Goal: Task Accomplishment & Management: Use online tool/utility

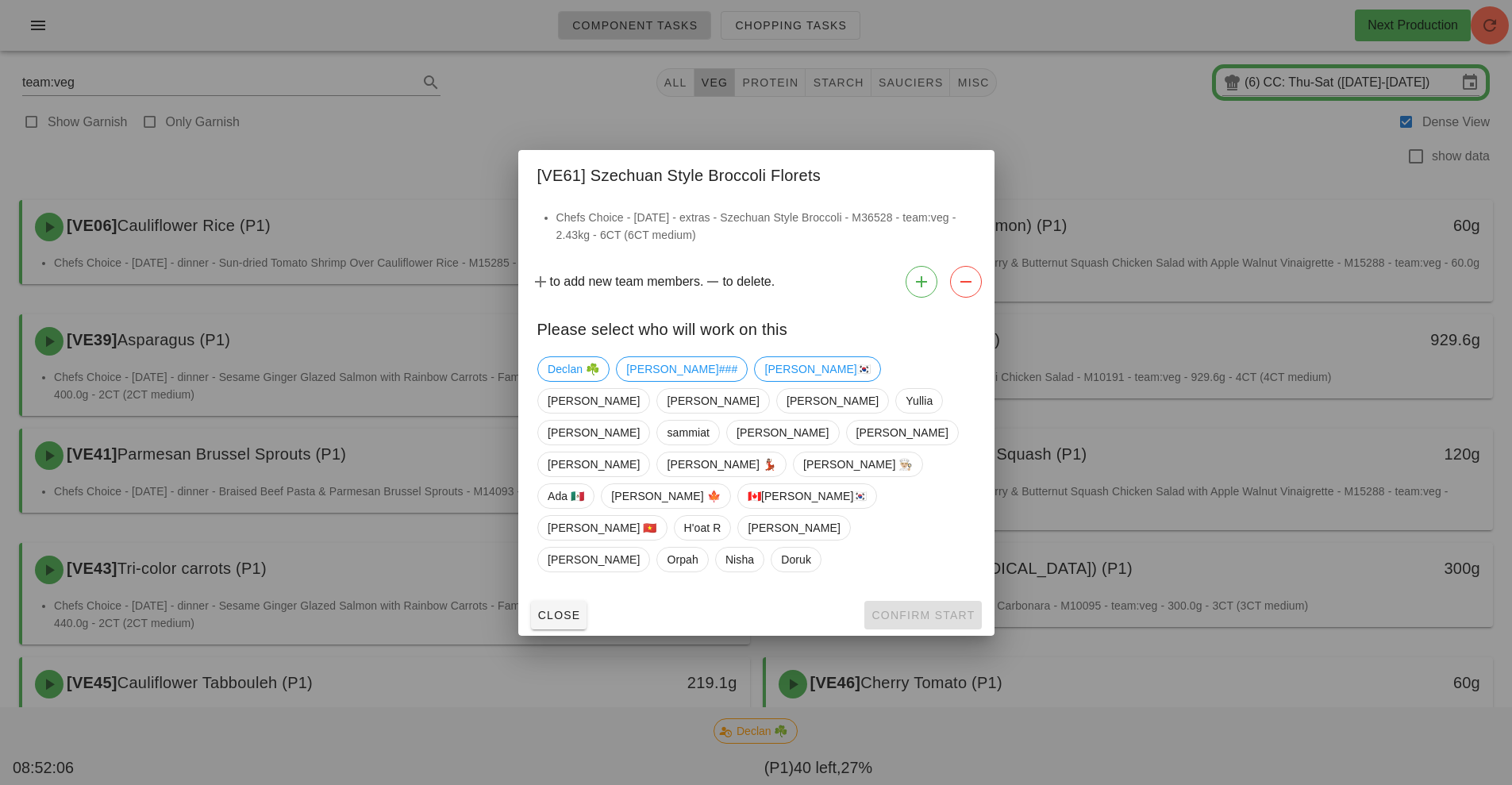
scroll to position [768, 0]
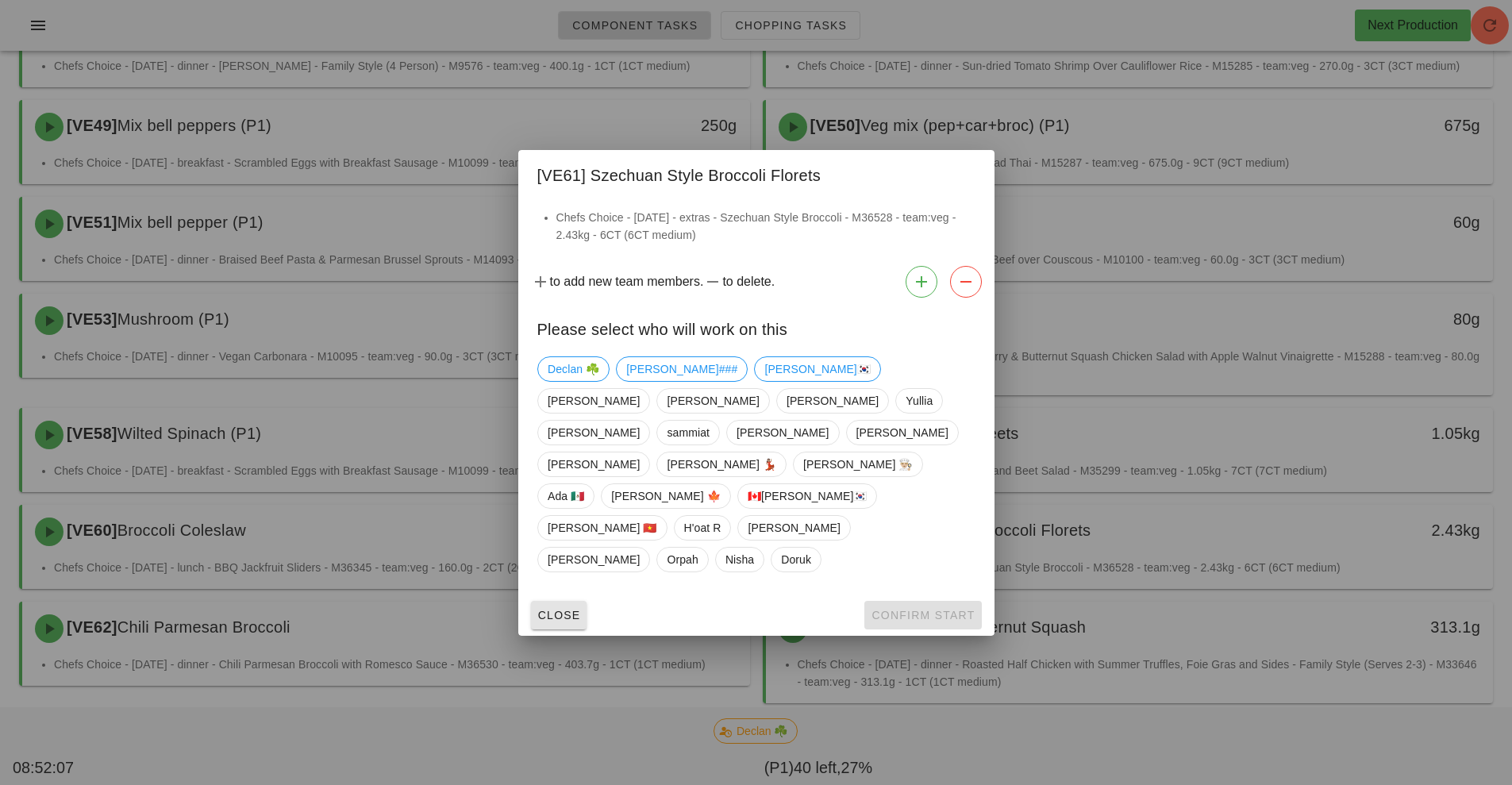
click at [555, 601] on button "Close" at bounding box center [559, 615] width 56 height 29
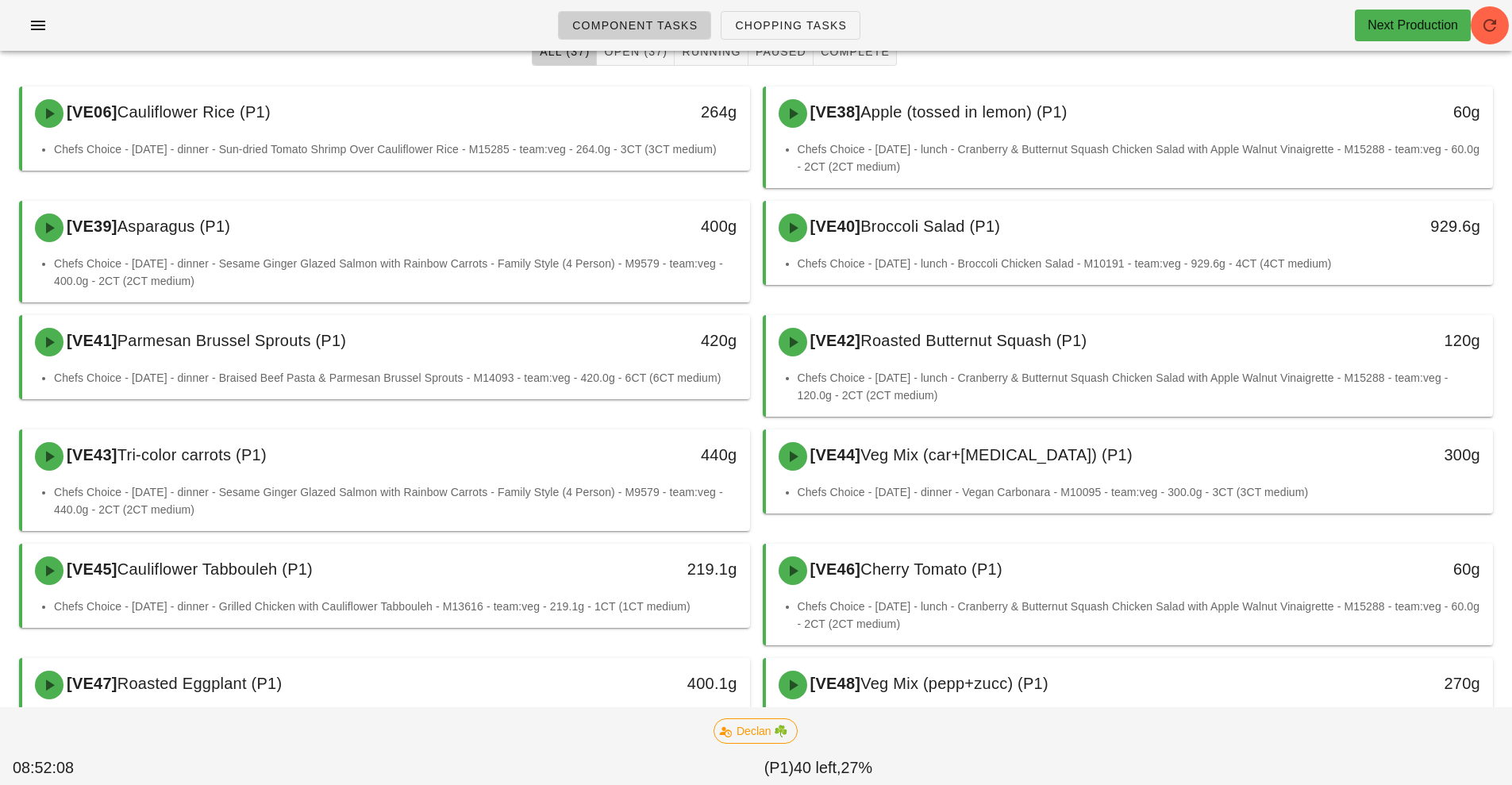
scroll to position [0, 0]
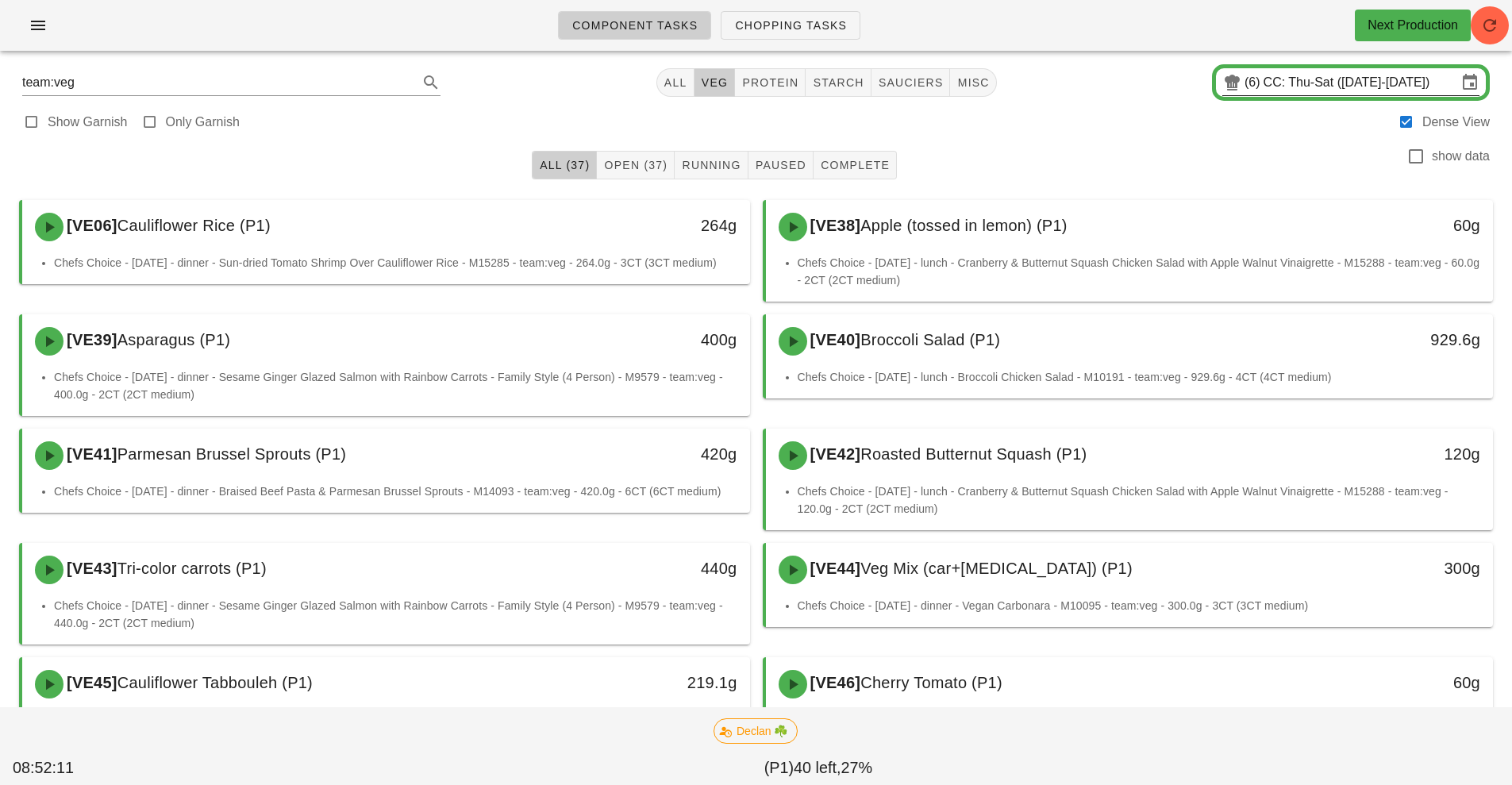
click at [1282, 87] on input "CC: Thu-Sat (Aug 28-Aug 30)" at bounding box center [1360, 82] width 193 height 25
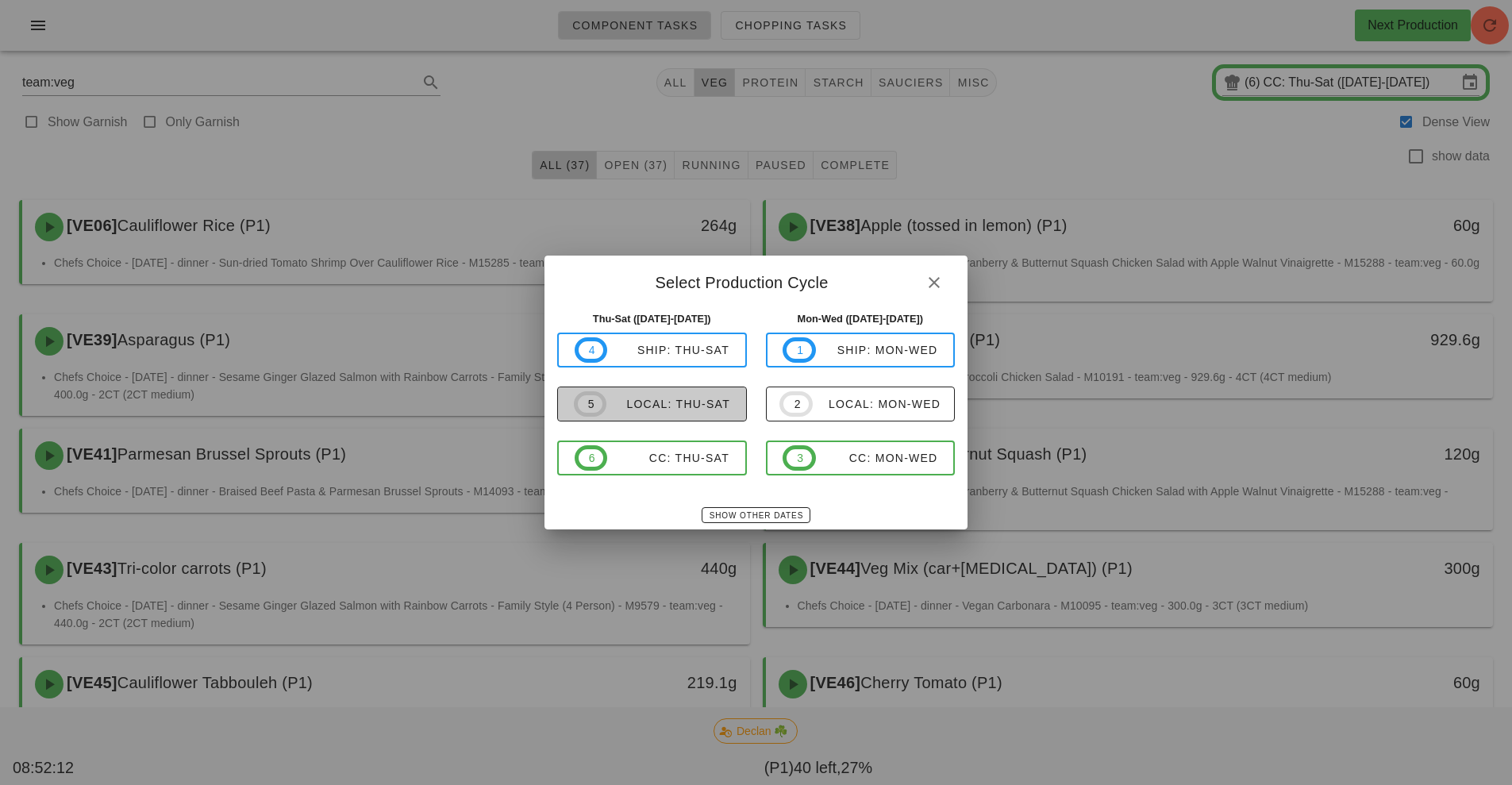
click at [656, 418] on button "5 local: Thu-Sat" at bounding box center [651, 404] width 190 height 35
type input "local: Thu-Sat ([DATE]-[DATE])"
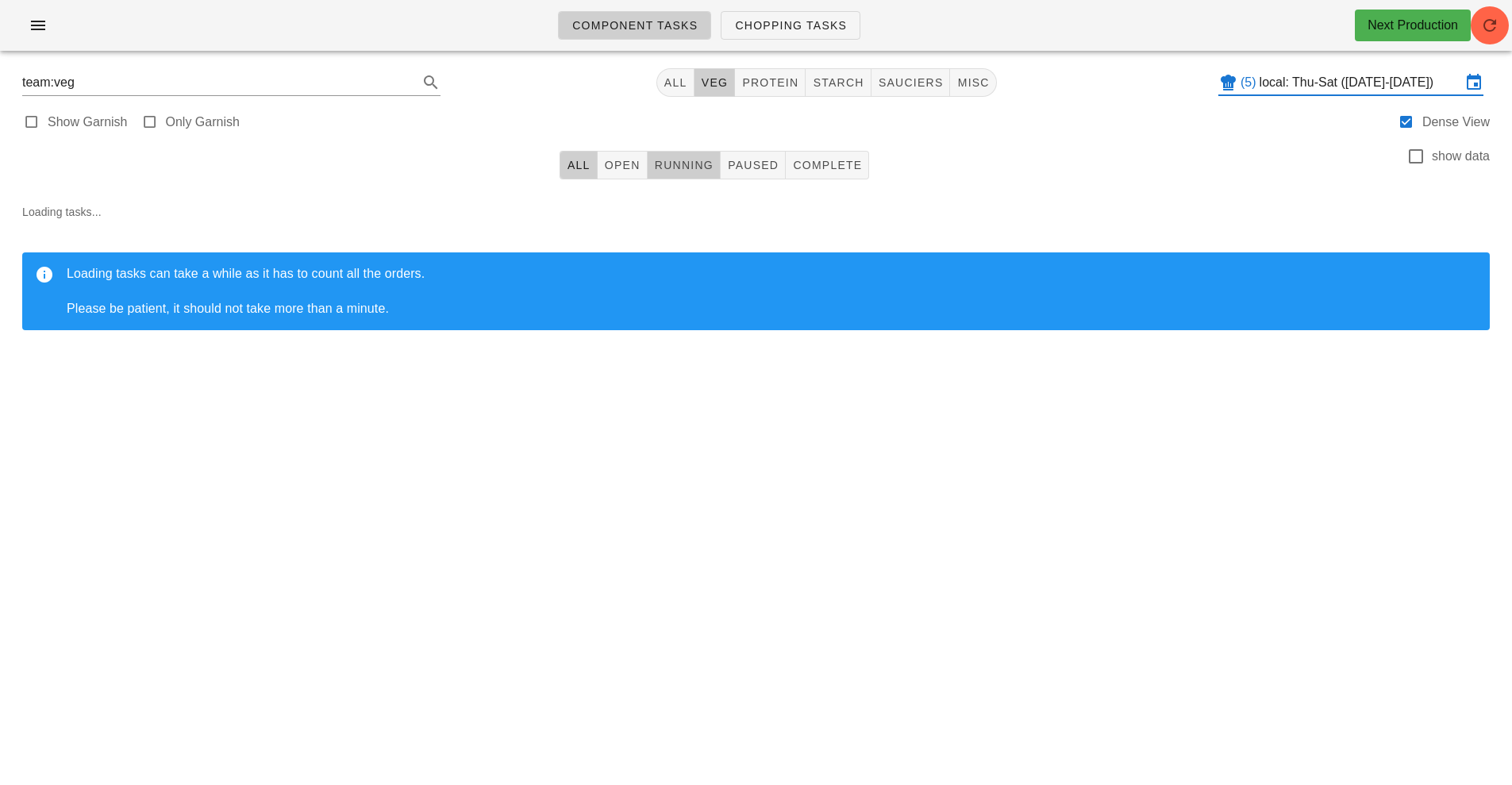
click at [675, 166] on span "Running" at bounding box center [684, 165] width 60 height 13
click at [783, 22] on span "Chopping Tasks" at bounding box center [791, 25] width 113 height 13
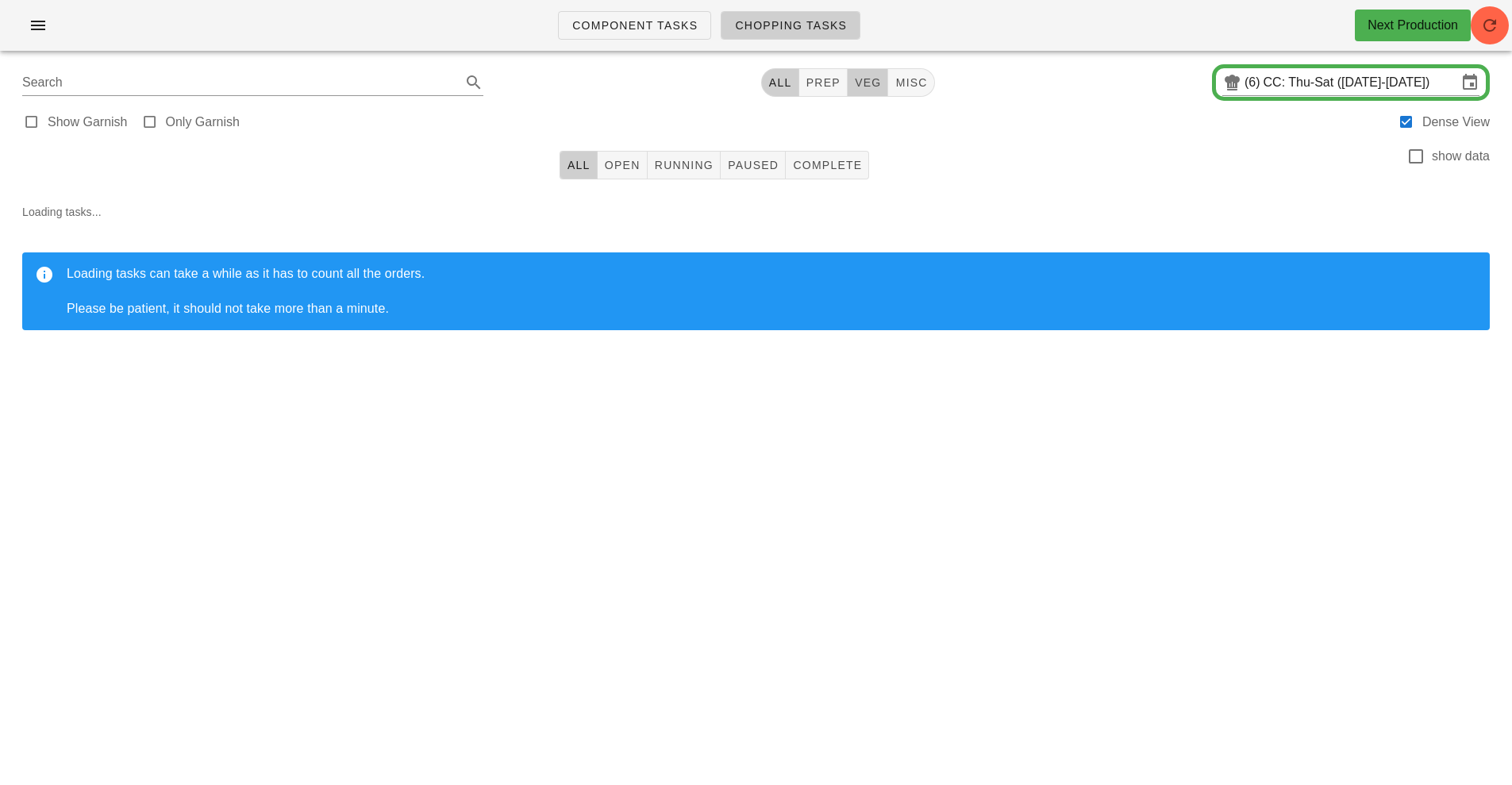
click at [860, 92] on button "veg" at bounding box center [868, 82] width 41 height 29
type input "team:veg"
click at [683, 163] on span "Running" at bounding box center [684, 165] width 60 height 13
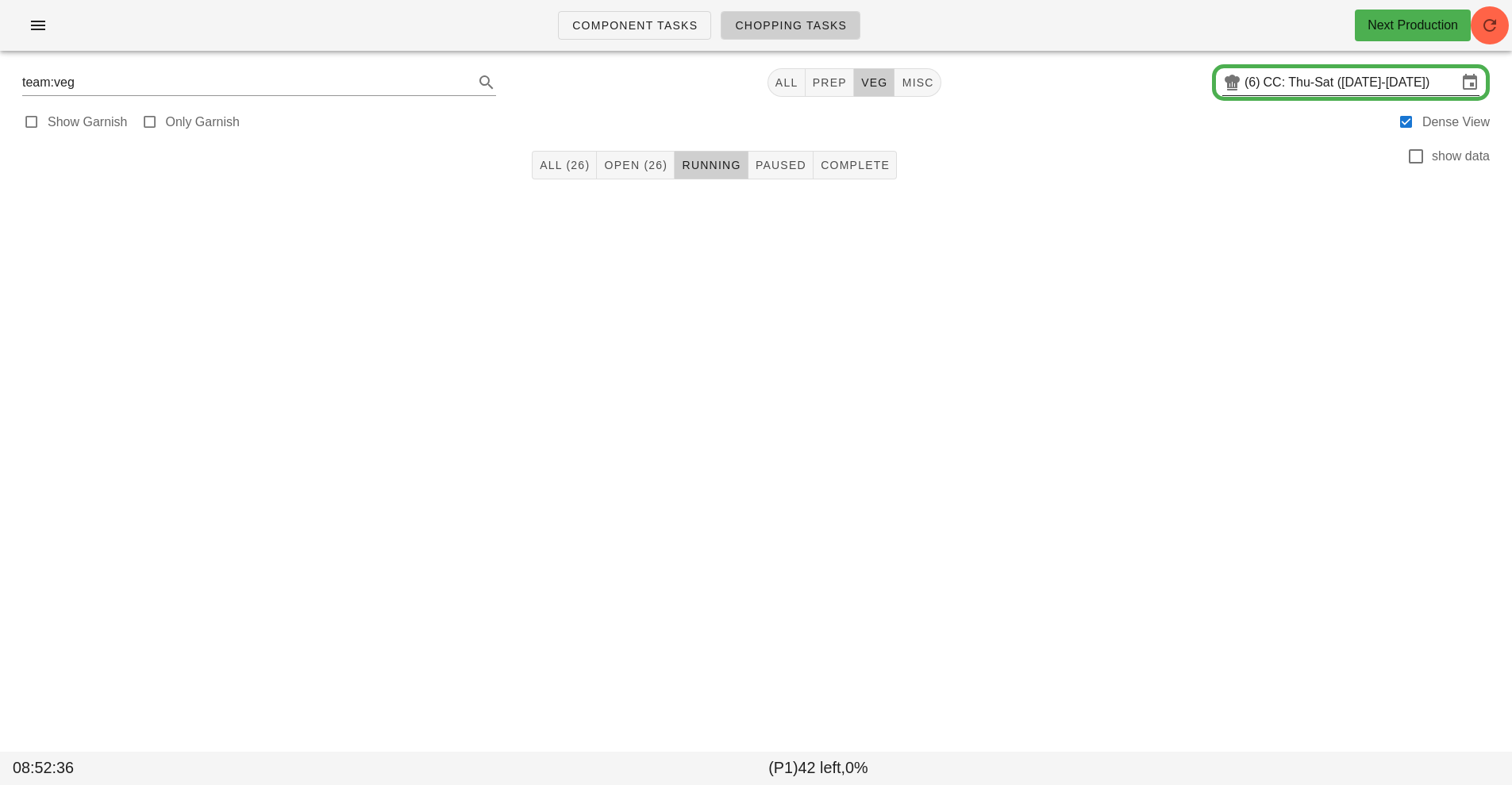
click at [1286, 80] on input "CC: Thu-Sat (Aug 28-Aug 30)" at bounding box center [1360, 82] width 193 height 25
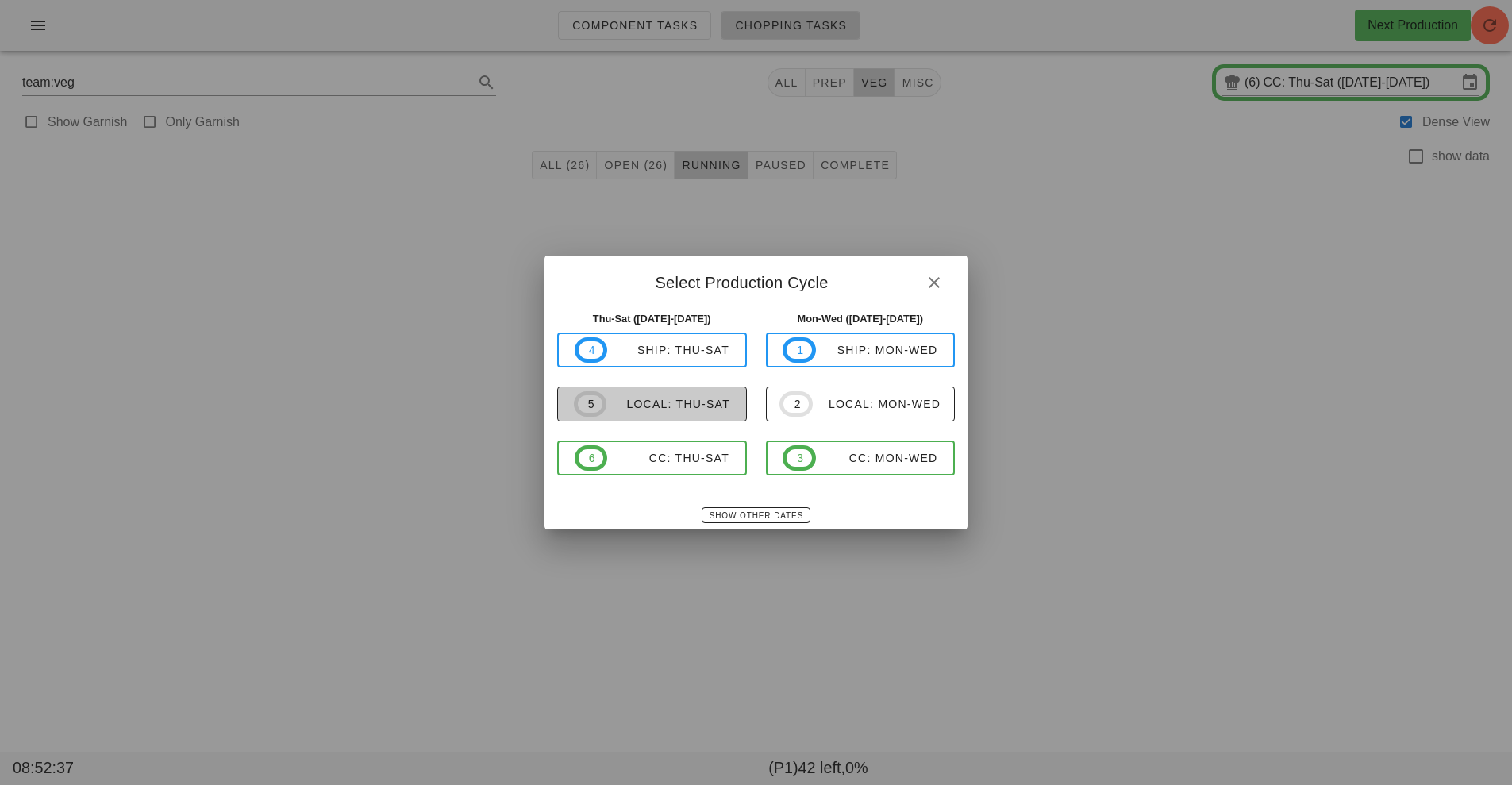
click at [677, 414] on span "5 local: Thu-Sat" at bounding box center [651, 404] width 156 height 25
type input "local: Thu-Sat ([DATE]-[DATE])"
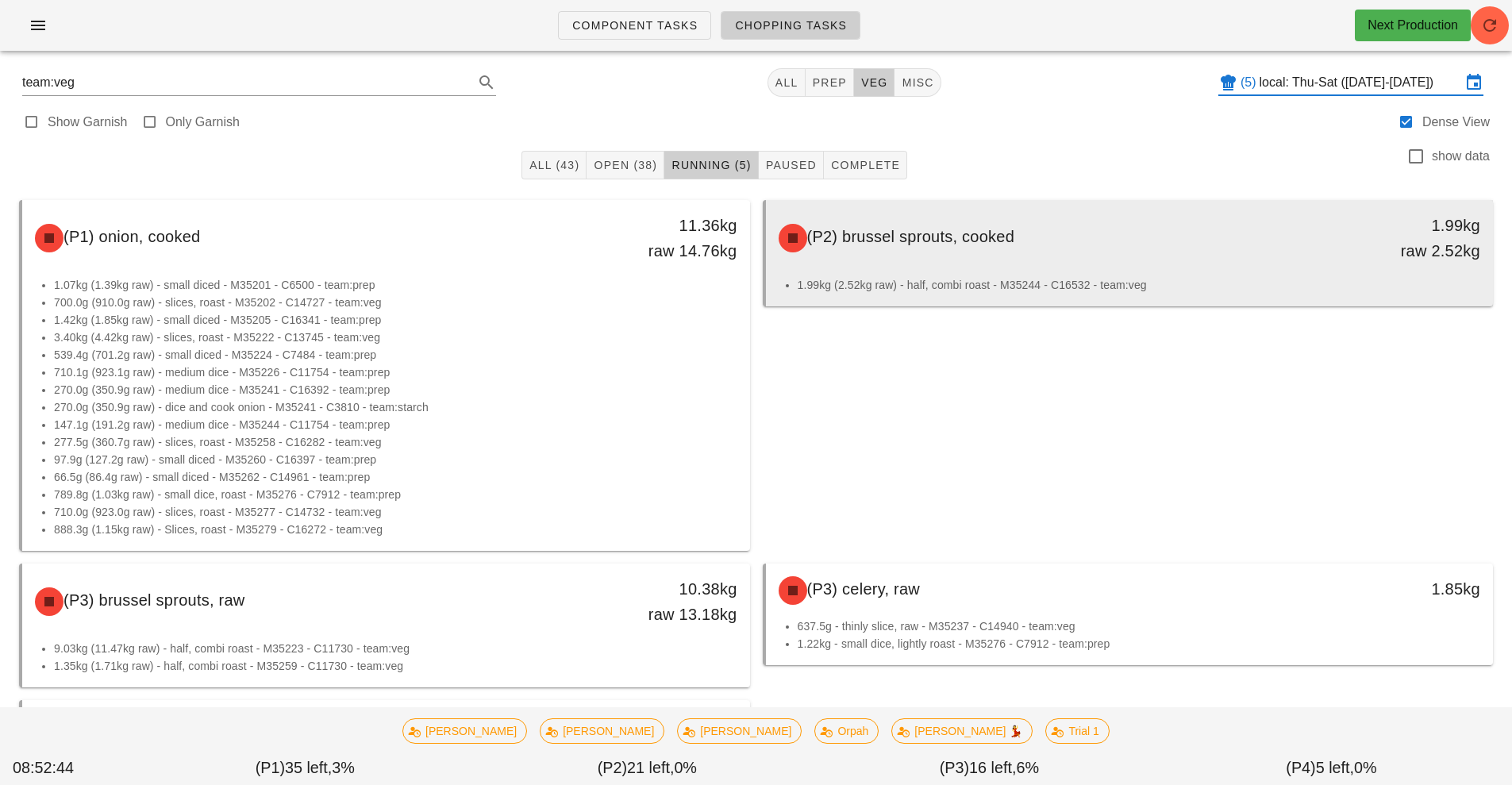
click at [1075, 260] on div "(P2) brussel sprouts, cooked" at bounding box center [1039, 237] width 540 height 48
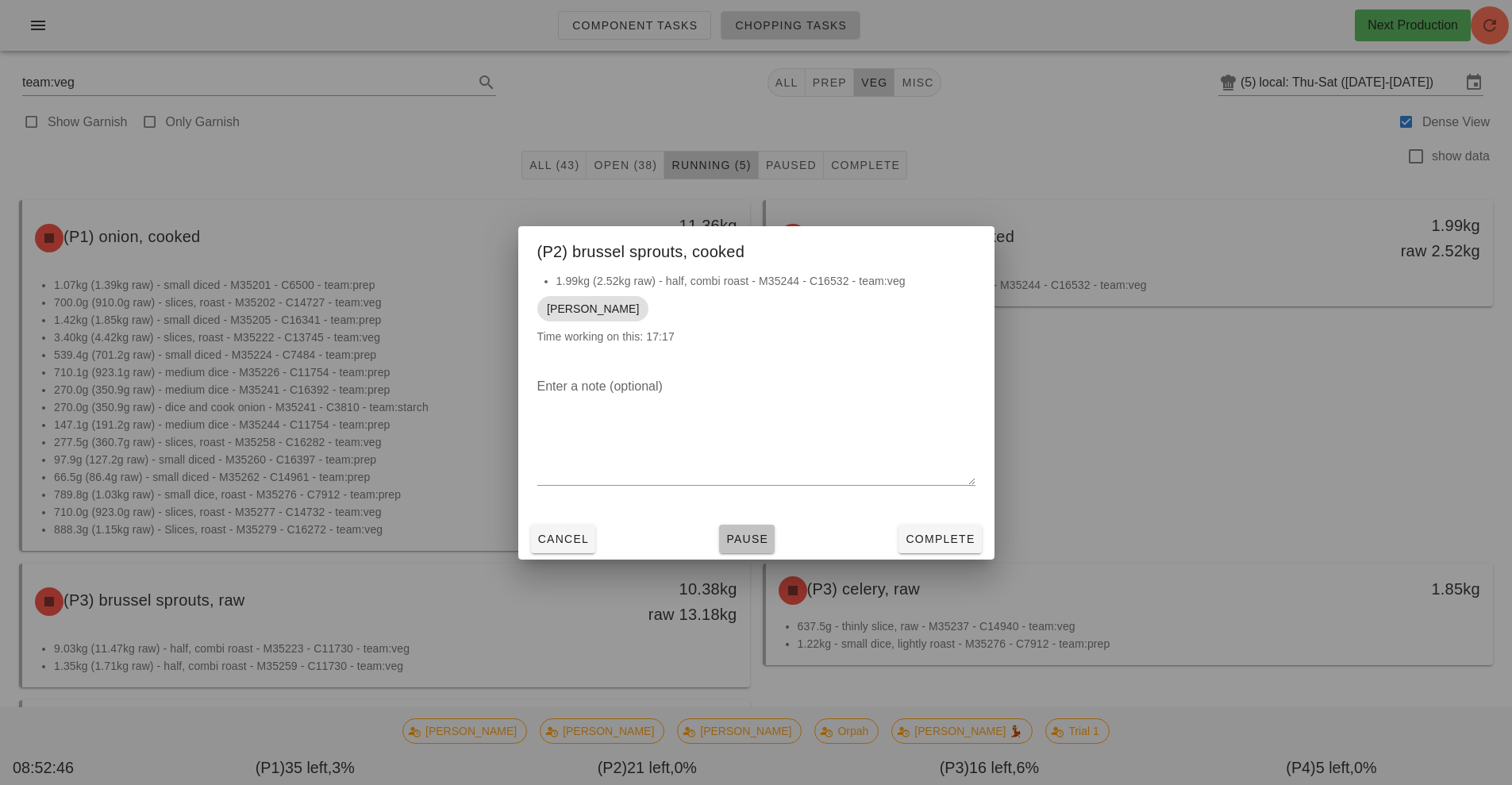
click at [744, 537] on span "Pause" at bounding box center [747, 539] width 43 height 13
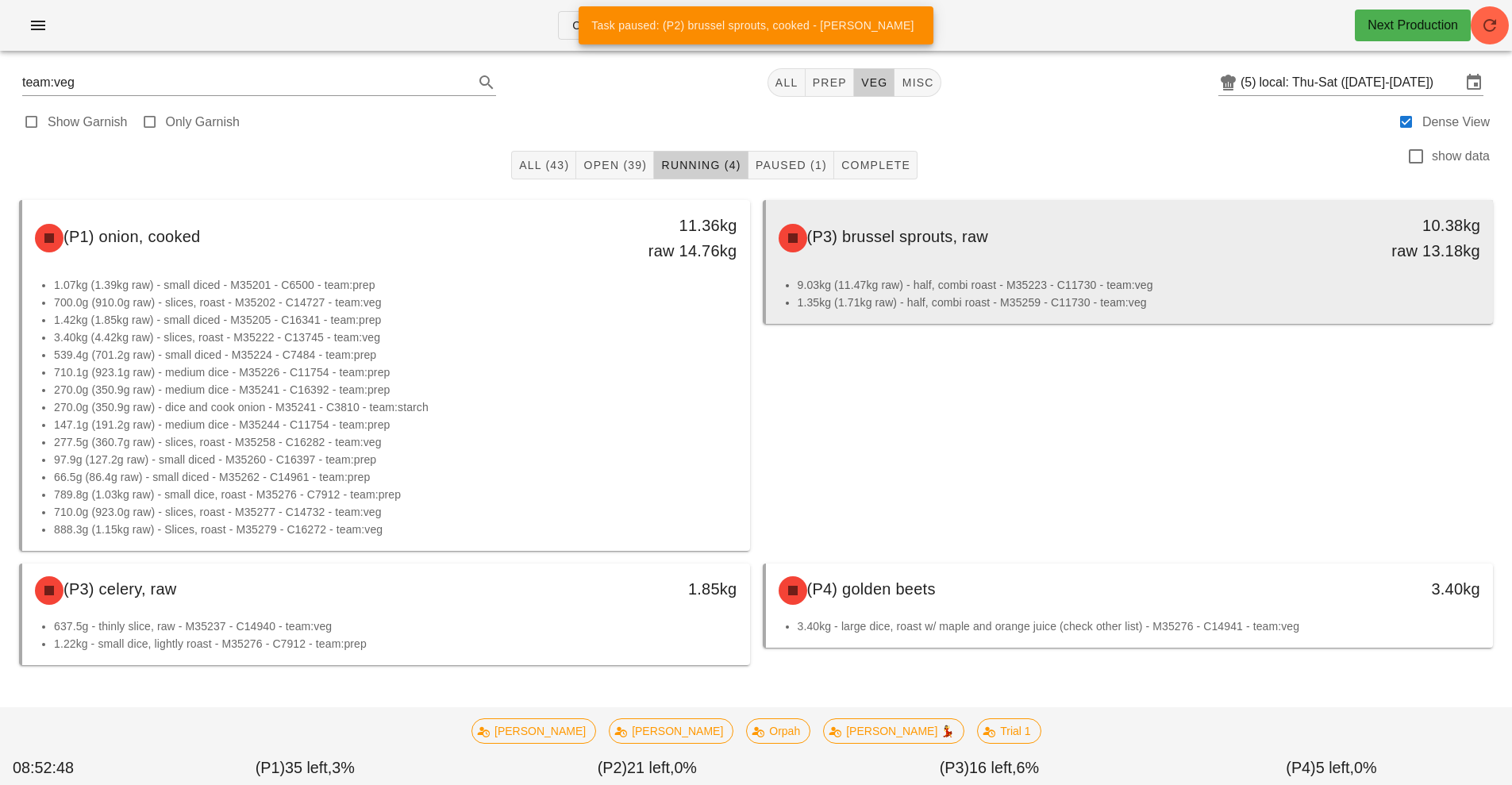
click at [1086, 251] on div "(P3) brussel sprouts, raw" at bounding box center [1039, 237] width 540 height 48
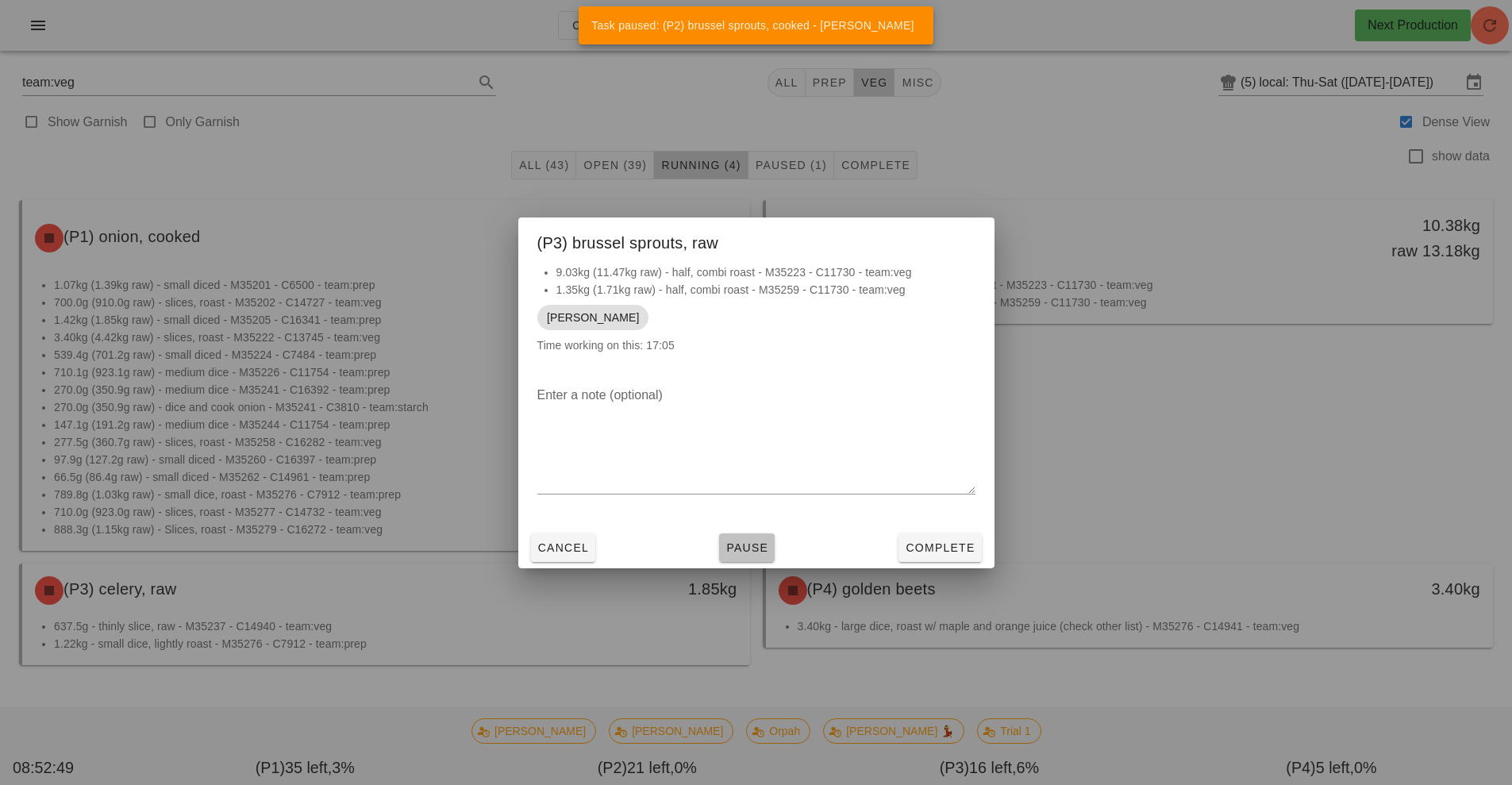
click at [751, 551] on span "Pause" at bounding box center [747, 548] width 43 height 13
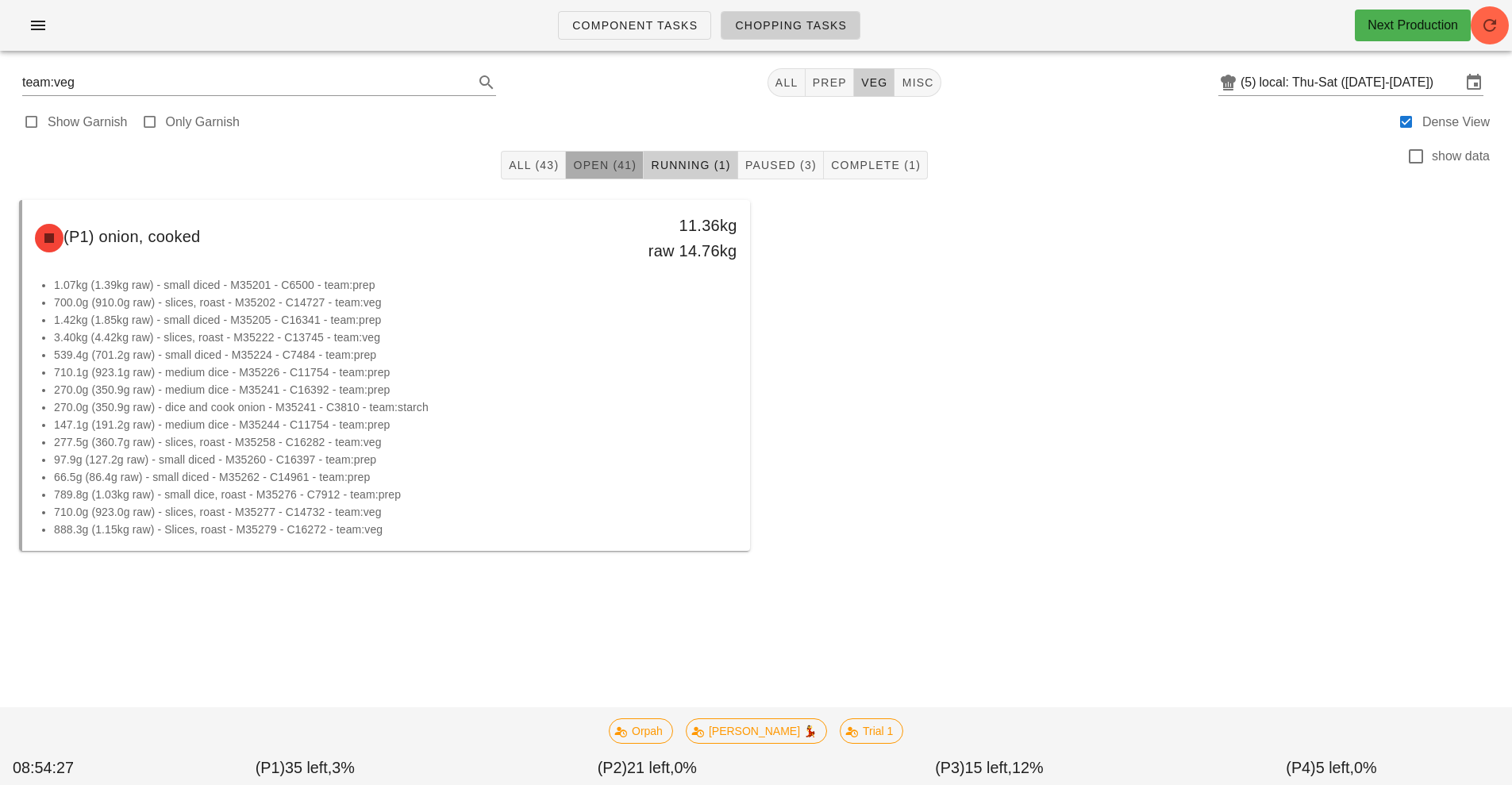
click at [606, 163] on span "Open (41)" at bounding box center [604, 165] width 64 height 13
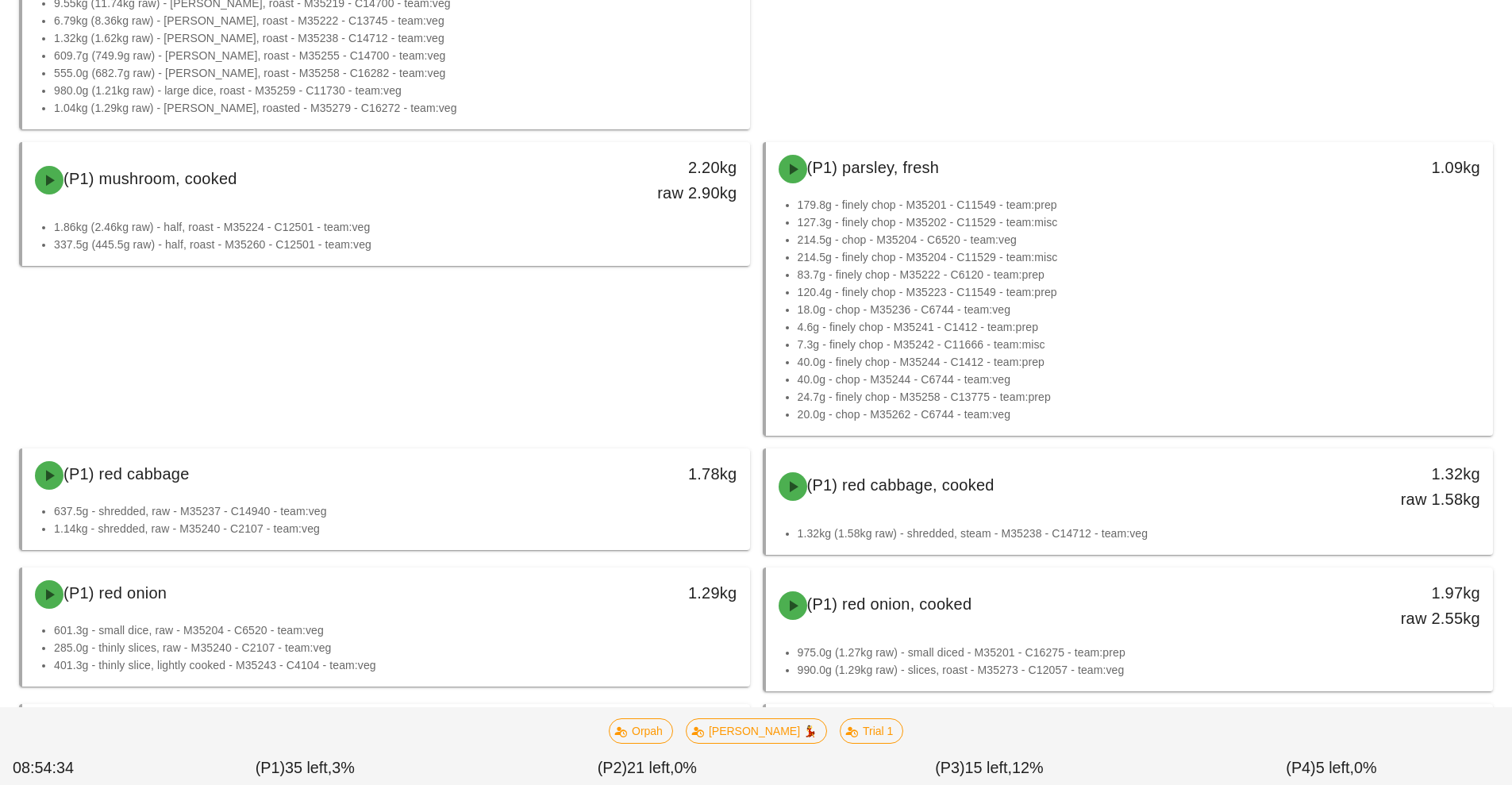
scroll to position [1292, 0]
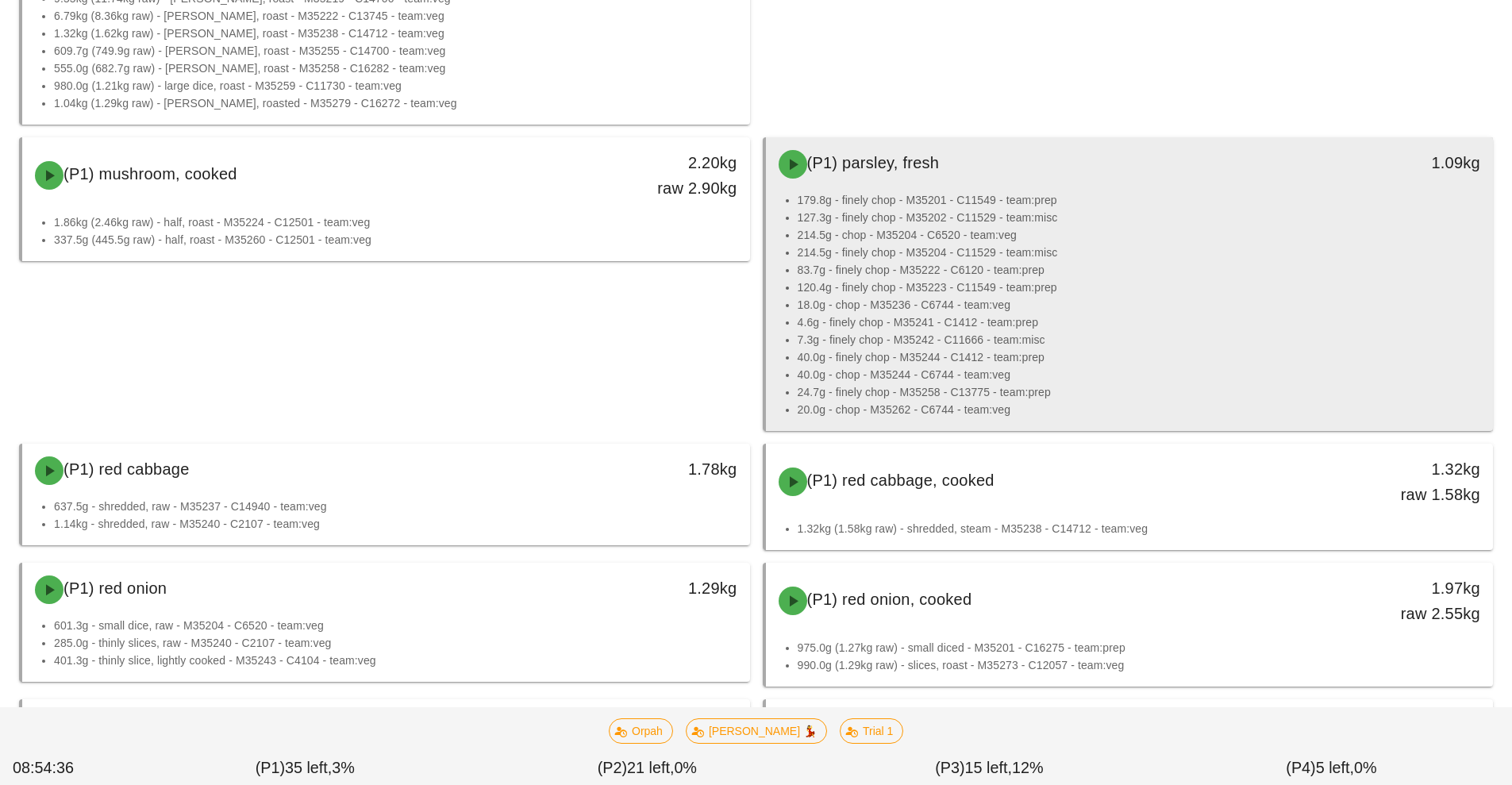
click at [898, 308] on li "18.0g - chop - M35236 - C6744 - team:veg" at bounding box center [1139, 305] width 683 height 18
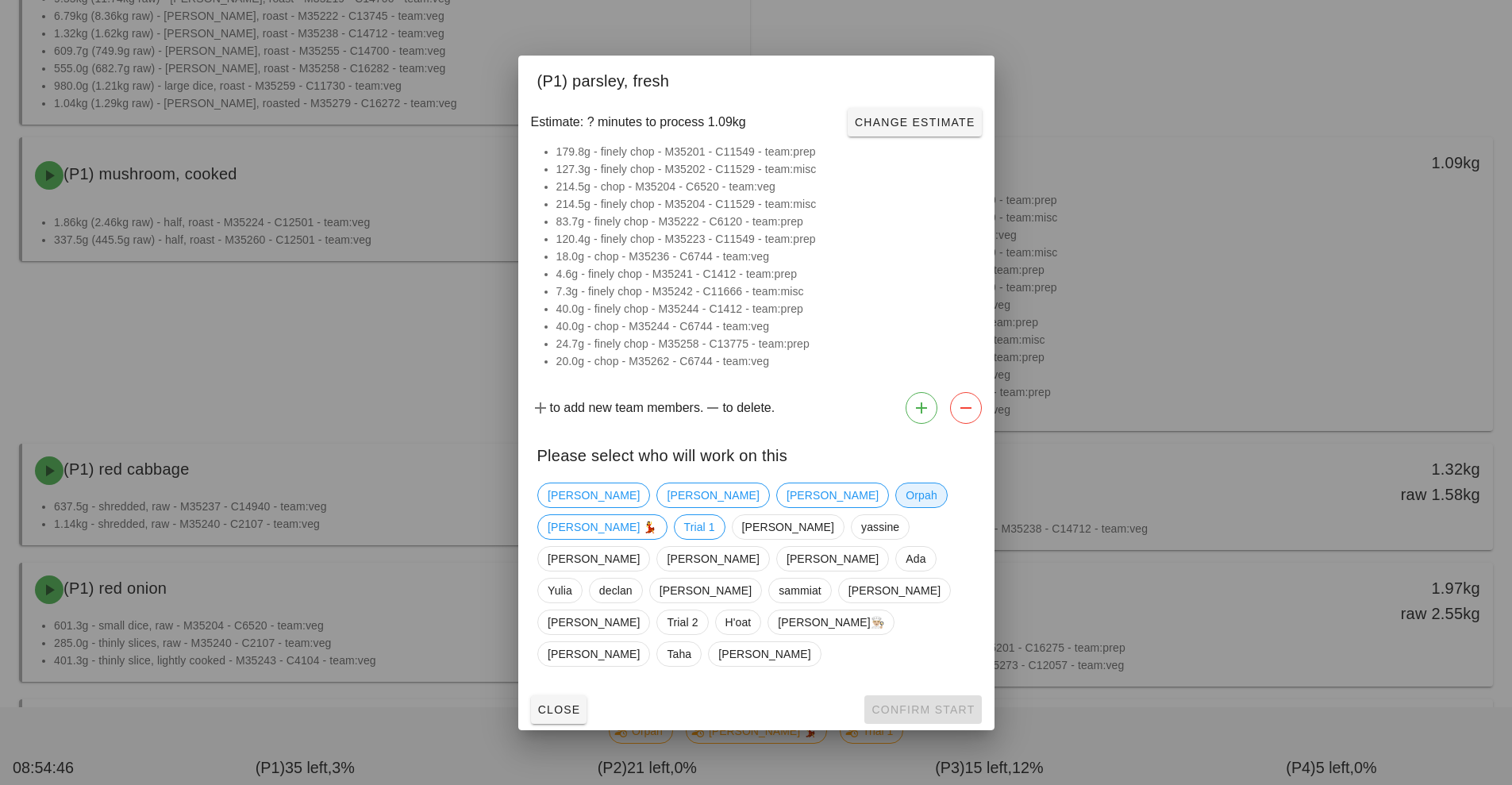
click at [906, 507] on span "Orpah" at bounding box center [920, 494] width 31 height 23
click at [924, 704] on span "Confirm Start" at bounding box center [922, 710] width 104 height 13
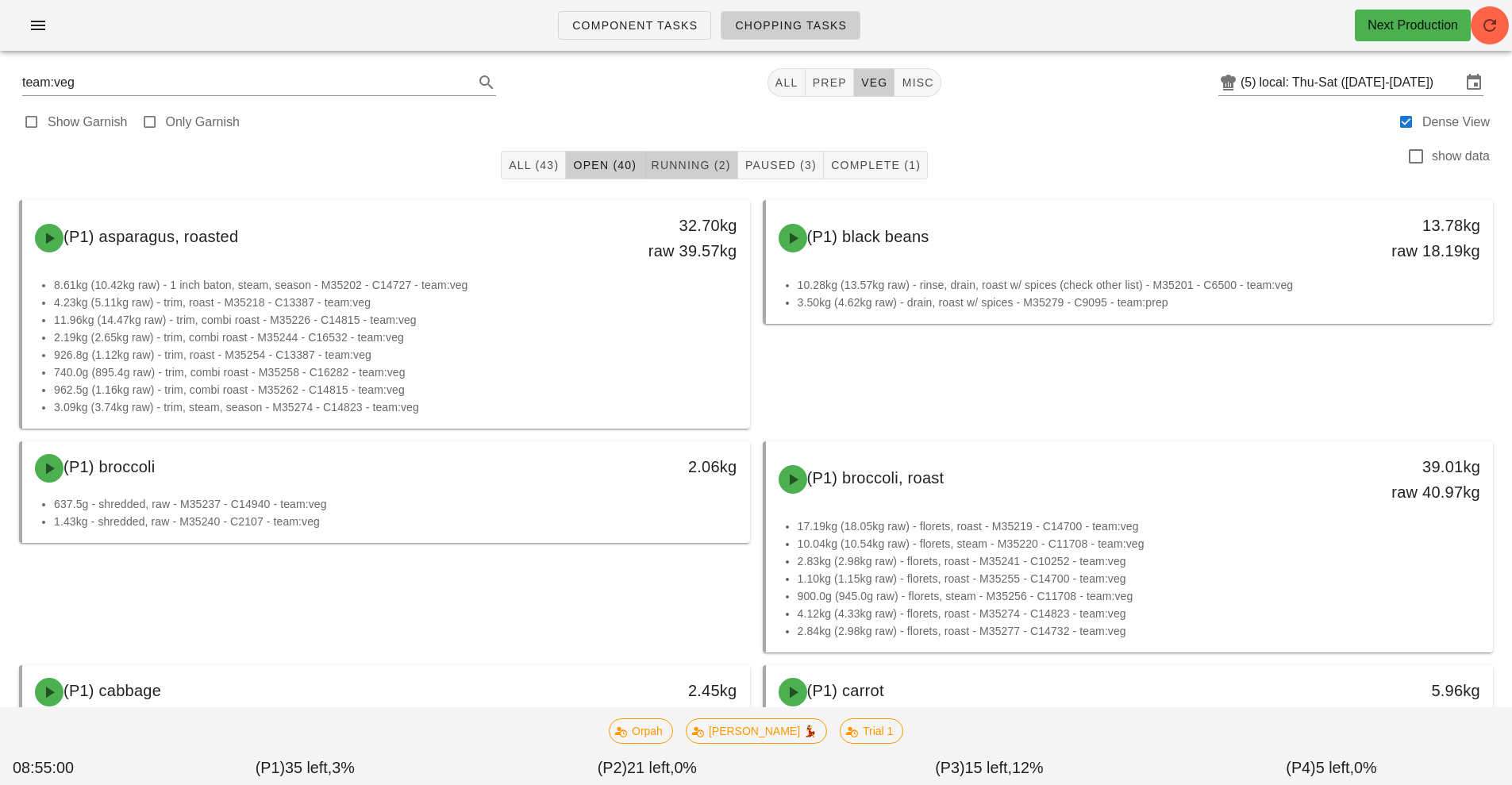
click at [686, 166] on span "Running (2)" at bounding box center [691, 165] width 80 height 13
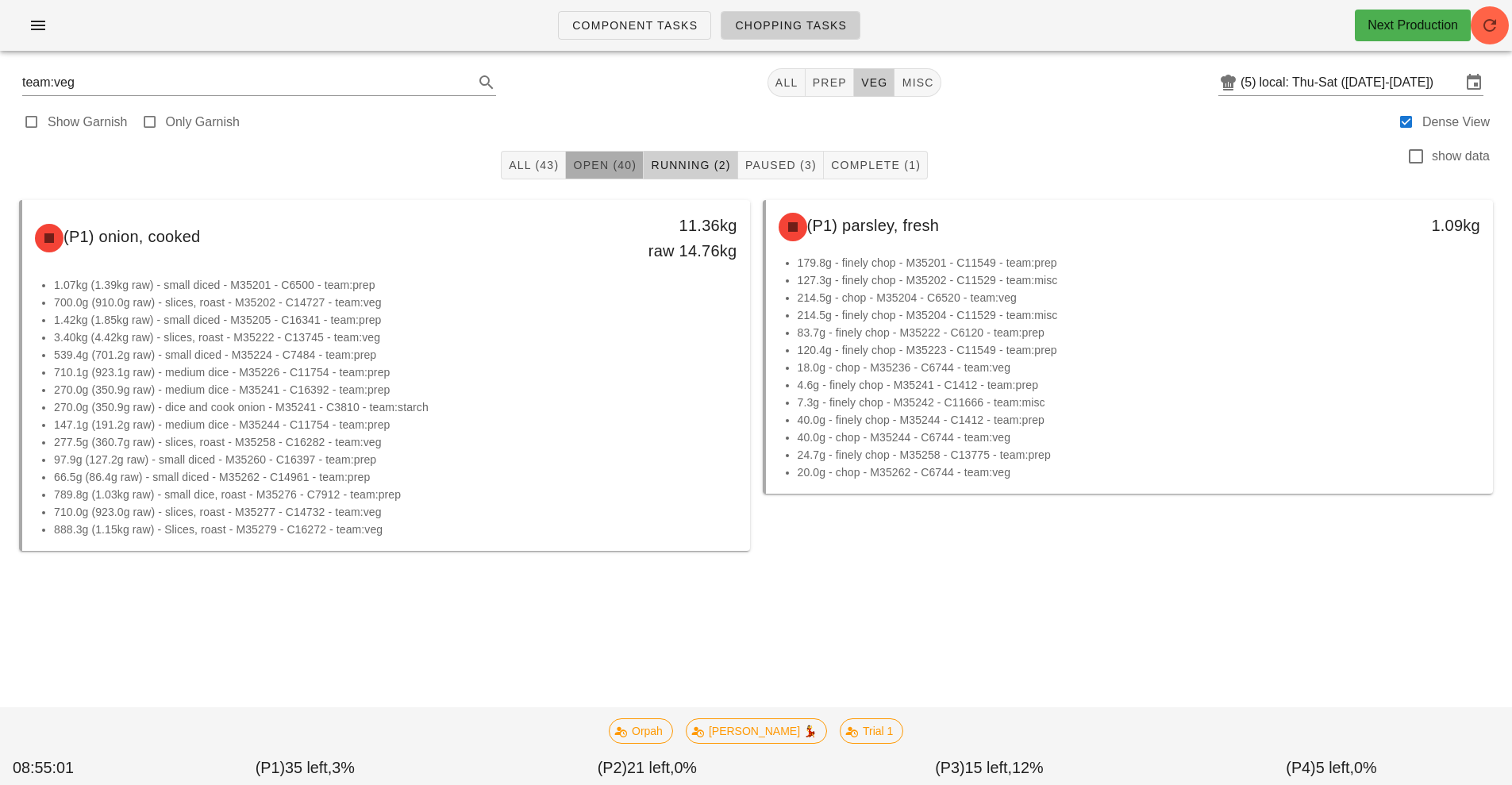
click at [595, 165] on span "Open (40)" at bounding box center [604, 165] width 64 height 13
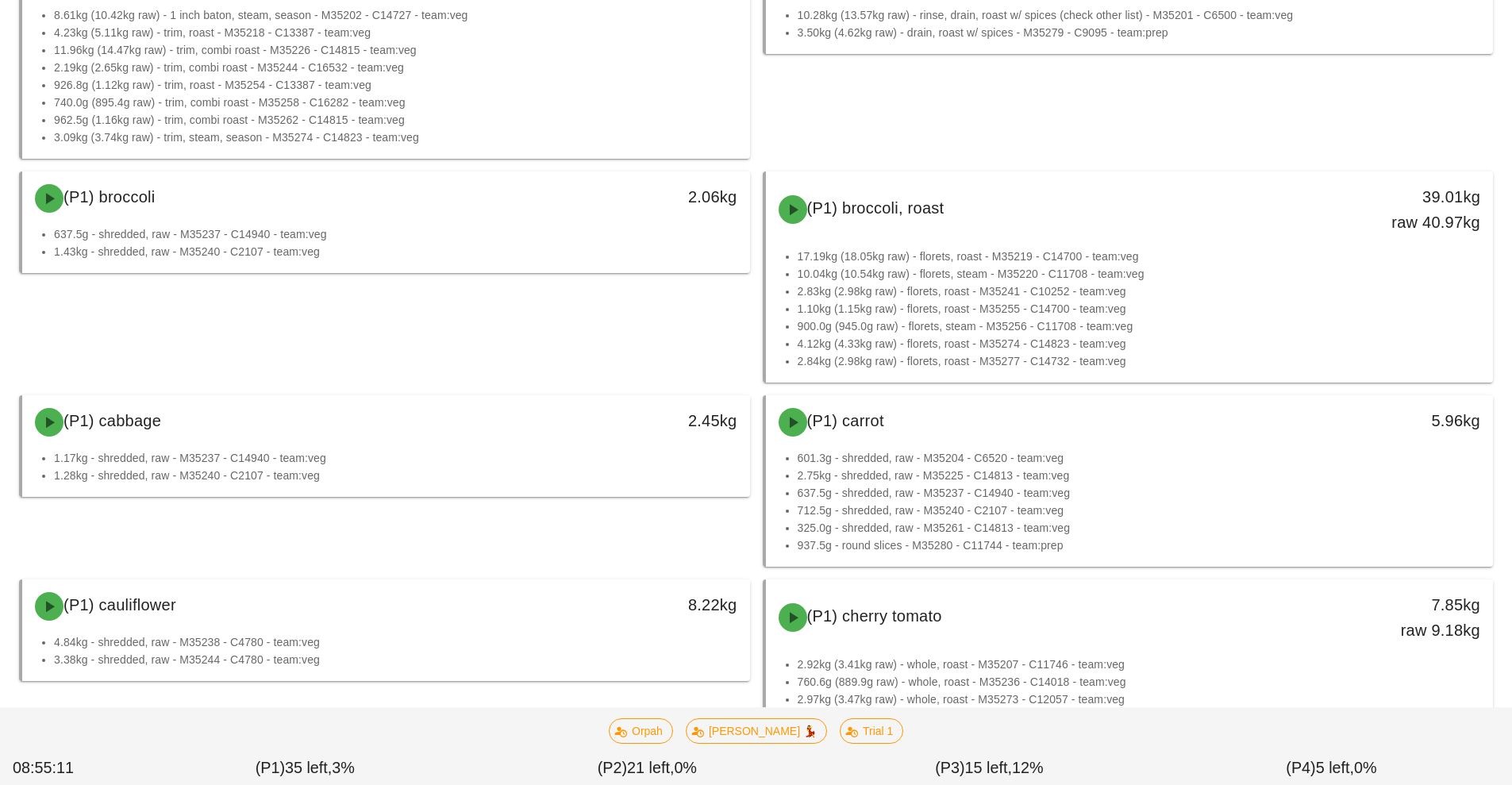
scroll to position [273, 0]
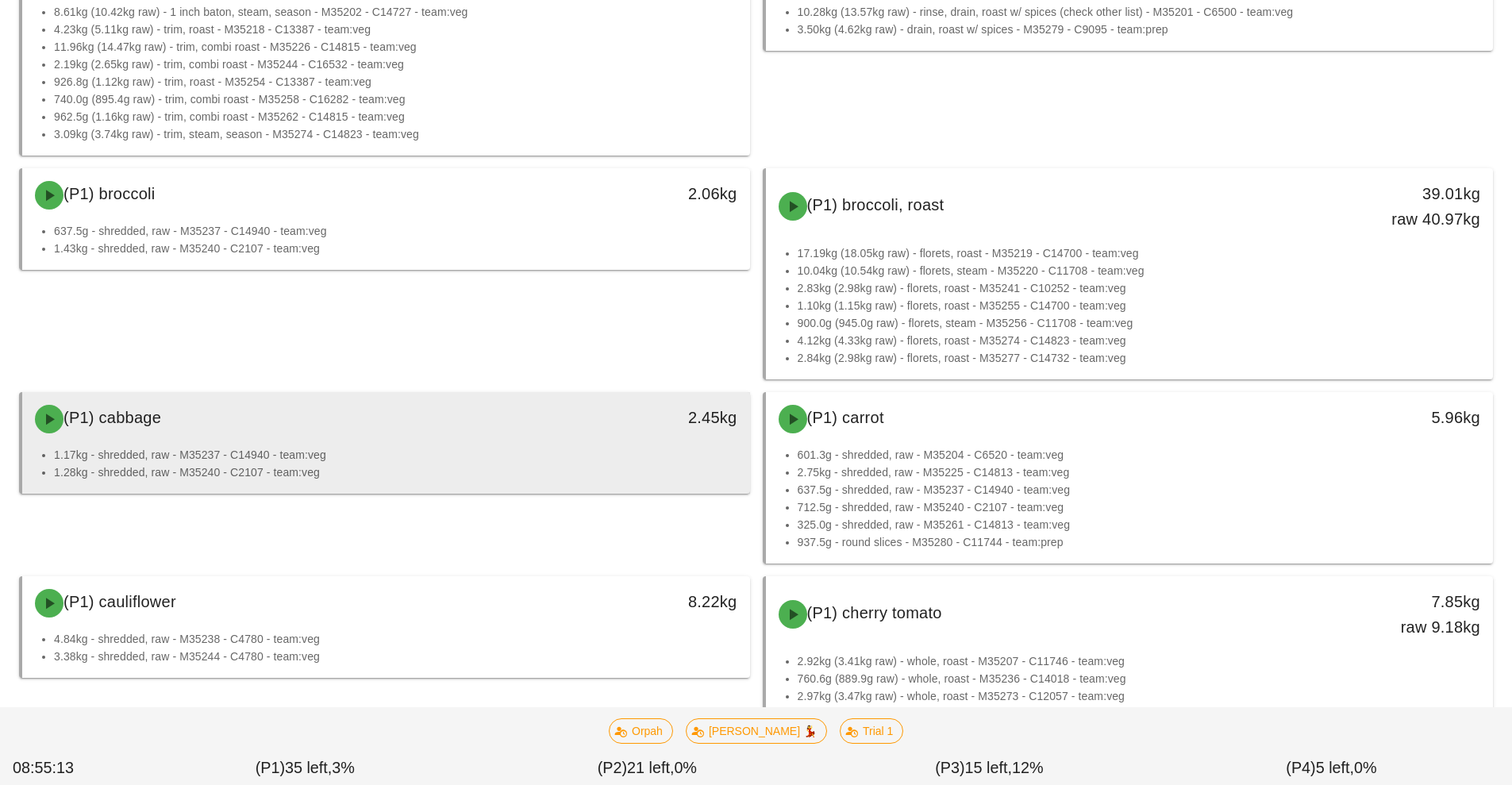
click at [505, 438] on div "(P1) cabbage" at bounding box center [295, 419] width 540 height 48
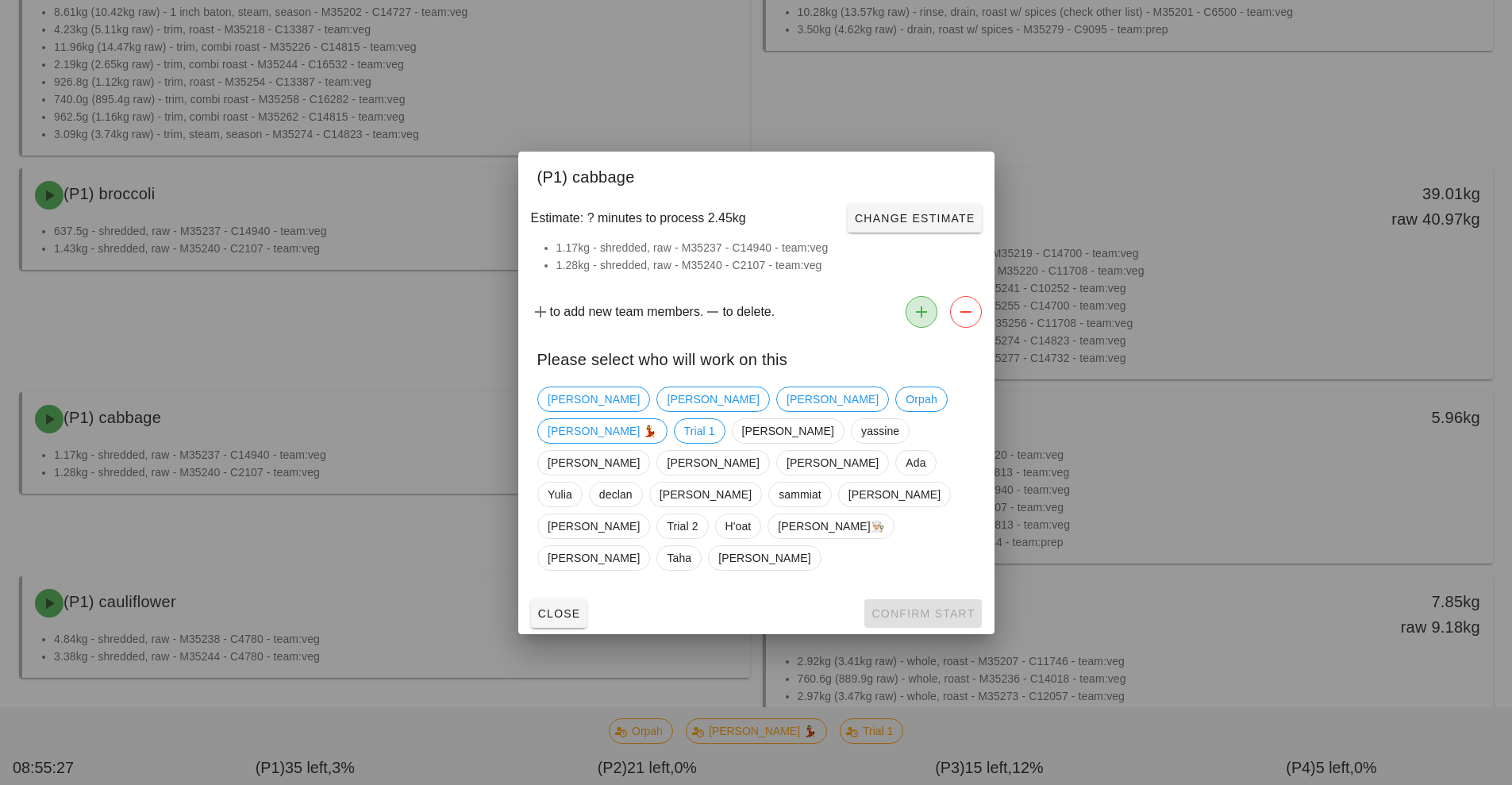
click at [920, 321] on icon "button" at bounding box center [921, 312] width 19 height 19
click at [958, 416] on div "Fernanda Fernanda Nick Orpah Ruth 💃 Trial 1 Shawn yassine Adrian Ken Richard Ad…" at bounding box center [756, 478] width 438 height 197
click at [840, 372] on div "Please select who will work on this" at bounding box center [757, 357] width 477 height 46
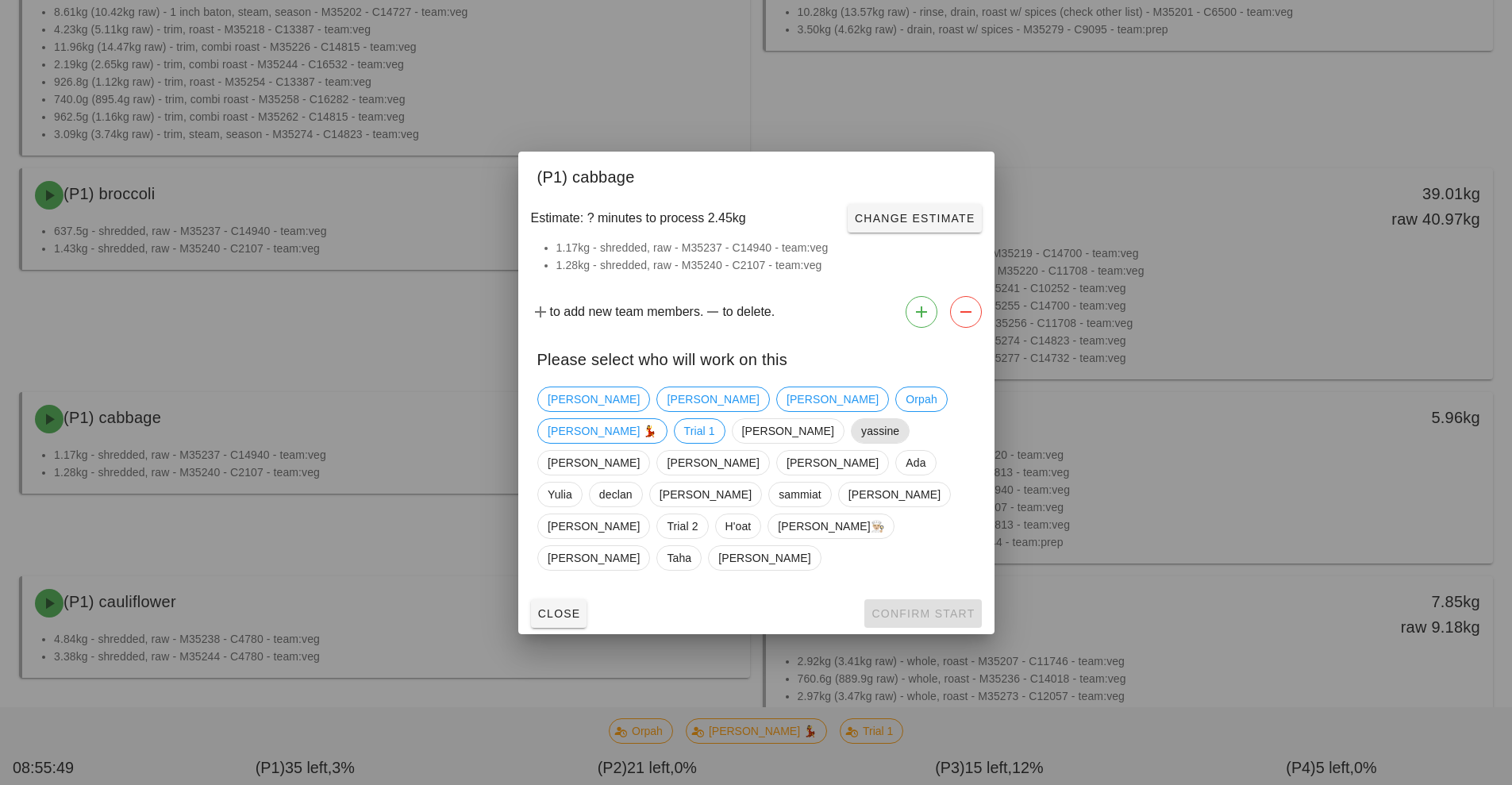
click at [862, 443] on span "yassine" at bounding box center [880, 430] width 38 height 23
click at [920, 607] on span "Confirm Start" at bounding box center [922, 614] width 104 height 13
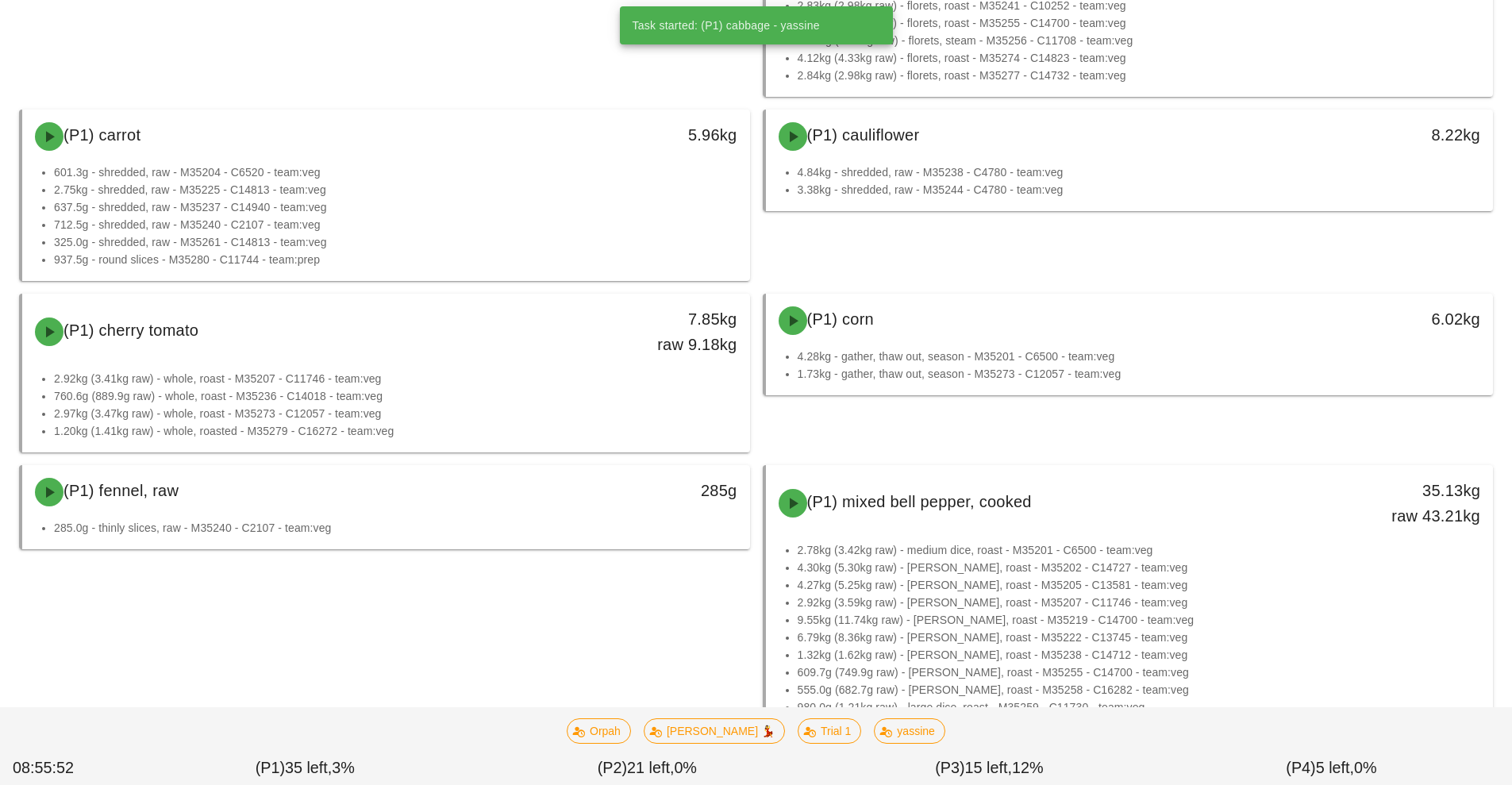
scroll to position [556, 0]
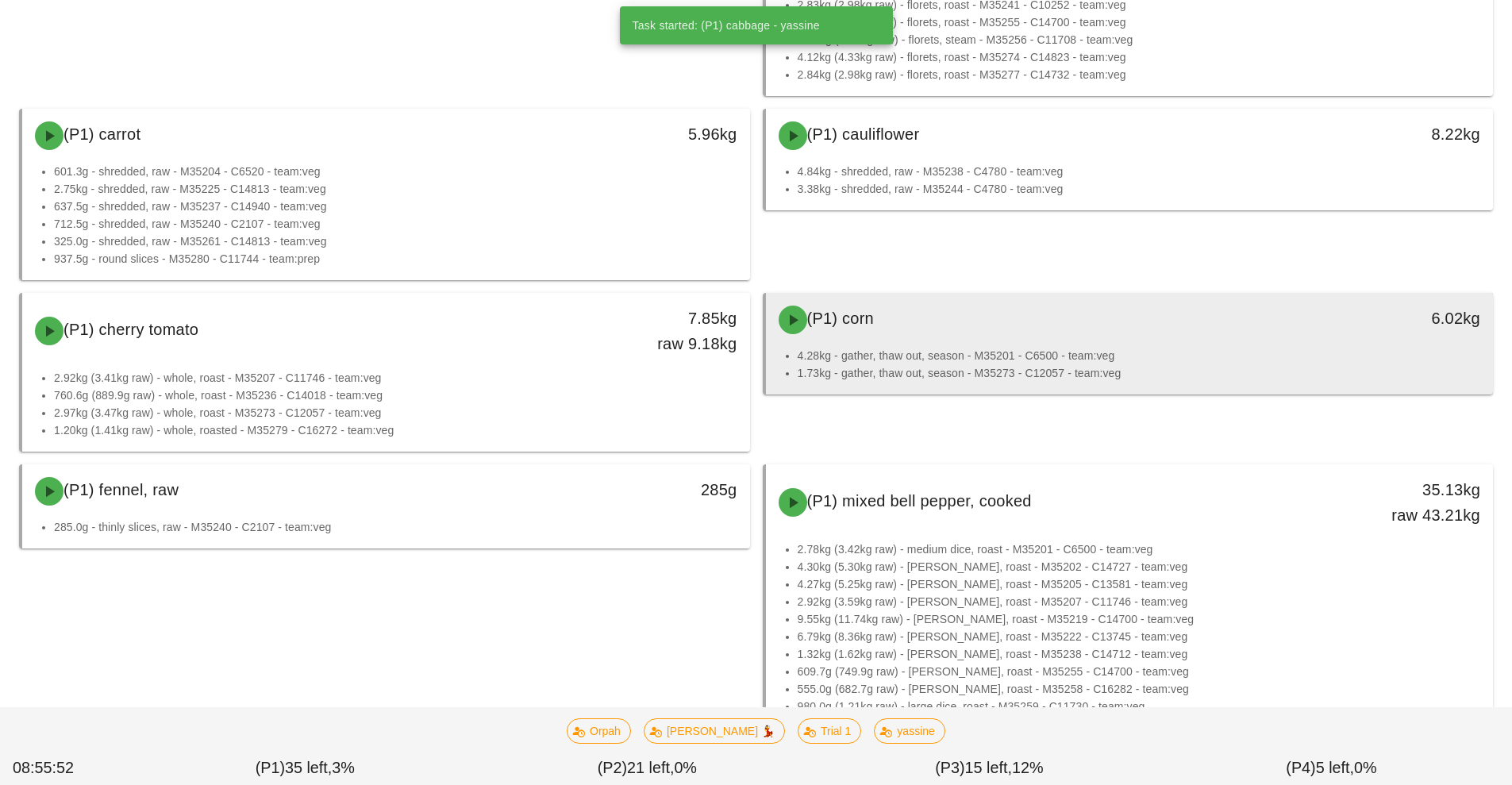
click at [1073, 352] on li "4.28kg - gather, thaw out, season - M35201 - C6500 - team:veg" at bounding box center [1139, 355] width 683 height 18
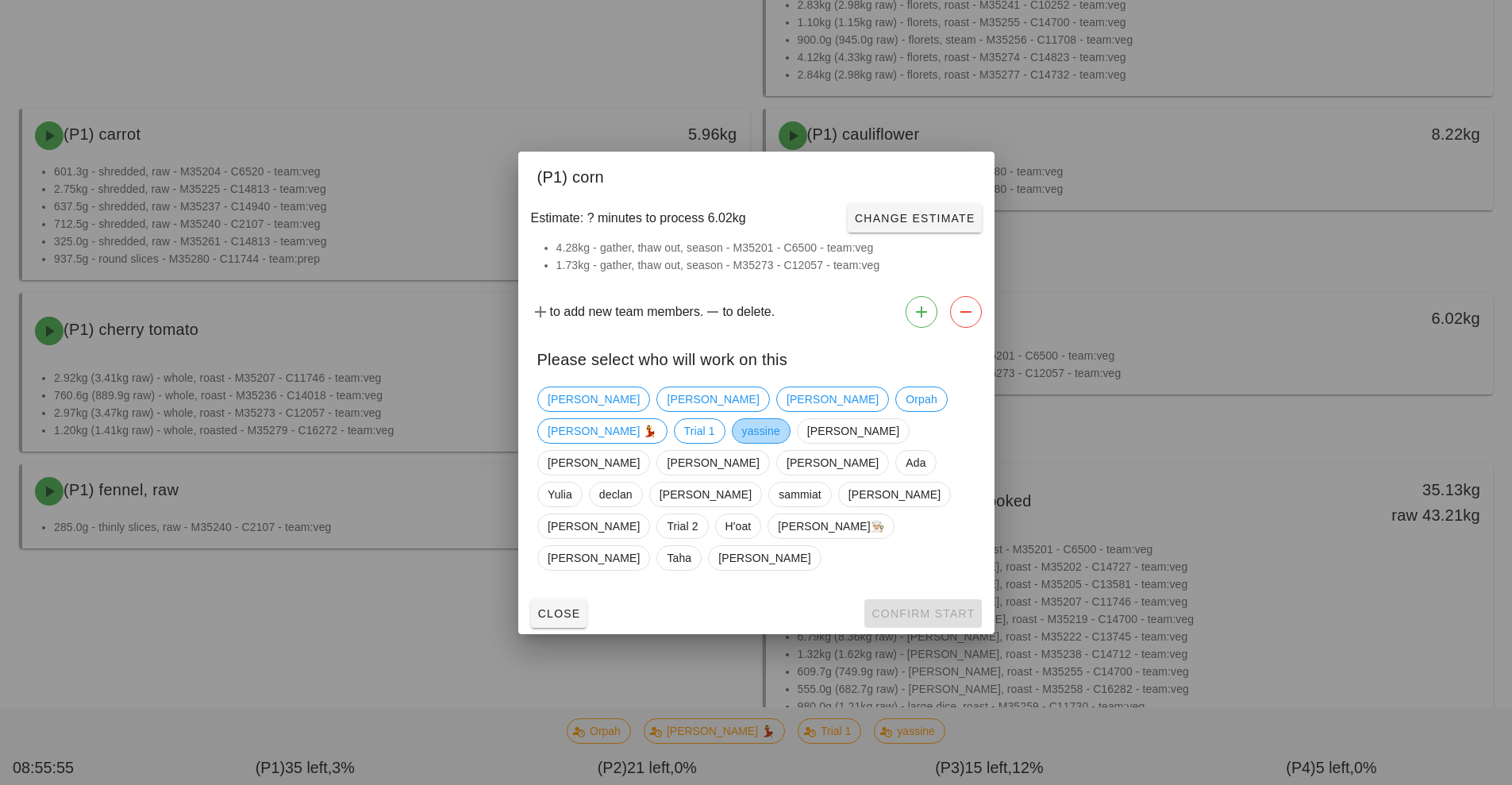
click at [741, 443] on span "yassine" at bounding box center [760, 430] width 38 height 23
click at [937, 607] on span "Confirm Start" at bounding box center [922, 614] width 104 height 13
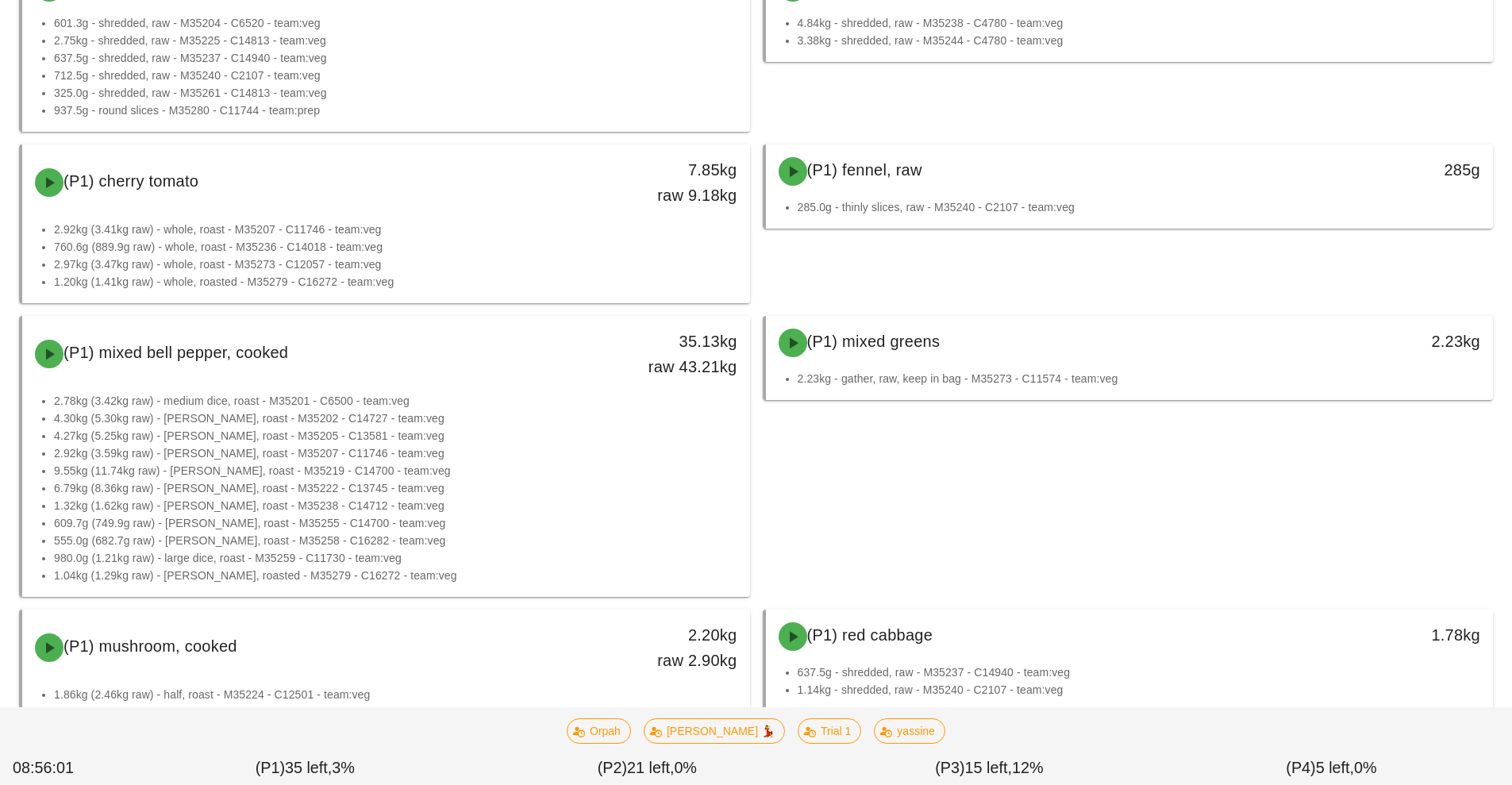
scroll to position [713, 0]
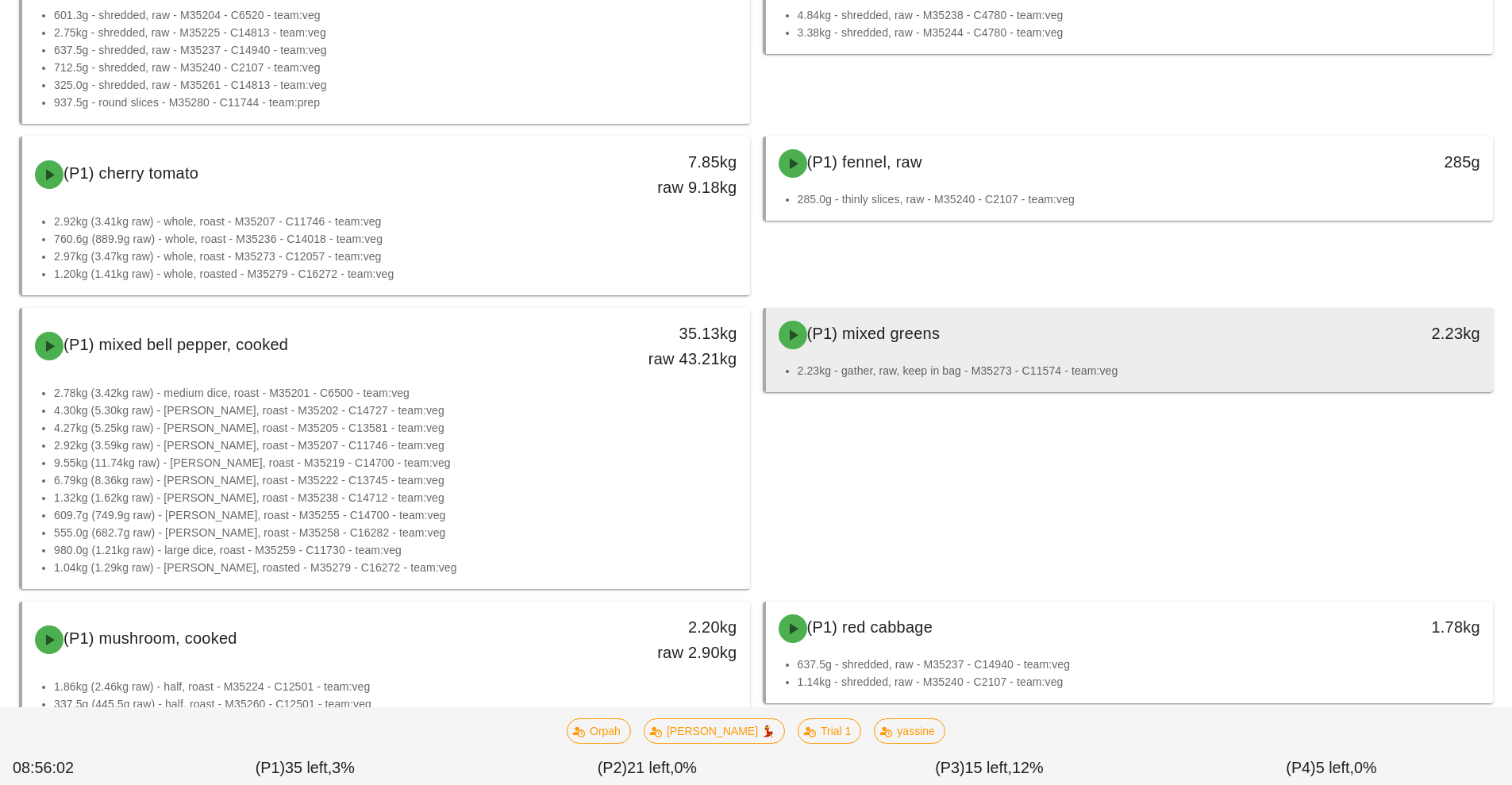
click at [986, 363] on li "2.23kg - gather, raw, keep in bag - M35273 - C11574 - team:veg" at bounding box center [1139, 370] width 683 height 18
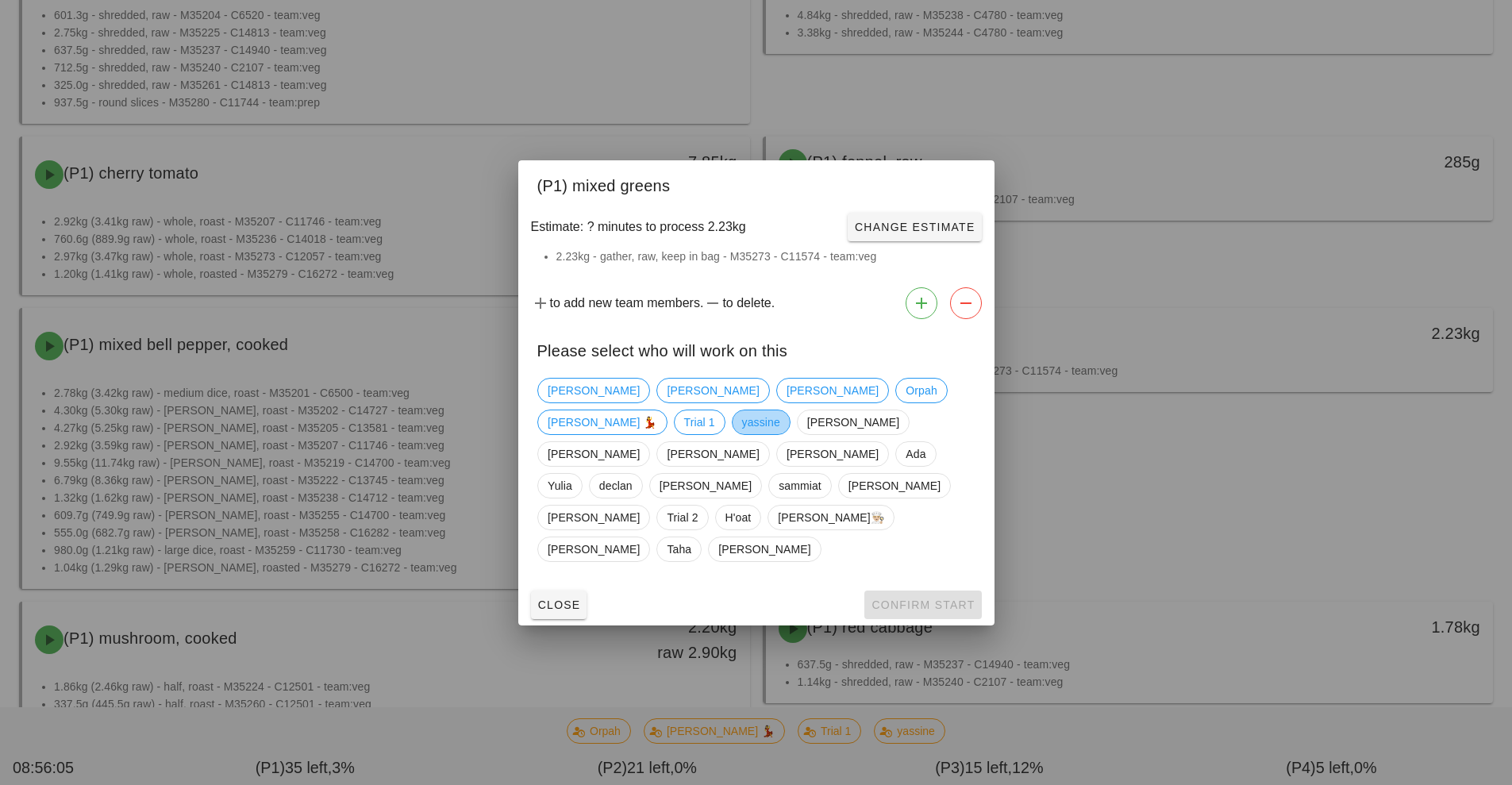
click at [741, 435] on span "yassine" at bounding box center [760, 421] width 38 height 23
click at [921, 598] on span "Confirm Start" at bounding box center [922, 605] width 104 height 13
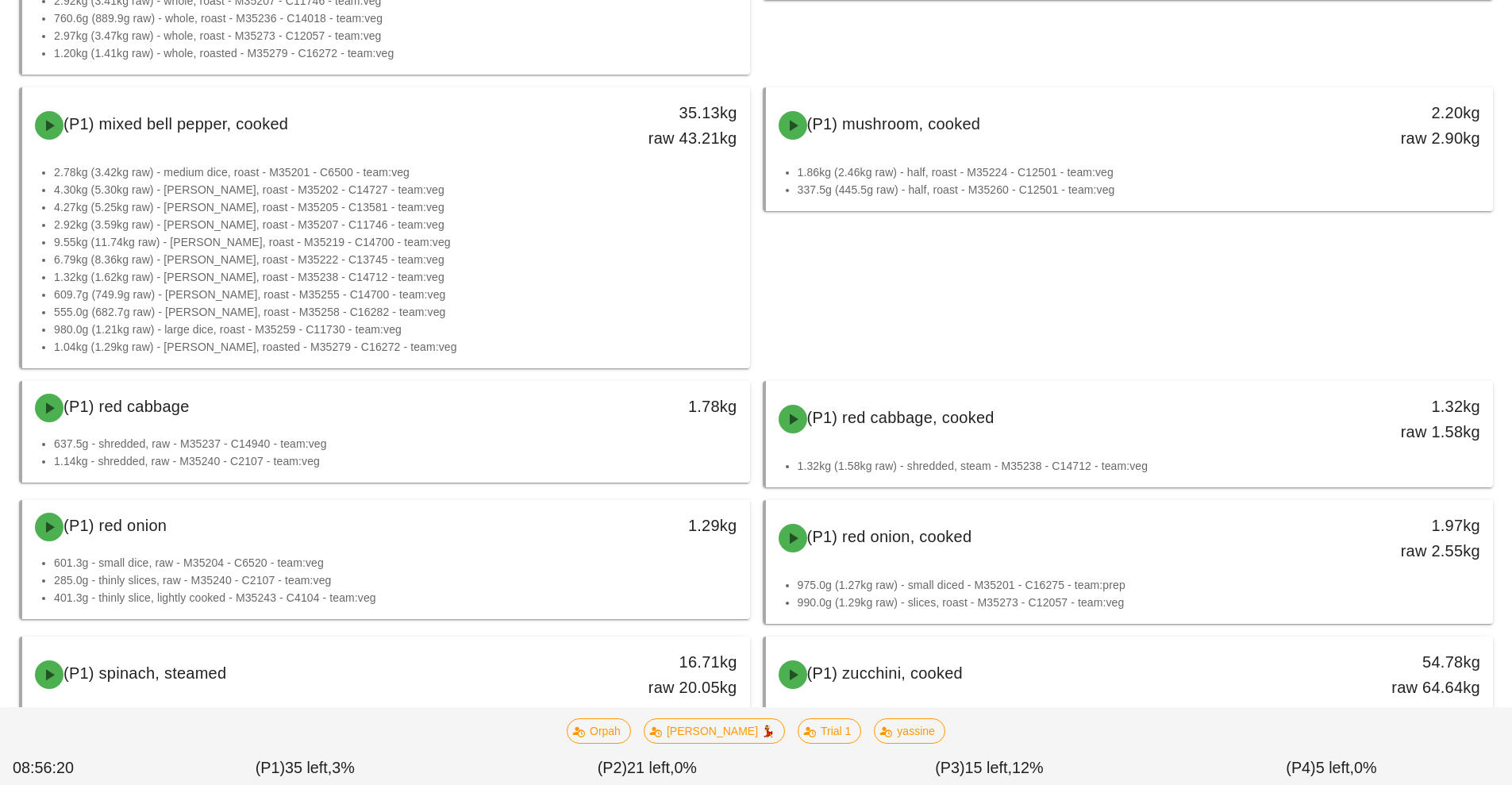
scroll to position [926, 0]
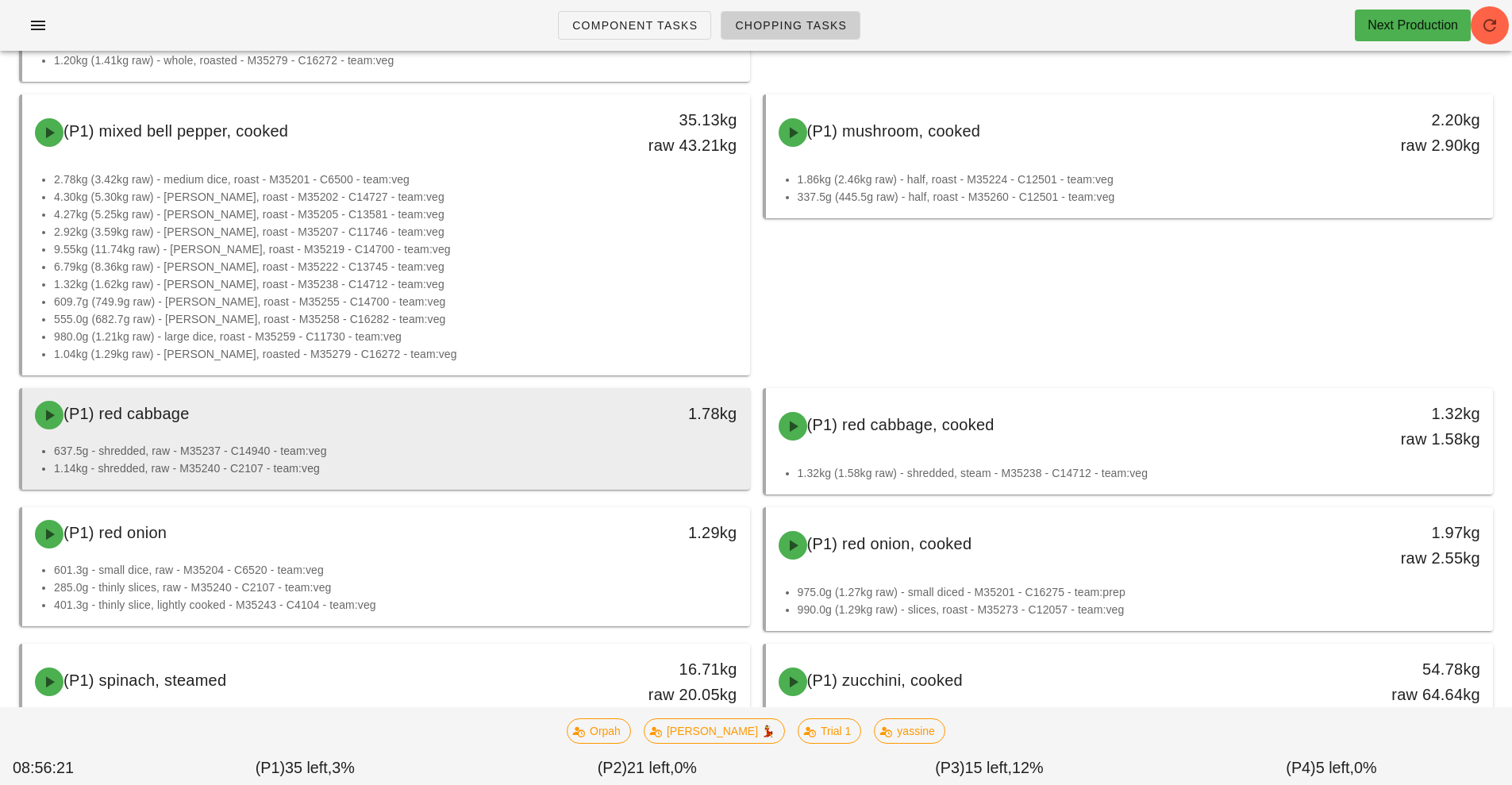
click at [554, 443] on li "637.5g - shredded, raw - M35237 - C14940 - team:veg" at bounding box center [395, 450] width 683 height 18
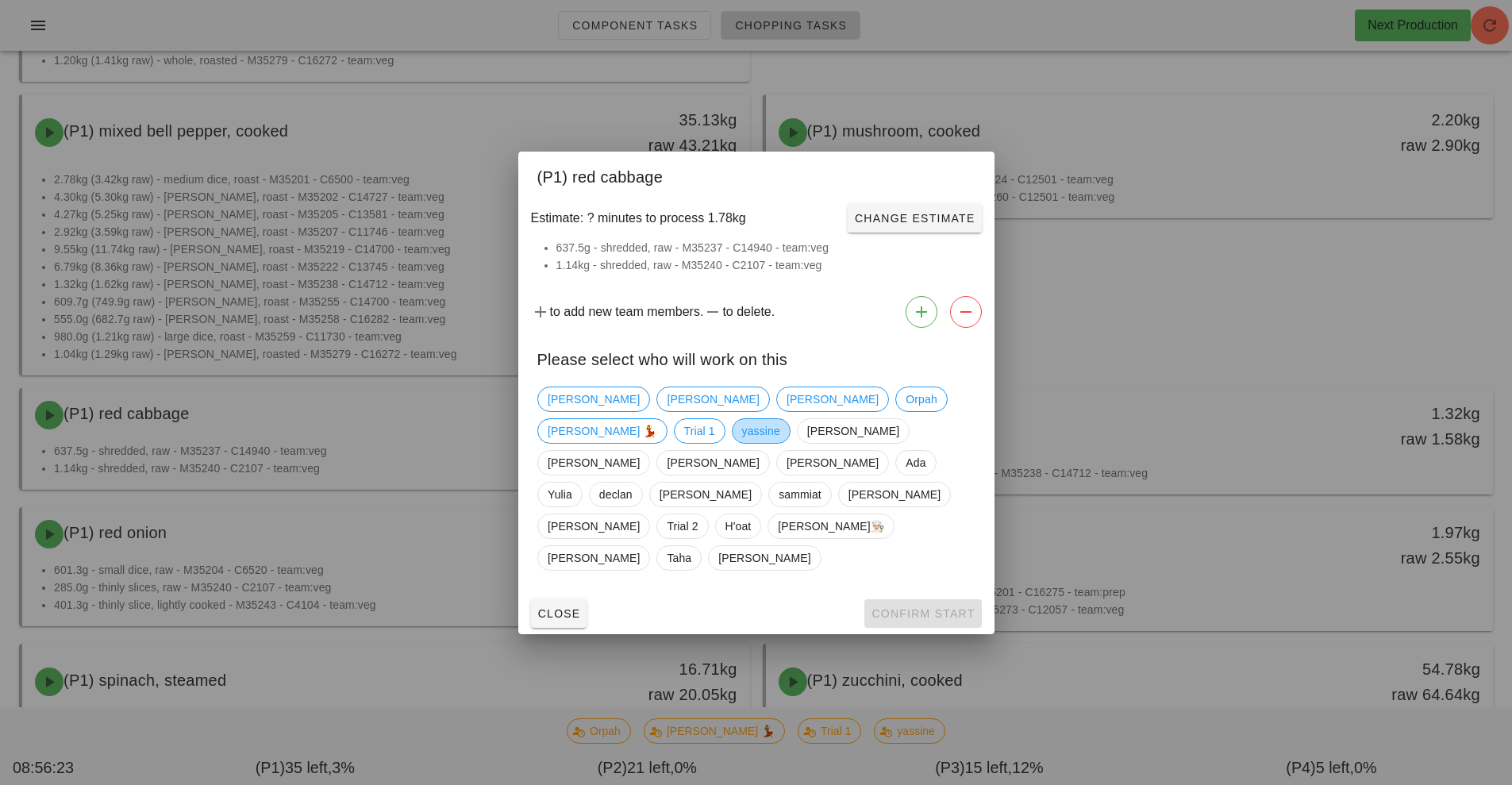
click at [741, 443] on span "yassine" at bounding box center [760, 430] width 38 height 23
click at [944, 607] on span "Confirm Start" at bounding box center [922, 614] width 104 height 13
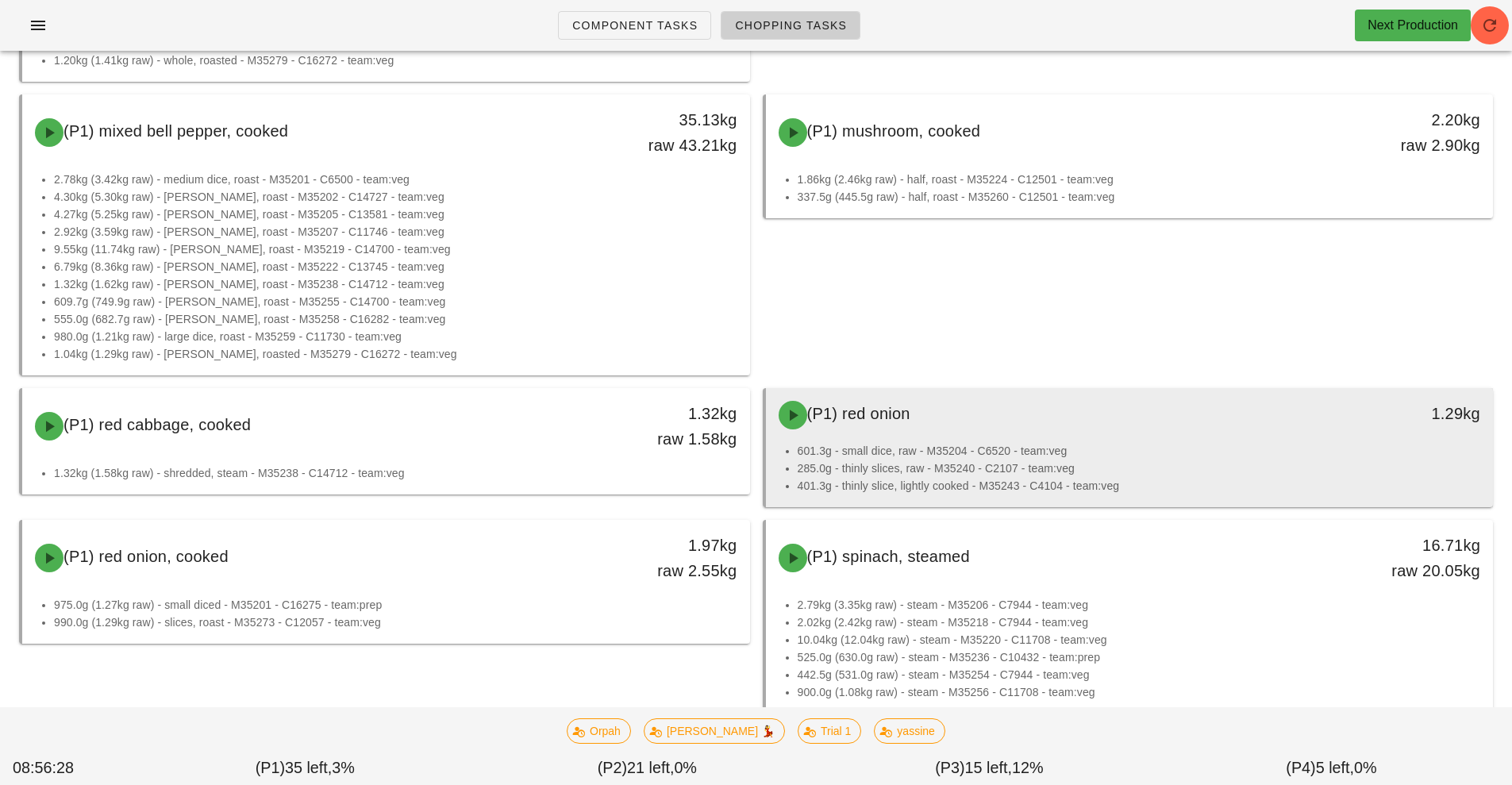
click at [1083, 445] on li "601.3g - small dice, raw - M35204 - C6520 - team:veg" at bounding box center [1139, 450] width 683 height 18
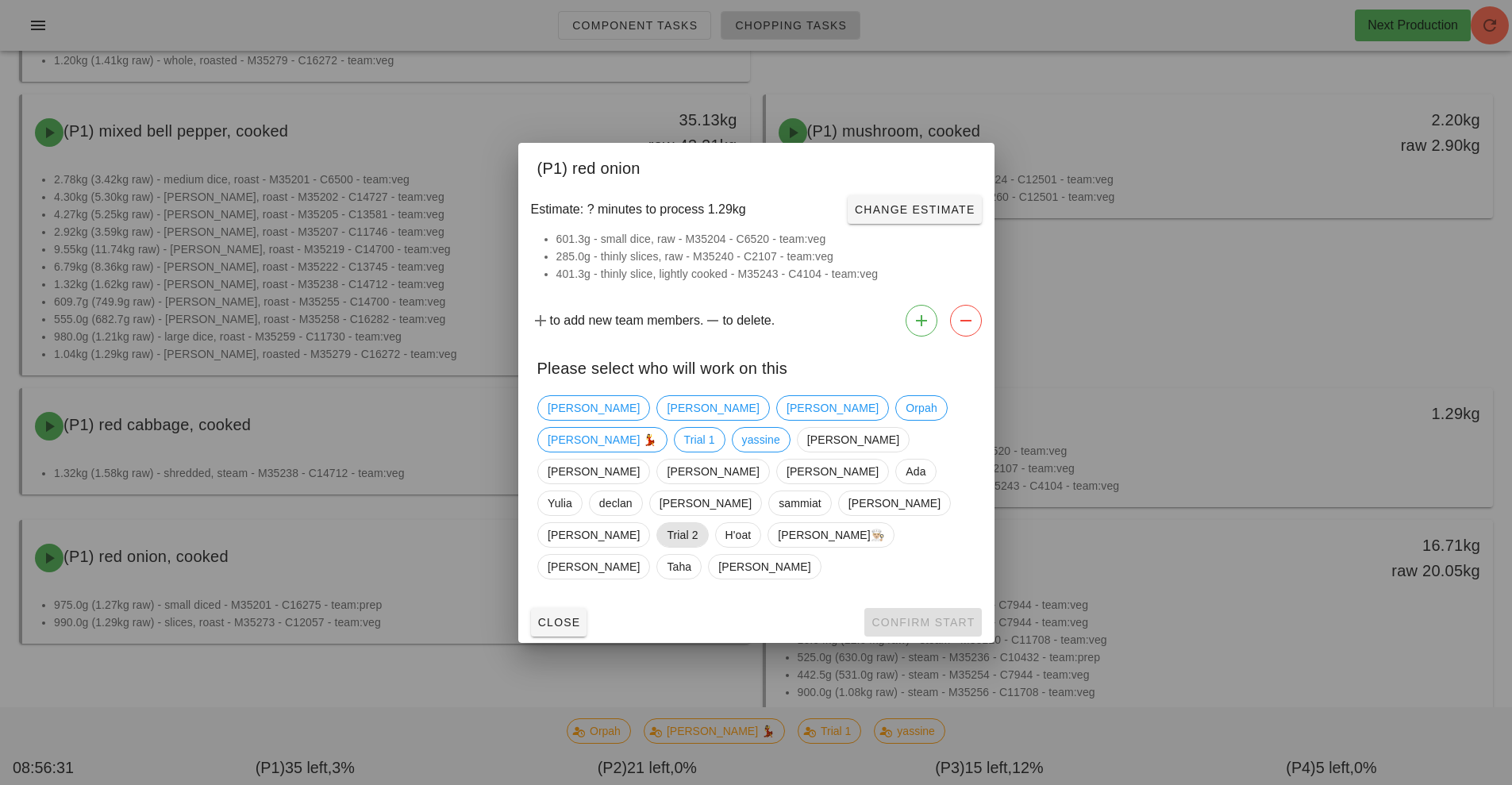
click at [698, 523] on span "Trial 2" at bounding box center [682, 535] width 31 height 23
click at [977, 608] on button "Confirm Start" at bounding box center [922, 622] width 117 height 29
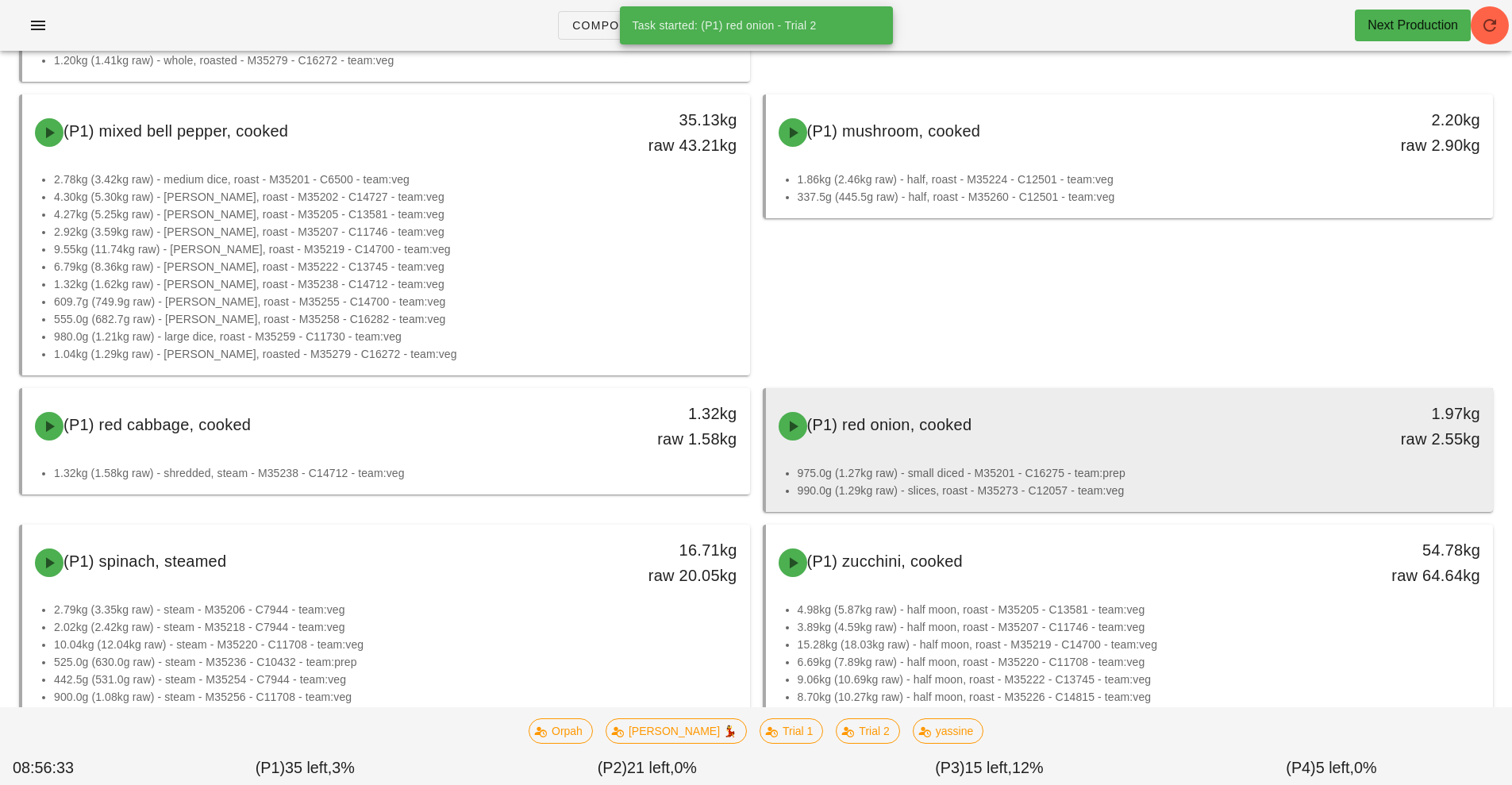
click at [1005, 461] on div "(P1) red onion, cooked 1.97kg raw 2.55kg" at bounding box center [1130, 426] width 721 height 70
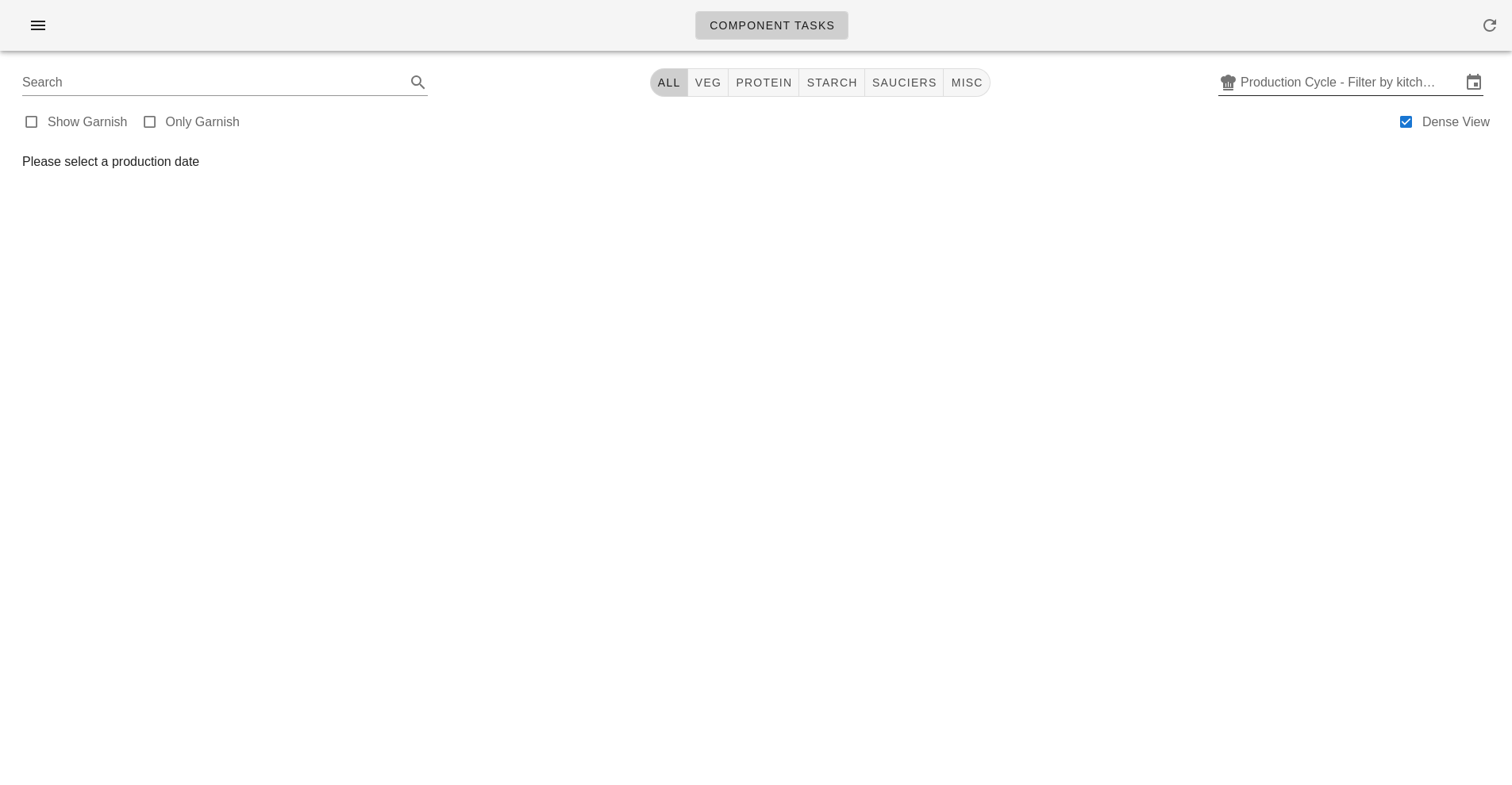
click at [1355, 85] on input "Production Cycle - Filter by kitchen production schedules" at bounding box center [1351, 82] width 221 height 25
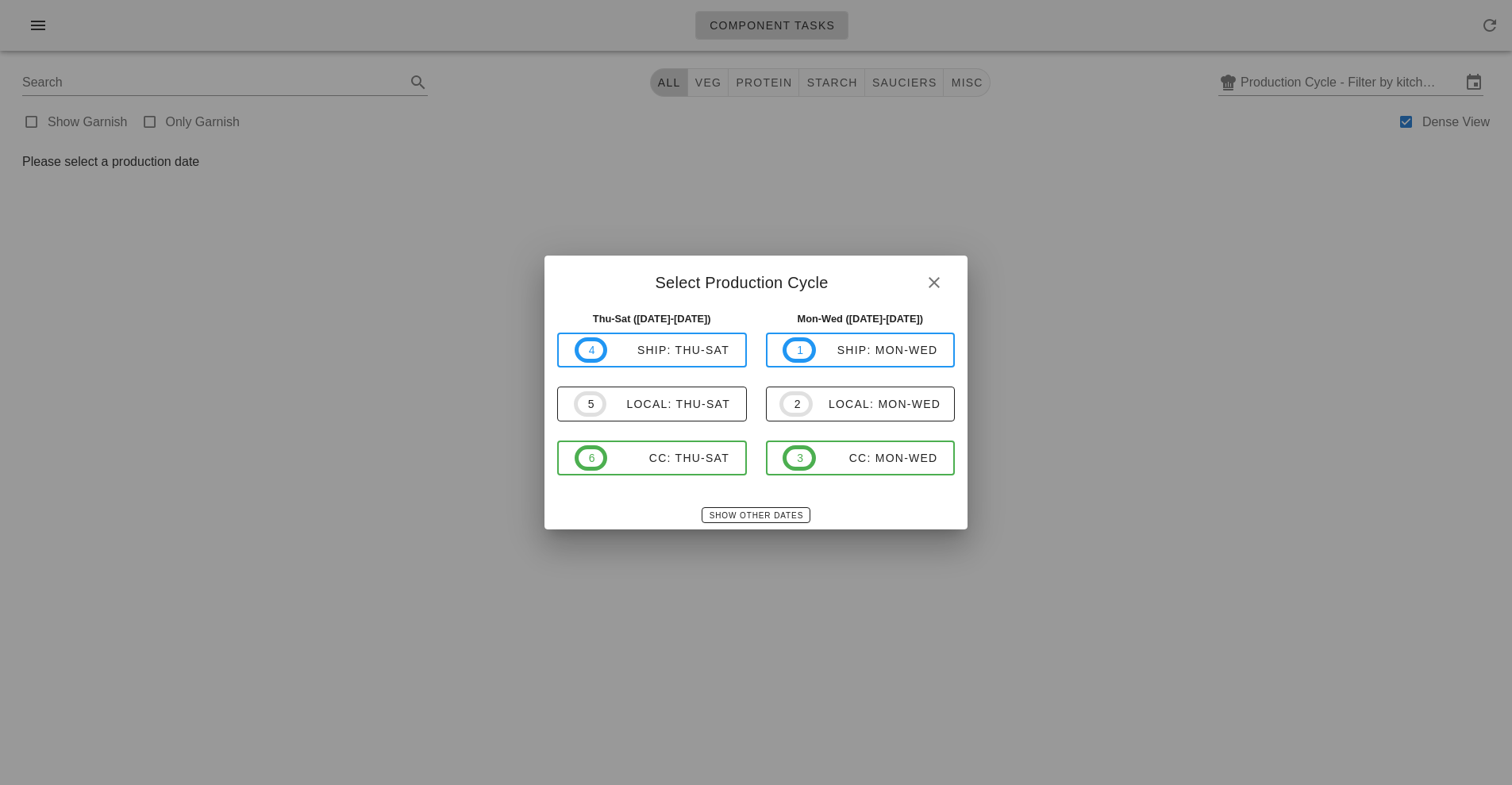
click at [707, 66] on div at bounding box center [756, 392] width 1512 height 785
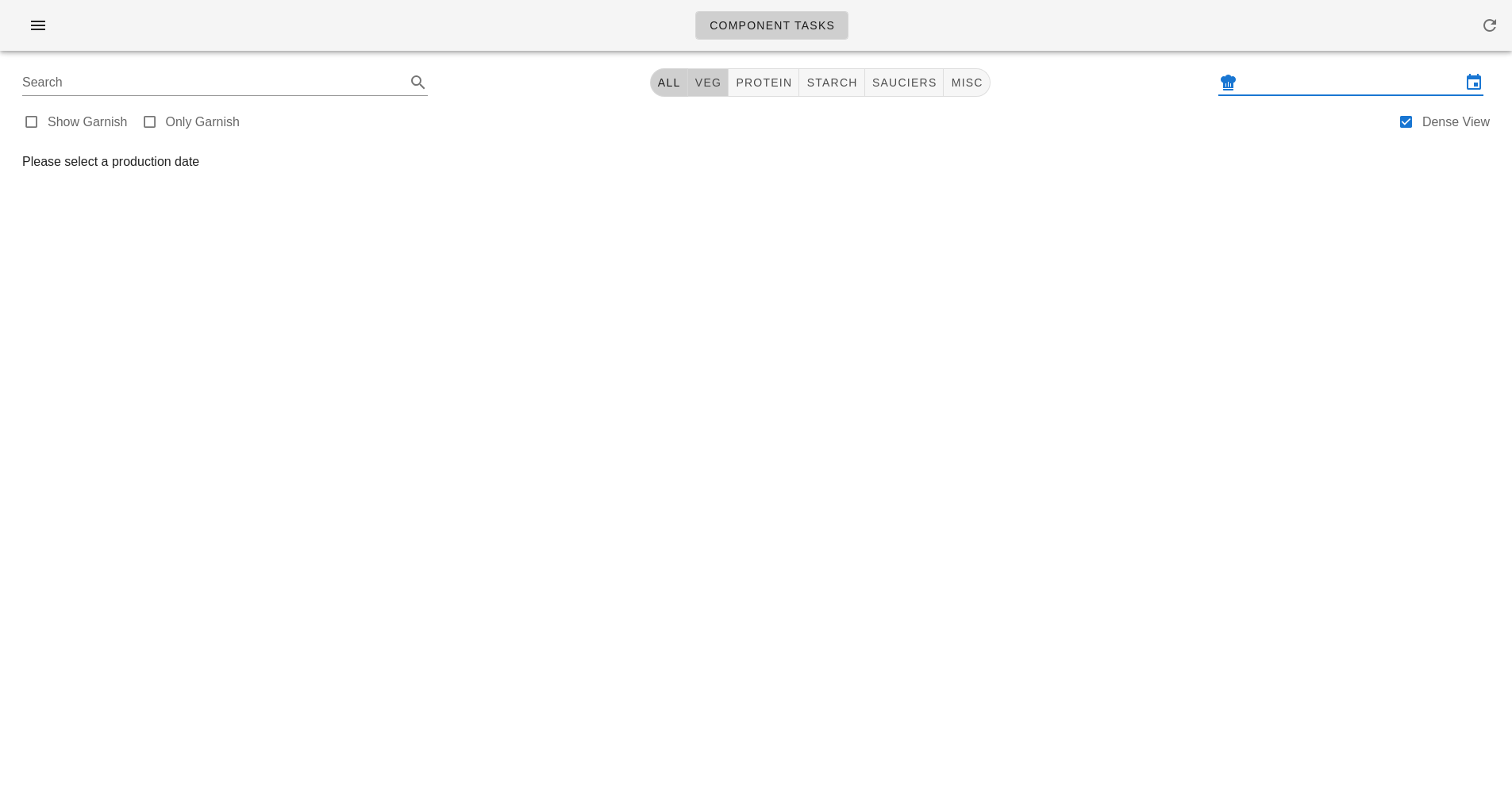
click at [709, 82] on span "veg" at bounding box center [708, 83] width 28 height 13
type input "team:veg"
click at [1309, 85] on input "Production Cycle - Filter by kitchen production schedules" at bounding box center [1351, 82] width 221 height 25
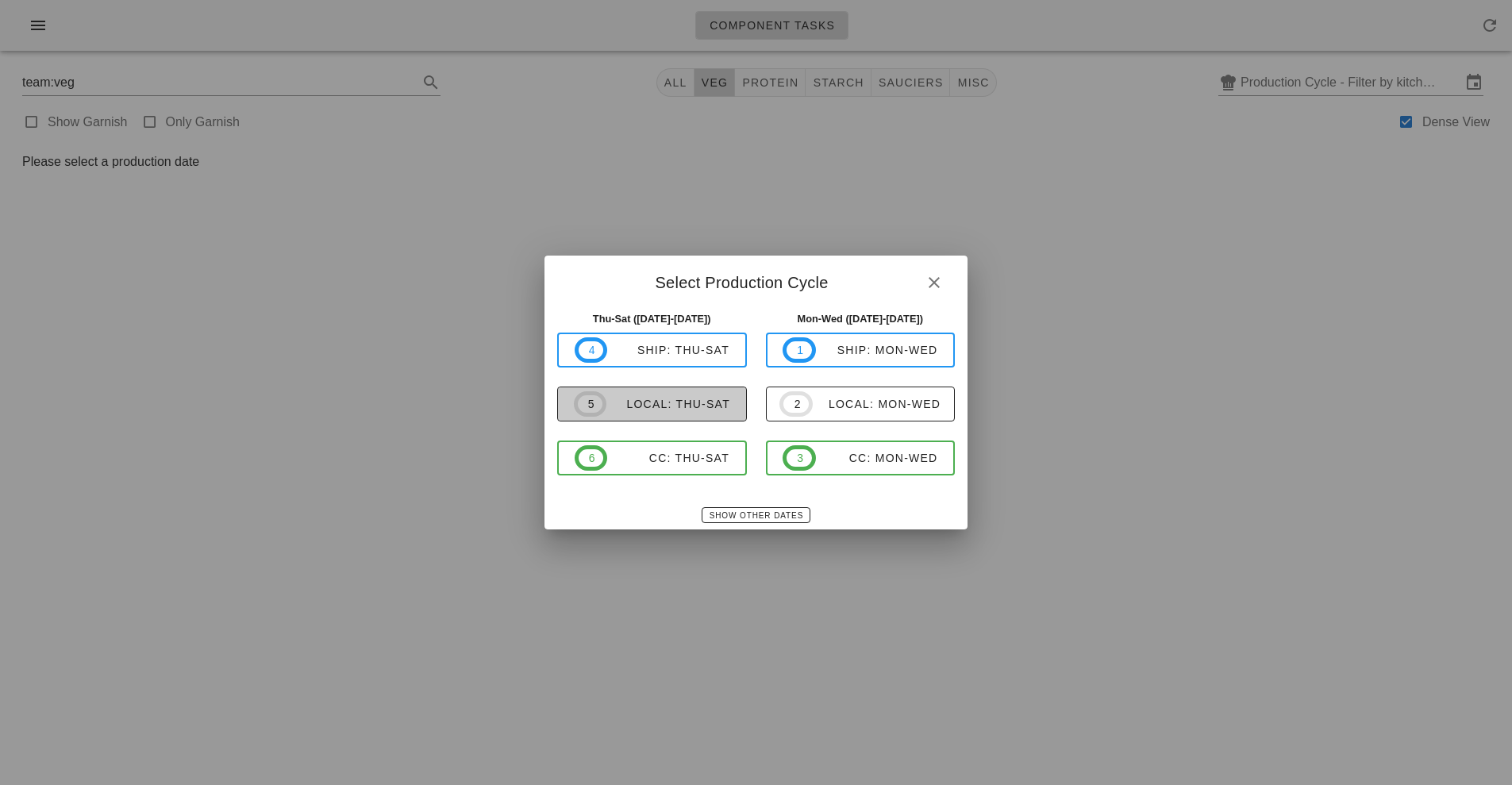
click at [677, 401] on div "local: Thu-Sat" at bounding box center [668, 405] width 124 height 13
type input "local: Thu-Sat ([DATE]-[DATE])"
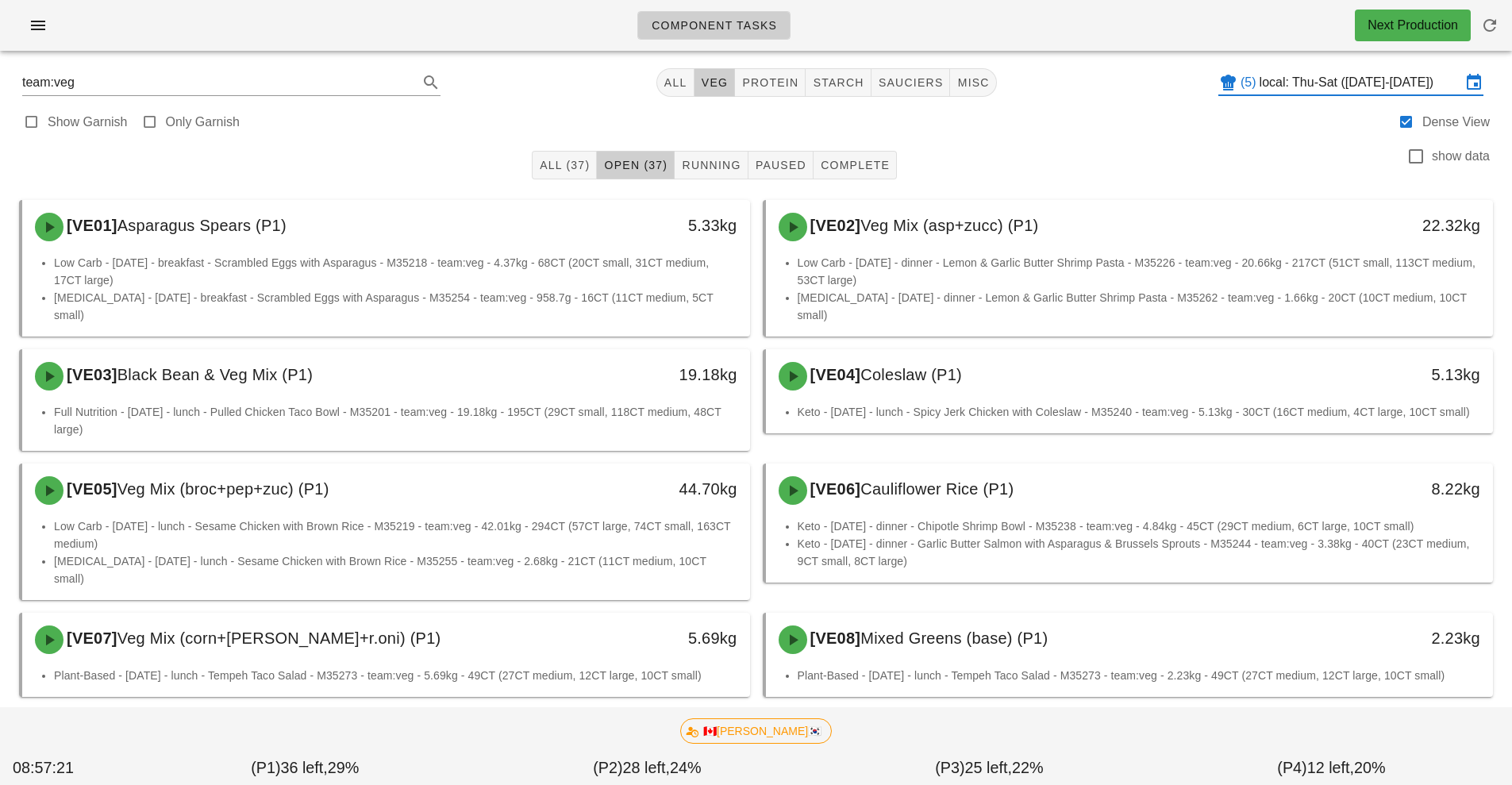
click at [19, 11] on div "Component Tasks Next Production" at bounding box center [756, 25] width 1512 height 50
click at [48, 30] on span "button" at bounding box center [37, 25] width 25 height 19
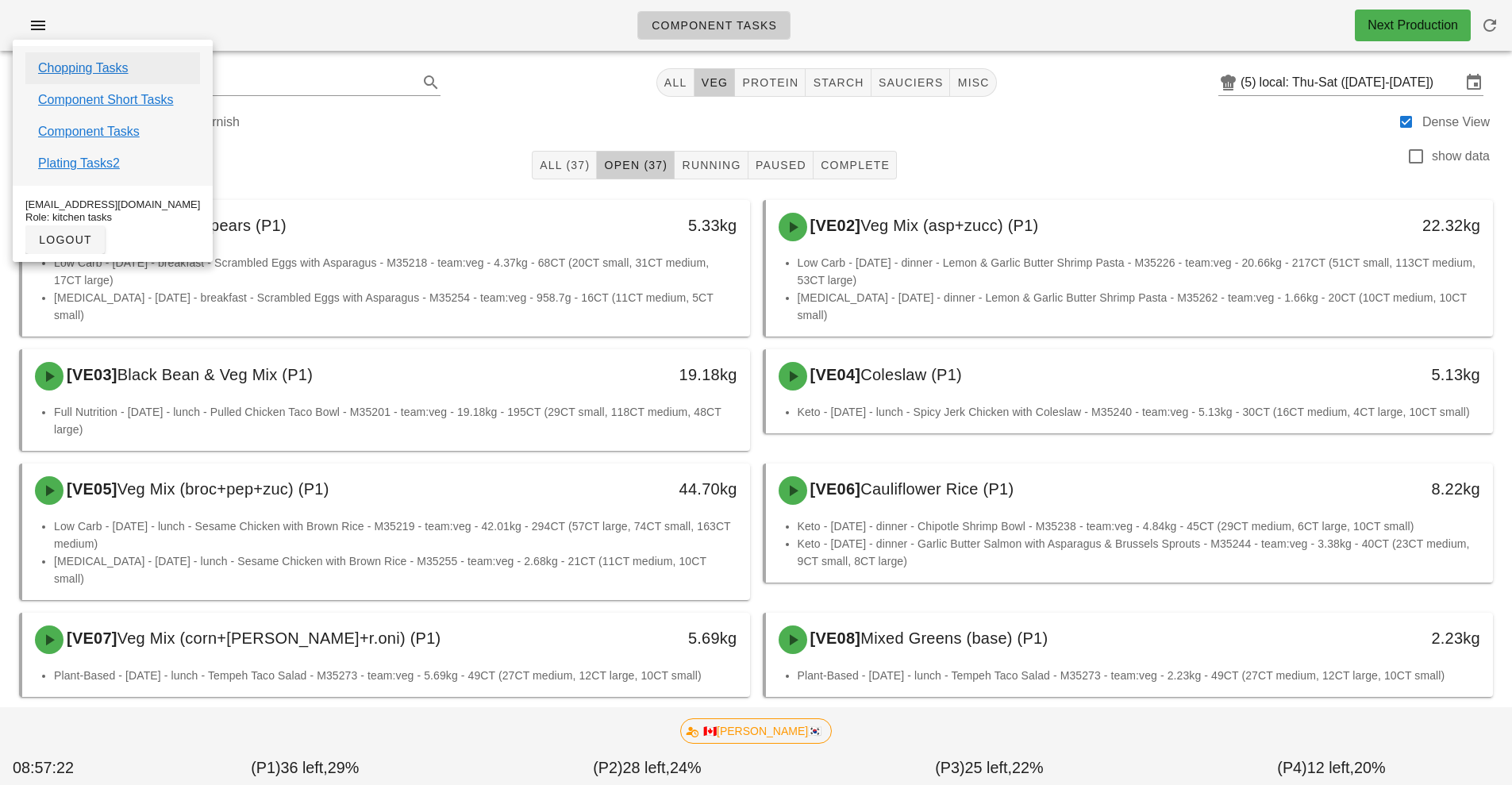
click at [100, 71] on link "Chopping Tasks" at bounding box center [83, 68] width 91 height 19
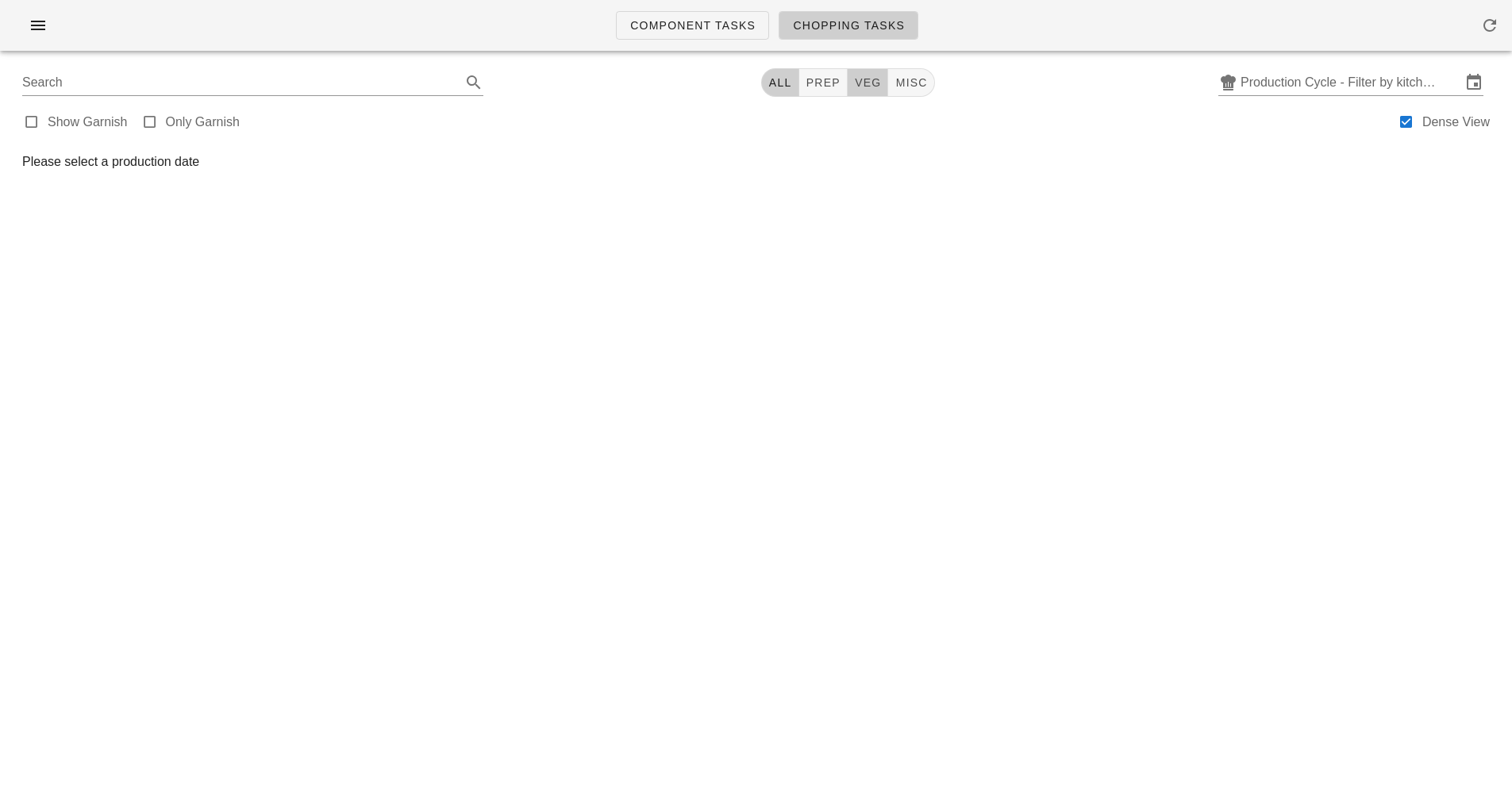
click at [876, 71] on button "veg" at bounding box center [868, 82] width 41 height 29
type input "team:veg"
click at [1294, 84] on input "Production Cycle - Filter by kitchen production schedules" at bounding box center [1351, 82] width 221 height 25
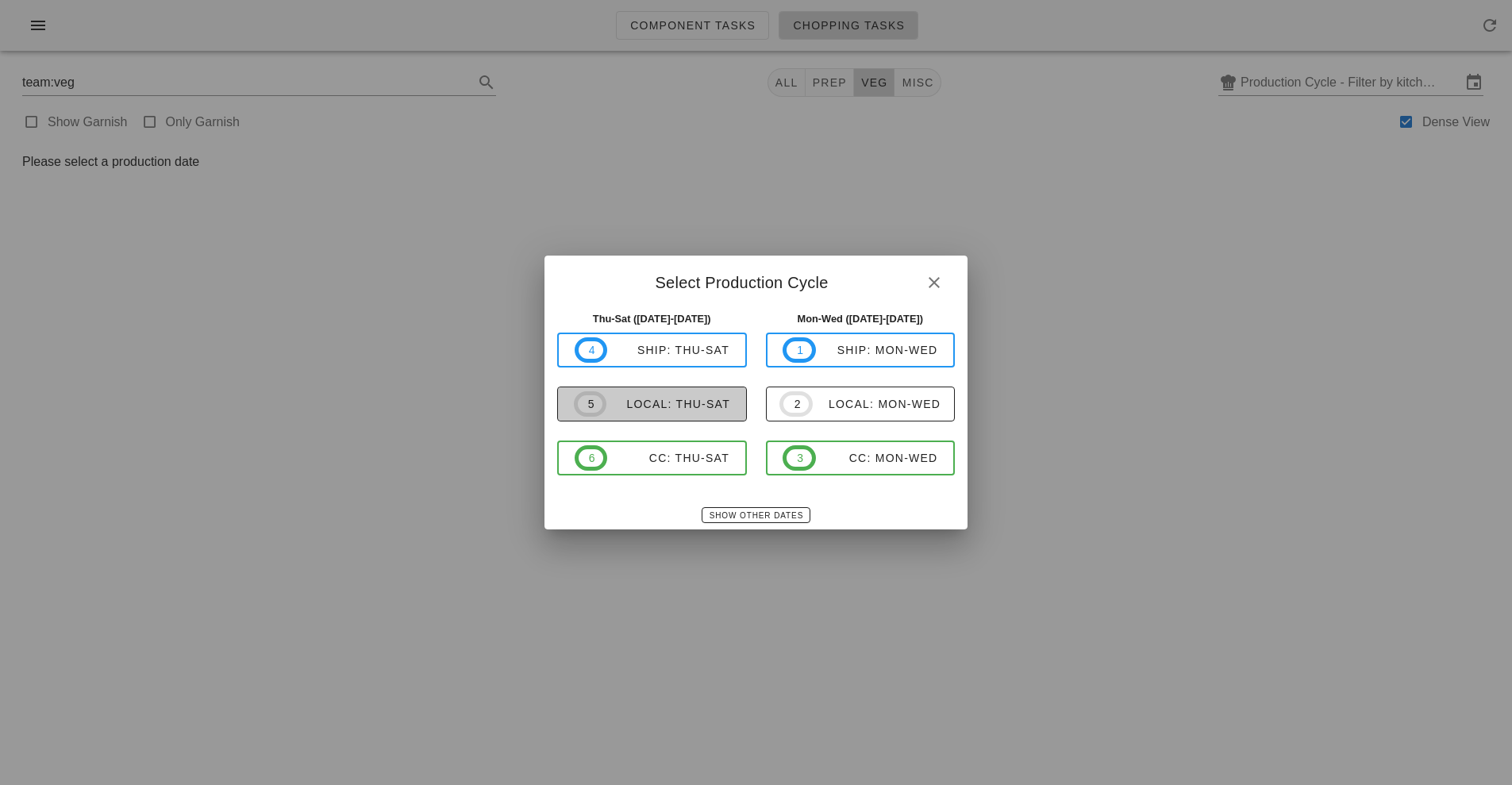
click at [693, 401] on div "local: Thu-Sat" at bounding box center [668, 405] width 124 height 13
type input "local: Thu-Sat ([DATE]-[DATE])"
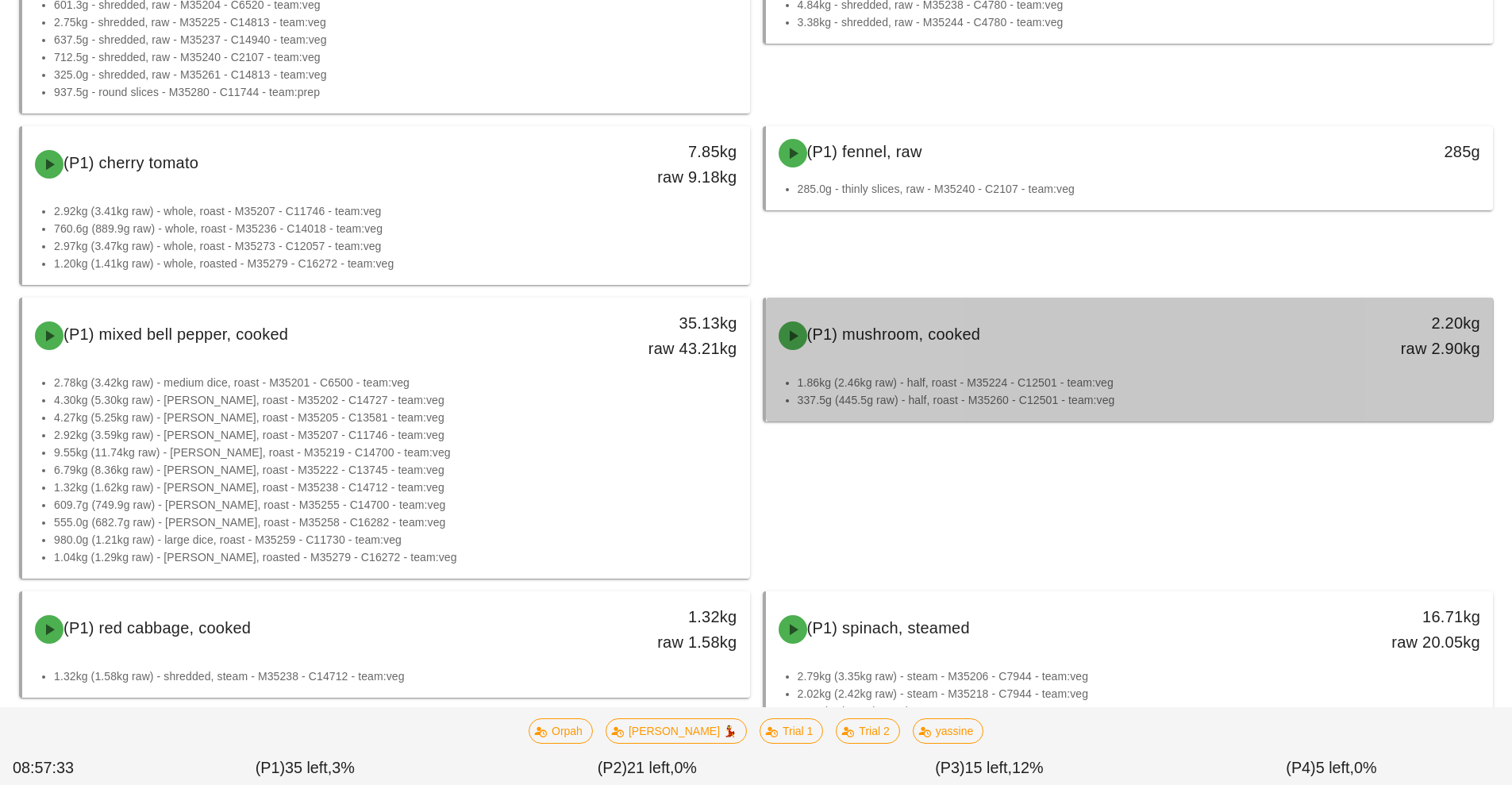
scroll to position [724, 0]
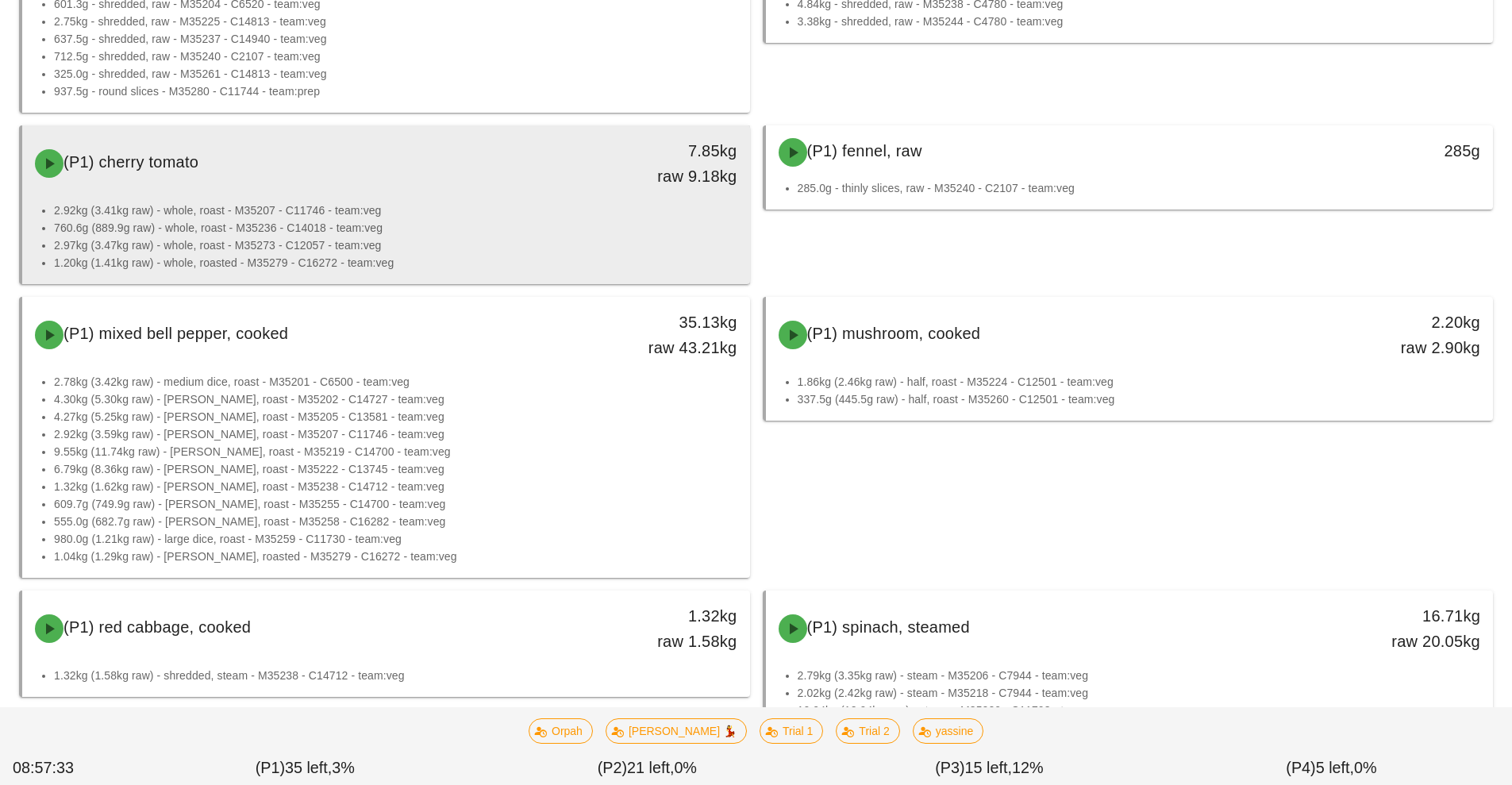
click at [419, 235] on li "760.6g (889.9g raw) - whole, roast - M35236 - C14018 - team:veg" at bounding box center [395, 227] width 683 height 18
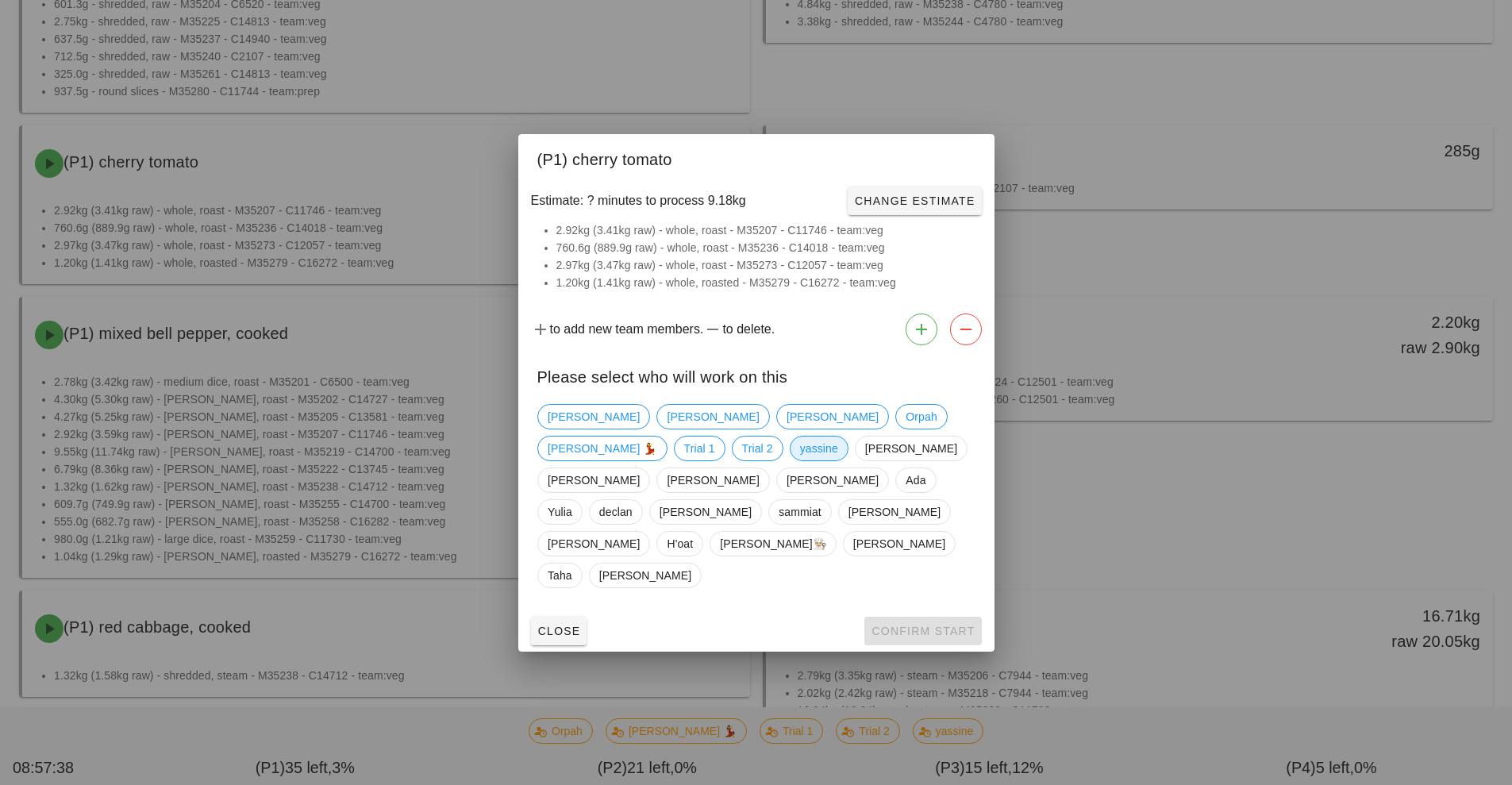
click at [789, 462] on span "yassine" at bounding box center [818, 448] width 59 height 25
click at [923, 625] on span "Confirm Start" at bounding box center [922, 632] width 104 height 13
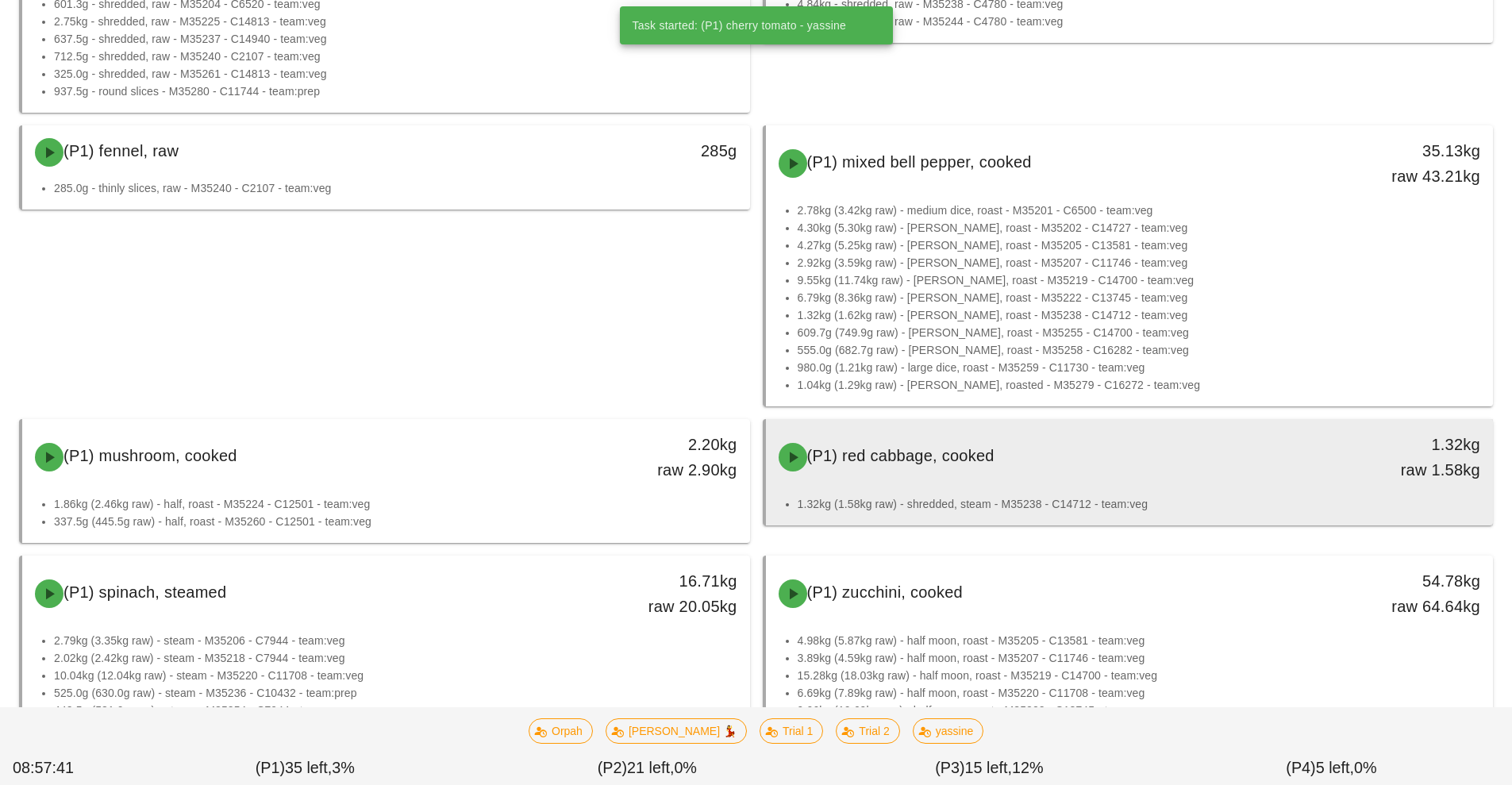
click at [1057, 475] on div "(P1) red cabbage, cooked" at bounding box center [1039, 457] width 540 height 48
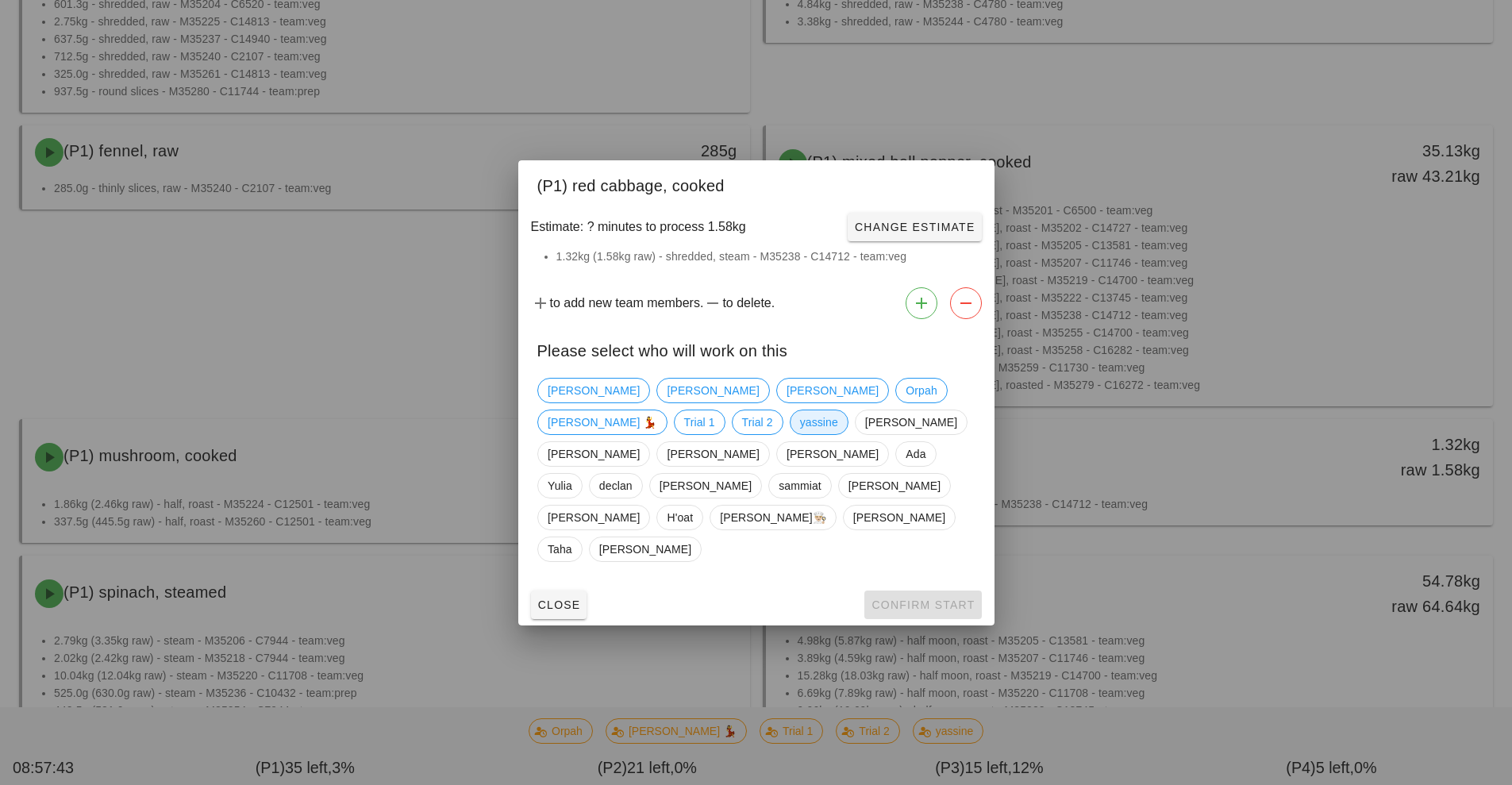
click at [789, 435] on span "yassine" at bounding box center [818, 421] width 59 height 25
click at [920, 598] on span "Confirm Start" at bounding box center [922, 605] width 104 height 13
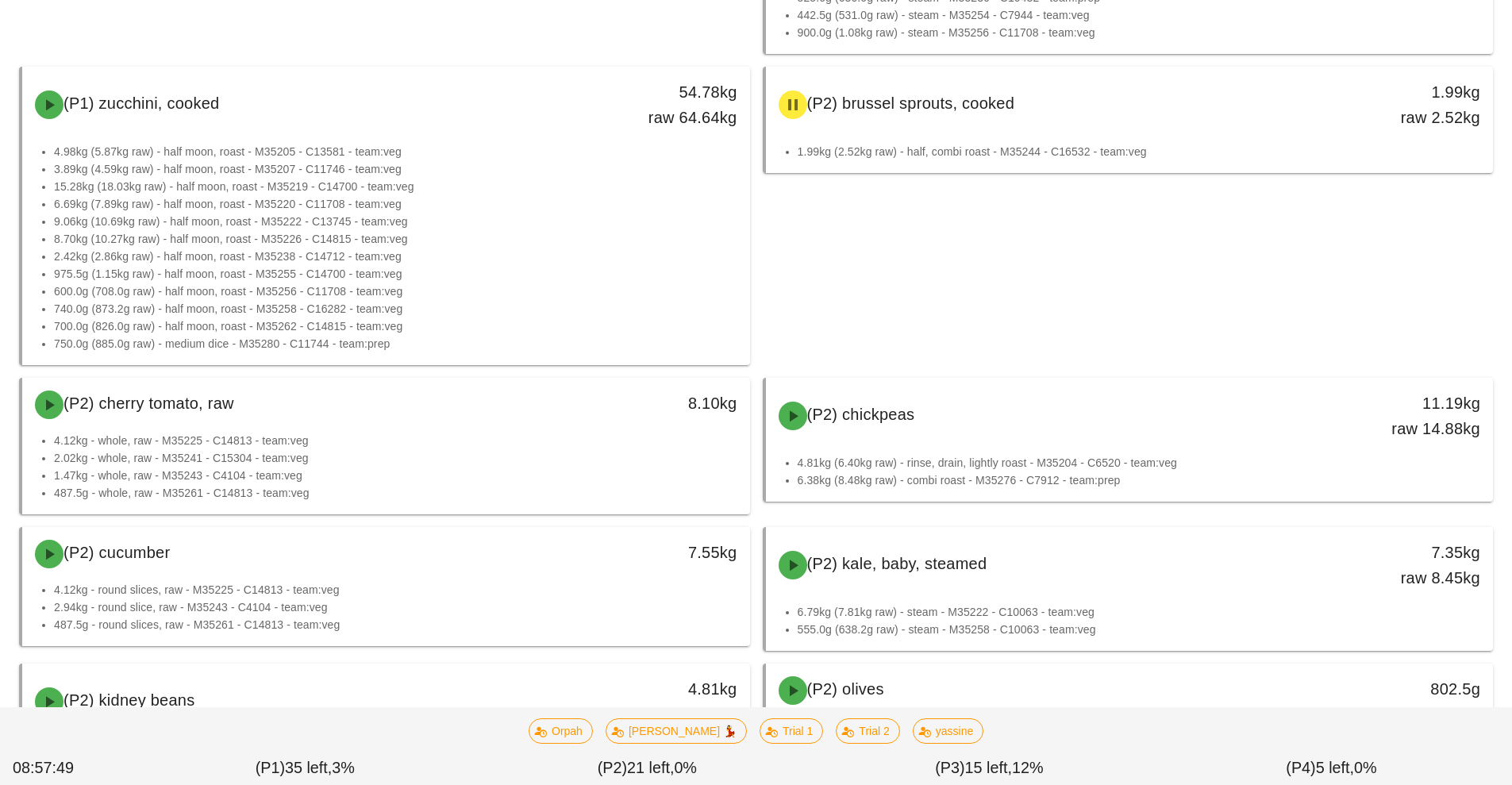
scroll to position [1296, 0]
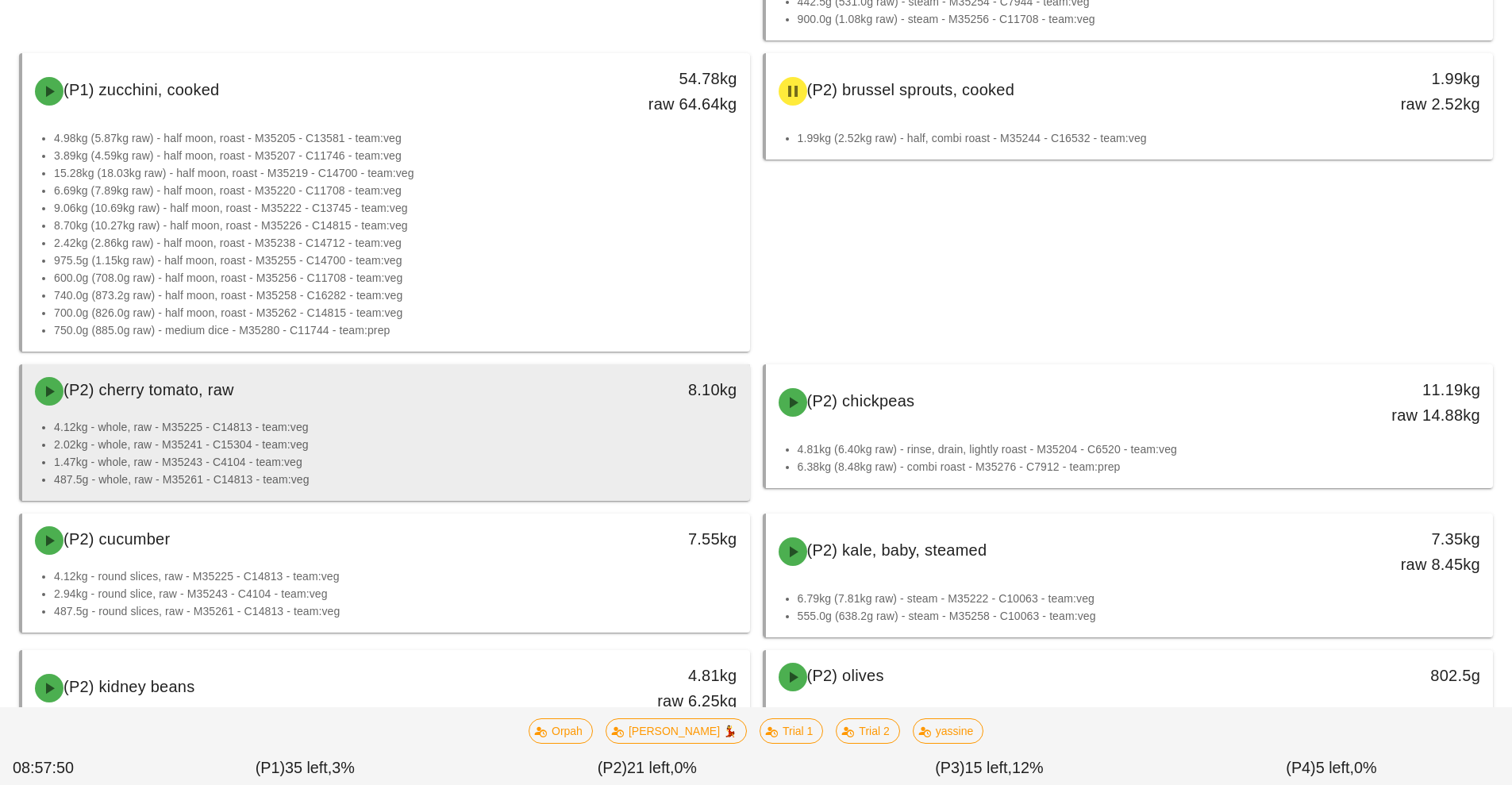
click at [509, 435] on li "2.02kg - whole, raw - M35241 - C15304 - team:veg" at bounding box center [395, 444] width 683 height 18
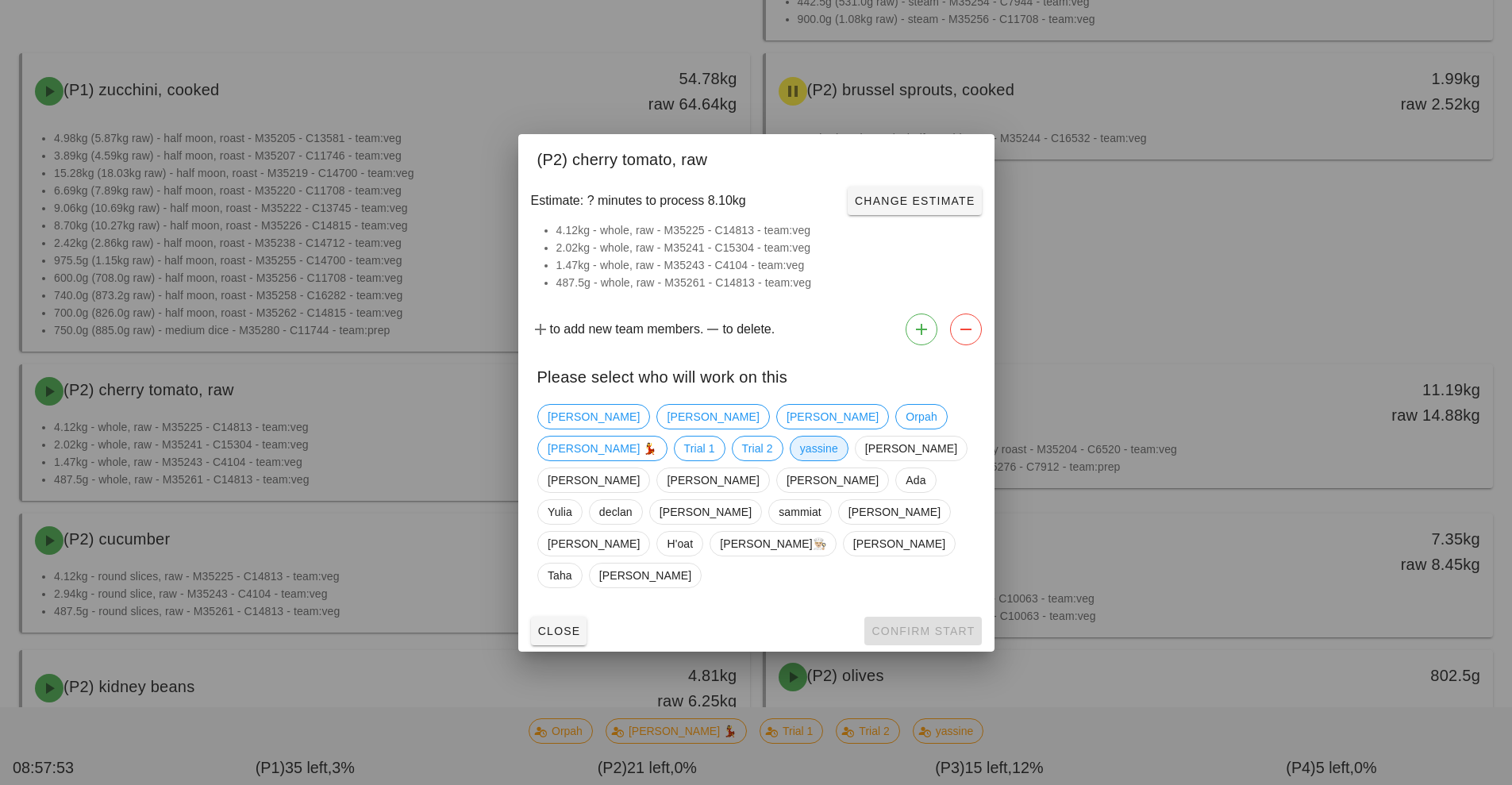
click at [799, 461] on span "yassine" at bounding box center [818, 448] width 38 height 23
click at [953, 625] on span "Confirm Start" at bounding box center [922, 632] width 104 height 13
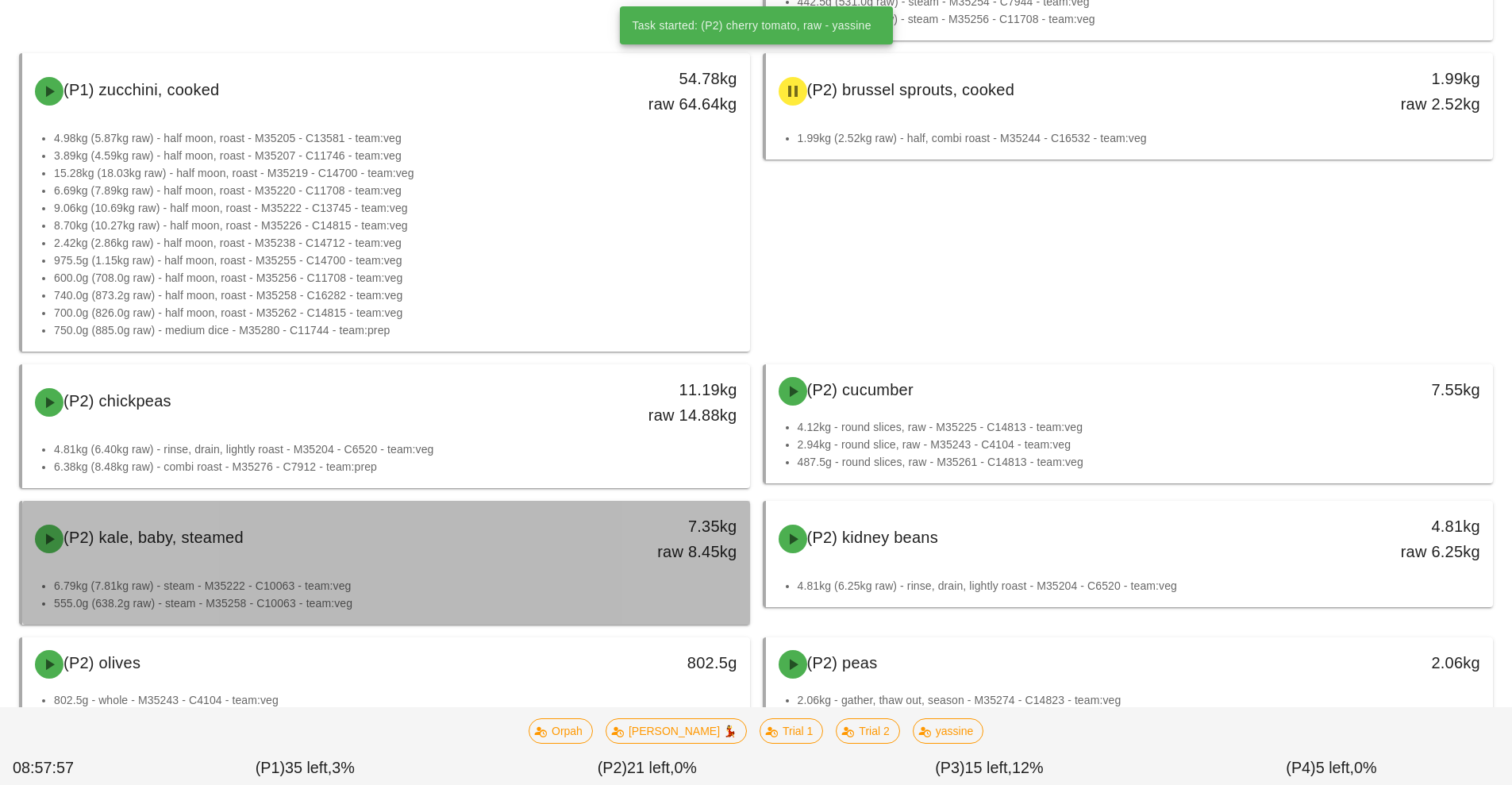
click at [484, 546] on div "(P2) kale, baby, steamed" at bounding box center [295, 538] width 540 height 48
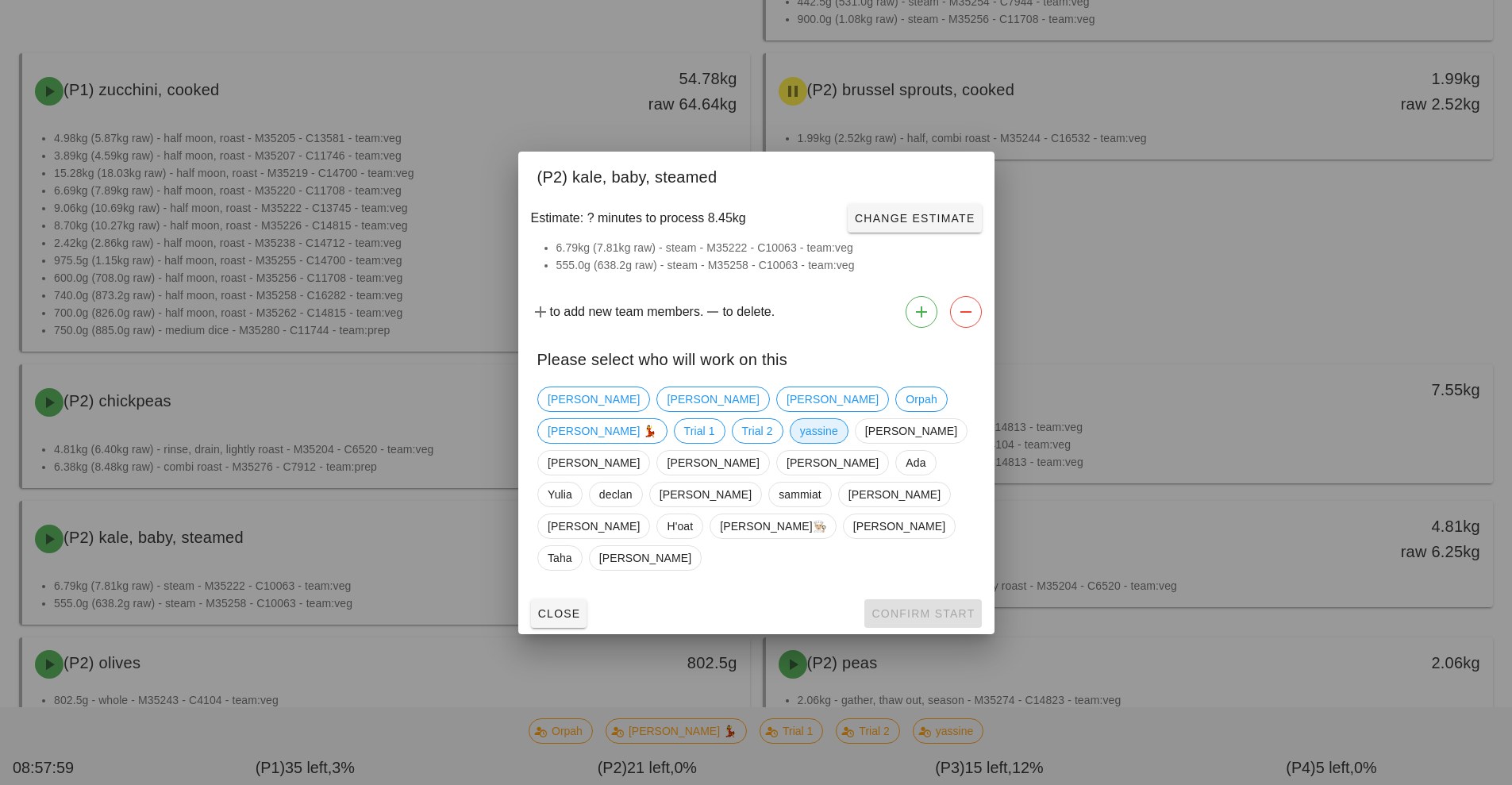
click at [799, 443] on span "yassine" at bounding box center [818, 430] width 38 height 23
click at [943, 607] on span "Confirm Start" at bounding box center [922, 614] width 104 height 13
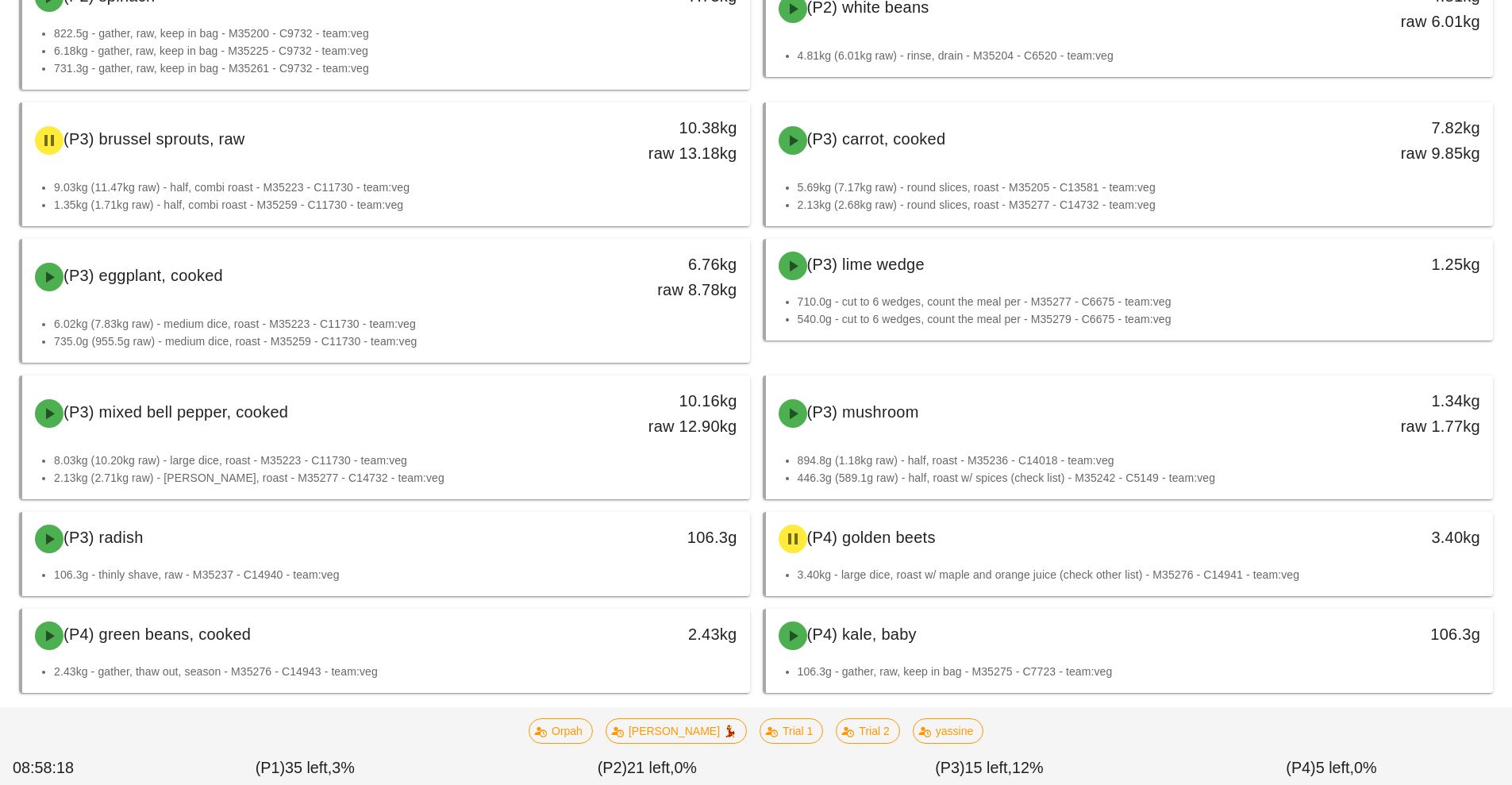
scroll to position [2082, 0]
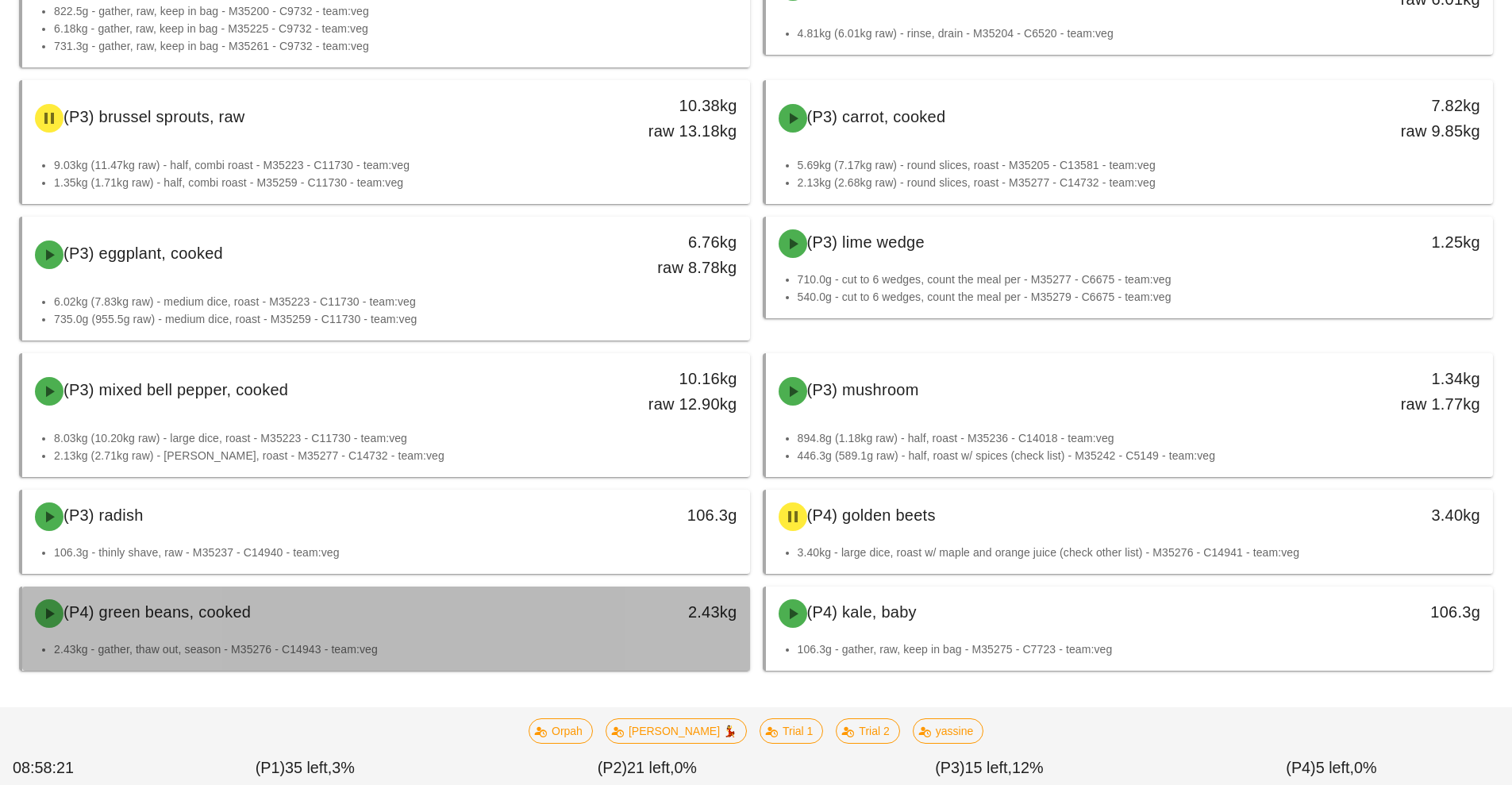
click at [621, 645] on li "2.43kg - gather, thaw out, season - M35276 - C14943 - team:veg" at bounding box center [395, 649] width 683 height 18
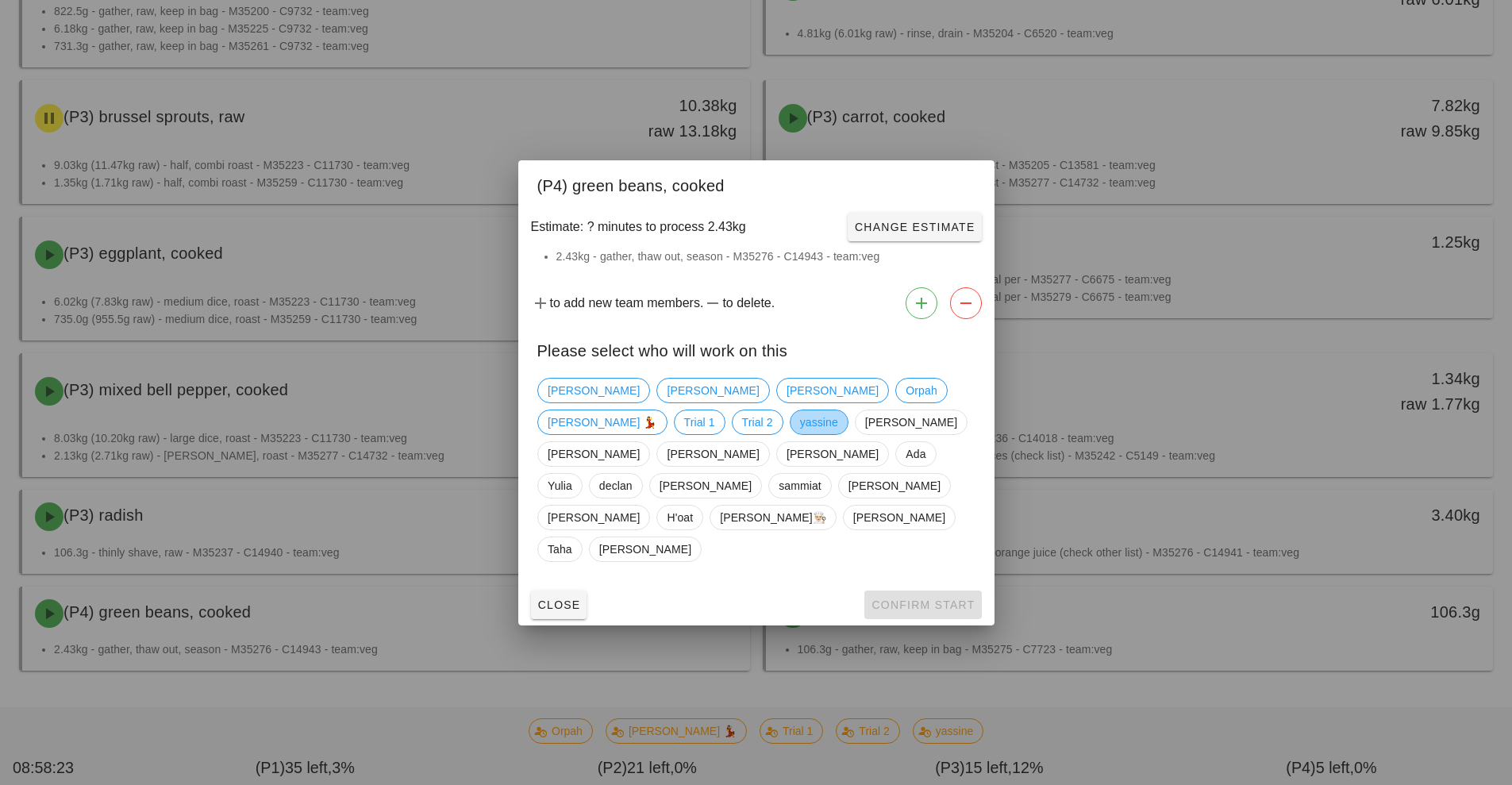
click at [799, 435] on span "yassine" at bounding box center [818, 421] width 38 height 23
click at [918, 598] on span "Confirm Start" at bounding box center [922, 605] width 104 height 13
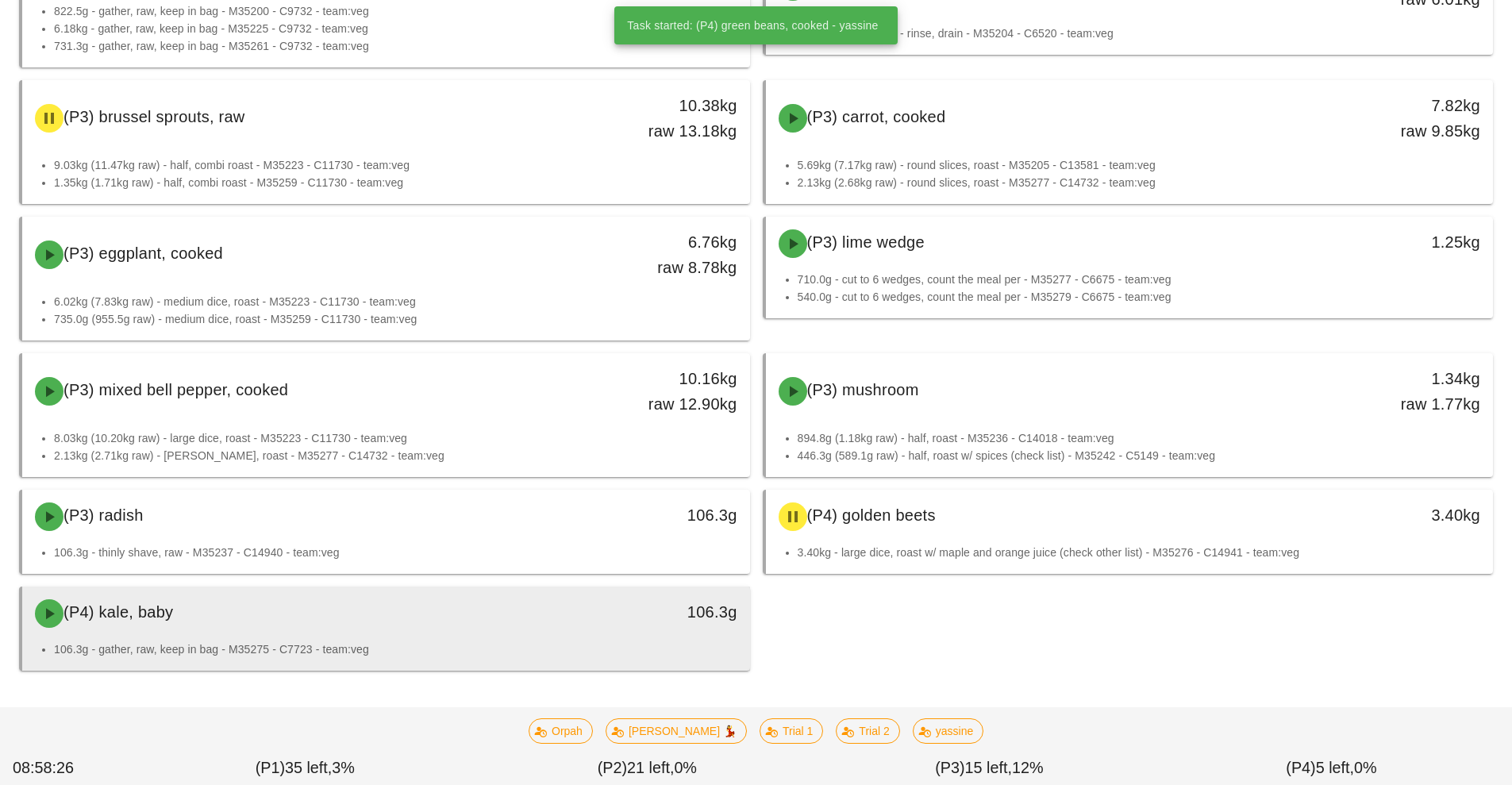
click at [588, 627] on div "106.3g" at bounding box center [656, 613] width 180 height 48
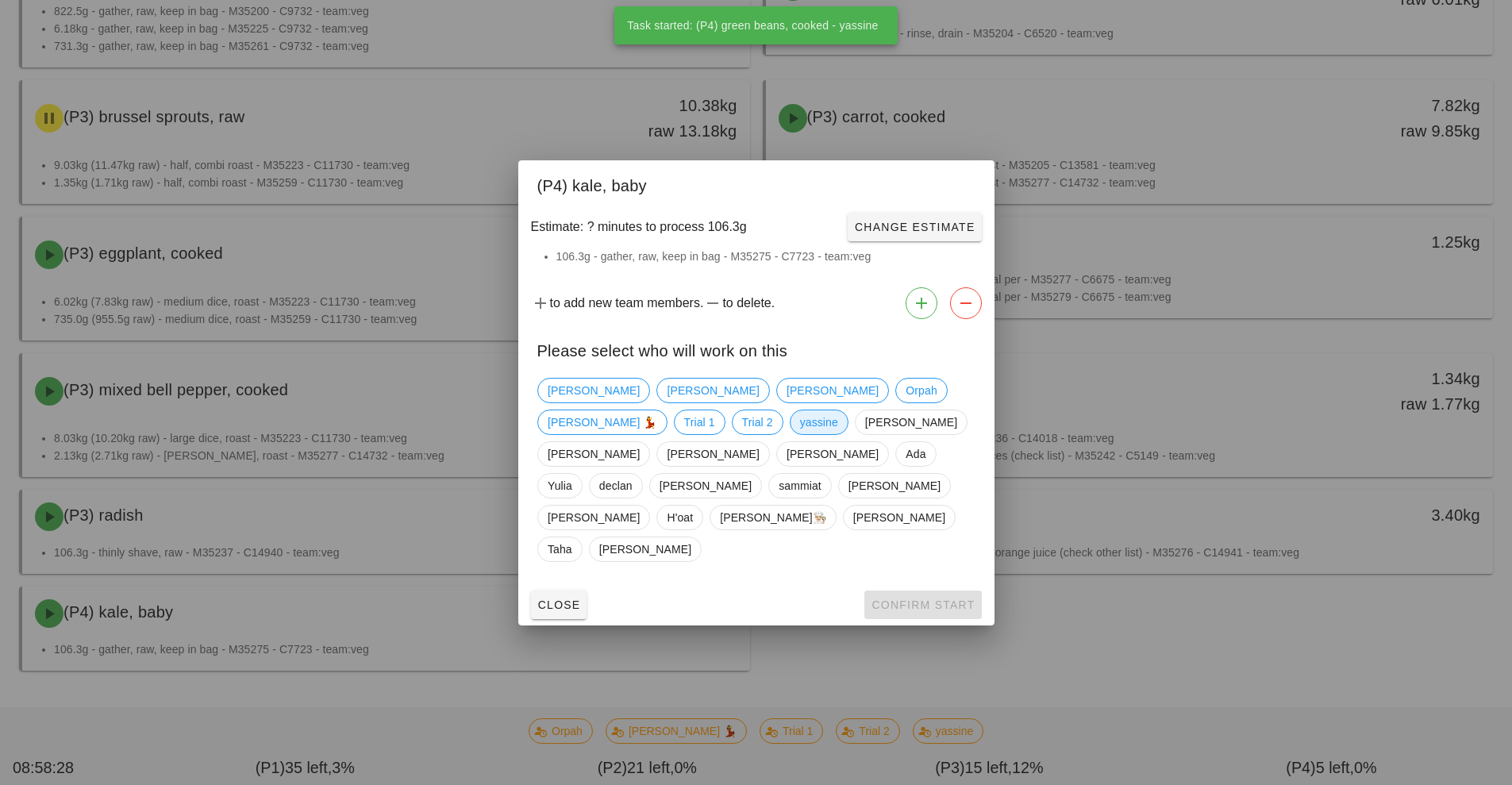
click at [789, 435] on span "yassine" at bounding box center [818, 421] width 59 height 25
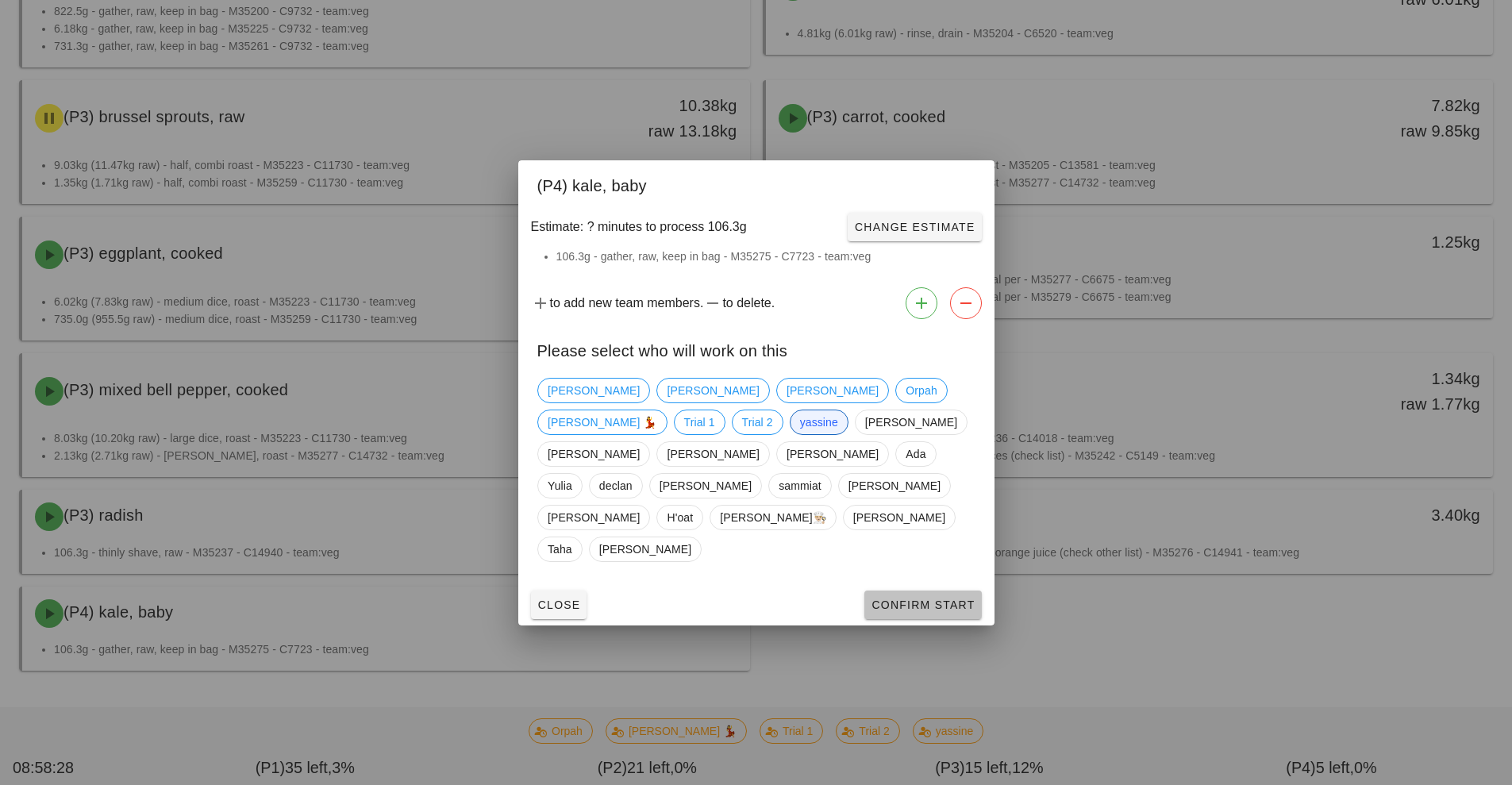
click at [938, 591] on button "Confirm Start" at bounding box center [922, 605] width 117 height 29
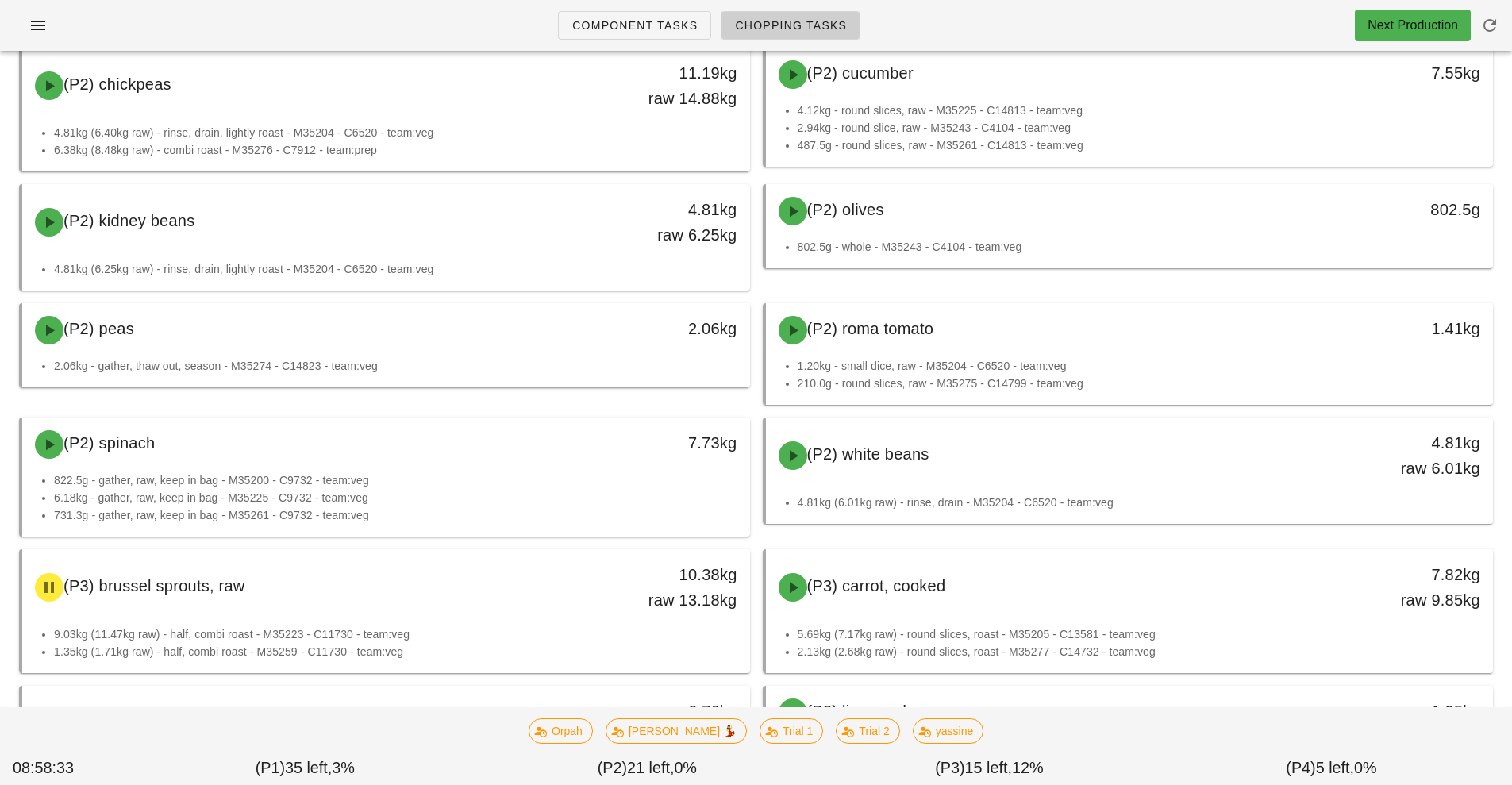
scroll to position [1606, 0]
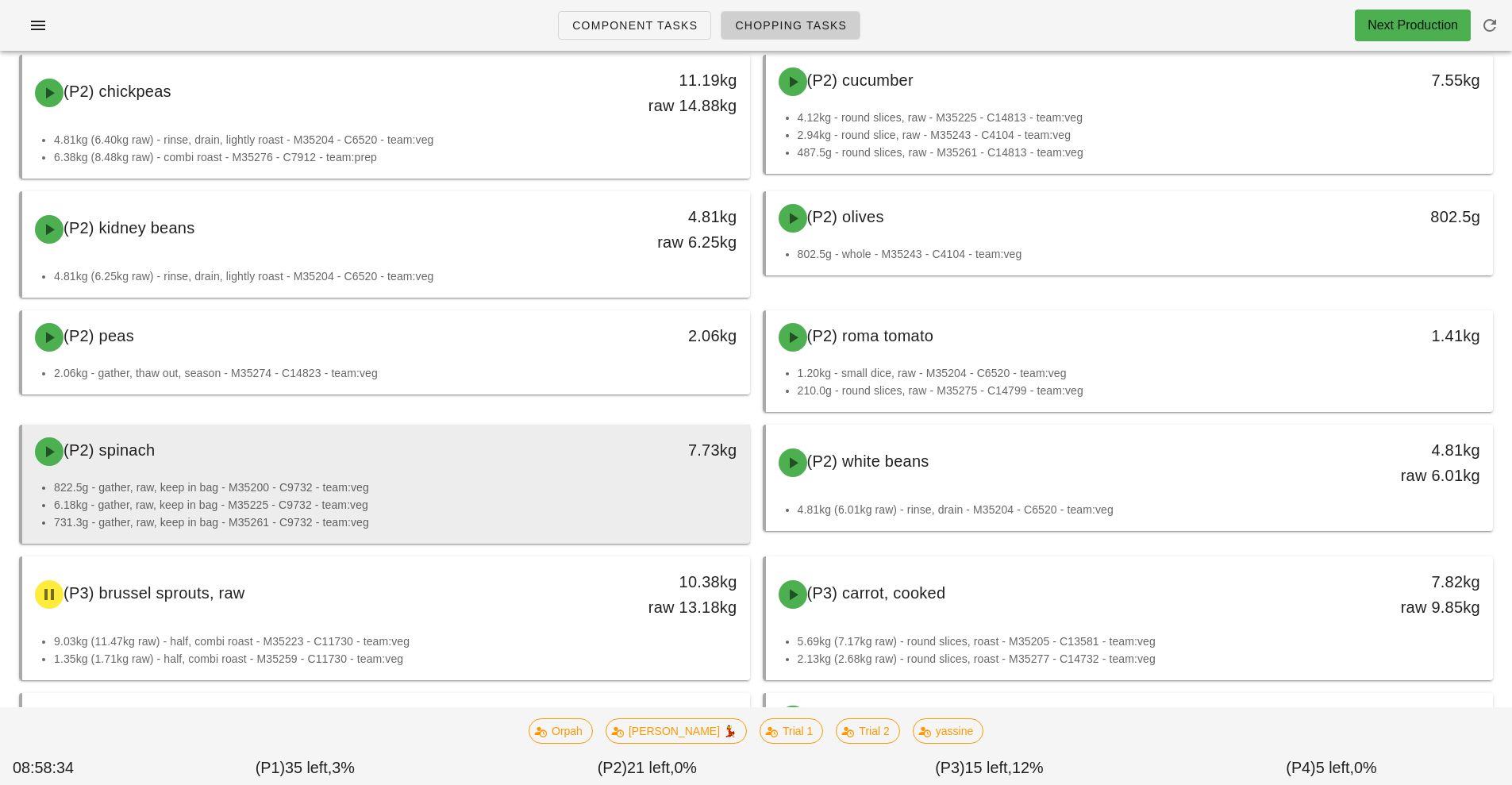
click at [434, 473] on div "(P2) spinach" at bounding box center [295, 451] width 540 height 48
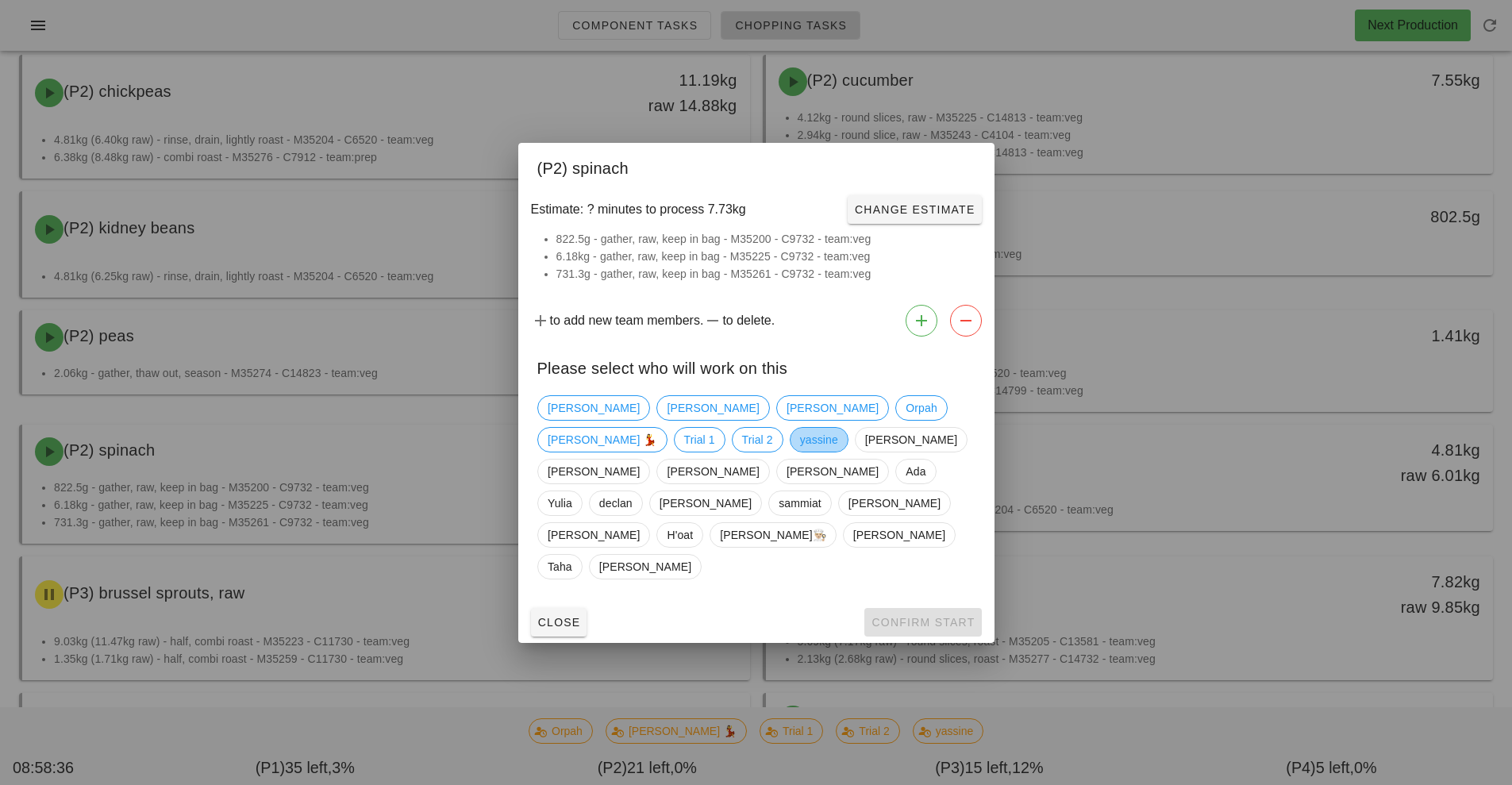
click at [799, 451] on span "yassine" at bounding box center [818, 439] width 38 height 23
click at [926, 616] on span "Confirm Start" at bounding box center [922, 622] width 104 height 13
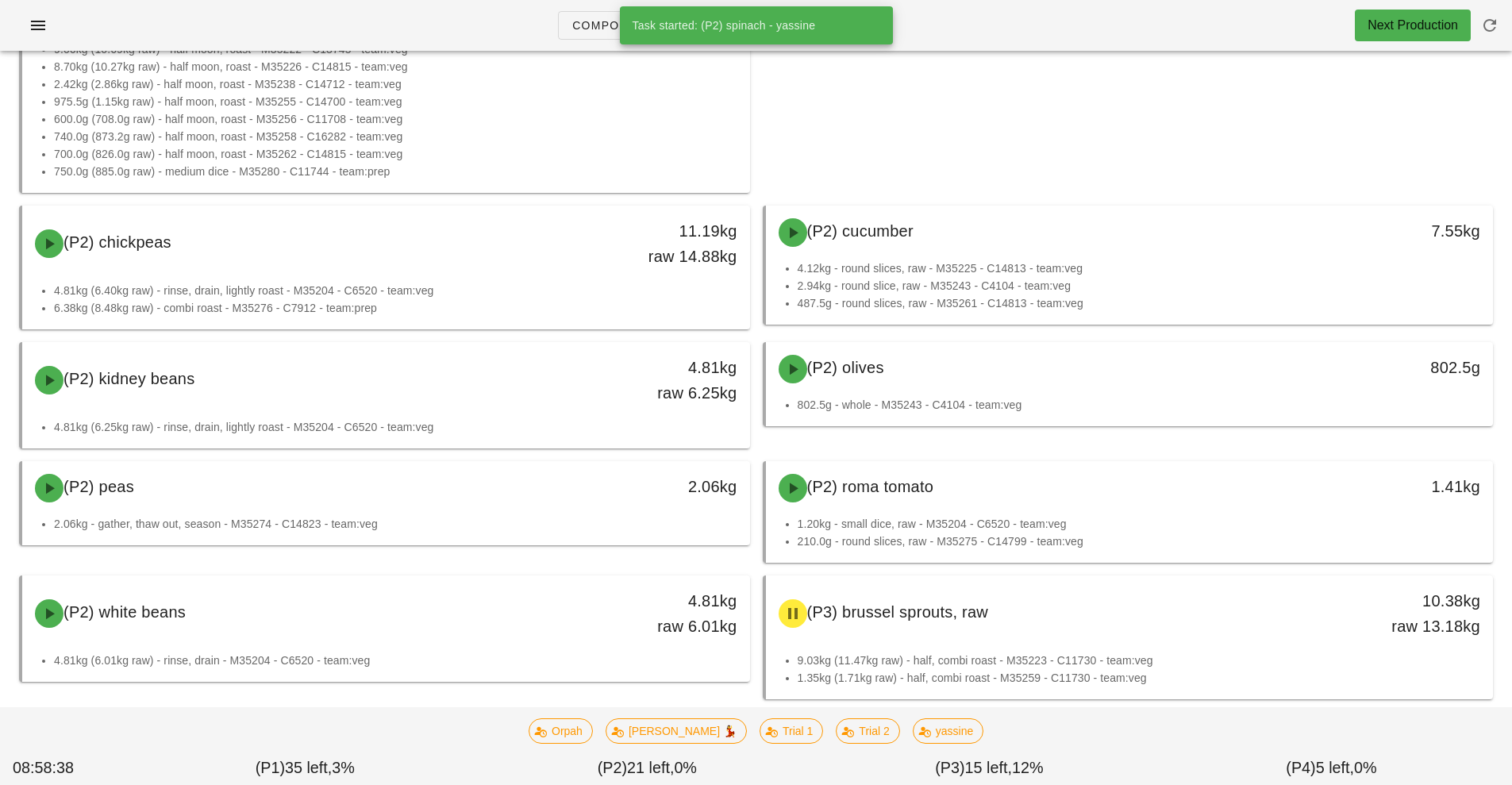
scroll to position [1450, 0]
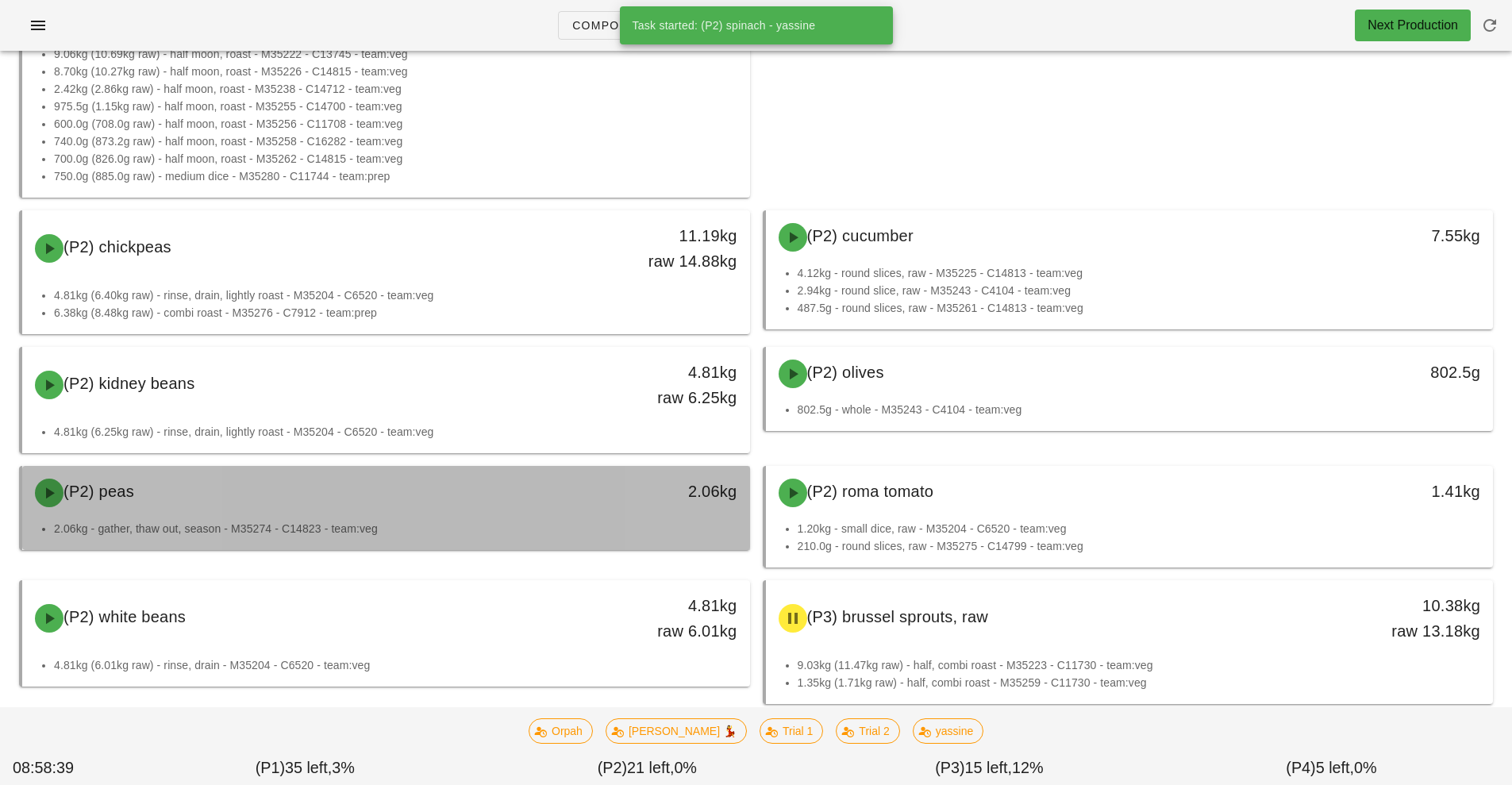
click at [499, 501] on div "(P2) peas" at bounding box center [295, 492] width 540 height 48
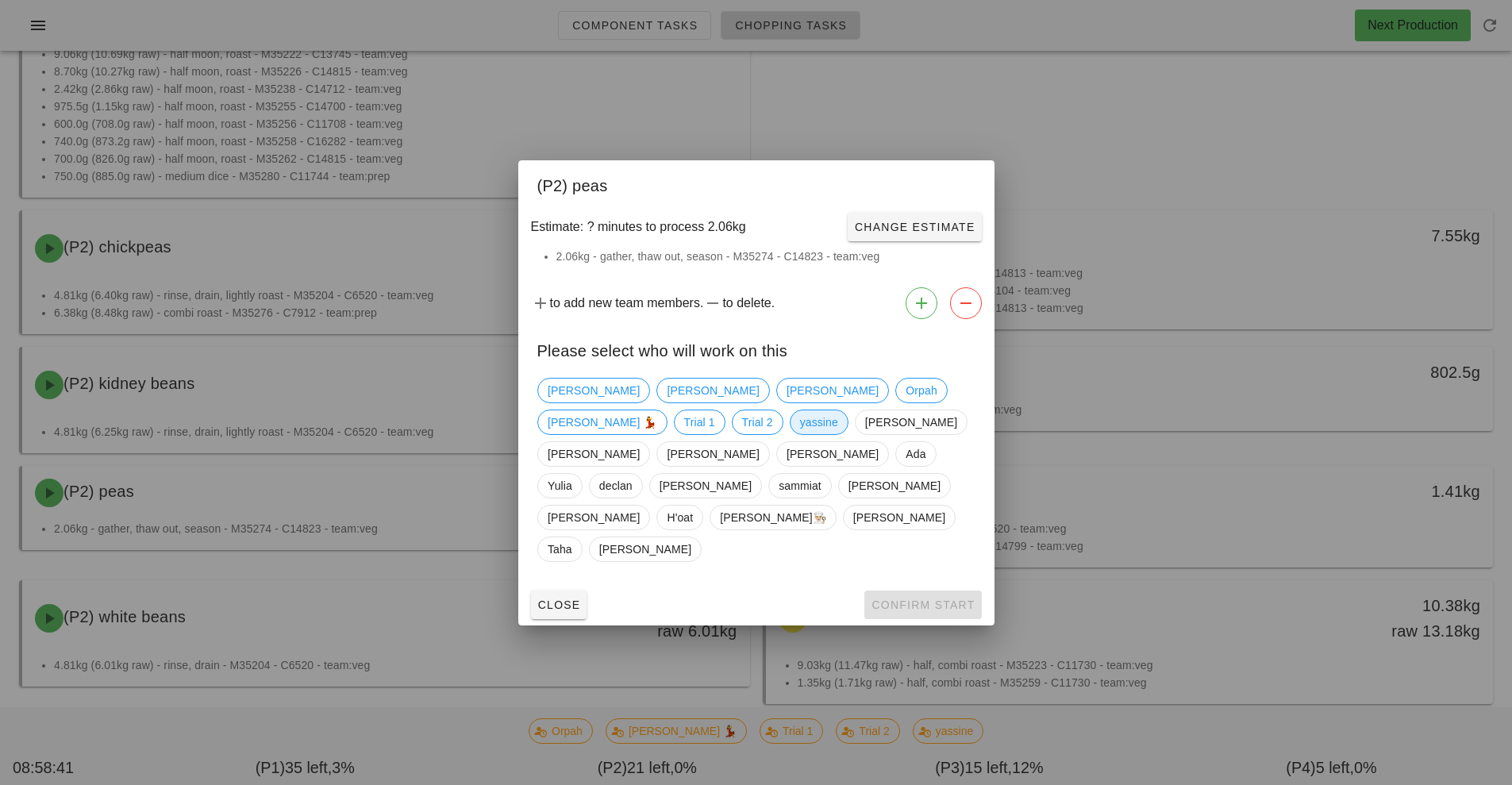
click at [799, 435] on span "yassine" at bounding box center [818, 421] width 38 height 23
click at [924, 598] on span "Confirm Start" at bounding box center [922, 605] width 104 height 13
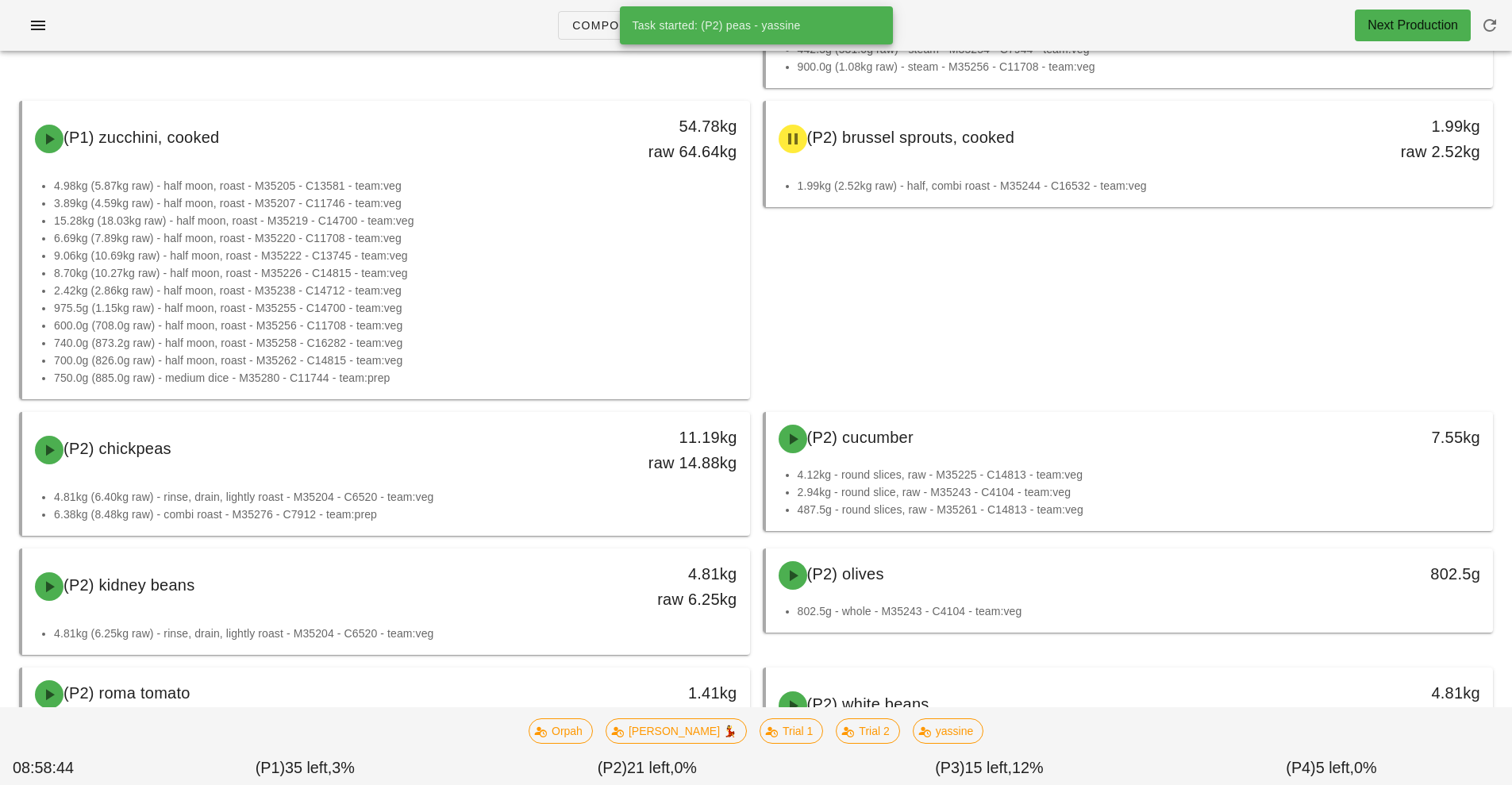
scroll to position [1246, 0]
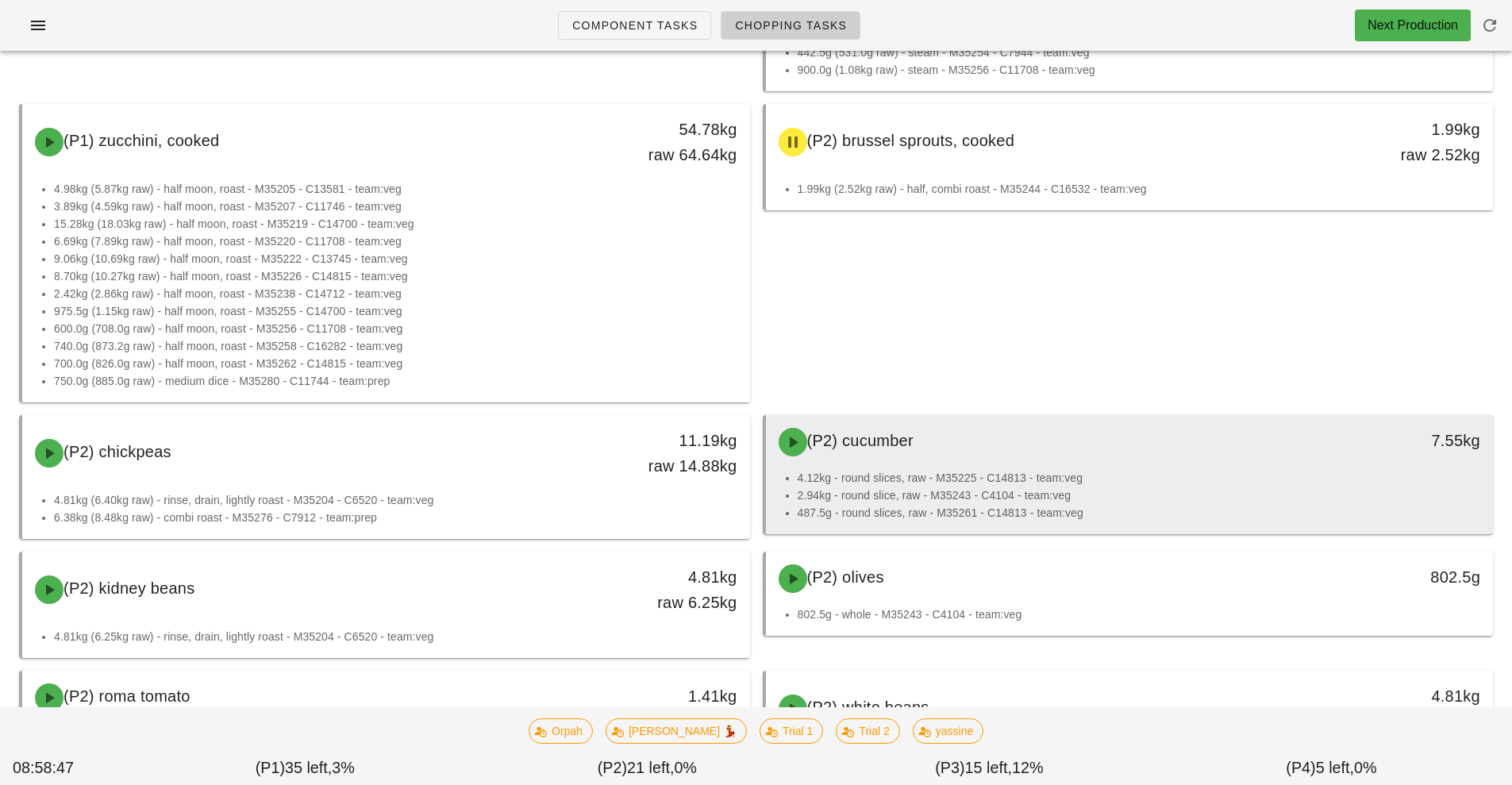
click at [971, 492] on li "2.94kg - round slice, raw - M35243 - C4104 - team:veg" at bounding box center [1139, 495] width 683 height 18
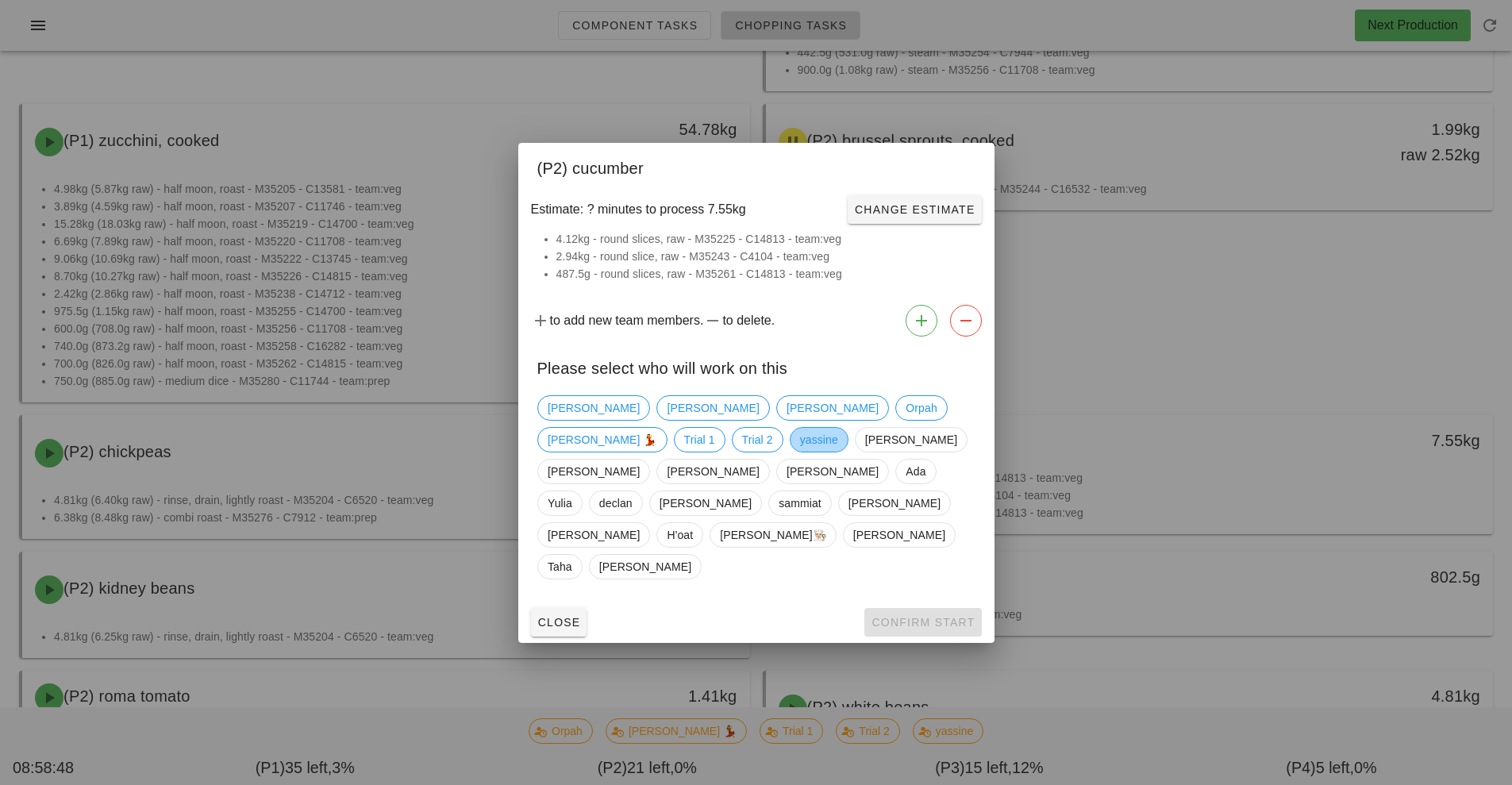
click at [799, 451] on span "yassine" at bounding box center [818, 439] width 38 height 23
click at [943, 608] on button "Confirm Start" at bounding box center [922, 622] width 117 height 29
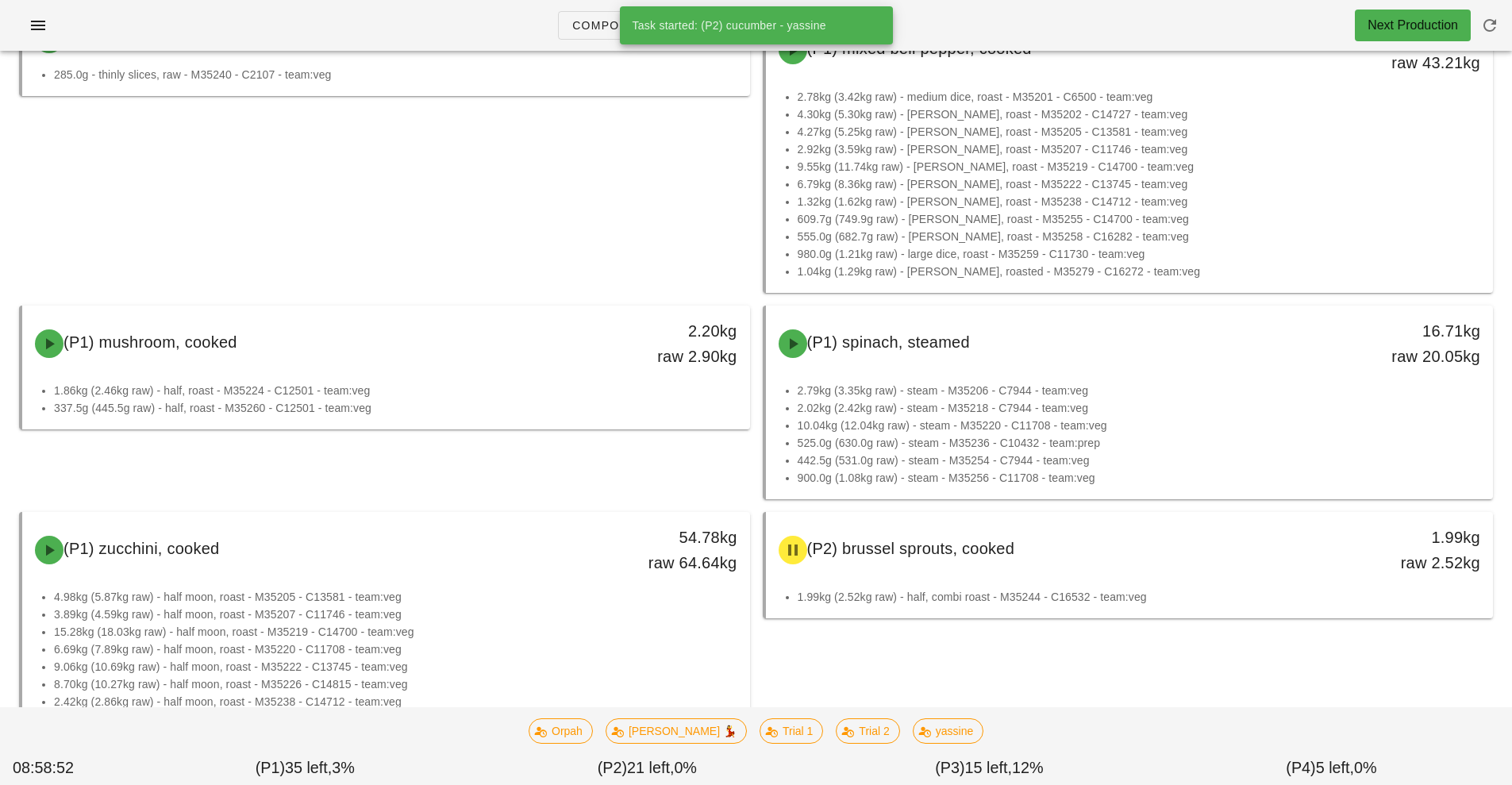
scroll to position [814, 0]
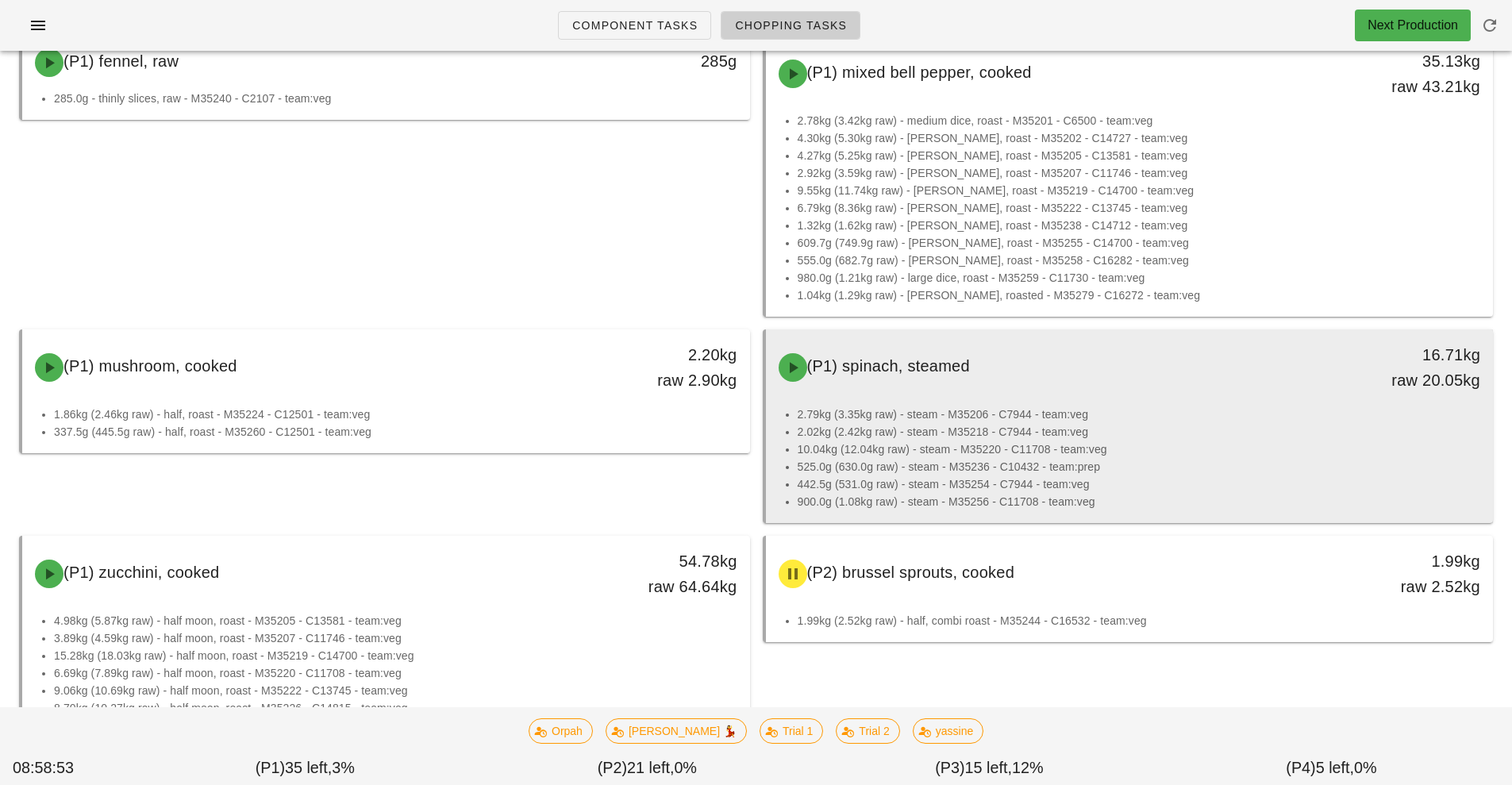
click at [893, 454] on li "10.04kg (12.04kg raw) - steam - M35220 - C11708 - team:veg" at bounding box center [1139, 449] width 683 height 18
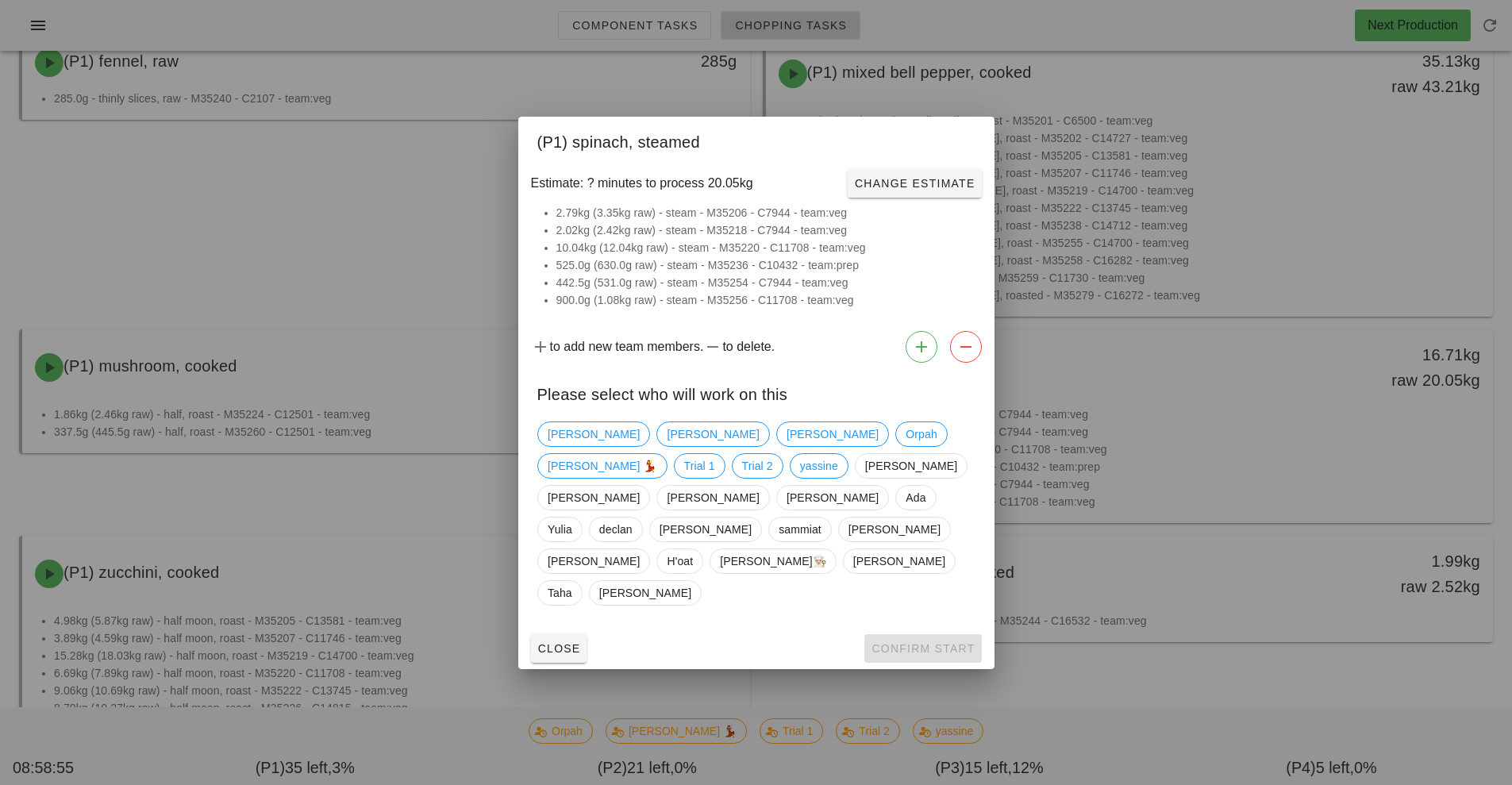
click at [1360, 430] on div at bounding box center [756, 392] width 1512 height 785
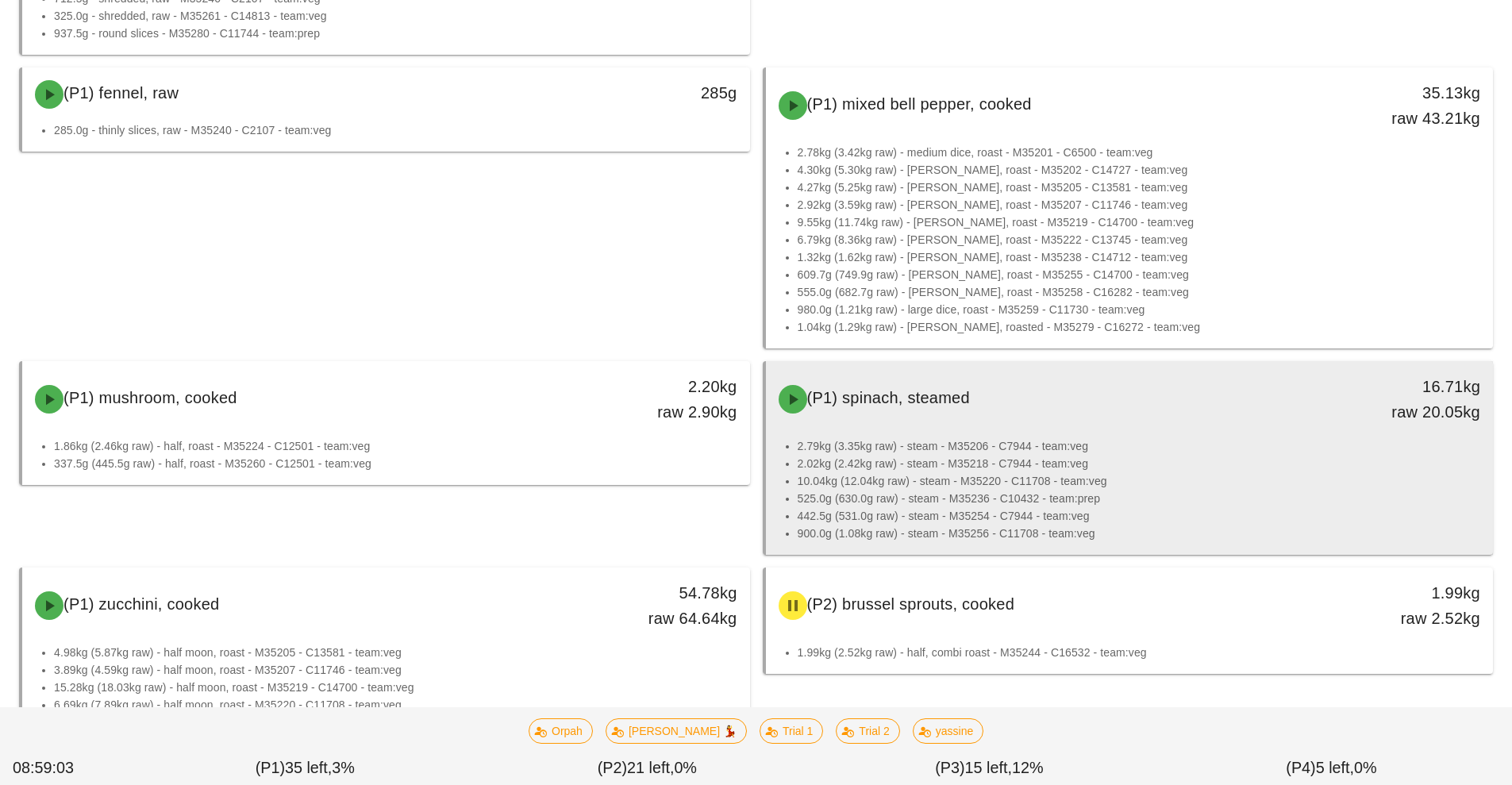
scroll to position [831, 0]
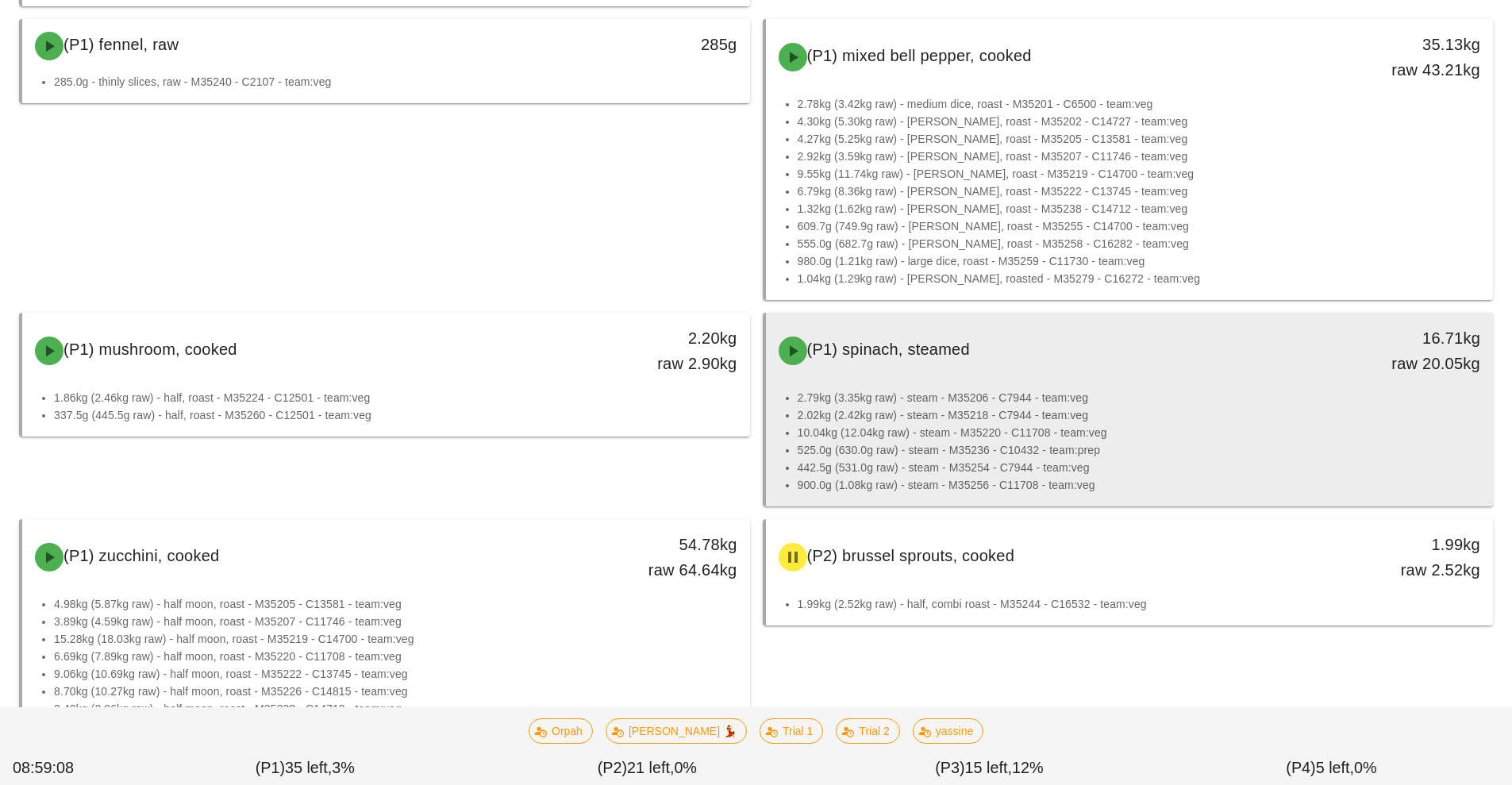
click at [999, 442] on li "525.0g (630.0g raw) - steam - M35236 - C10432 - team:prep" at bounding box center [1139, 450] width 683 height 18
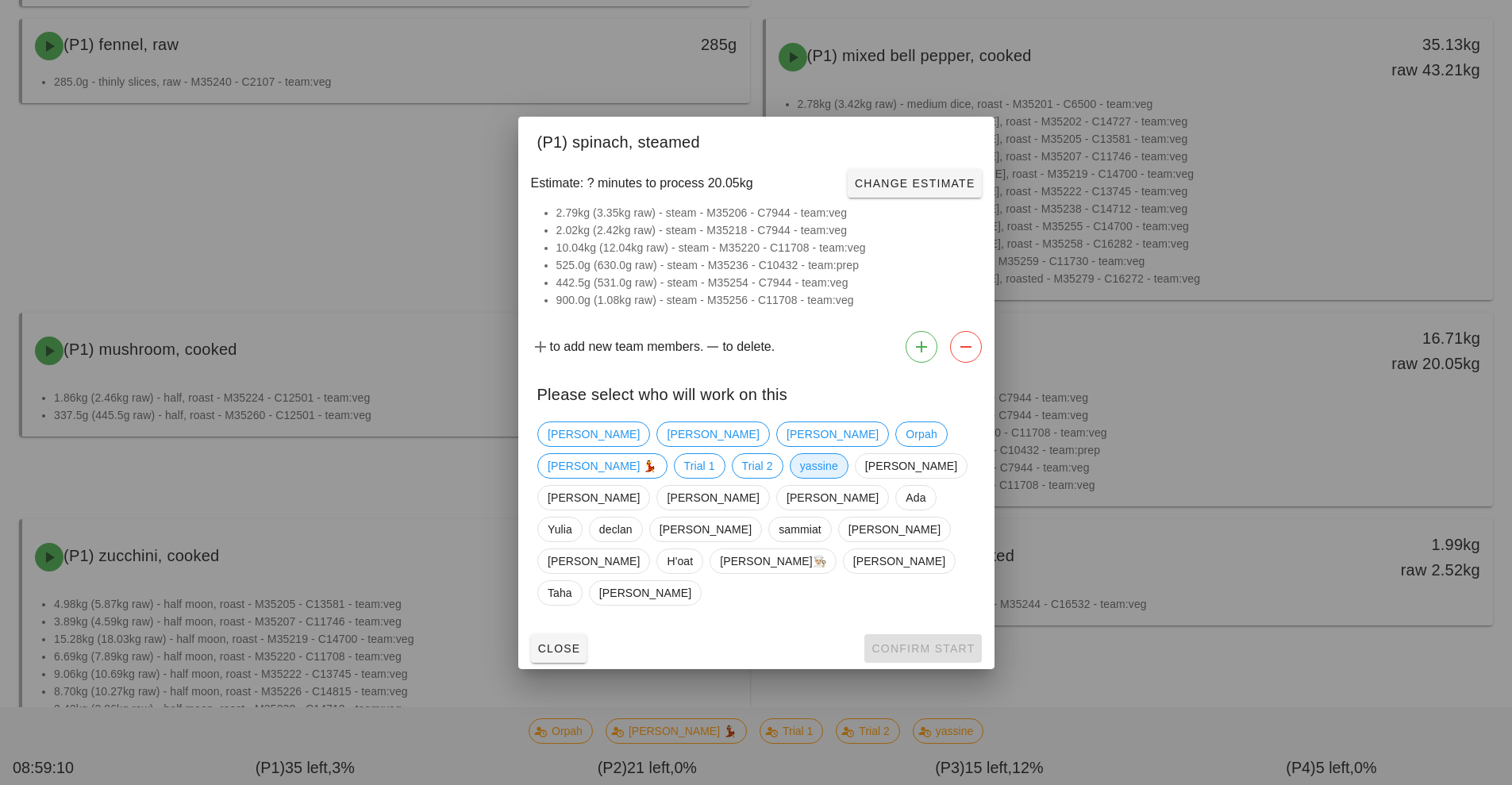
click at [799, 478] on span "yassine" at bounding box center [818, 465] width 38 height 23
click at [932, 635] on button "Confirm Start" at bounding box center [922, 649] width 117 height 29
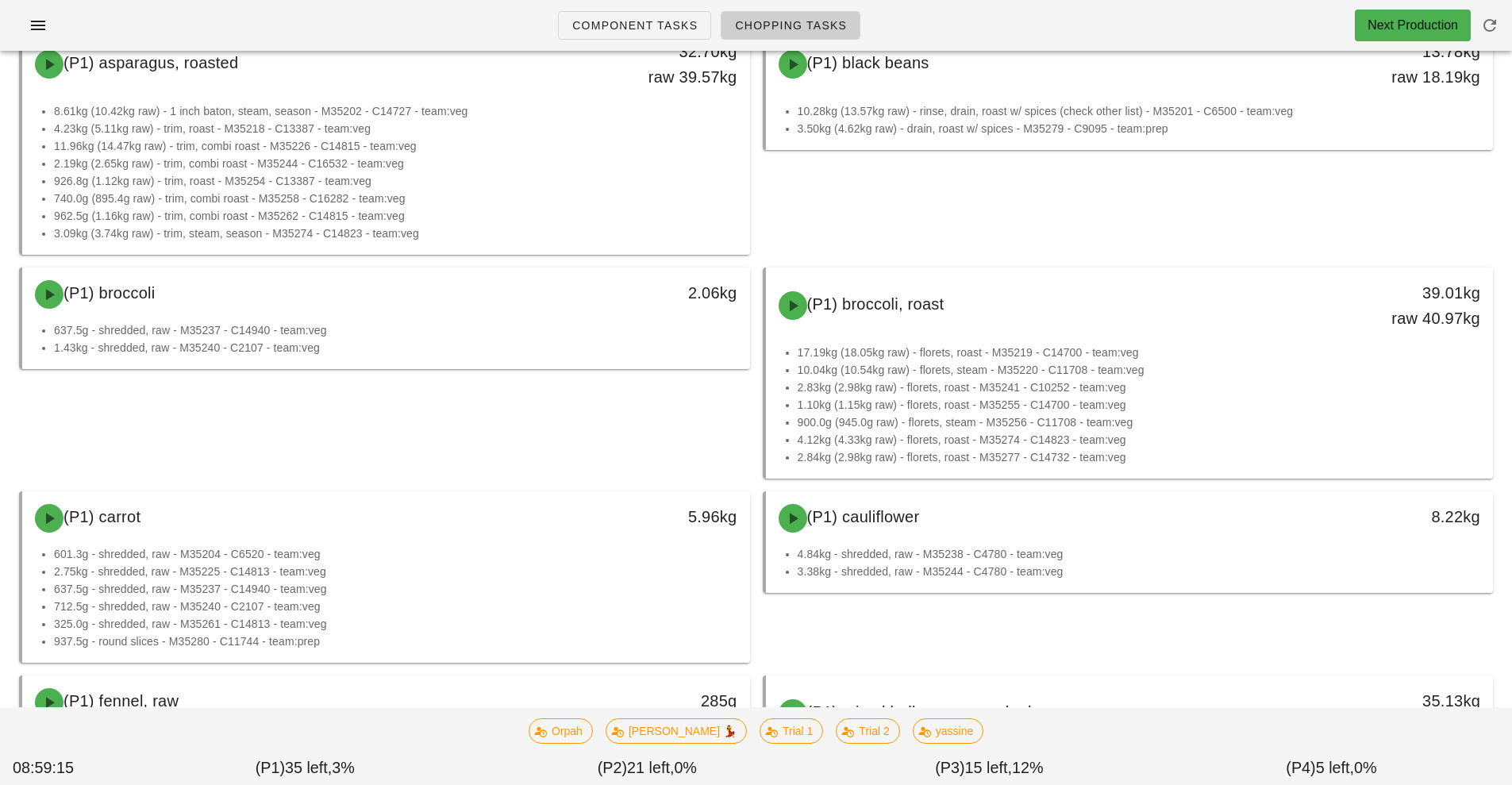
scroll to position [0, 0]
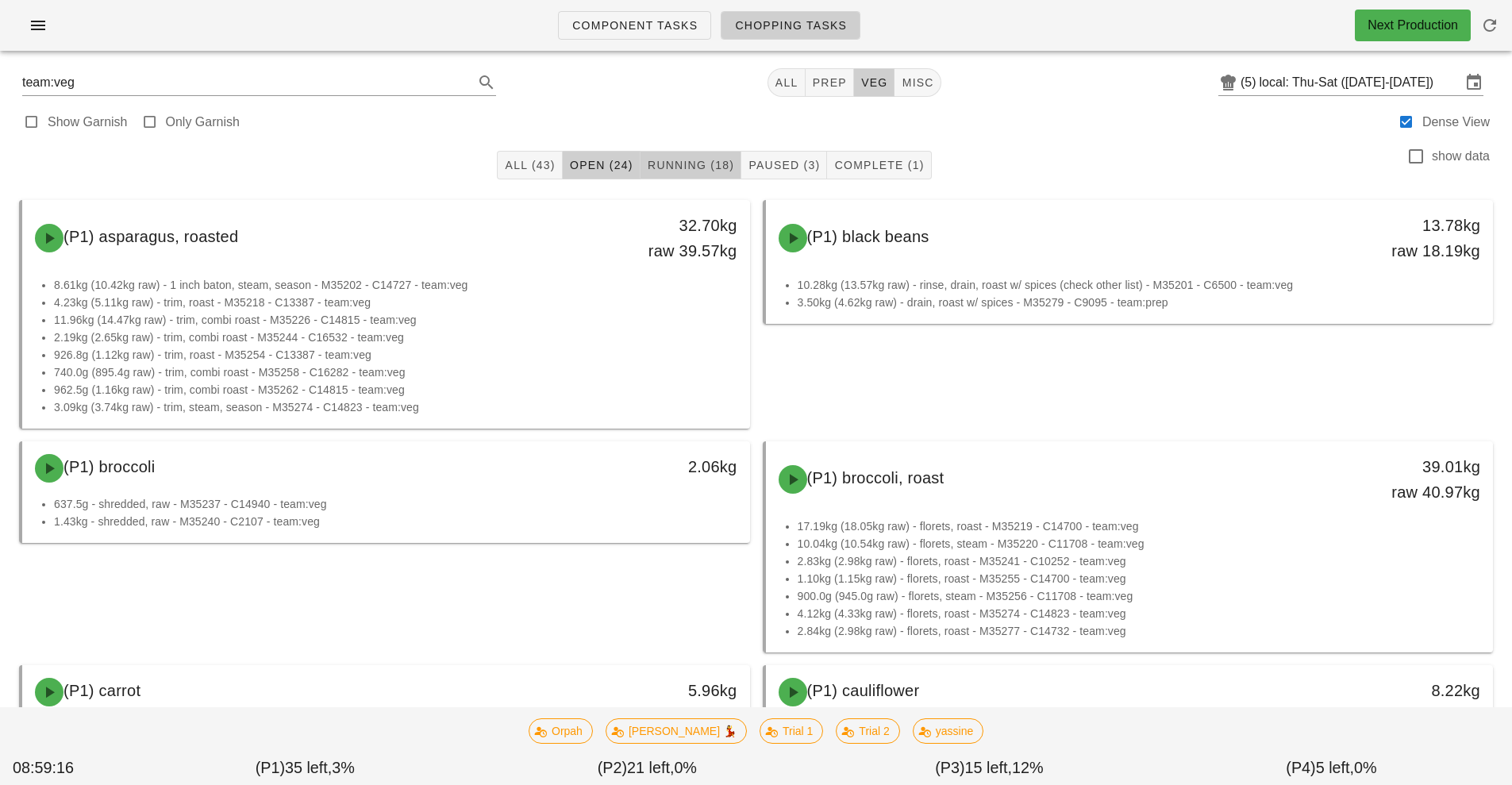
click at [710, 166] on span "Running (18)" at bounding box center [690, 165] width 87 height 13
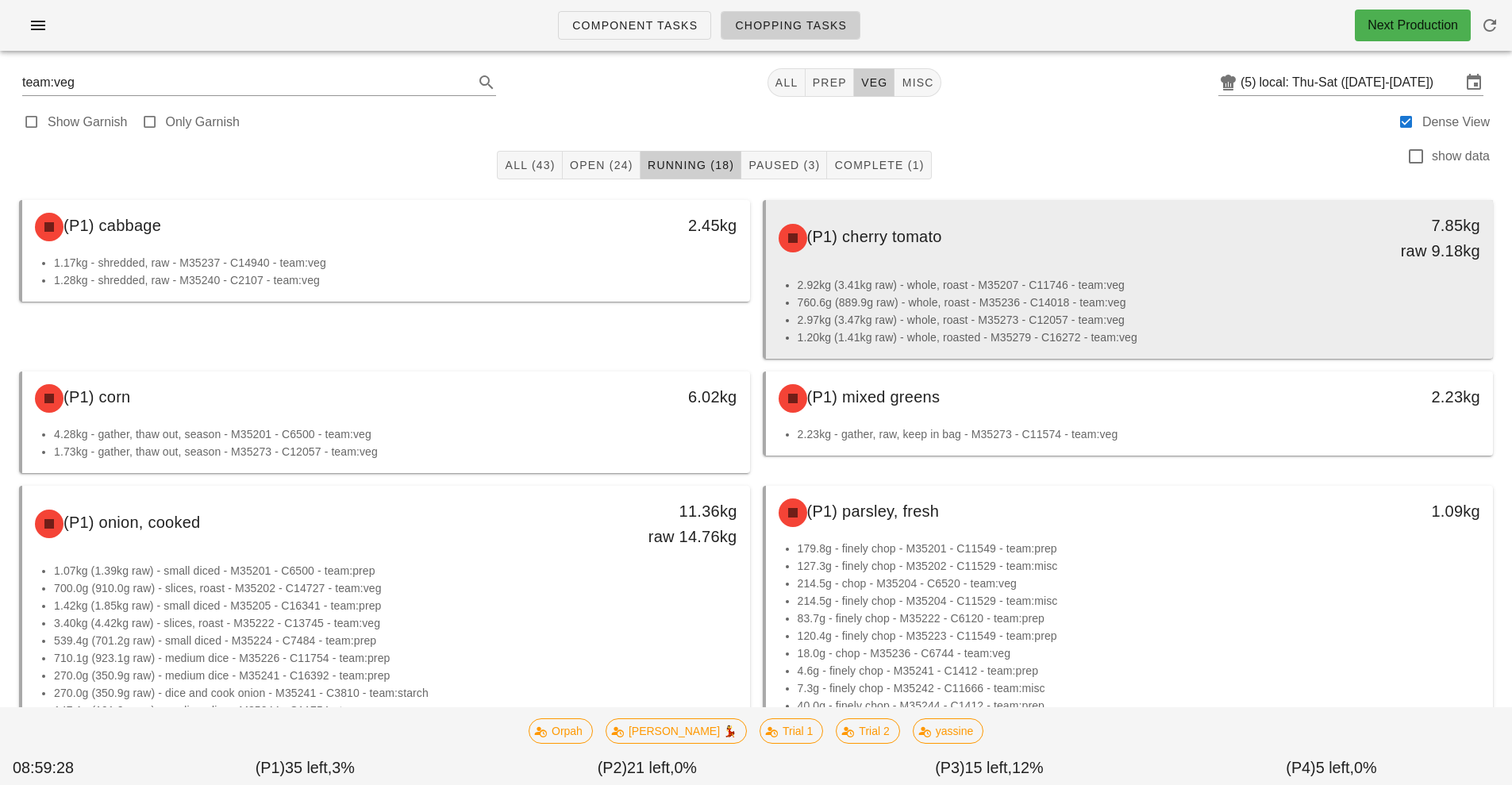
click at [999, 320] on li "2.97kg (3.47kg raw) - whole, roast - M35273 - C12057 - team:veg" at bounding box center [1139, 320] width 683 height 18
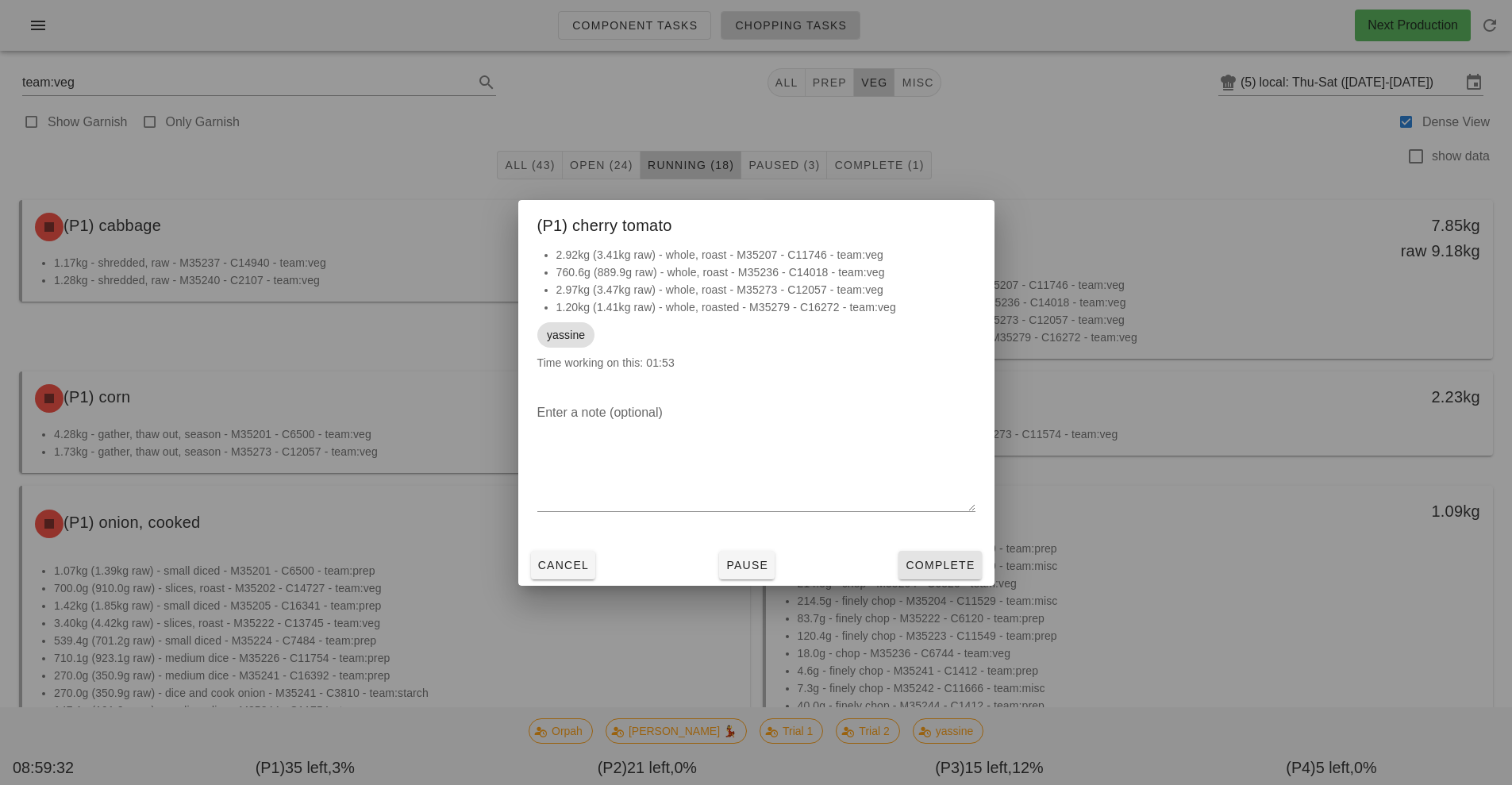
click at [943, 563] on span "Complete" at bounding box center [939, 565] width 70 height 13
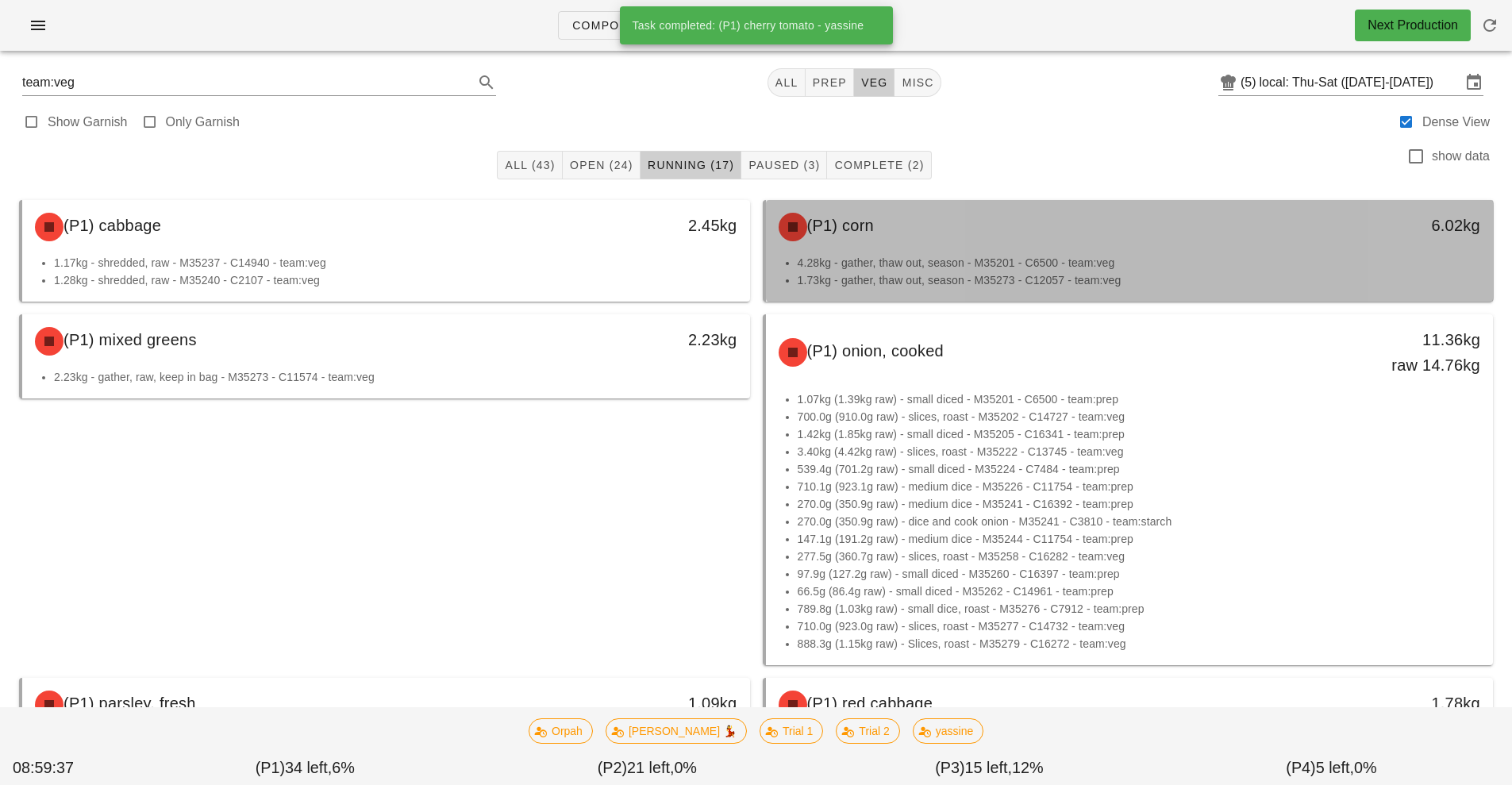
click at [1111, 256] on li "4.28kg - gather, thaw out, season - M35201 - C6500 - team:veg" at bounding box center [1139, 263] width 683 height 18
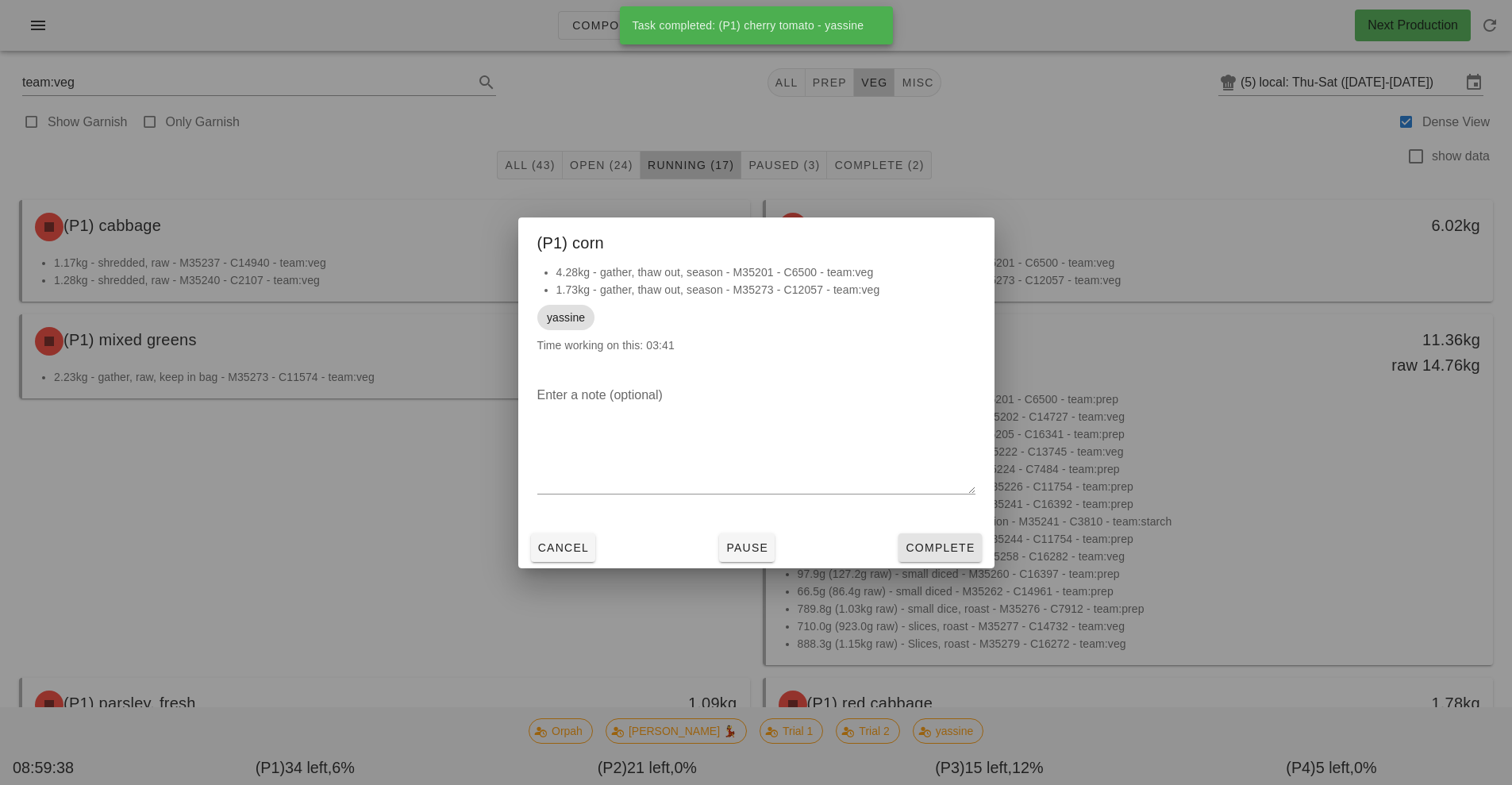
click at [947, 537] on button "Complete" at bounding box center [940, 548] width 82 height 29
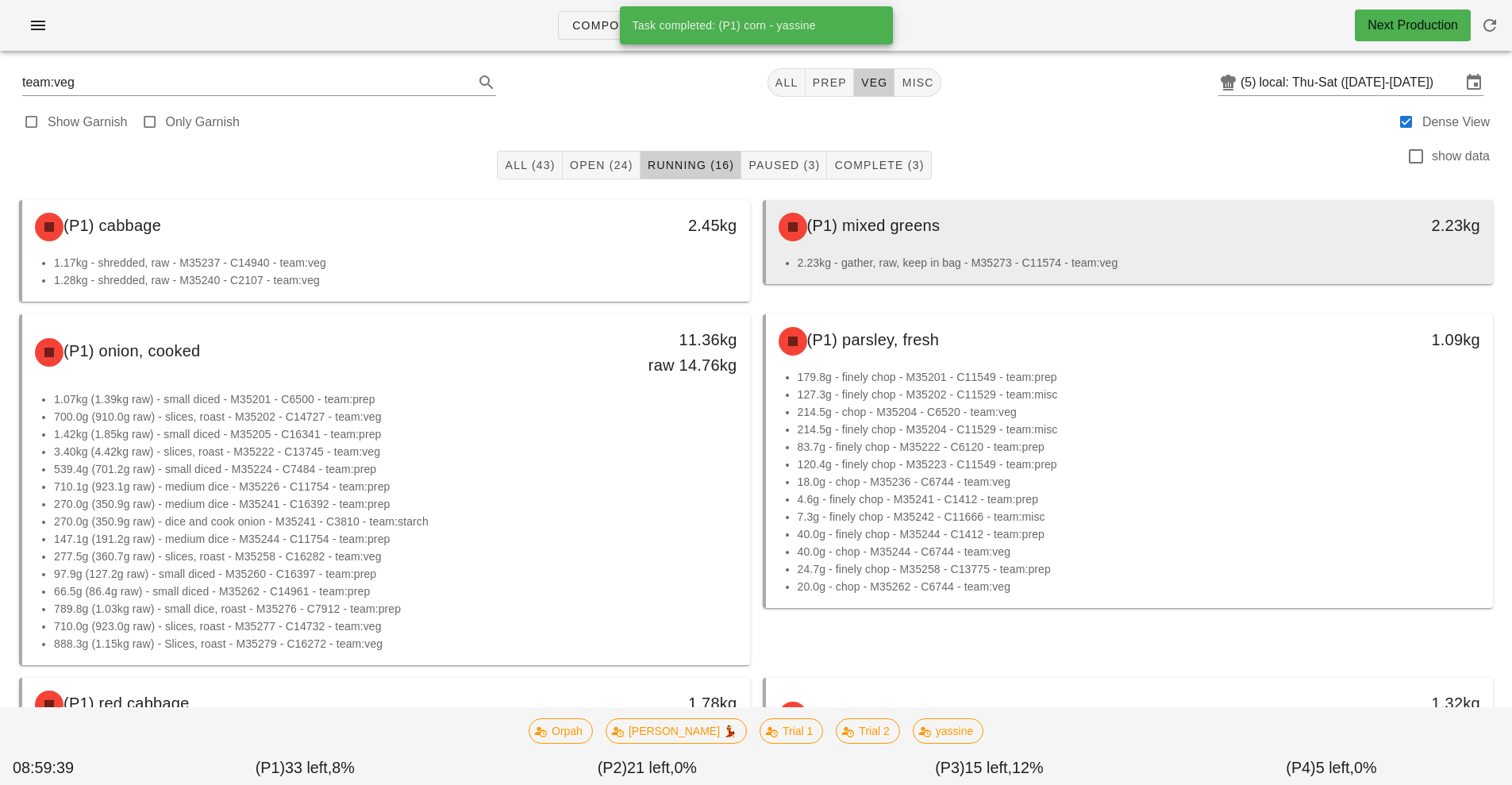
click at [1122, 231] on div "(P1) mixed greens" at bounding box center [1039, 226] width 540 height 48
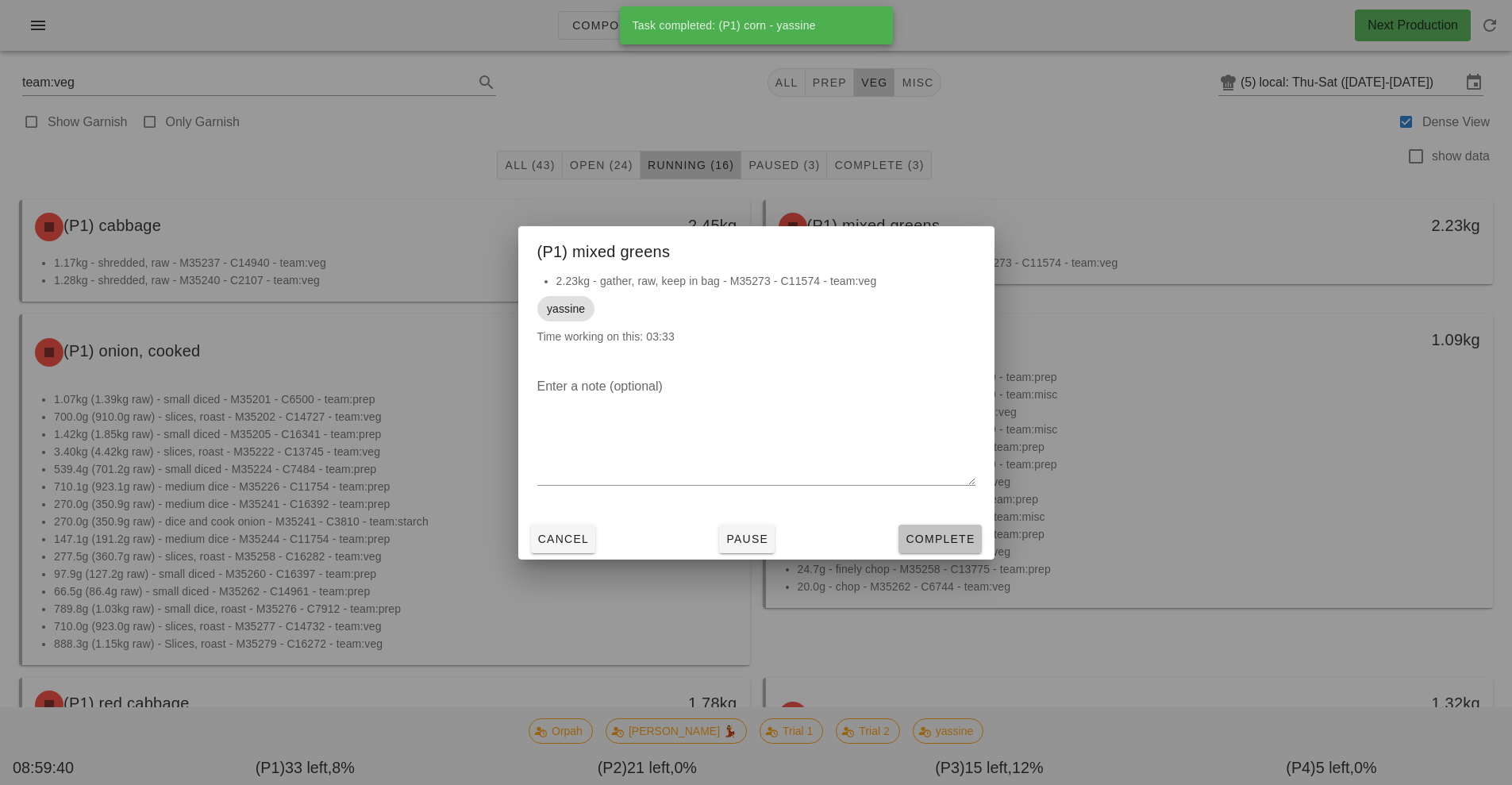
click at [942, 541] on span "Complete" at bounding box center [939, 539] width 70 height 13
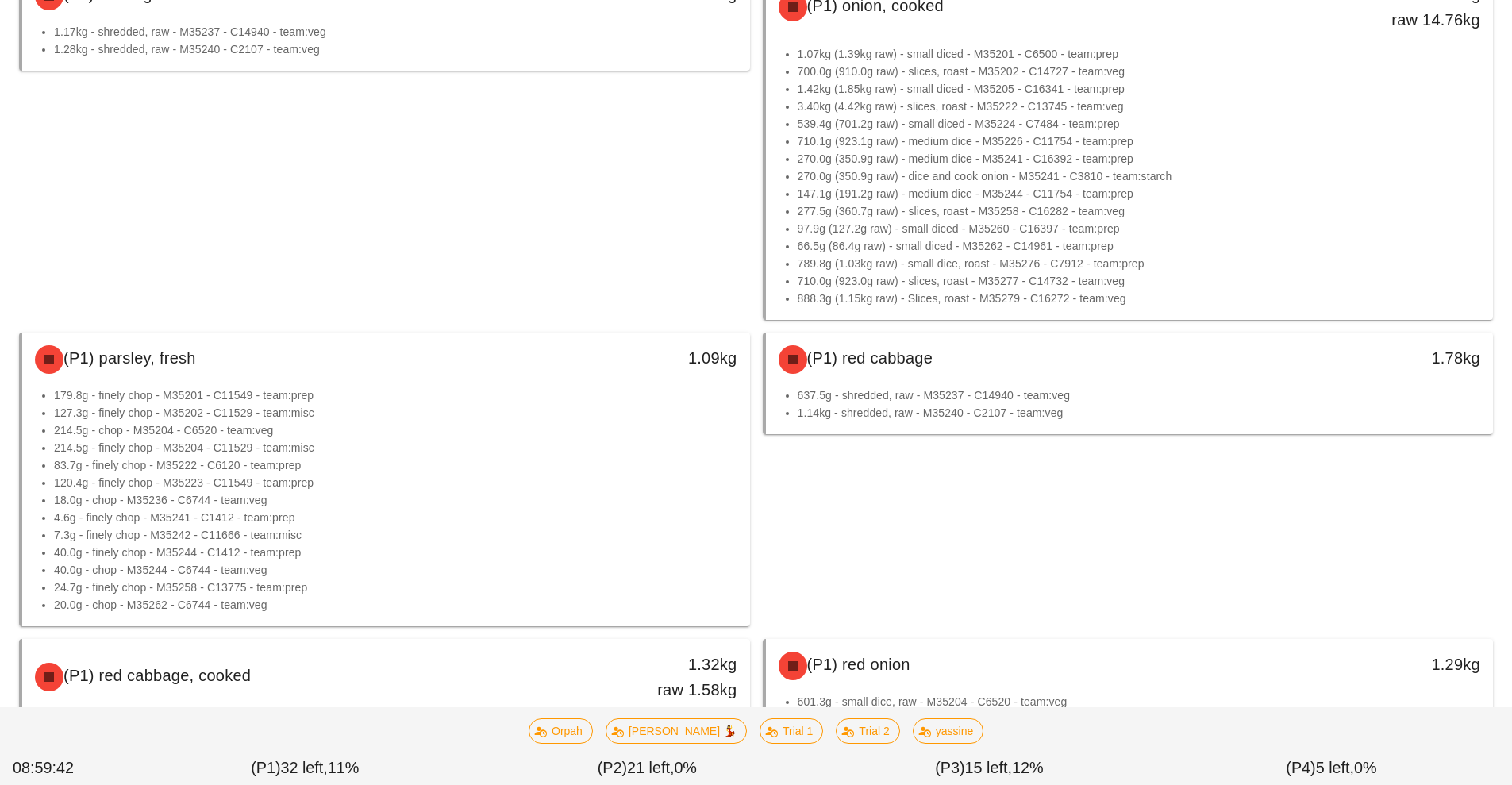
scroll to position [272, 0]
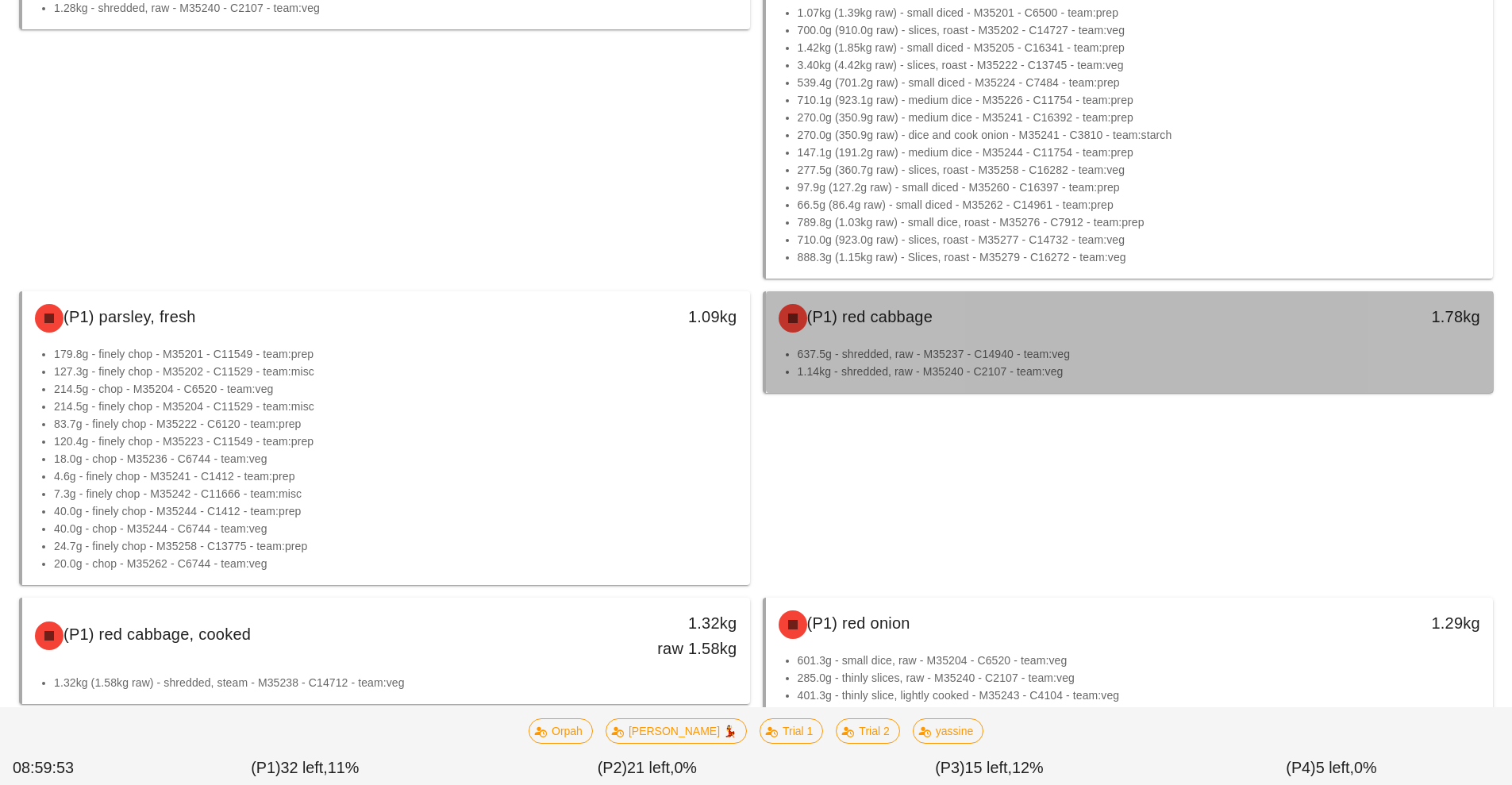
click at [999, 344] on div "(P1) red cabbage 1.78kg" at bounding box center [1130, 319] width 728 height 54
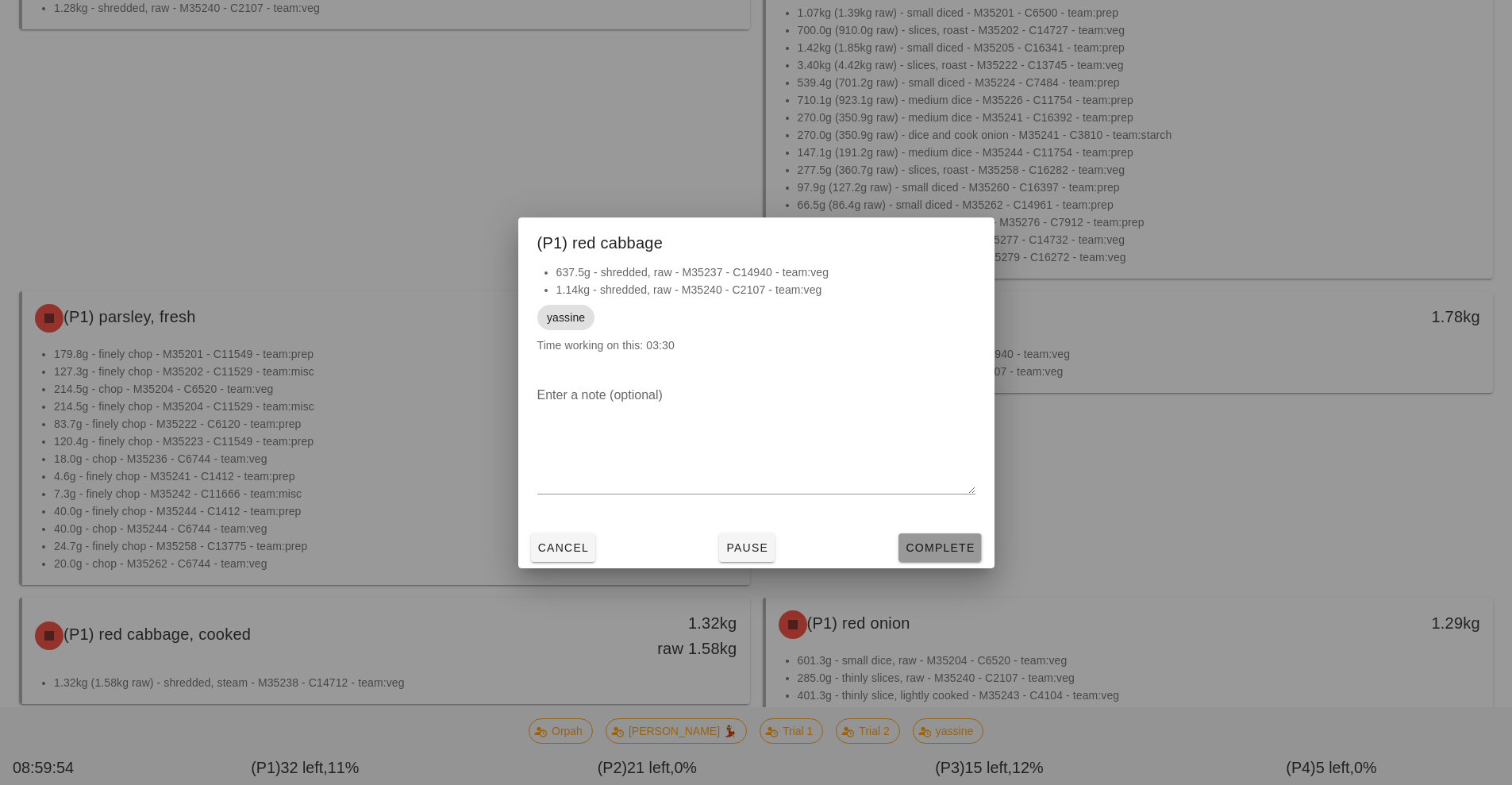
click at [933, 549] on span "Complete" at bounding box center [939, 548] width 70 height 13
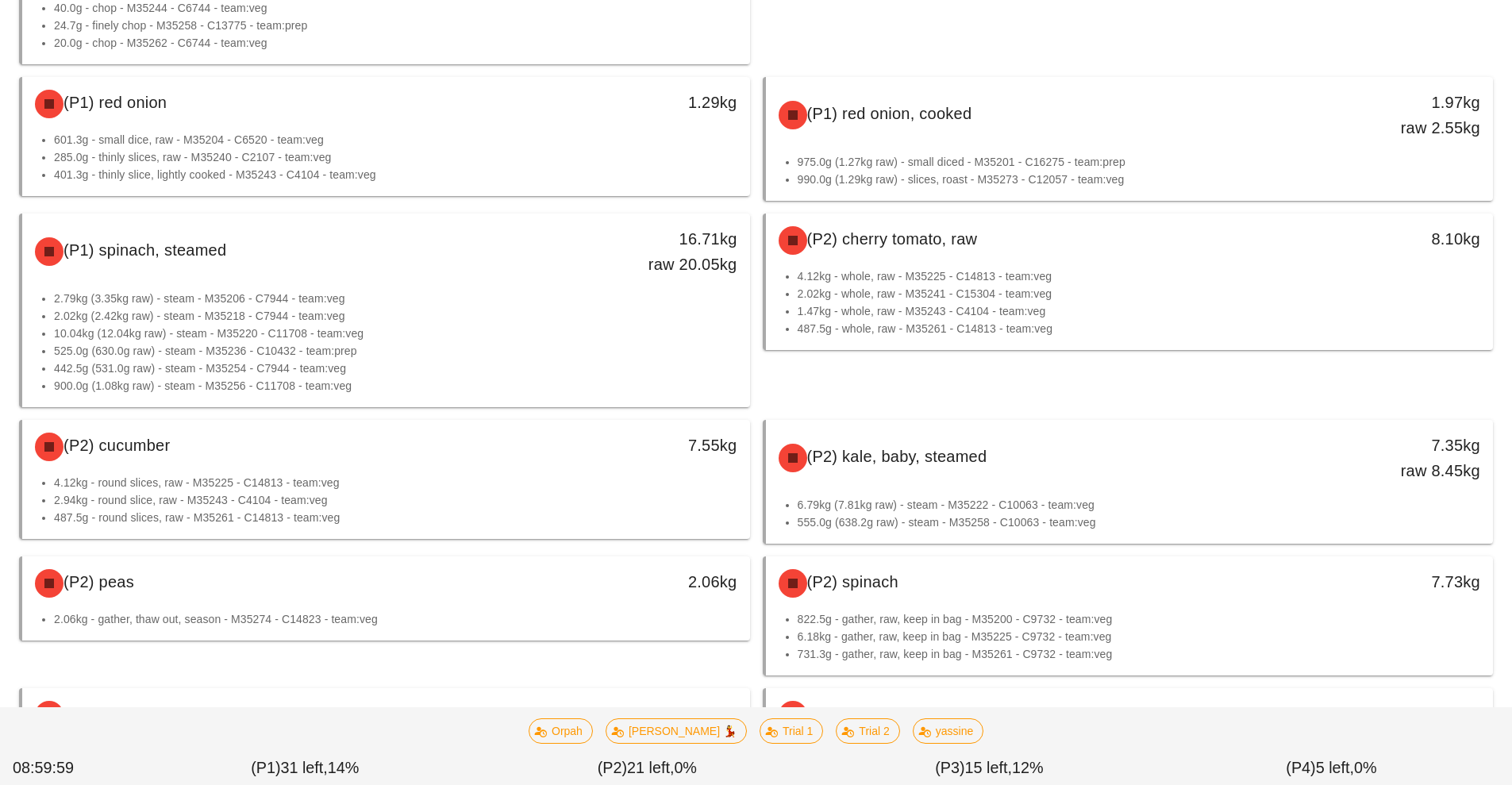
scroll to position [794, 0]
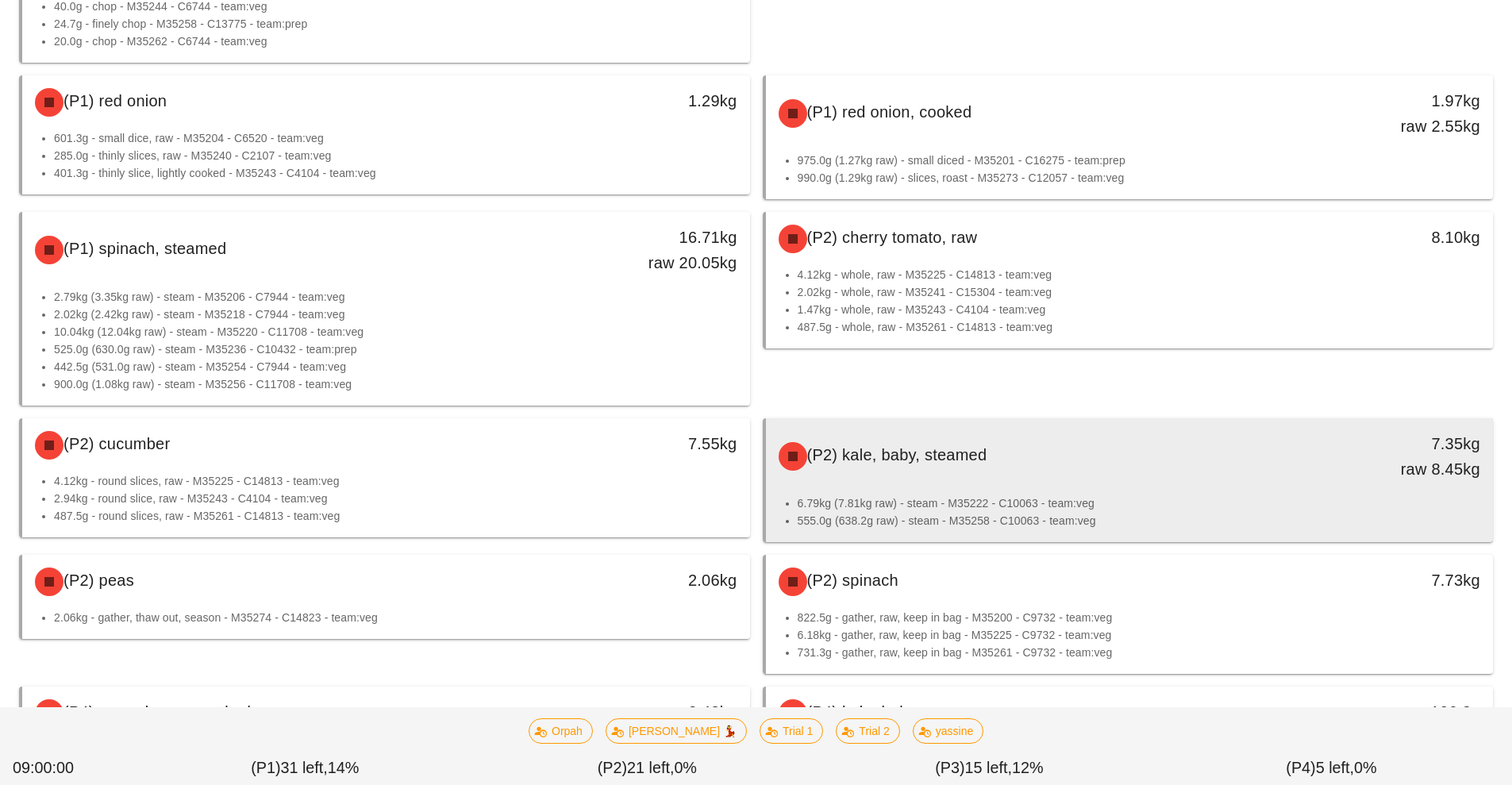
click at [1158, 498] on li "6.79kg (7.81kg raw) - steam - M35222 - C10063 - team:veg" at bounding box center [1139, 503] width 683 height 18
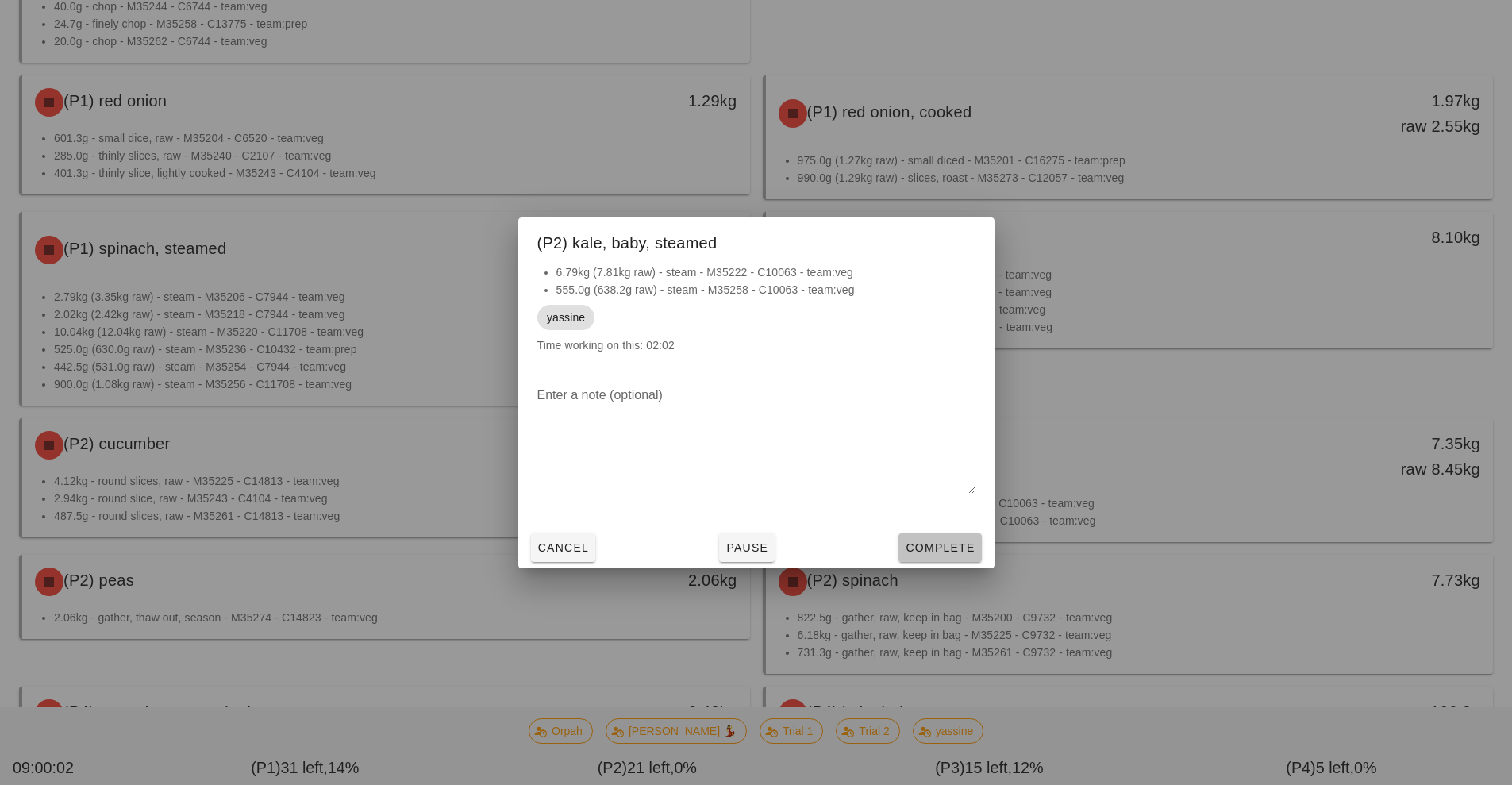
click at [945, 557] on button "Complete" at bounding box center [940, 548] width 82 height 29
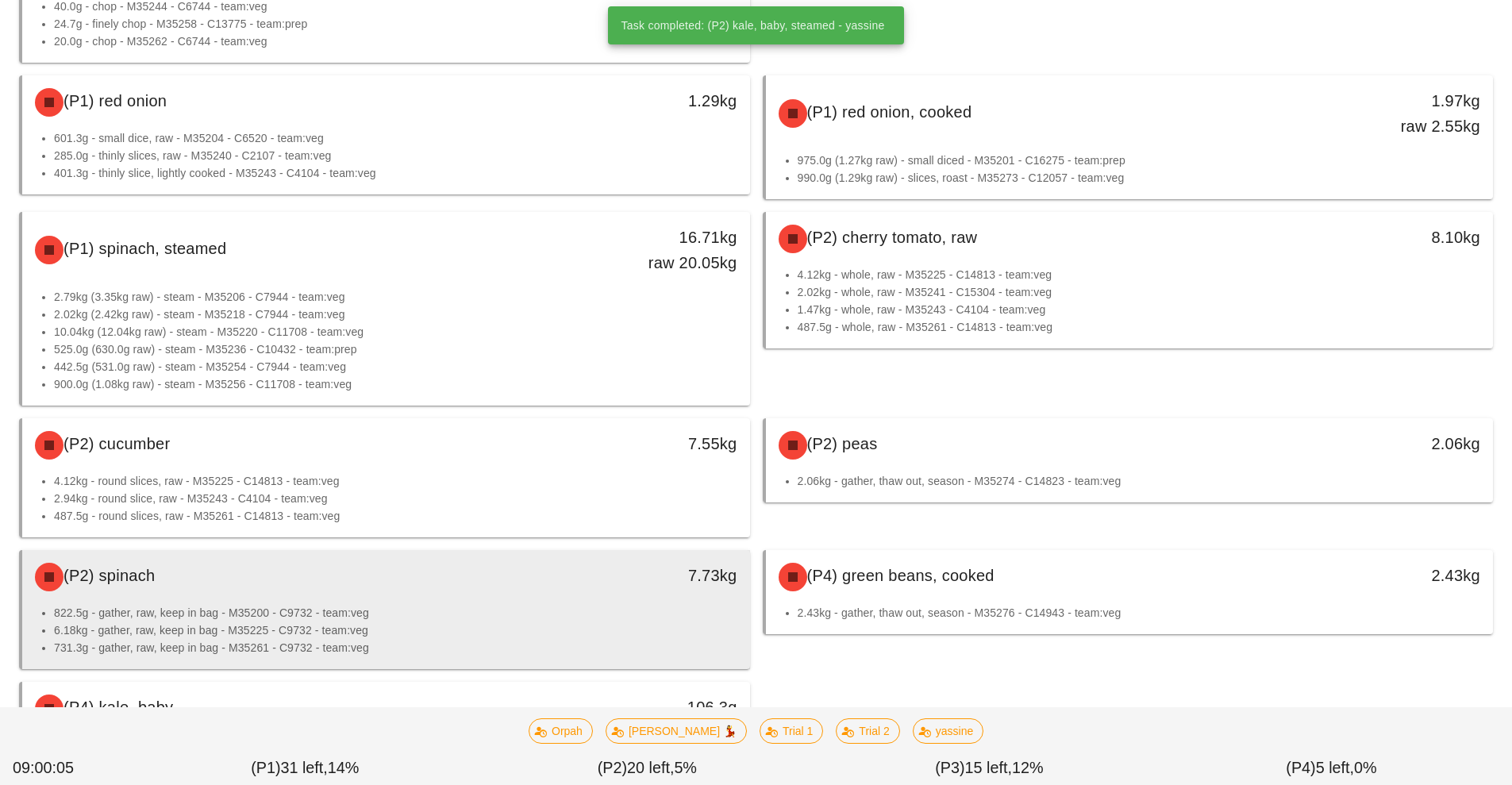
click at [602, 585] on div "7.73kg" at bounding box center [656, 575] width 161 height 25
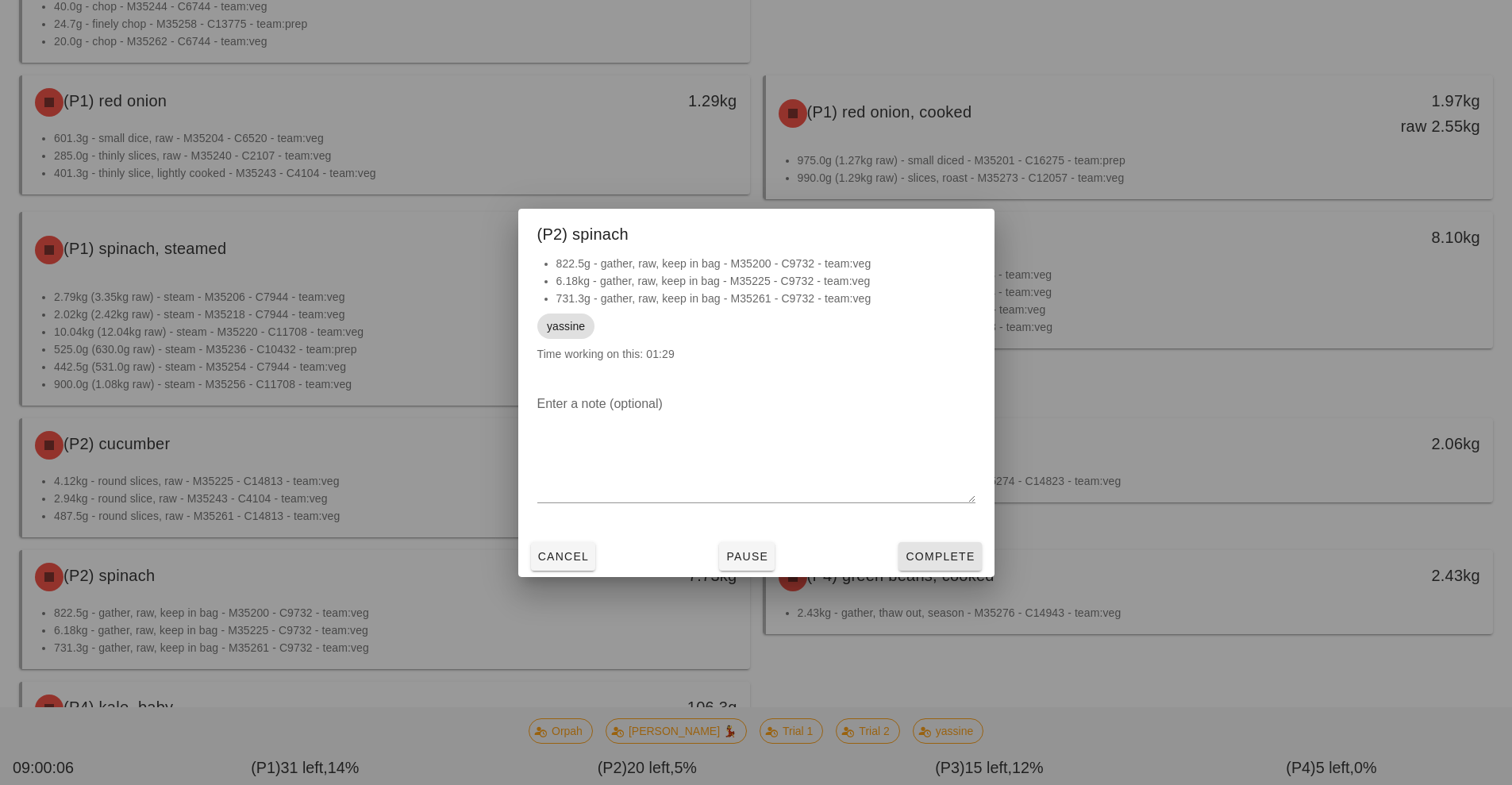
click at [953, 565] on button "Complete" at bounding box center [940, 556] width 82 height 29
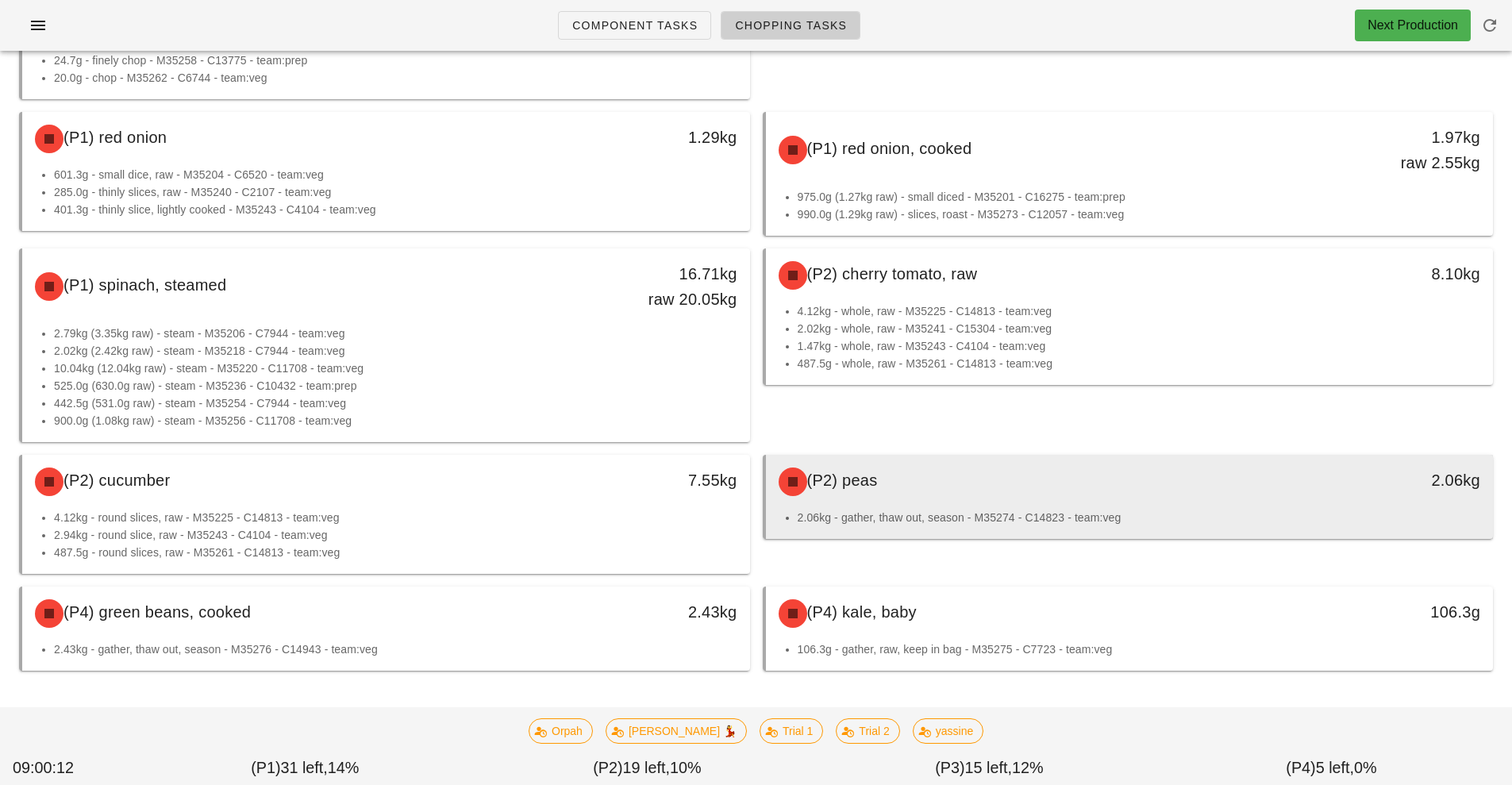
click at [1266, 492] on div "(P2) peas" at bounding box center [1039, 481] width 540 height 48
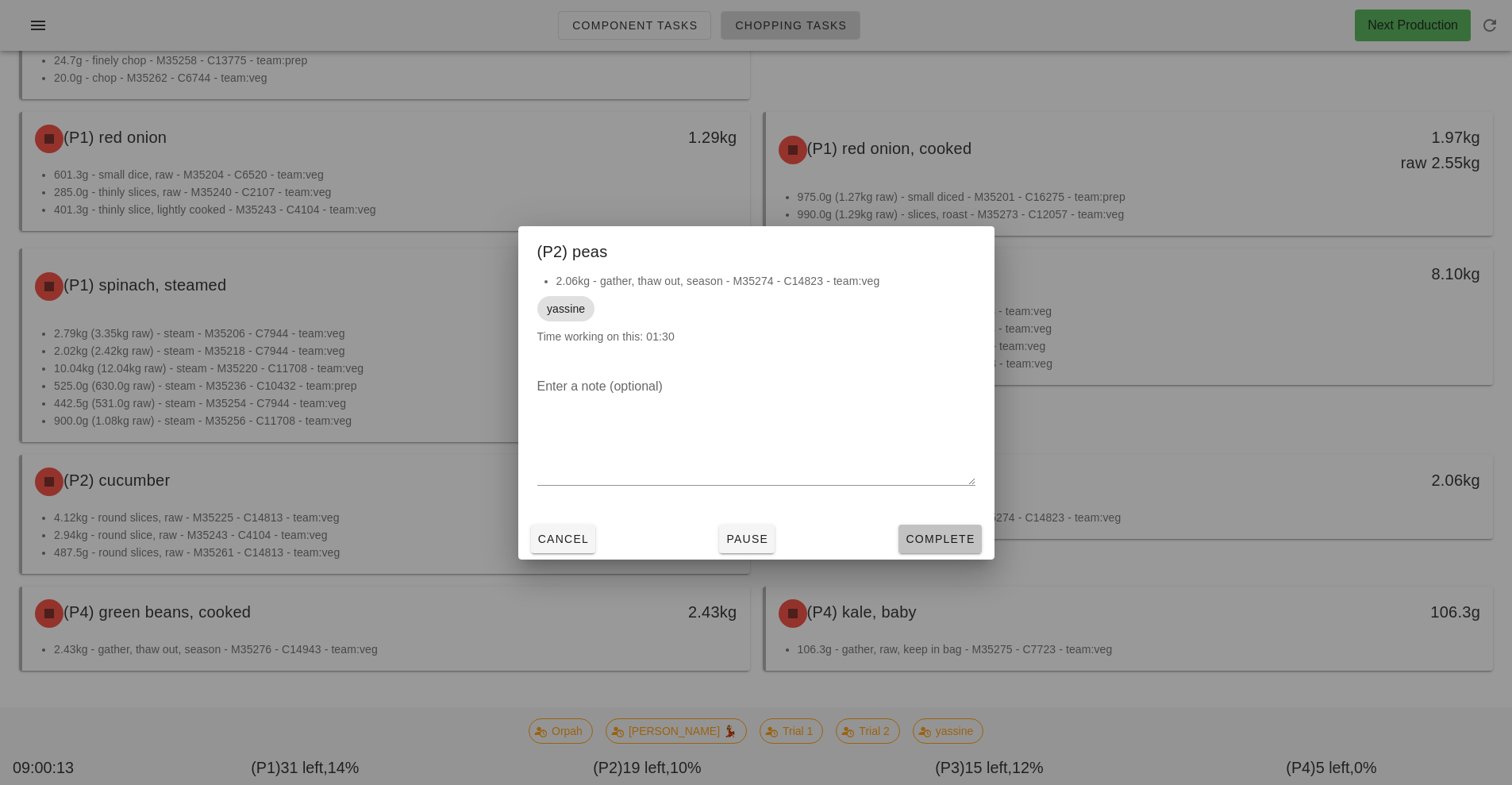
click at [931, 539] on span "Complete" at bounding box center [939, 539] width 70 height 13
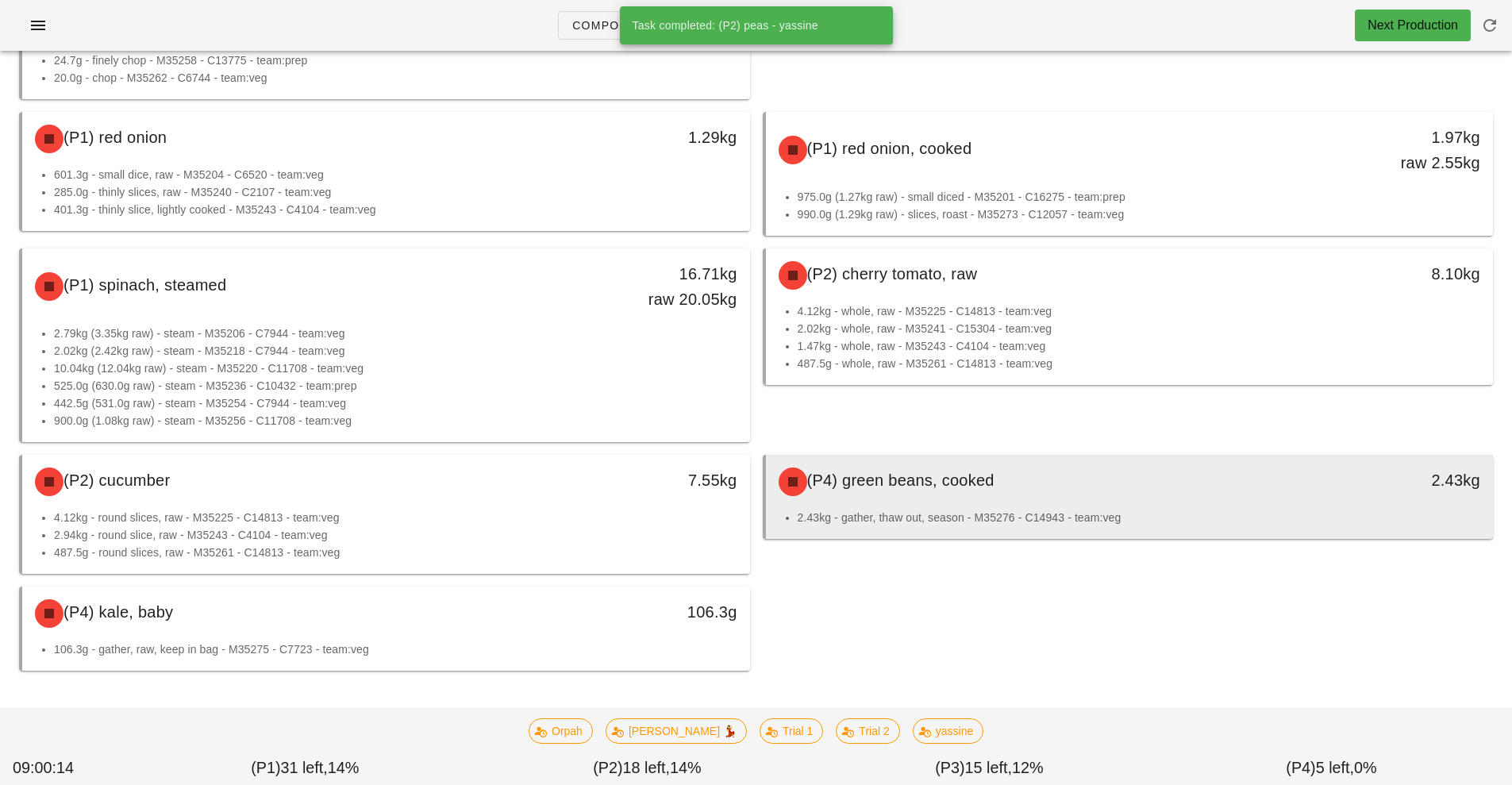
click at [1099, 484] on div "(P4) green beans, cooked" at bounding box center [1039, 481] width 540 height 48
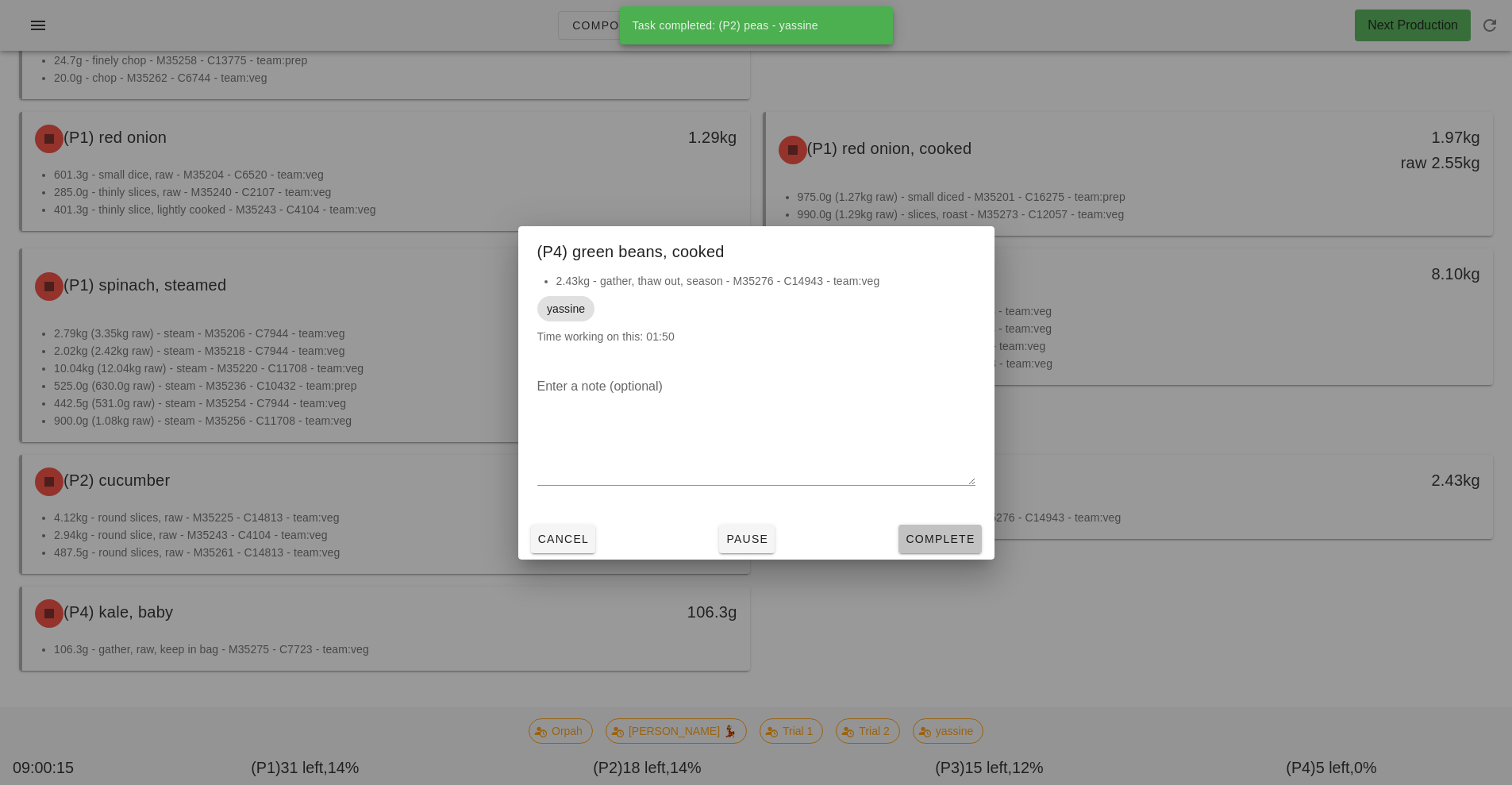
click at [931, 549] on button "Complete" at bounding box center [940, 538] width 82 height 29
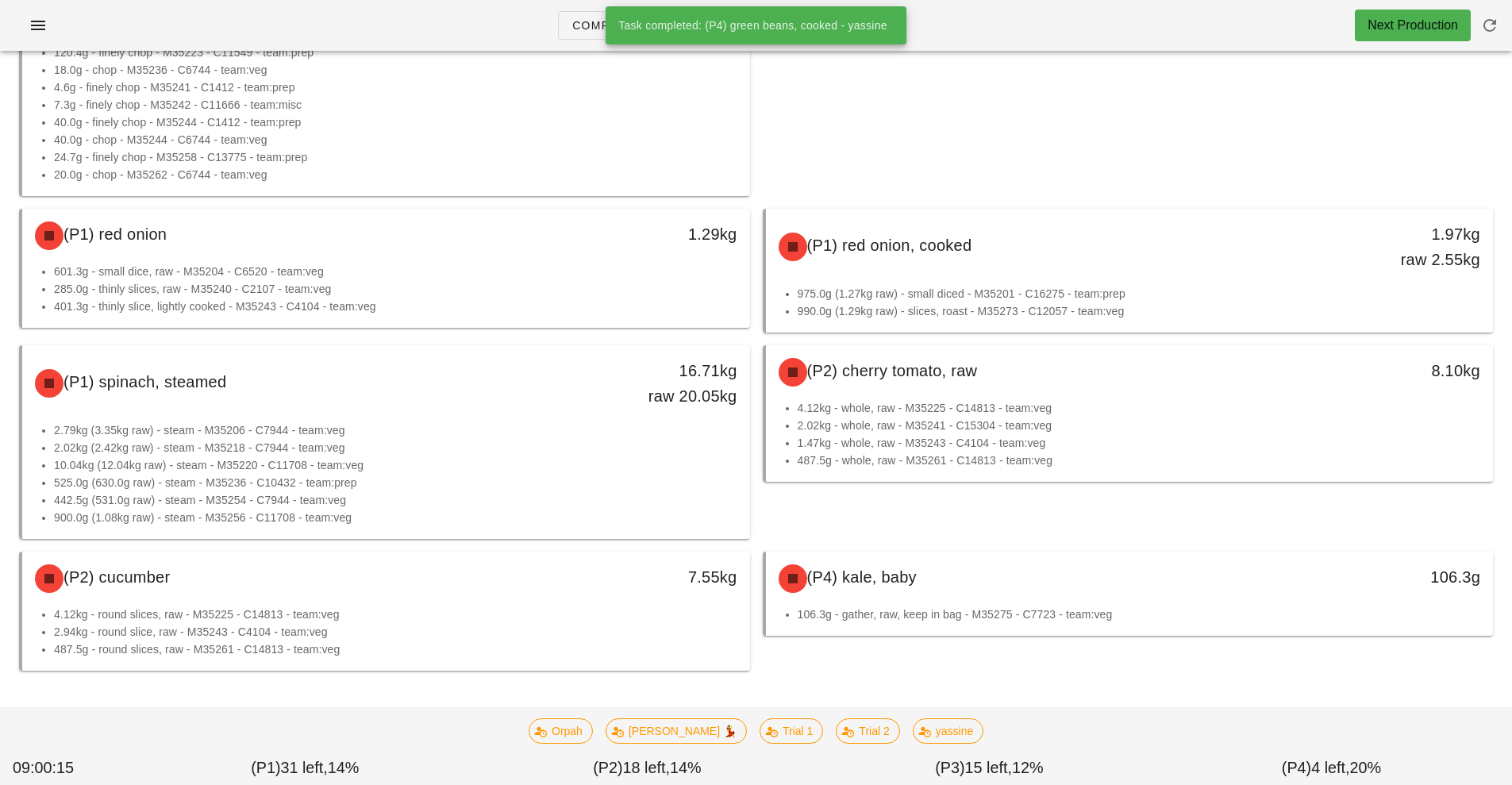
scroll to position [662, 0]
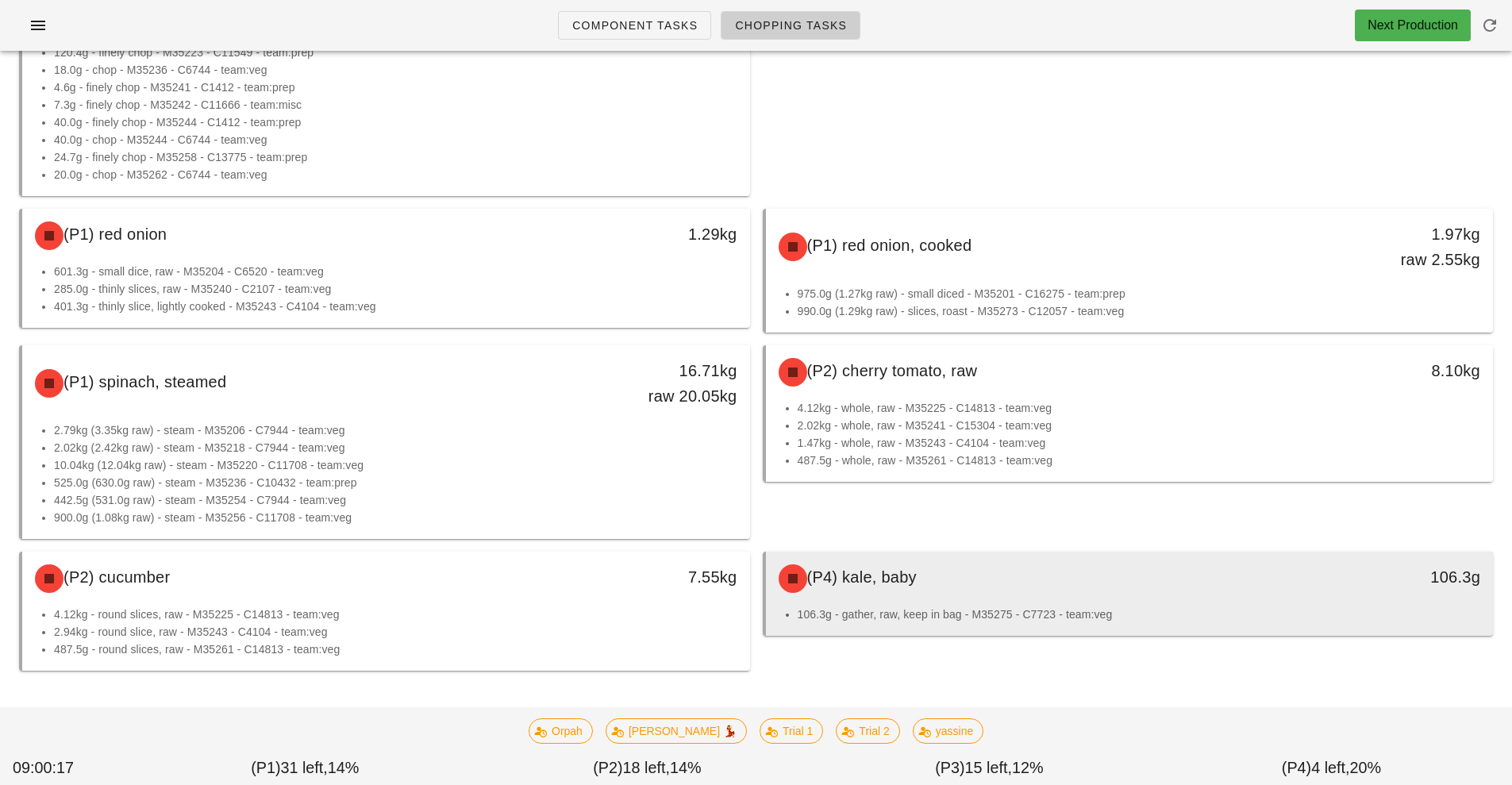
click at [1200, 594] on div "(P4) kale, baby" at bounding box center [1039, 578] width 540 height 48
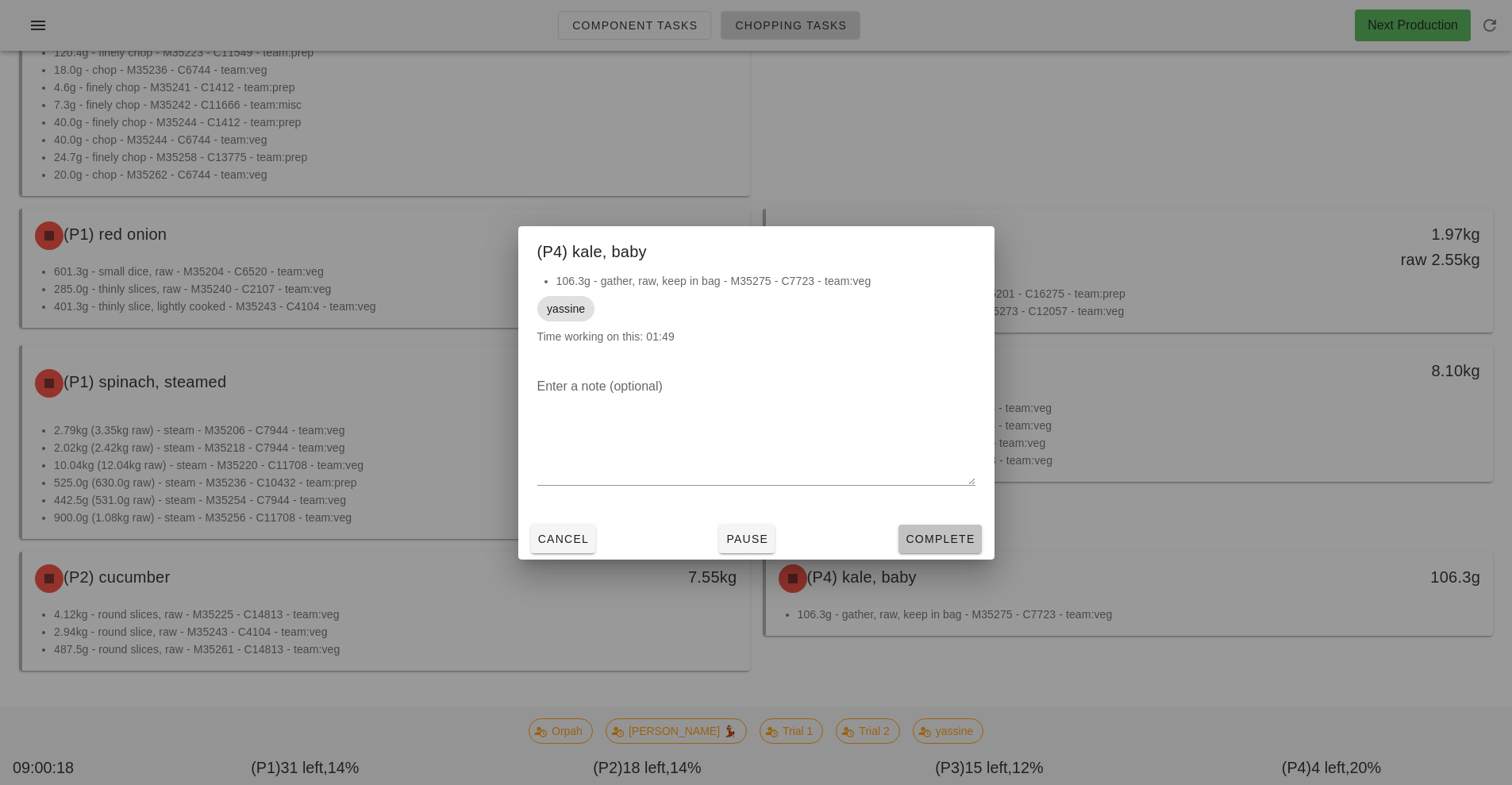
click at [958, 540] on span "Complete" at bounding box center [939, 539] width 70 height 13
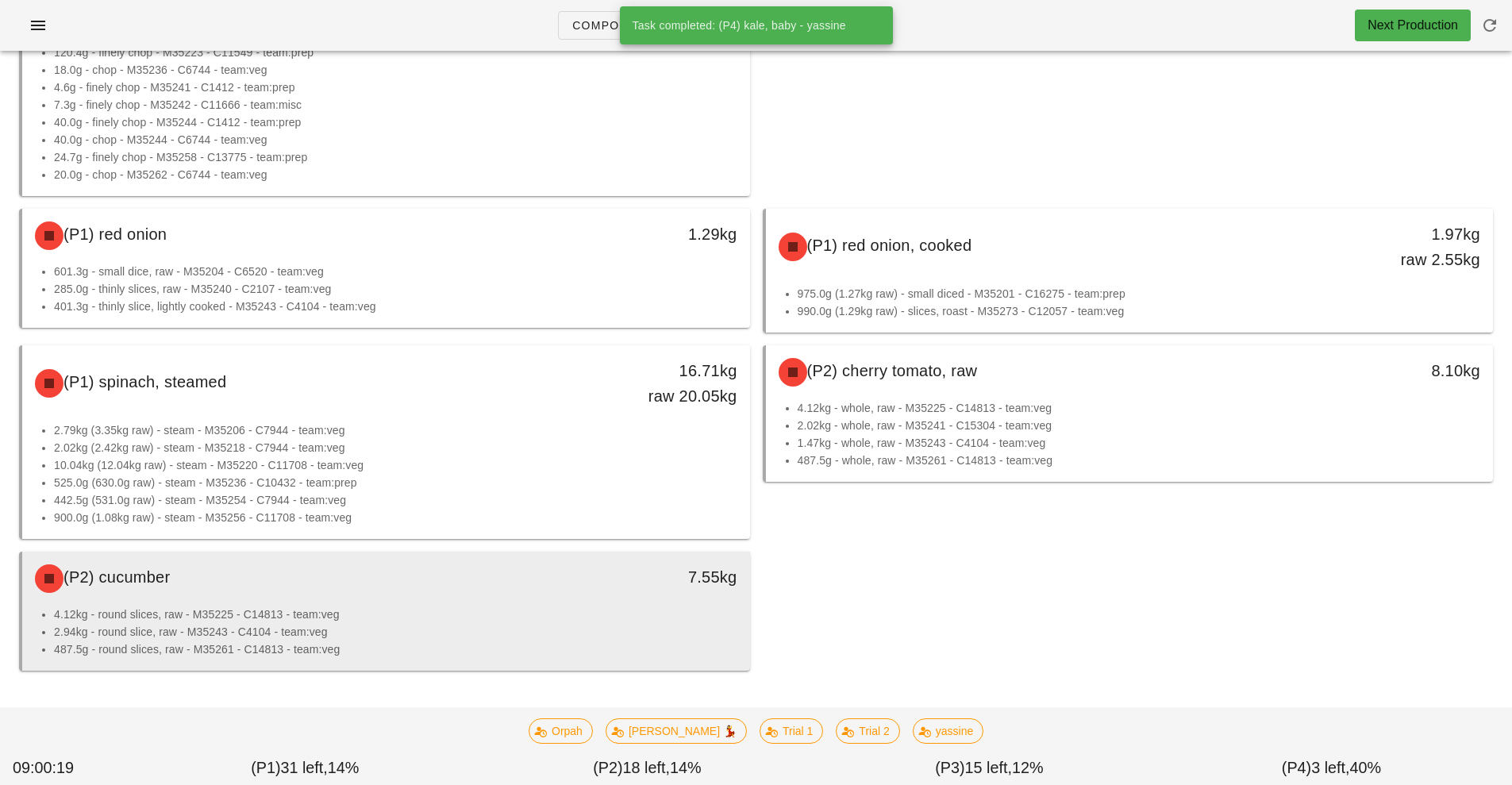
click at [578, 610] on li "4.12kg - round slices, raw - M35225 - C14813 - team:veg" at bounding box center [395, 614] width 683 height 18
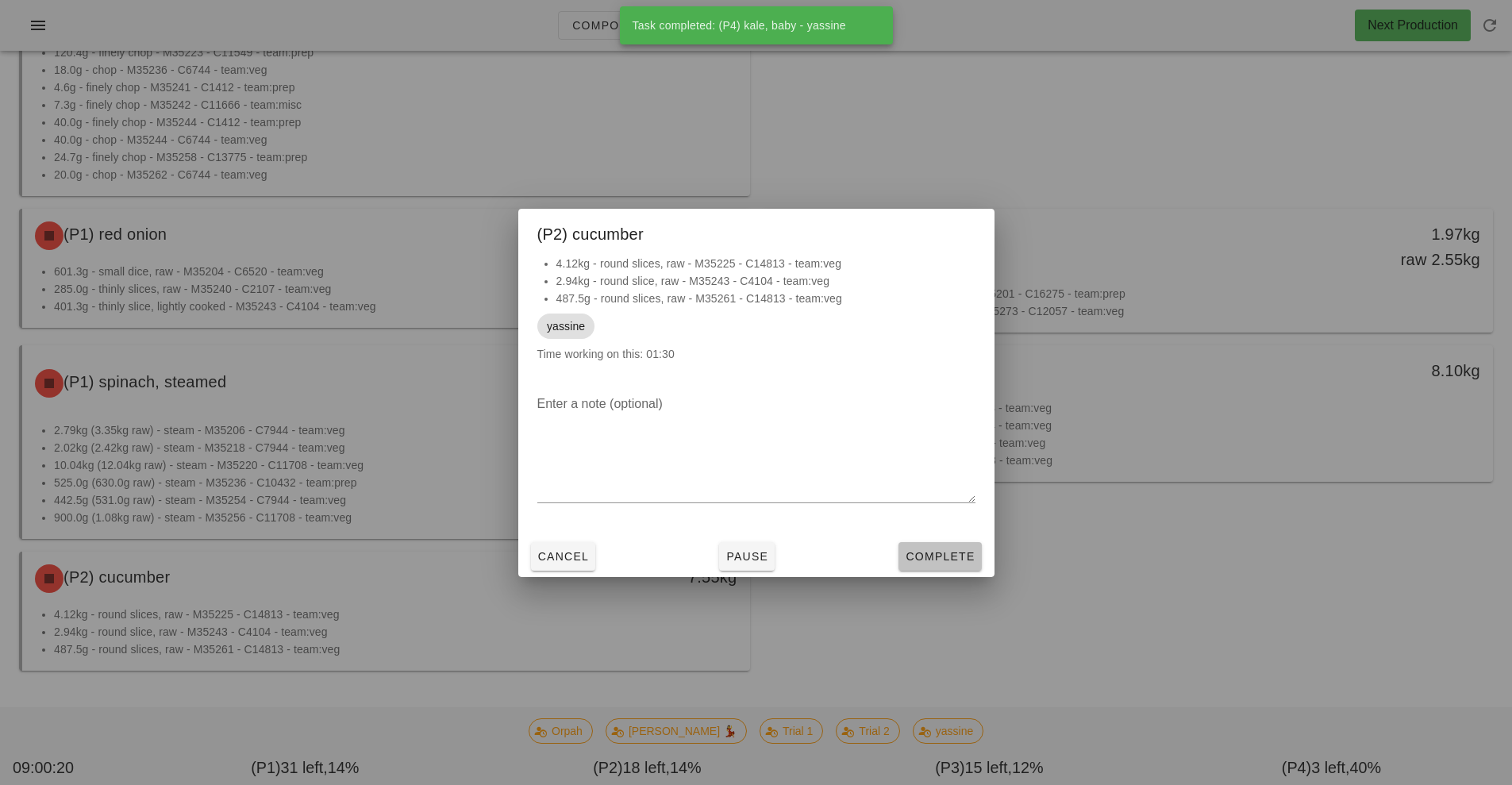
click at [969, 565] on button "Complete" at bounding box center [940, 556] width 82 height 29
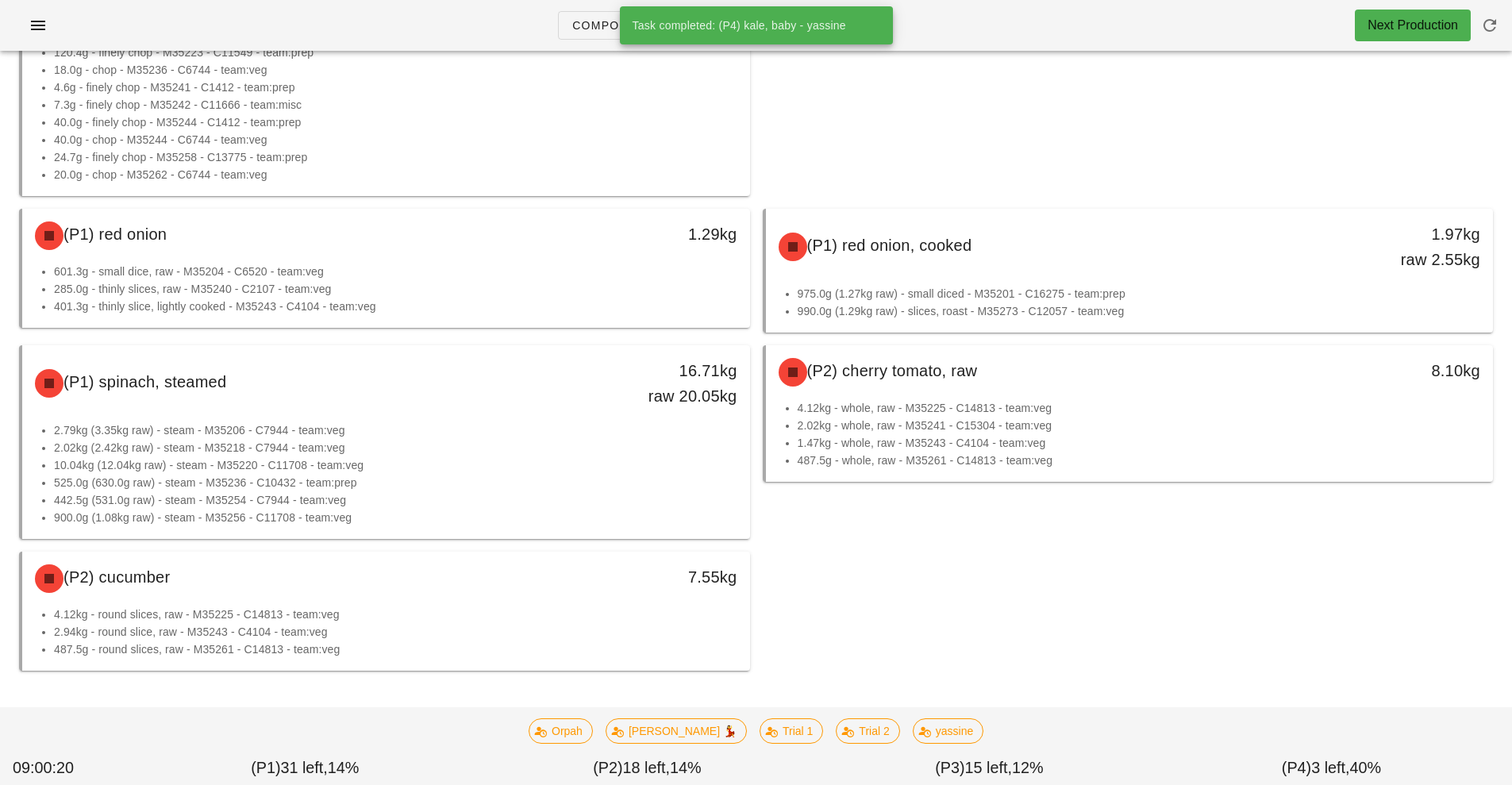
scroll to position [530, 0]
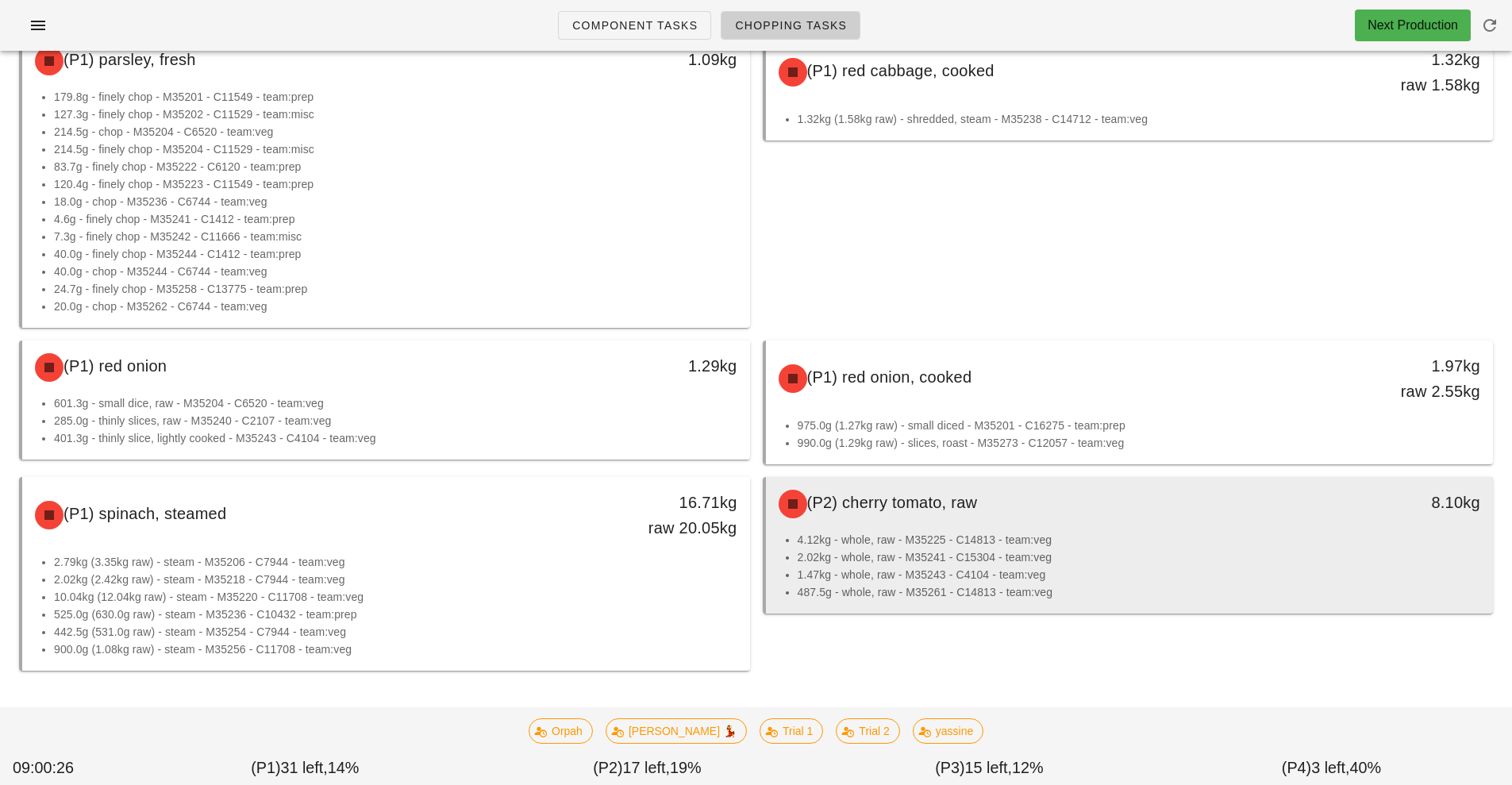
click at [984, 552] on li "2.02kg - whole, raw - M35241 - C15304 - team:veg" at bounding box center [1139, 557] width 683 height 18
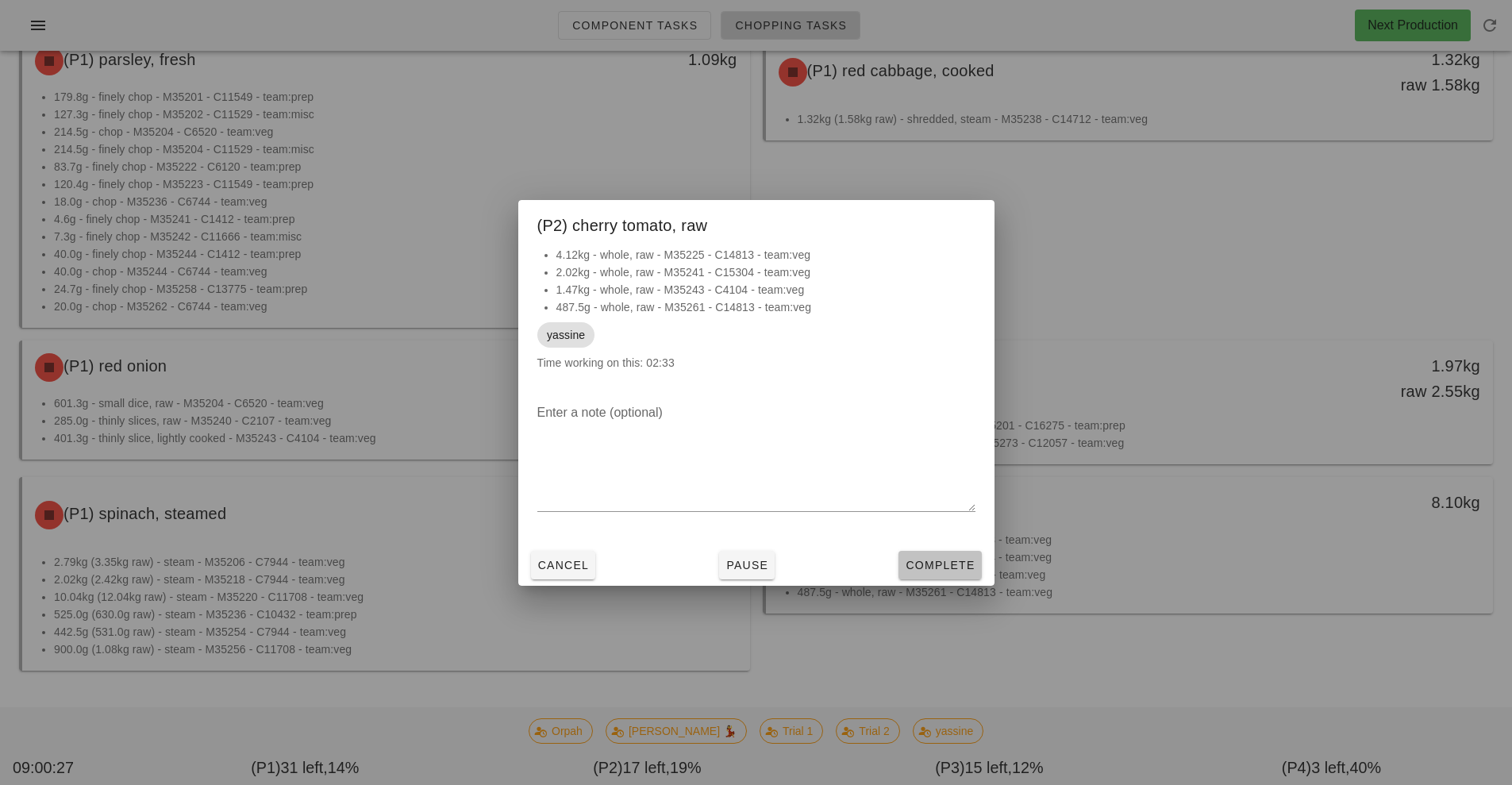
click at [938, 565] on span "Complete" at bounding box center [939, 565] width 70 height 13
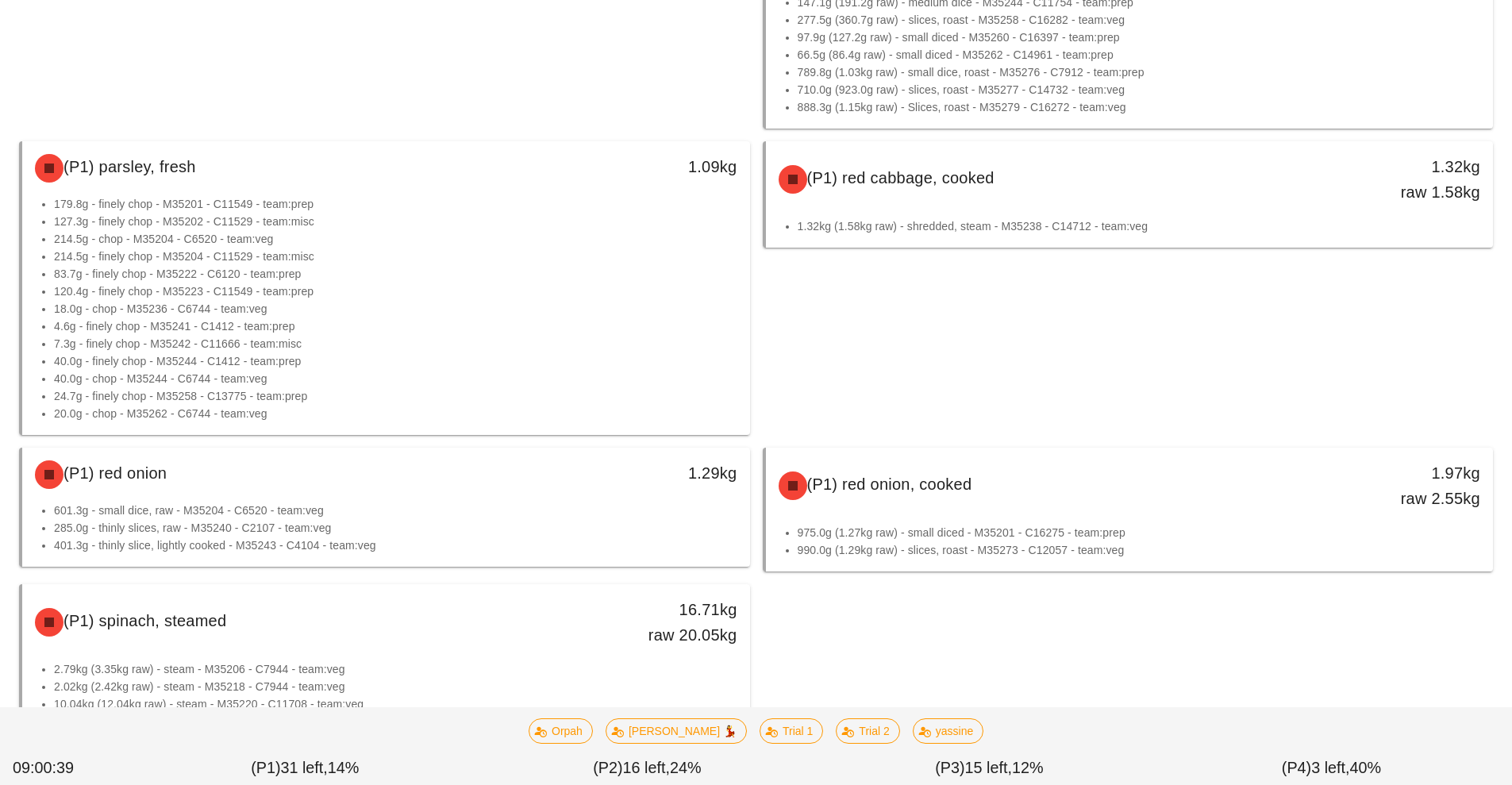
scroll to position [460, 0]
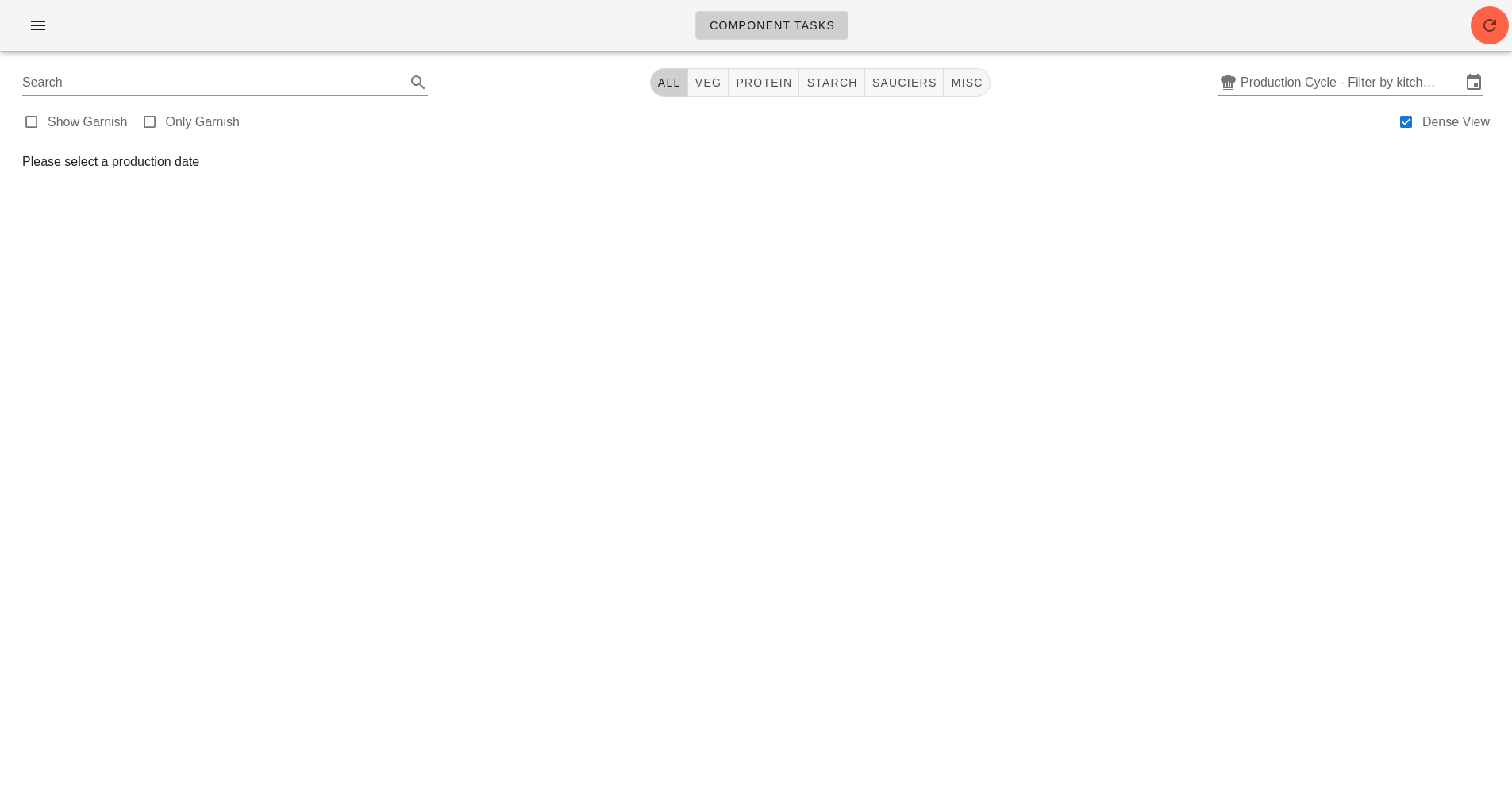
click at [1036, 364] on div "Component Tasks Search All veg protein starch sauciers misc Production Cycle - …" at bounding box center [756, 392] width 1512 height 785
click at [45, 22] on icon "button" at bounding box center [38, 25] width 19 height 19
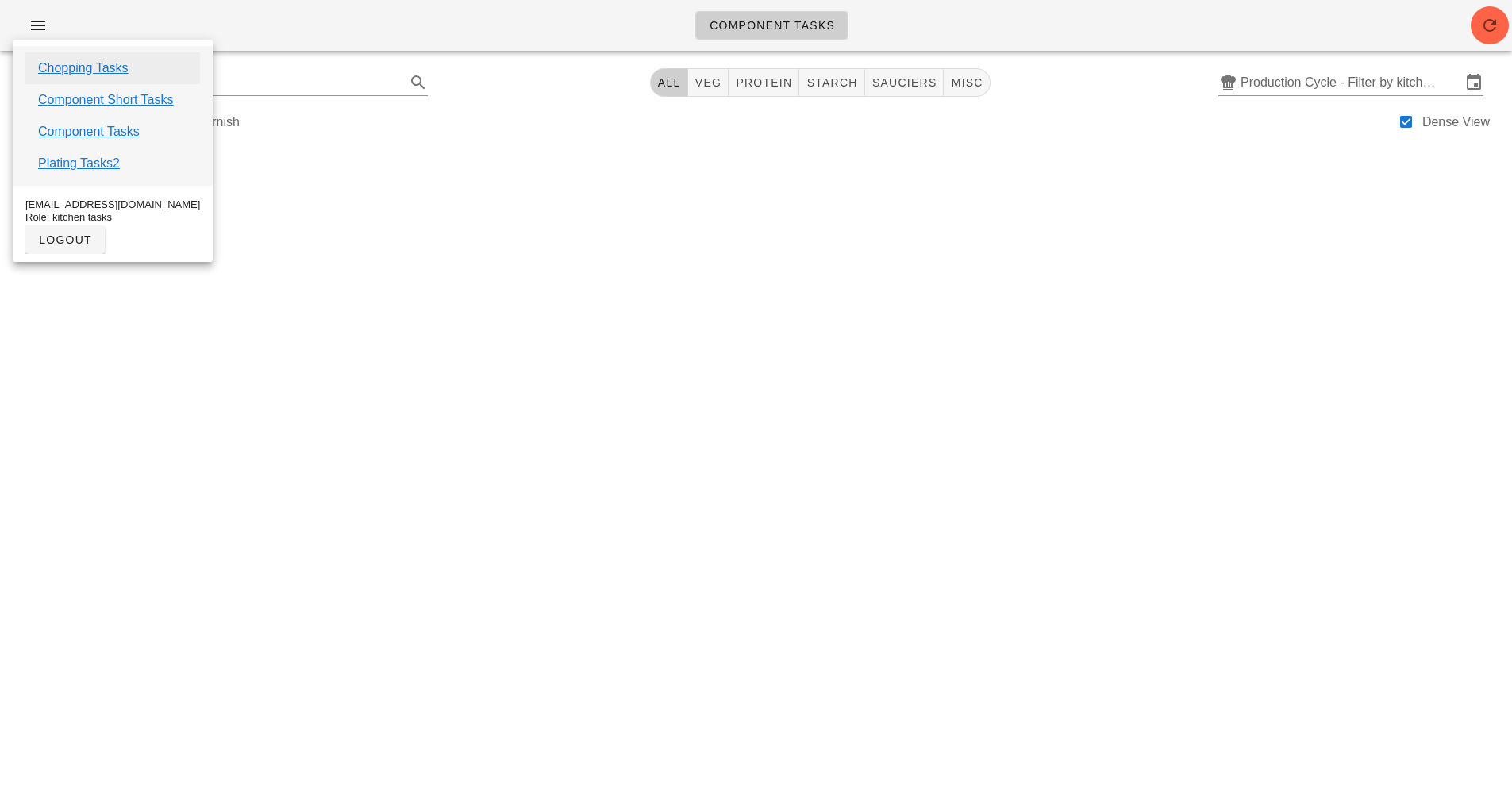
click at [113, 60] on link "Chopping Tasks" at bounding box center [83, 68] width 91 height 19
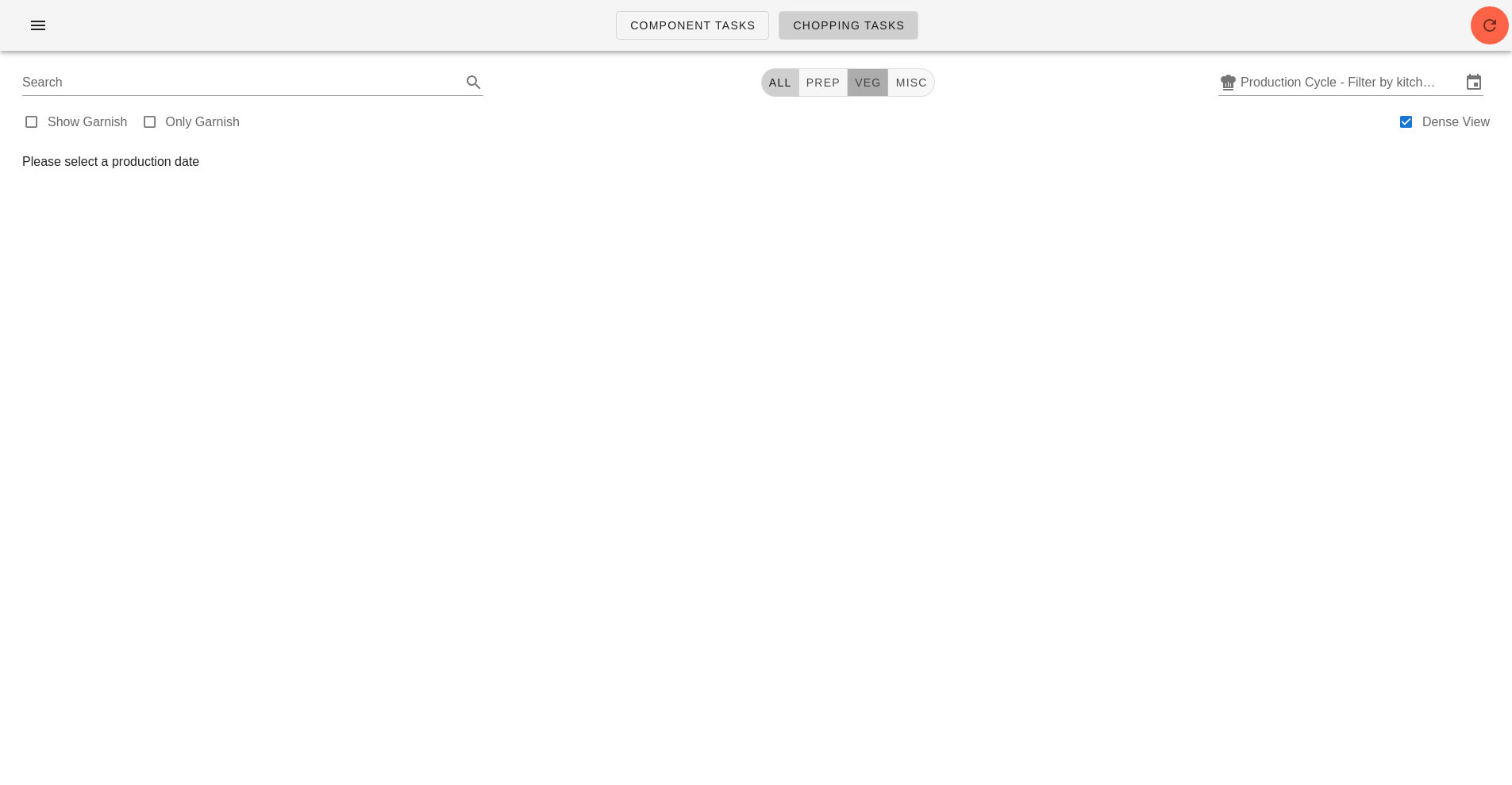
click at [857, 72] on button "veg" at bounding box center [868, 82] width 41 height 29
type input "team:veg"
click at [1302, 53] on div at bounding box center [756, 32] width 1493 height 45
click at [1324, 73] on input "Production Cycle - Filter by kitchen production schedules" at bounding box center [1351, 82] width 221 height 25
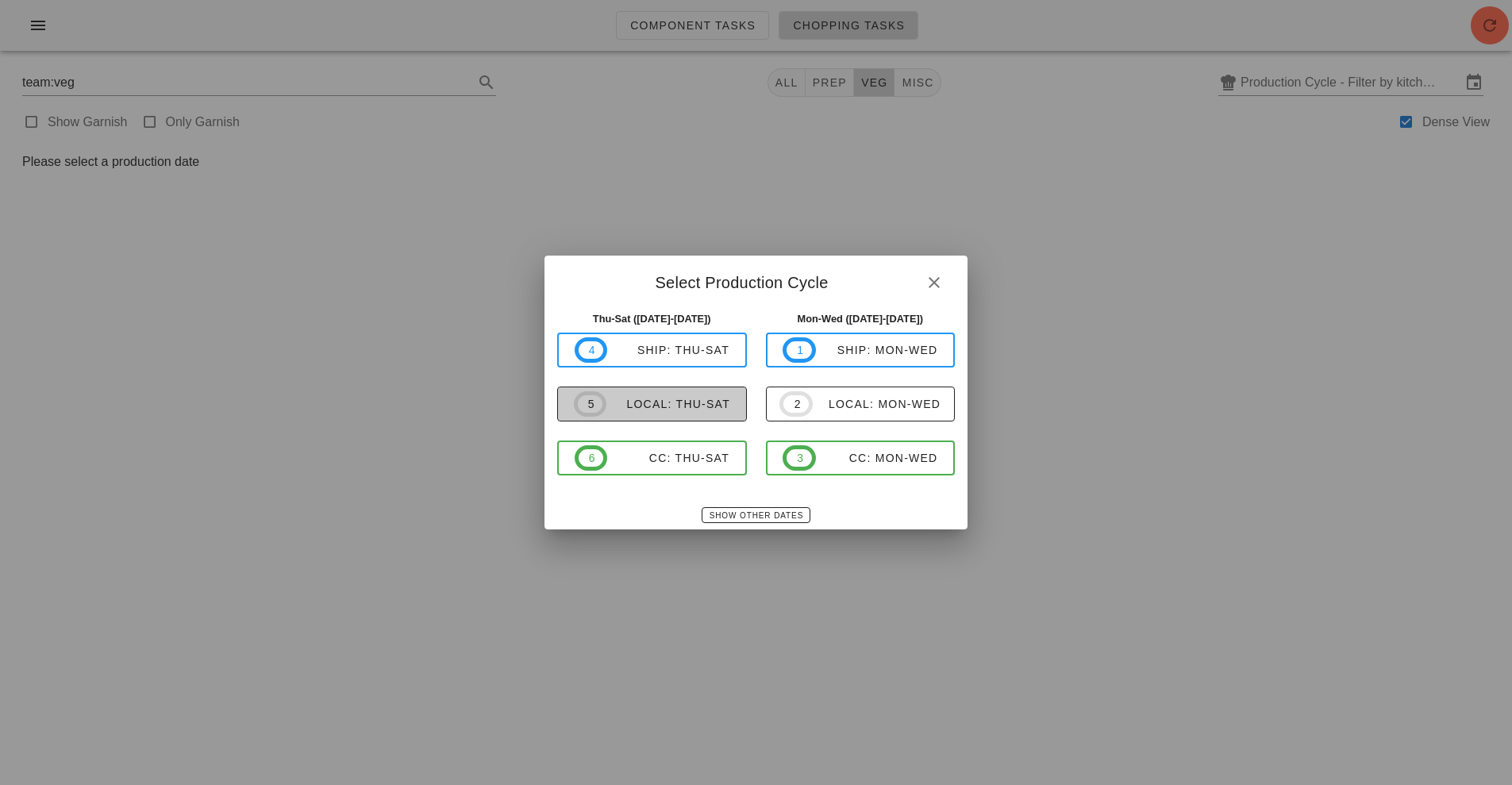
click at [668, 390] on button "5 local: Thu-Sat" at bounding box center [651, 404] width 190 height 35
type input "local: Thu-Sat ([DATE]-[DATE])"
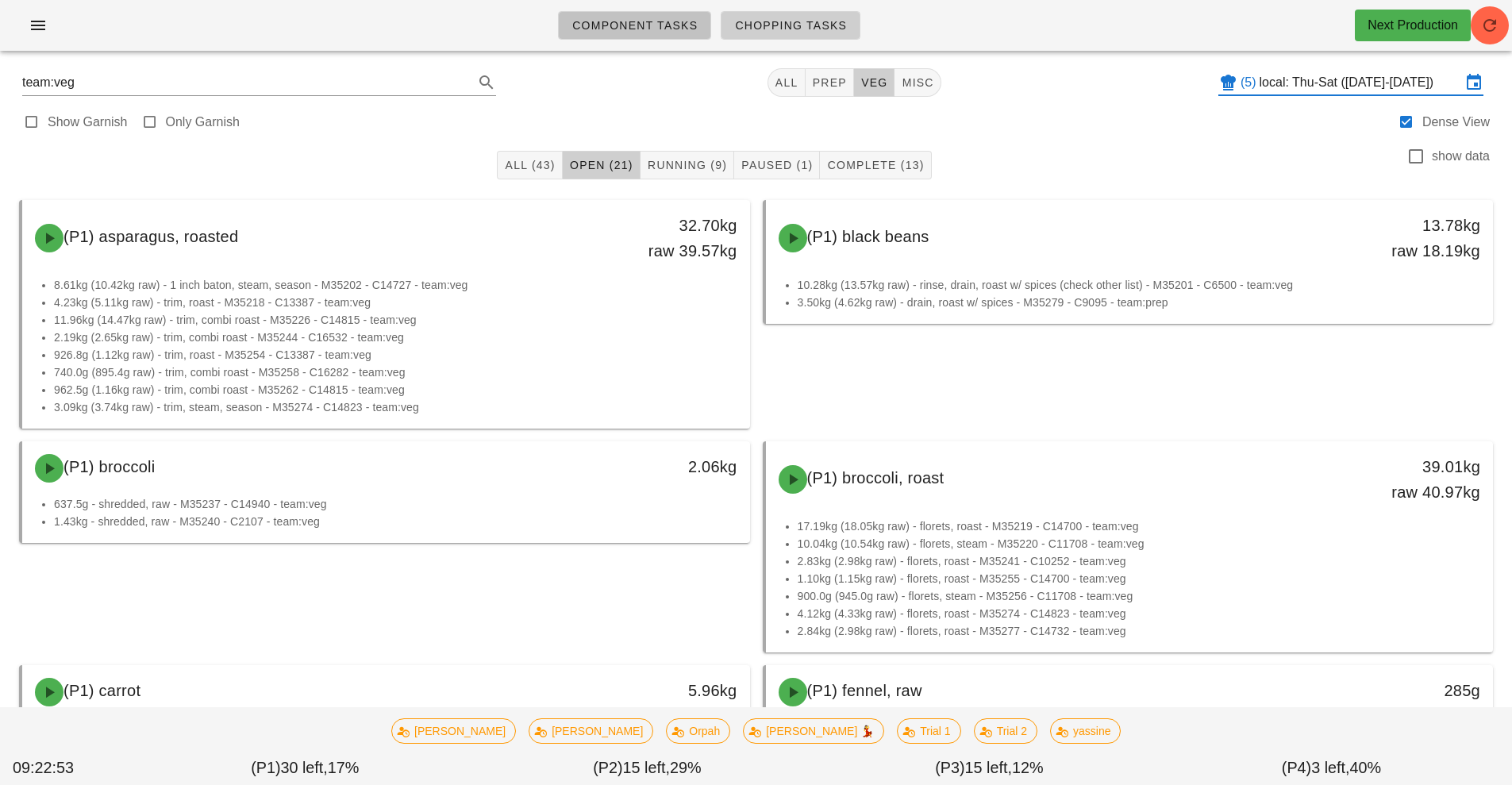
click at [649, 27] on span "Component Tasks" at bounding box center [635, 25] width 126 height 13
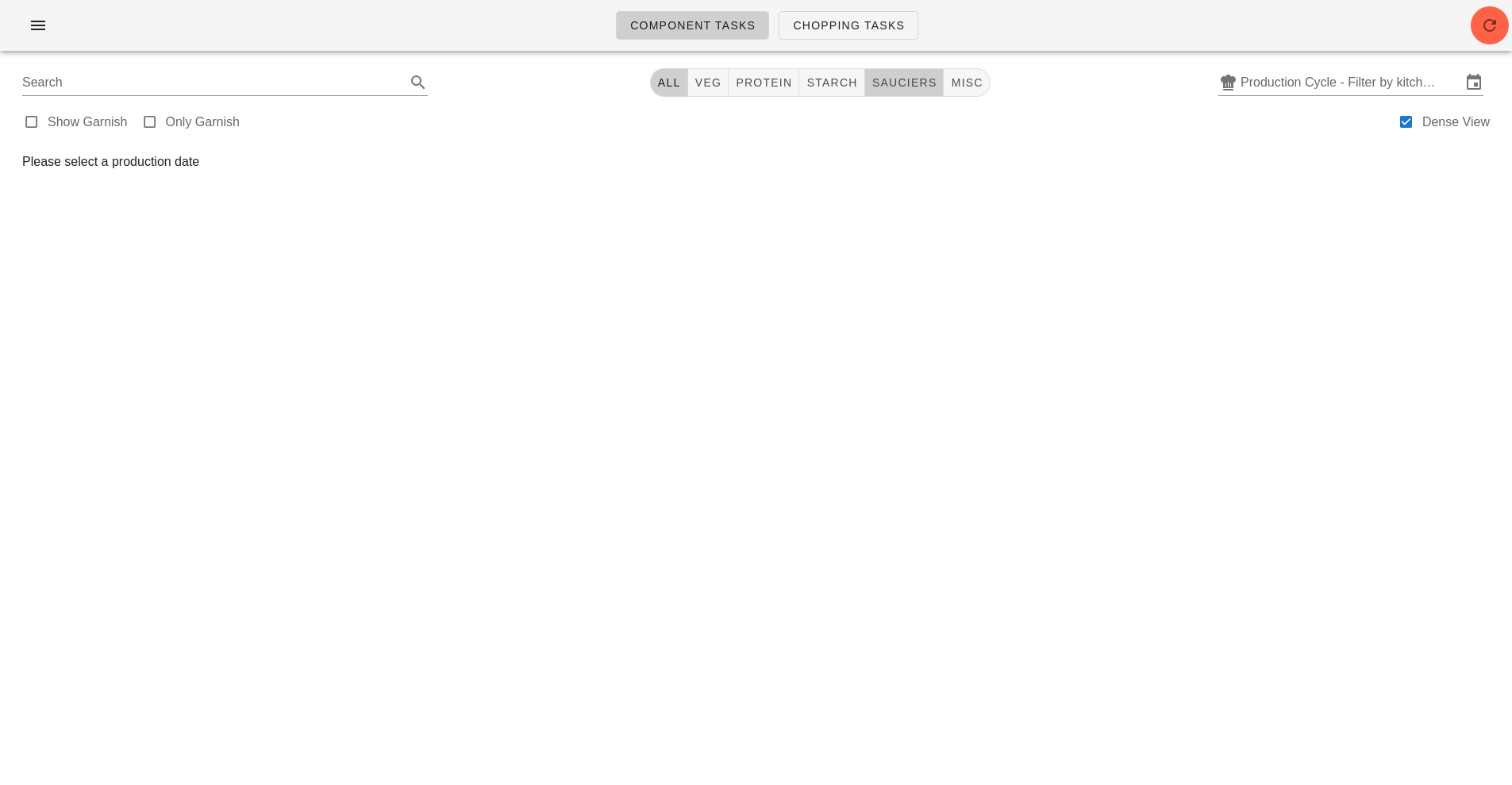
click at [902, 88] on span "sauciers" at bounding box center [905, 83] width 66 height 13
type input "team:sauciers"
click at [1395, 88] on input "Production Cycle - Filter by kitchen production schedules" at bounding box center [1351, 82] width 221 height 25
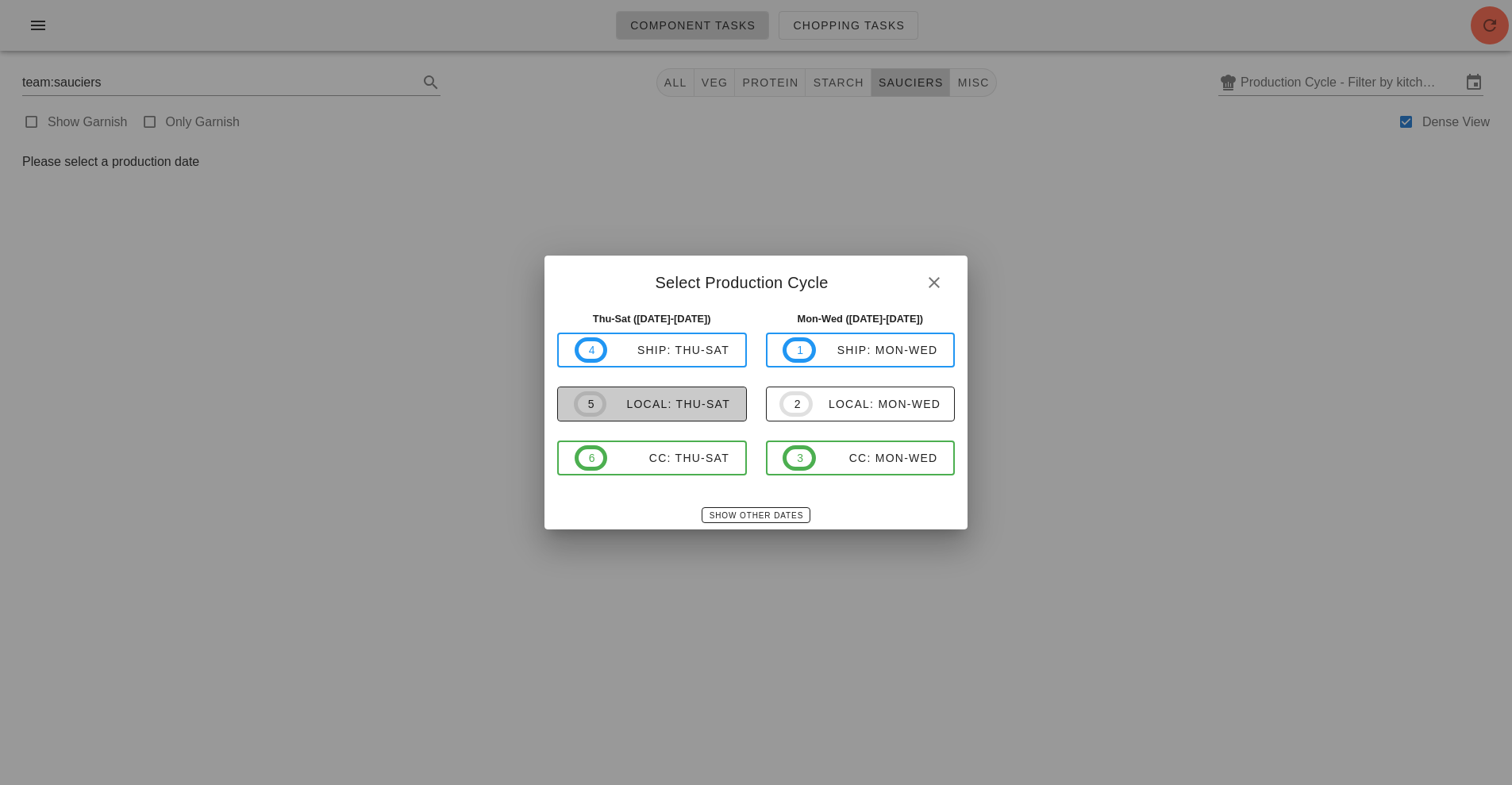
click at [714, 408] on div "local: Thu-Sat" at bounding box center [668, 405] width 124 height 13
type input "local: Thu-Sat ([DATE]-[DATE])"
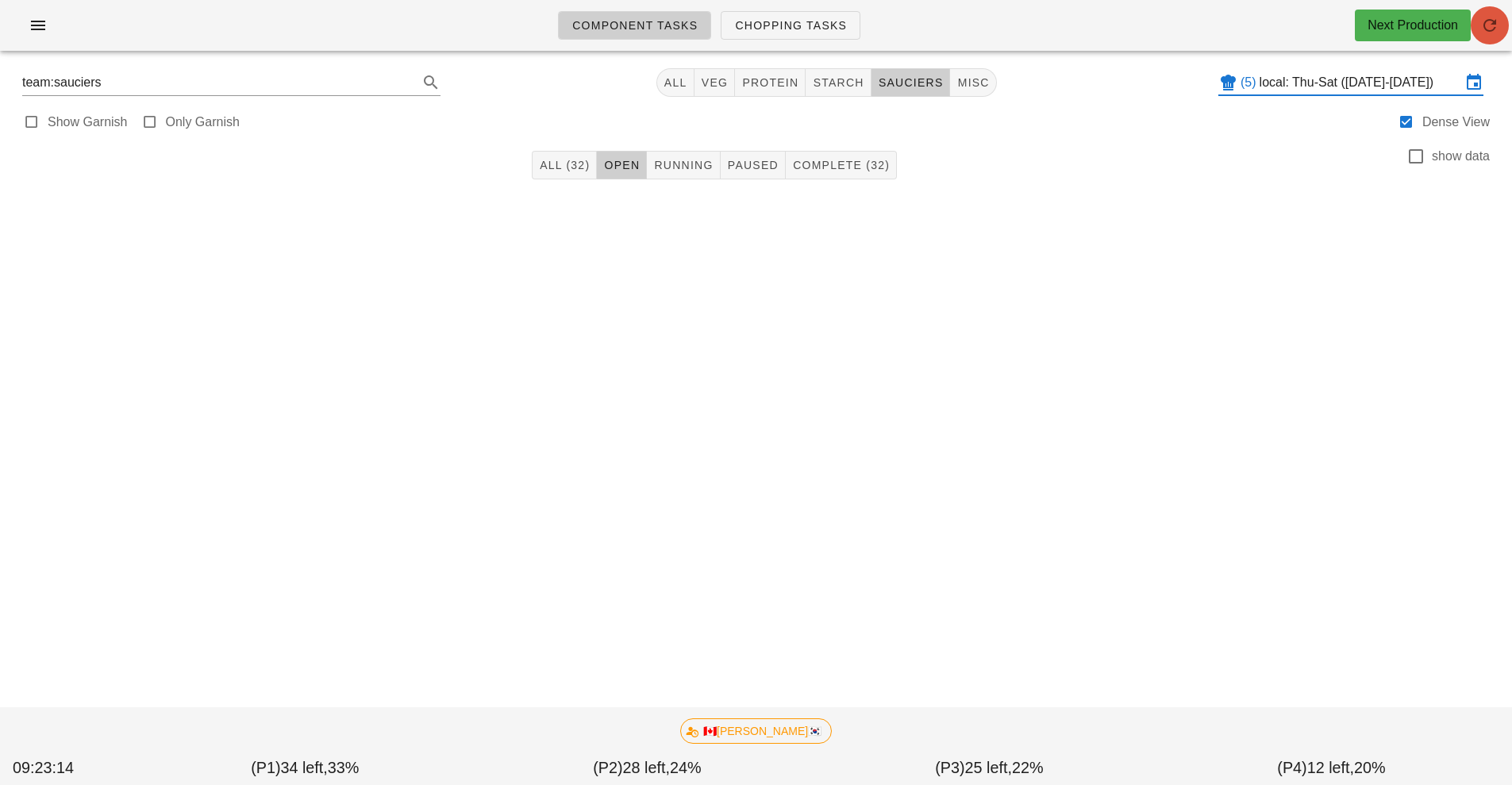
click at [1473, 22] on span "button" at bounding box center [1490, 25] width 38 height 19
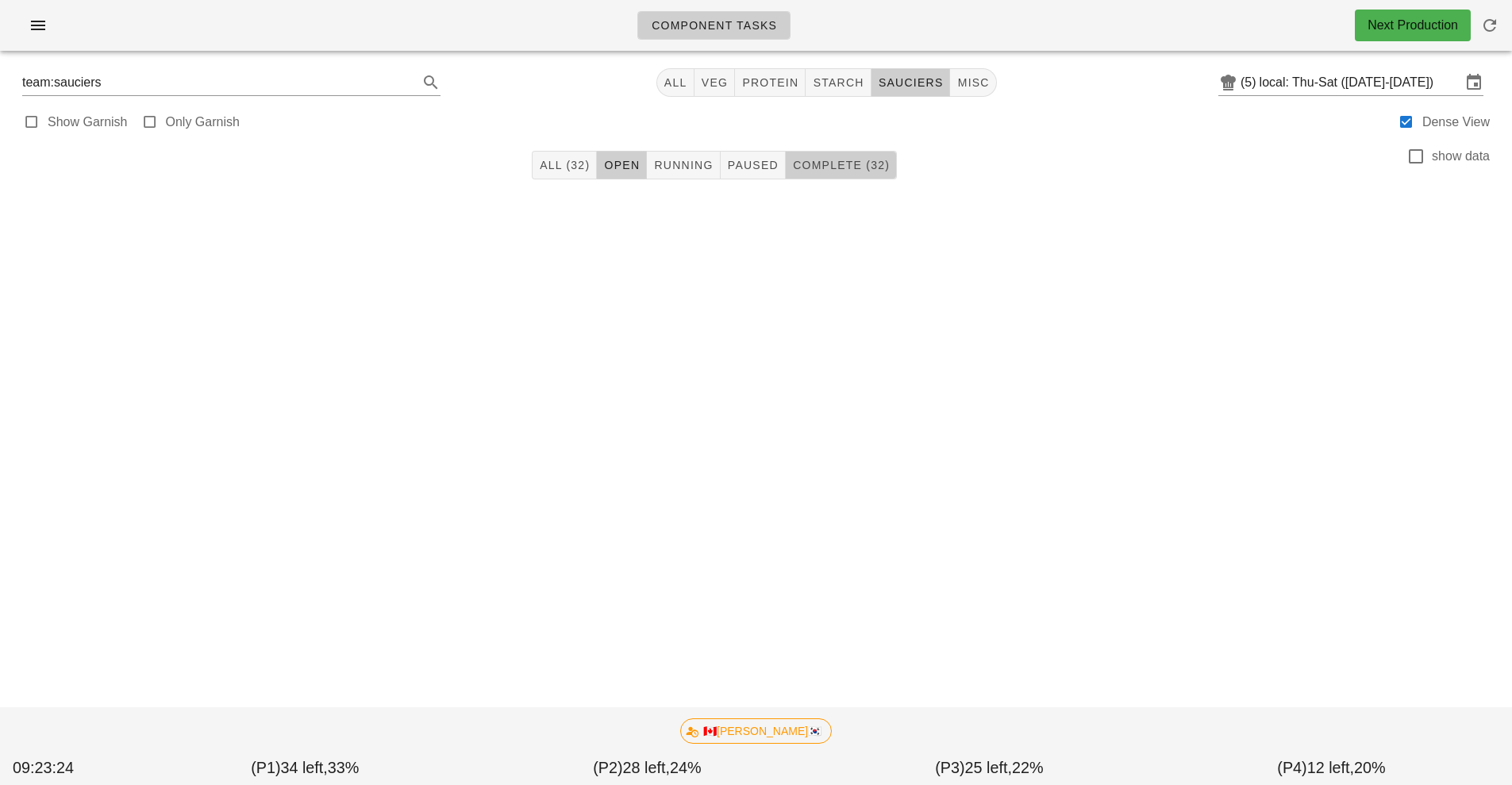
click at [822, 167] on span "Complete (32)" at bounding box center [841, 165] width 97 height 13
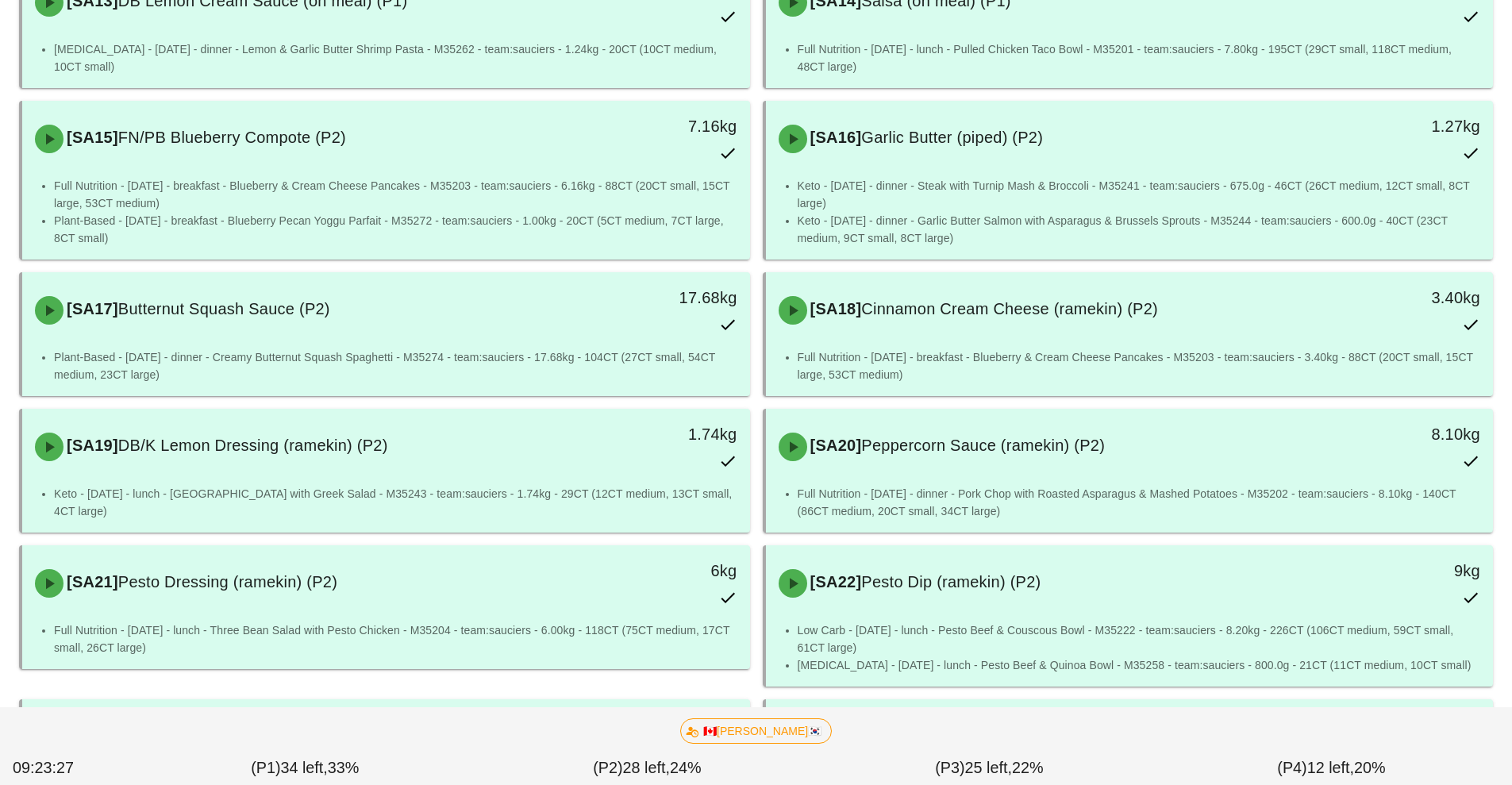
scroll to position [1184, 0]
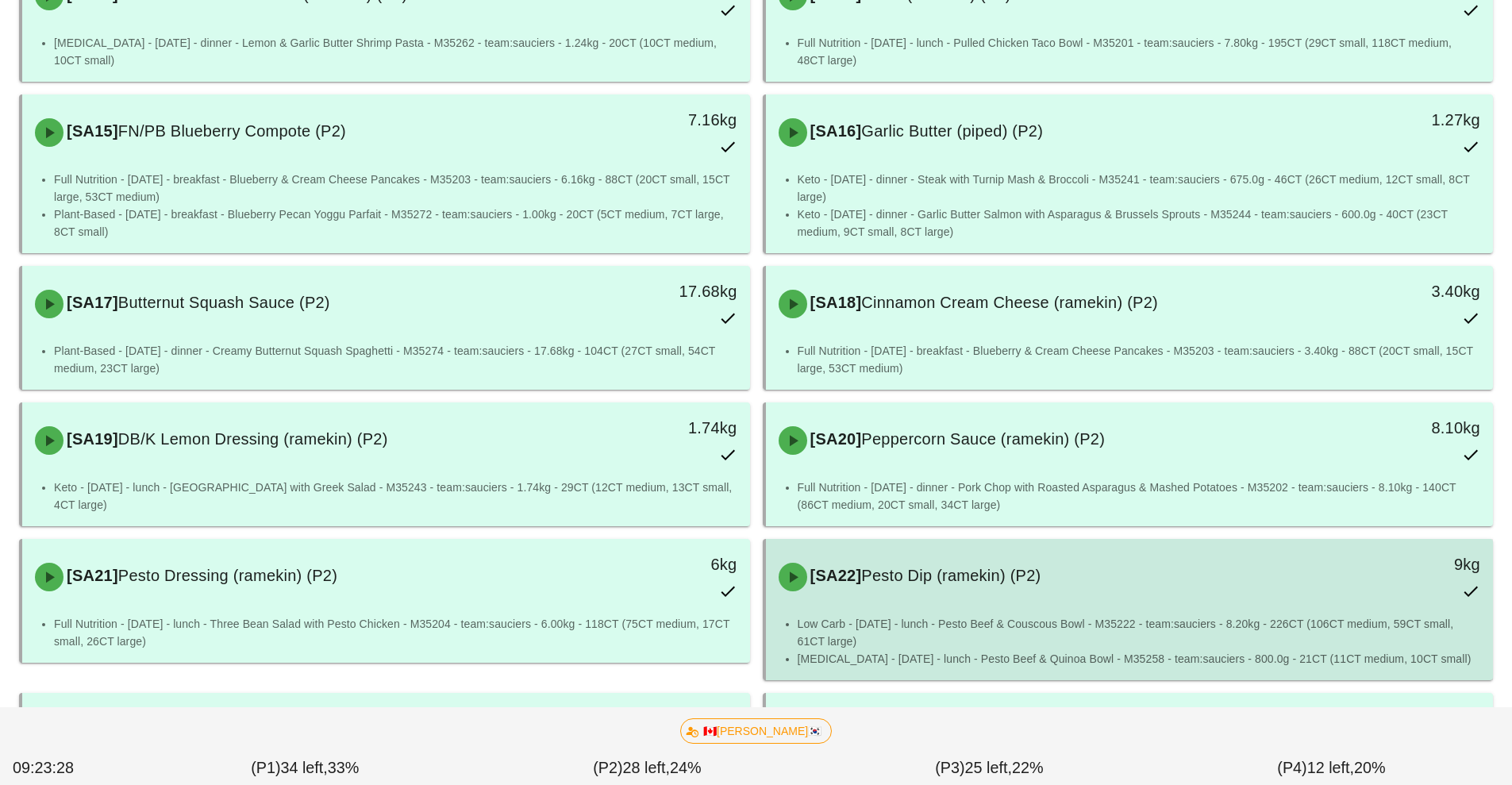
click at [836, 608] on div "[SA22] Pesto Dip (ramekin) (P2) 9kg" at bounding box center [1130, 577] width 721 height 70
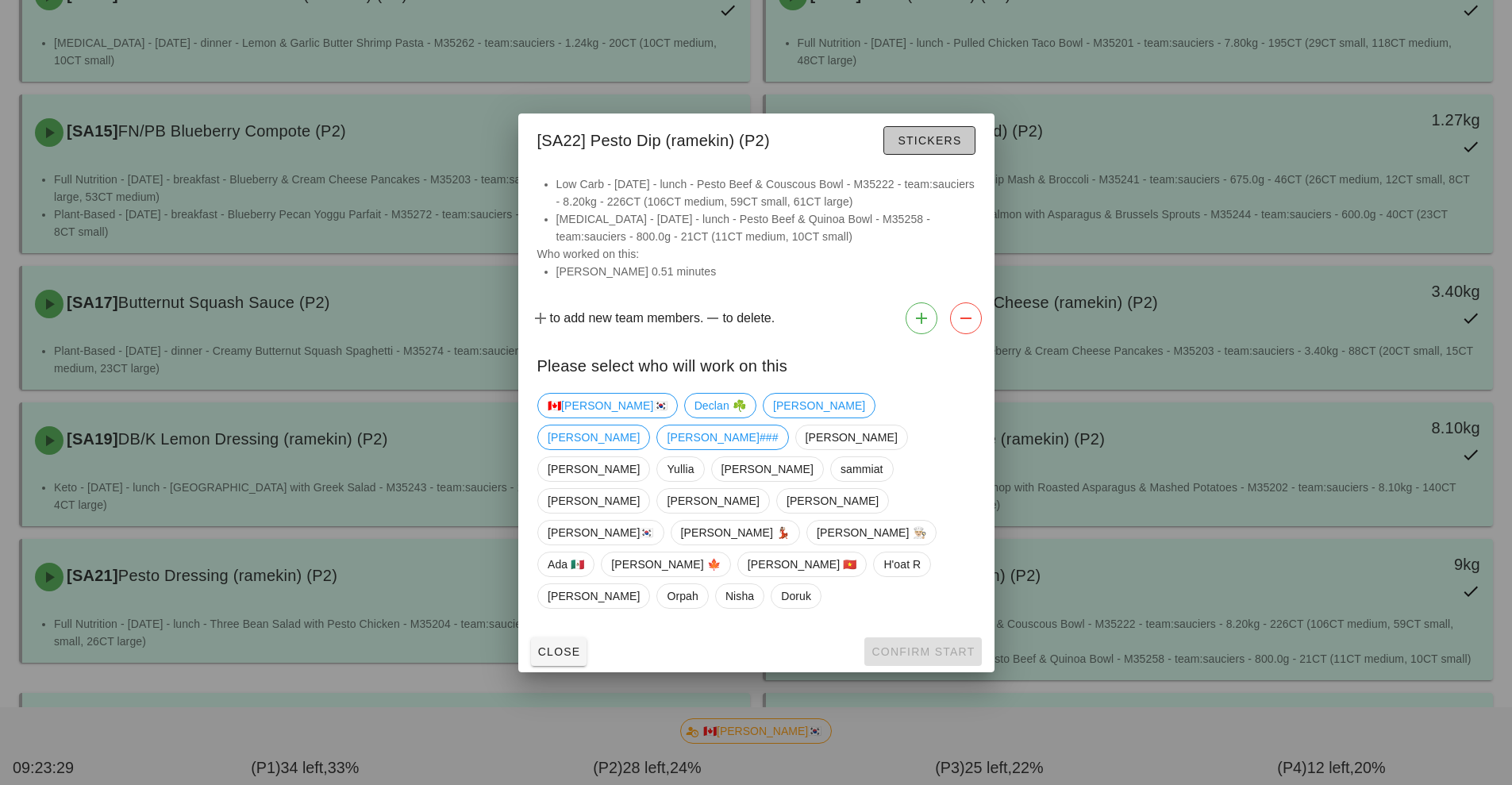
click at [943, 147] on span "Stickers" at bounding box center [929, 141] width 64 height 13
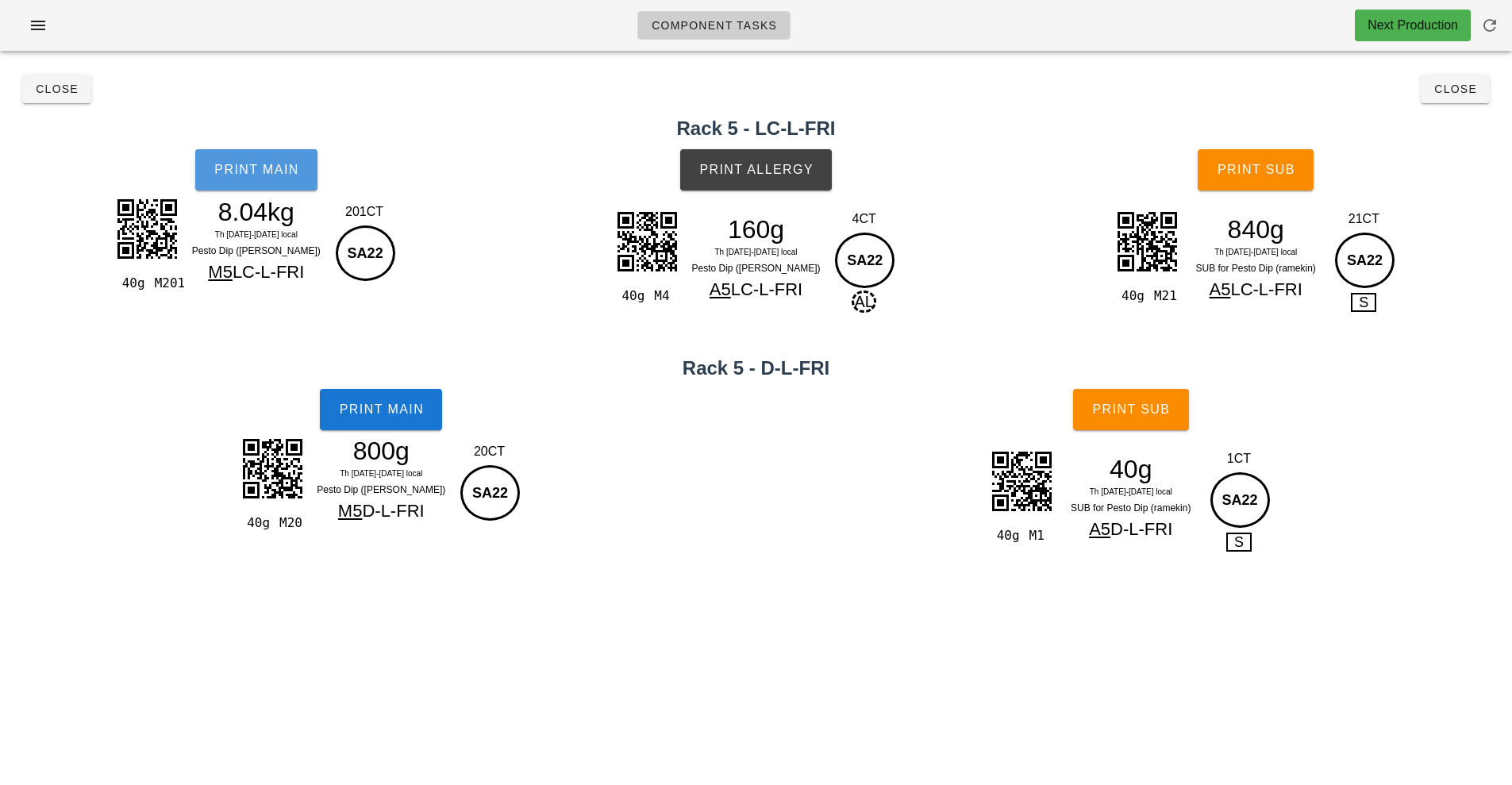
click at [250, 178] on button "Print Main" at bounding box center [256, 170] width 122 height 41
click at [53, 87] on span "Close" at bounding box center [56, 89] width 44 height 13
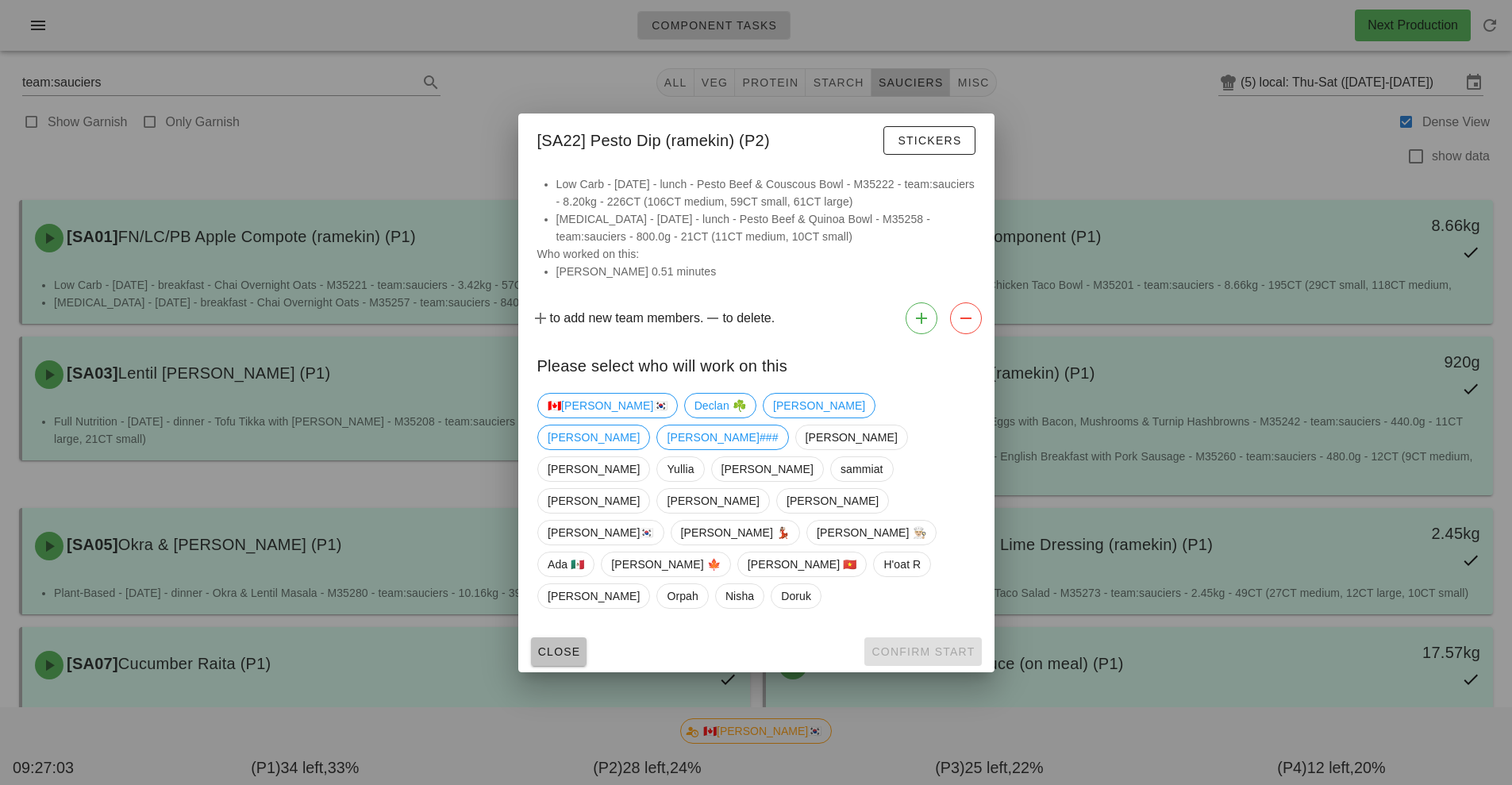
click at [556, 646] on span "Close" at bounding box center [559, 652] width 44 height 13
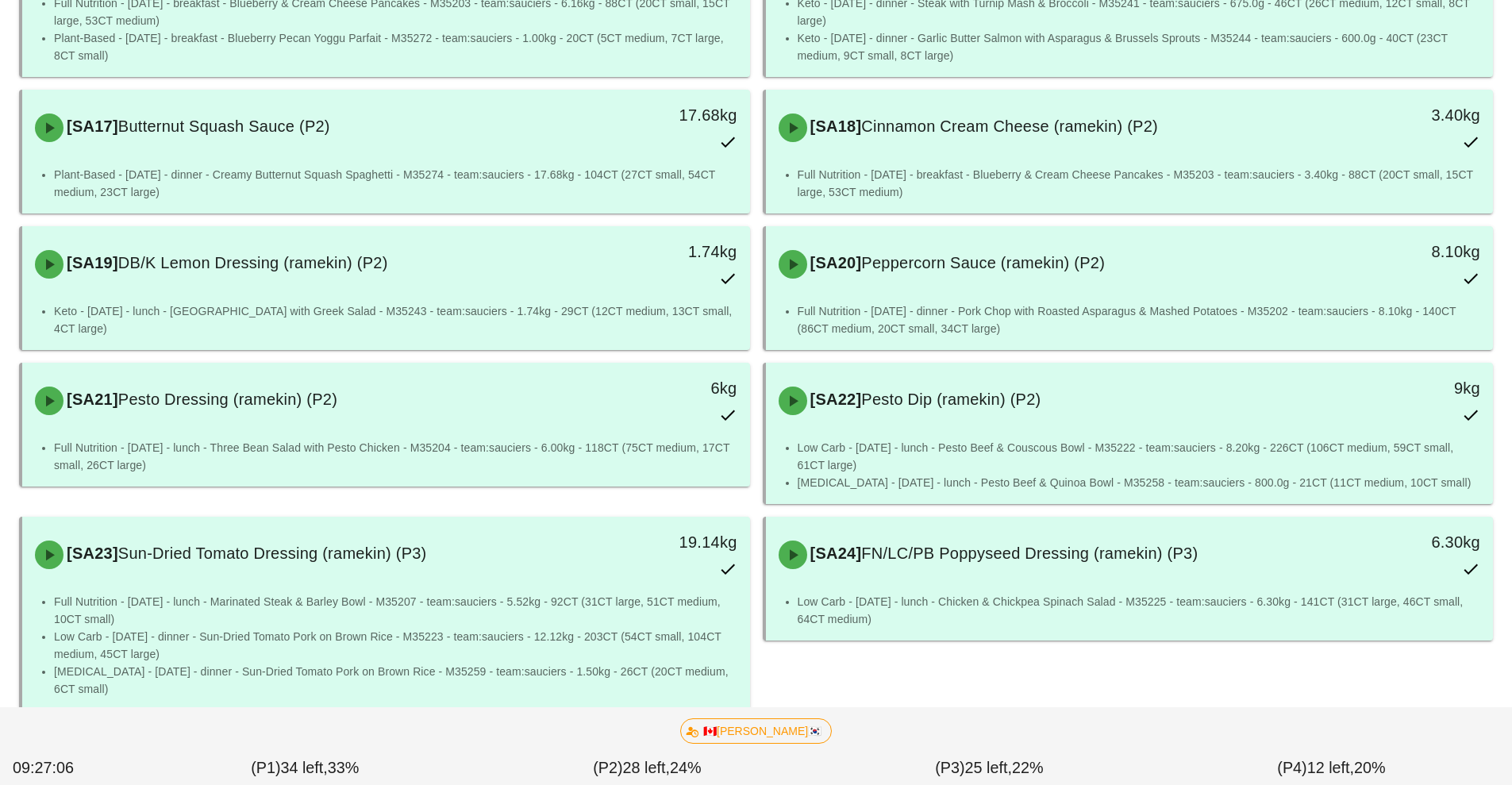
scroll to position [1362, 0]
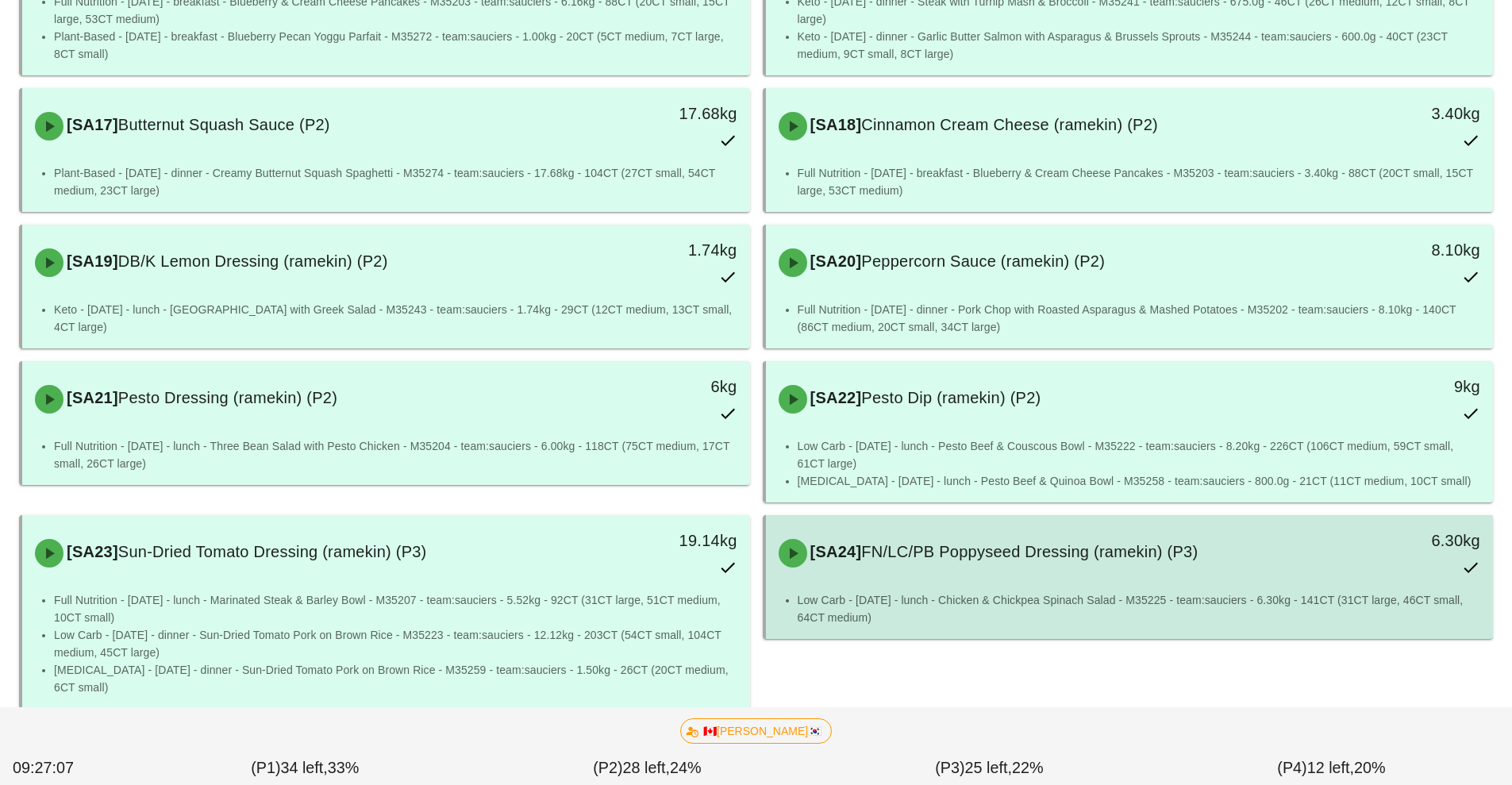
click at [1013, 575] on div "[SA24] FN/LC/PB Poppyseed Dressing (ramekin) (P3)" at bounding box center [1039, 553] width 540 height 48
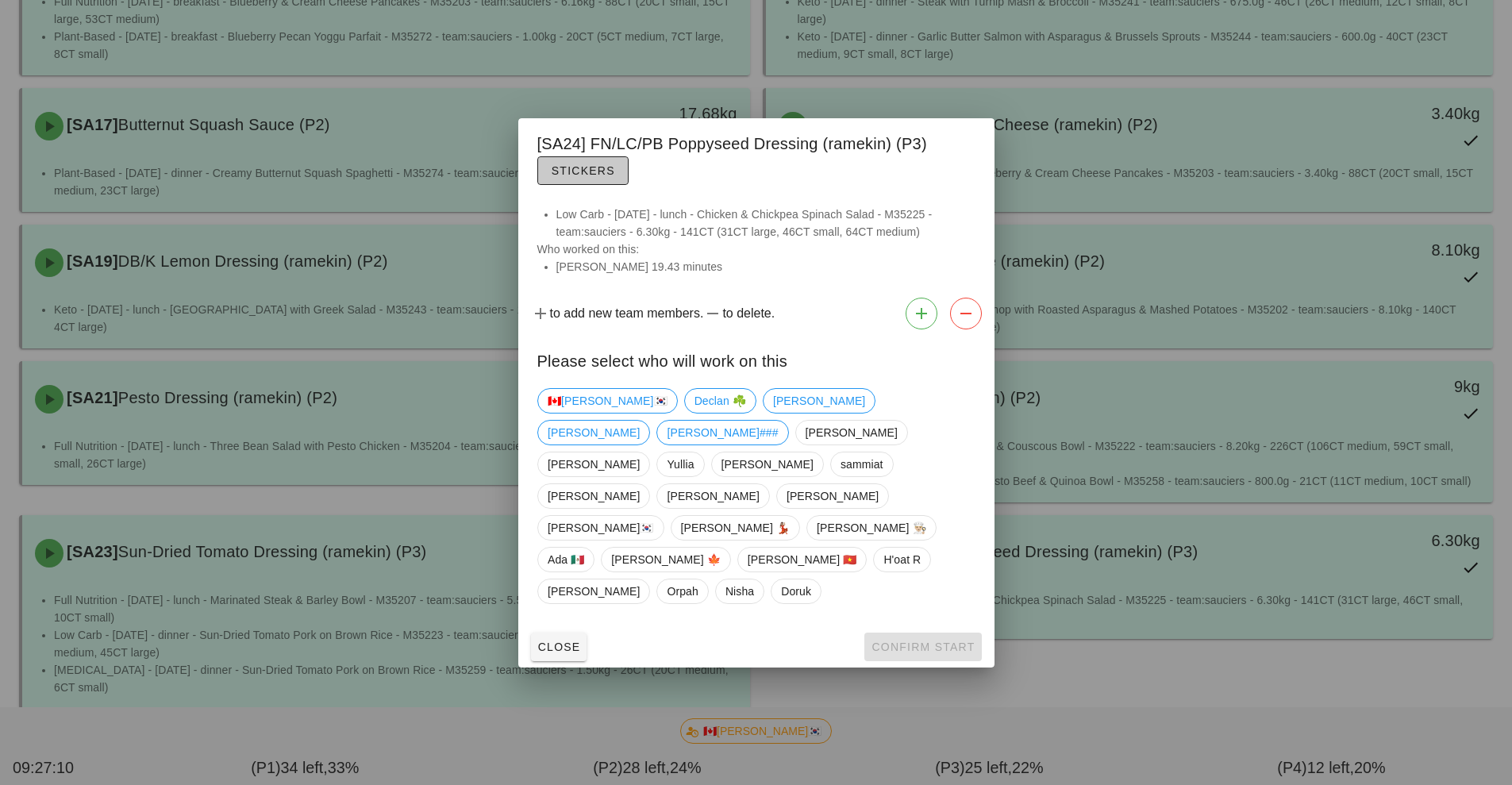
click at [579, 177] on span "Stickers" at bounding box center [583, 171] width 64 height 13
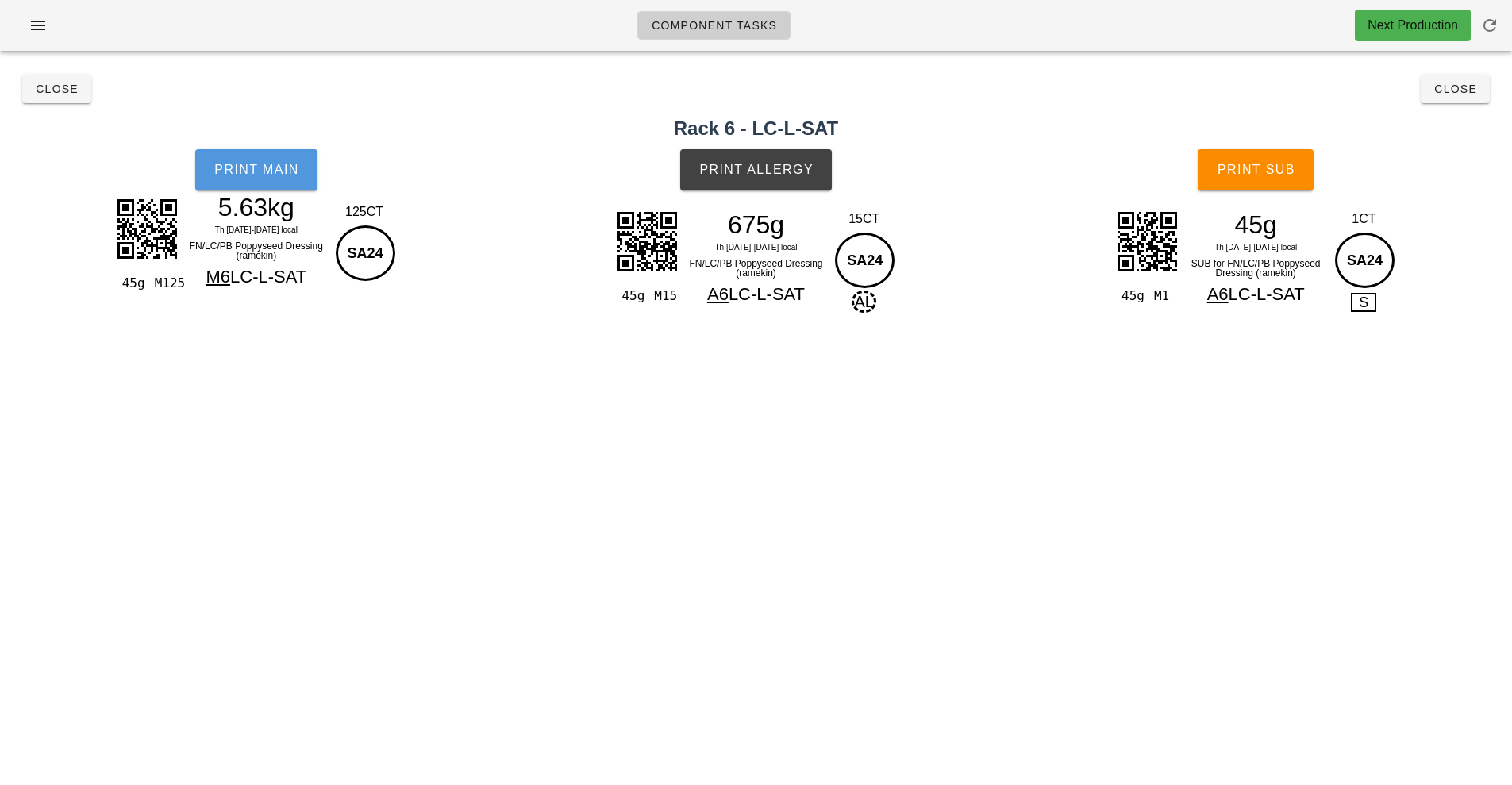
click at [277, 167] on span "Print Main" at bounding box center [256, 169] width 86 height 14
click at [55, 92] on span "Close" at bounding box center [56, 89] width 44 height 13
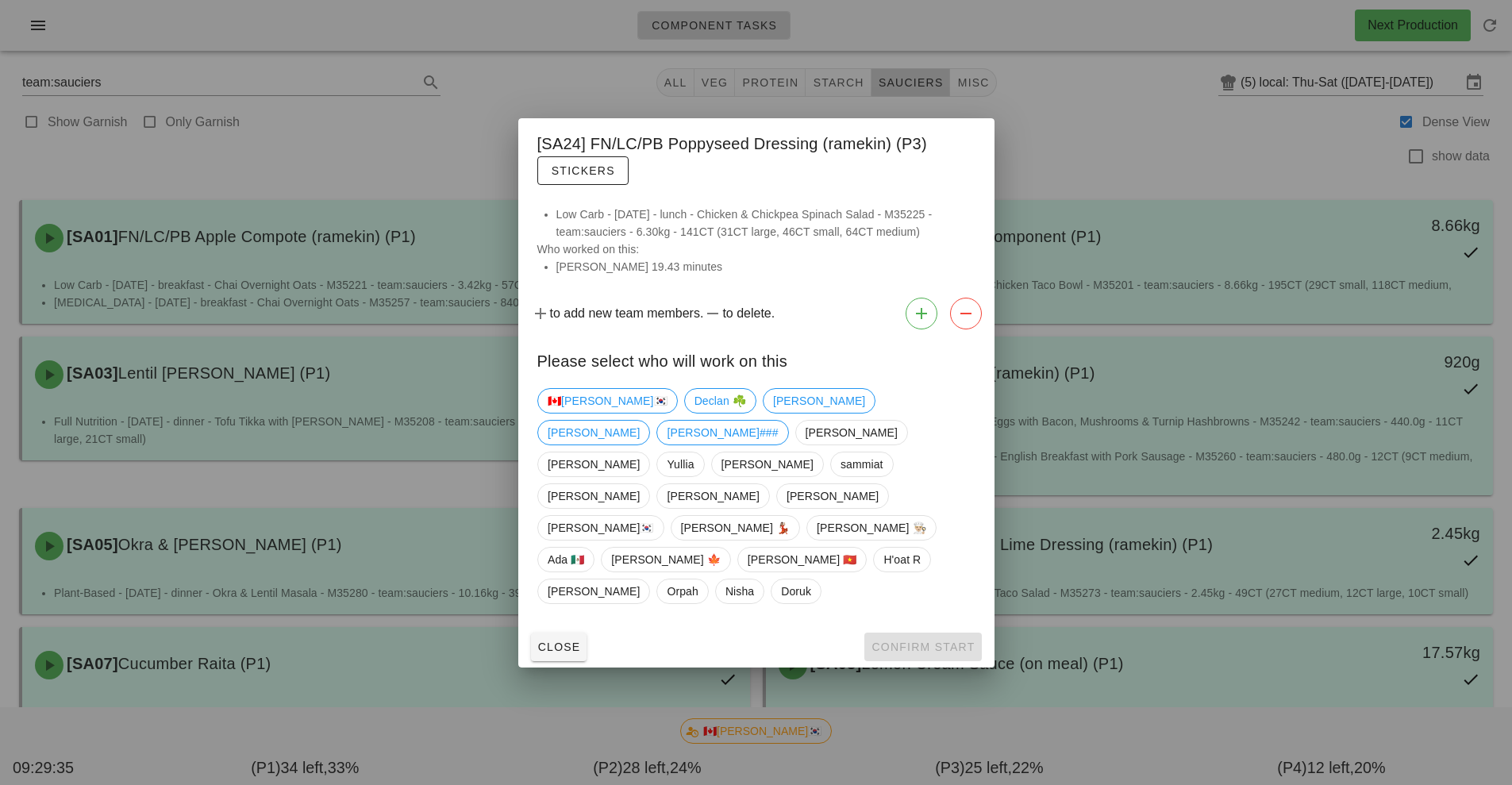
click at [341, 489] on div at bounding box center [756, 392] width 1512 height 785
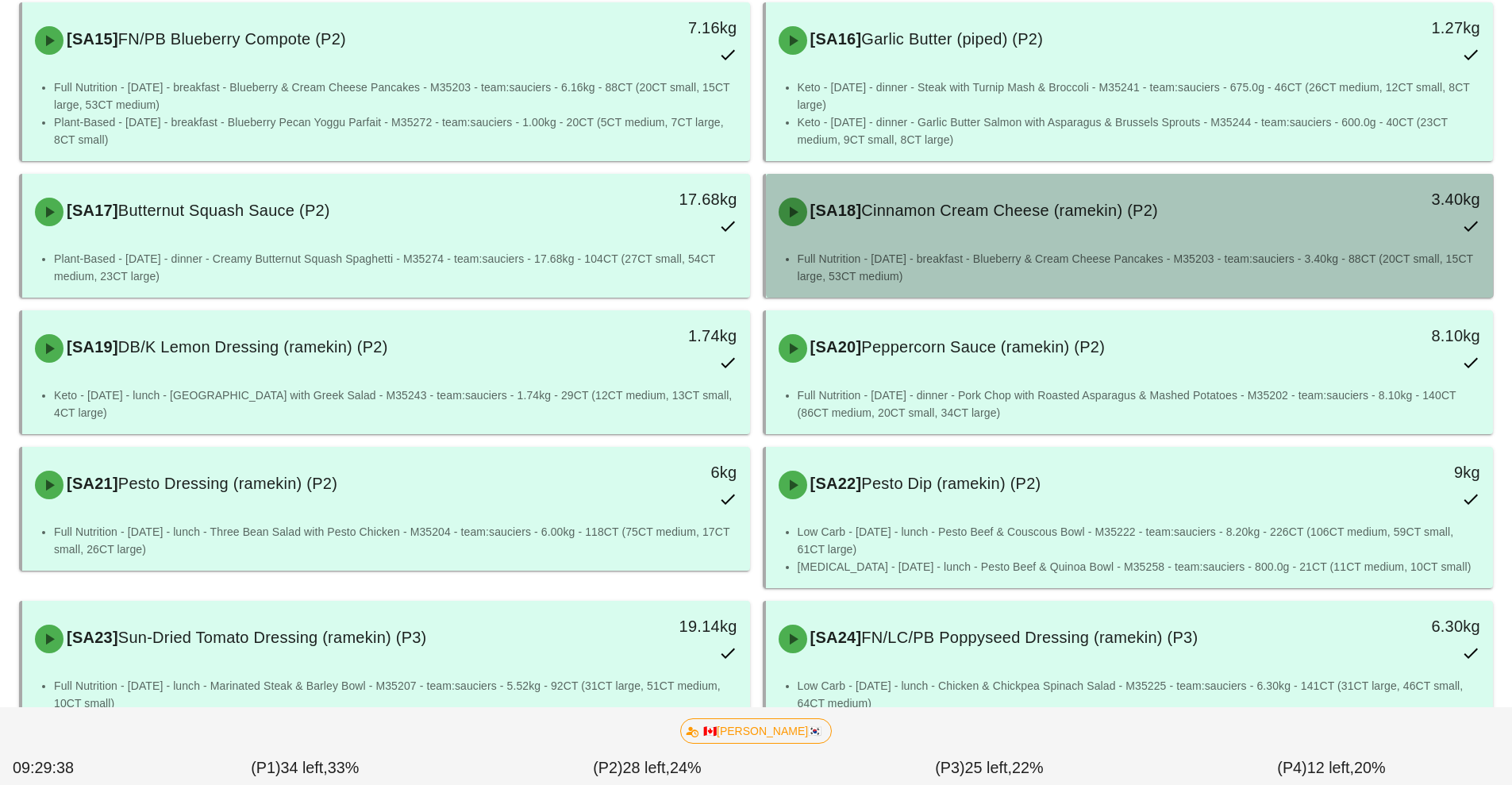
scroll to position [1277, 0]
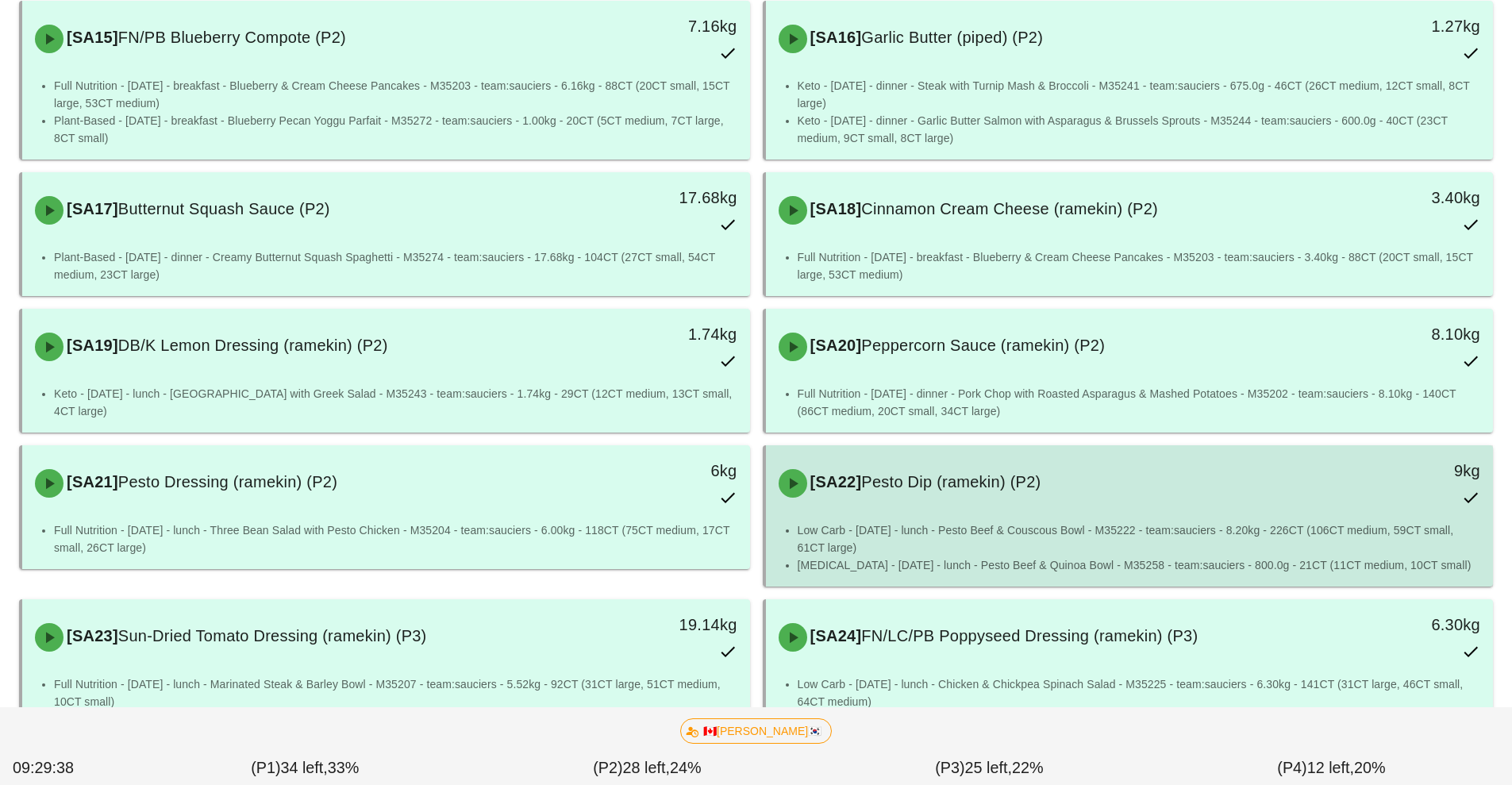
click at [982, 515] on div "[SA22] Pesto Dip (ramekin) (P2) 9kg" at bounding box center [1130, 483] width 721 height 70
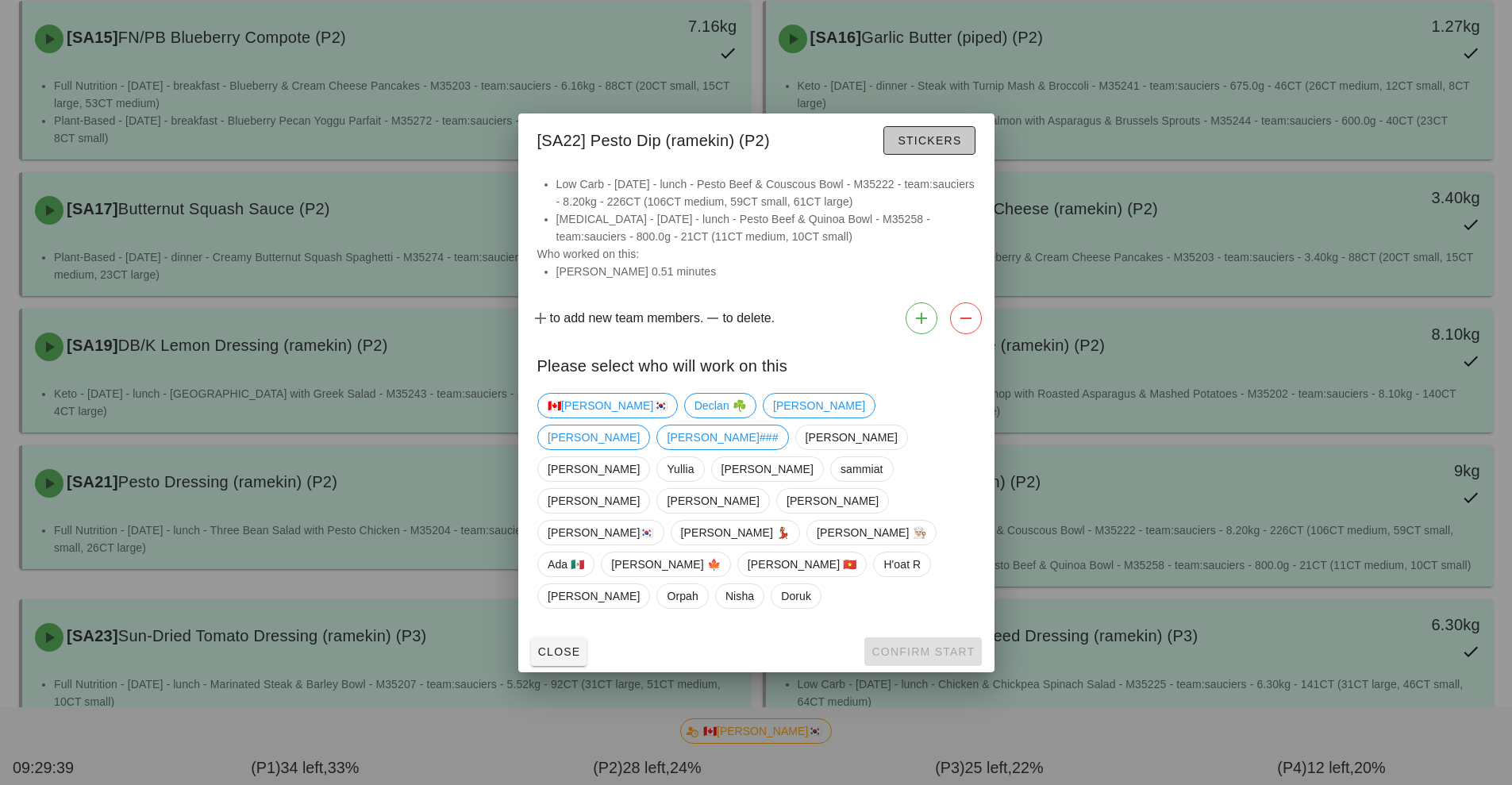
click at [924, 155] on button "Stickers" at bounding box center [929, 140] width 92 height 29
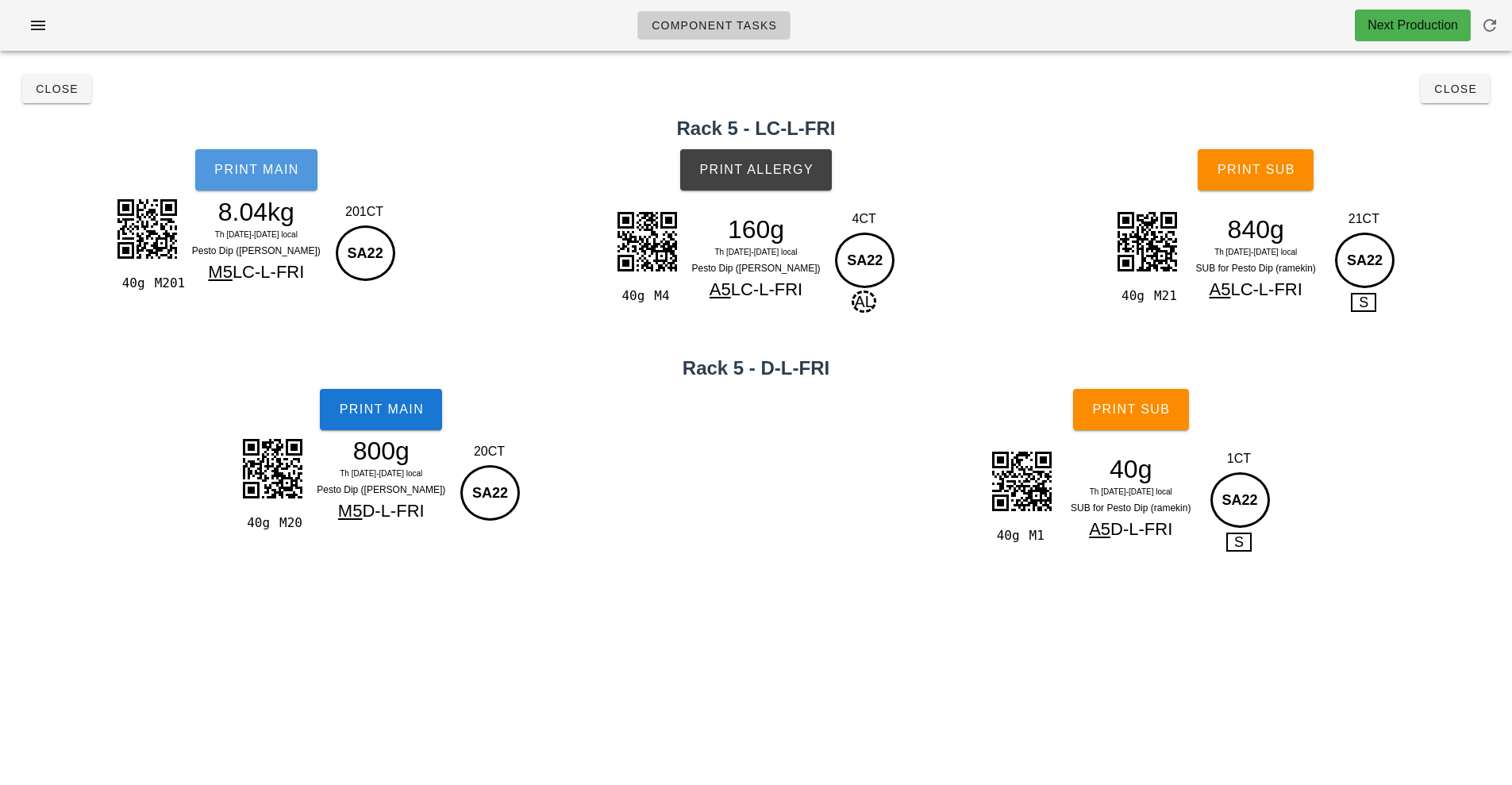
click at [275, 177] on button "Print Main" at bounding box center [256, 170] width 122 height 41
click at [50, 91] on span "Close" at bounding box center [56, 89] width 44 height 13
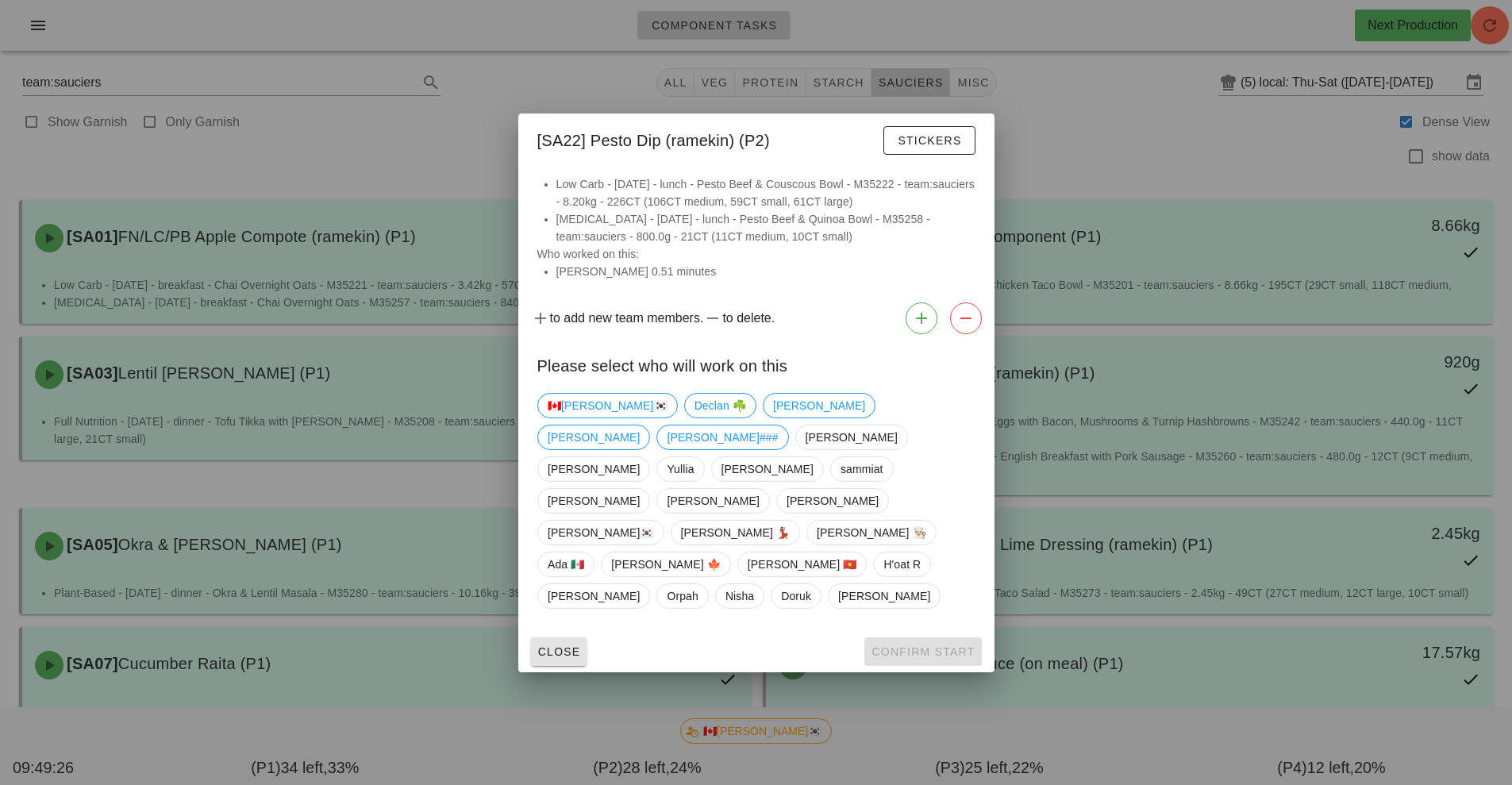
click at [559, 637] on button "Close" at bounding box center [559, 651] width 56 height 29
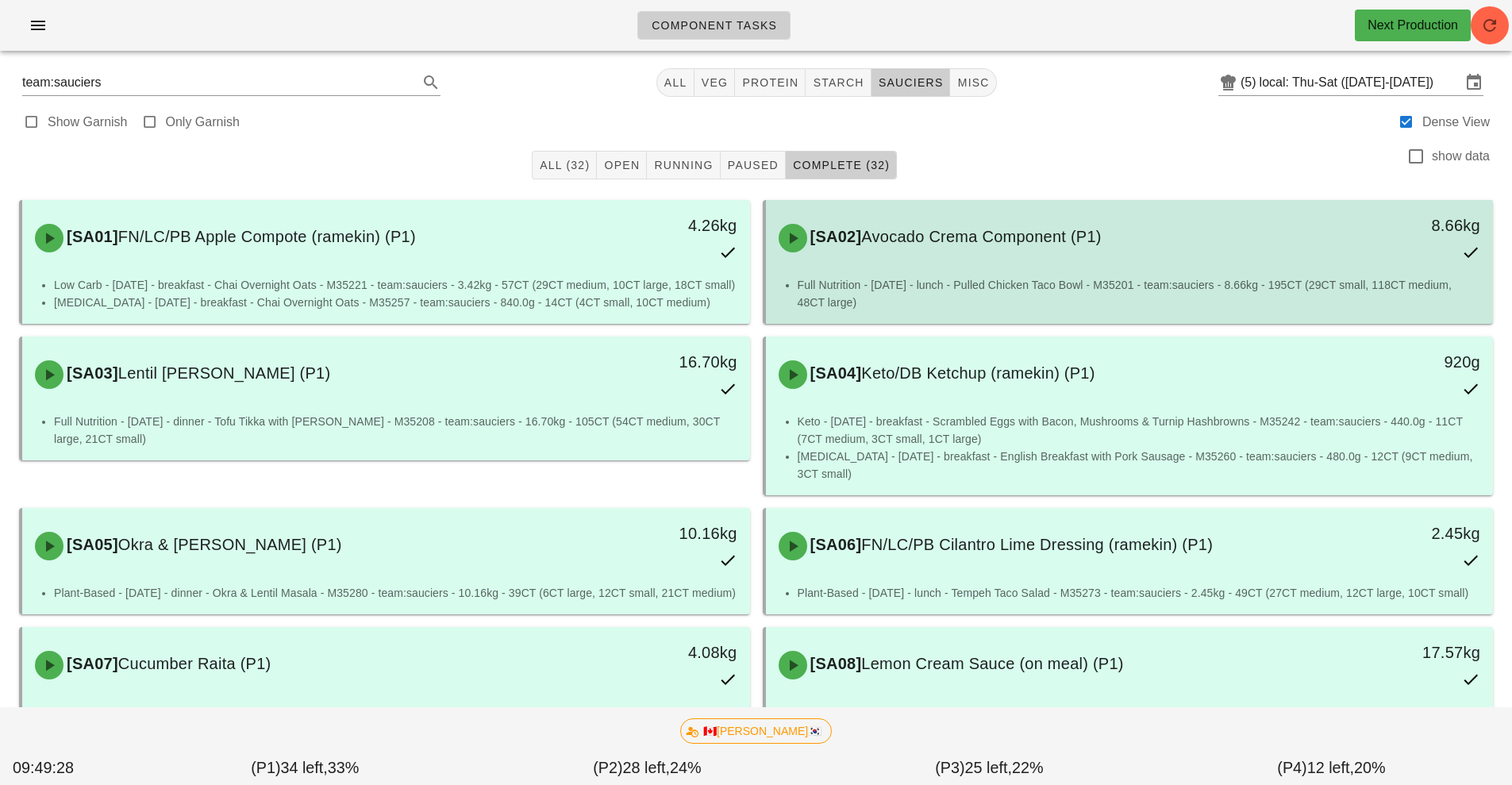
click at [1064, 256] on div "[SA02] Avocado Crema Component (P1)" at bounding box center [1039, 237] width 540 height 48
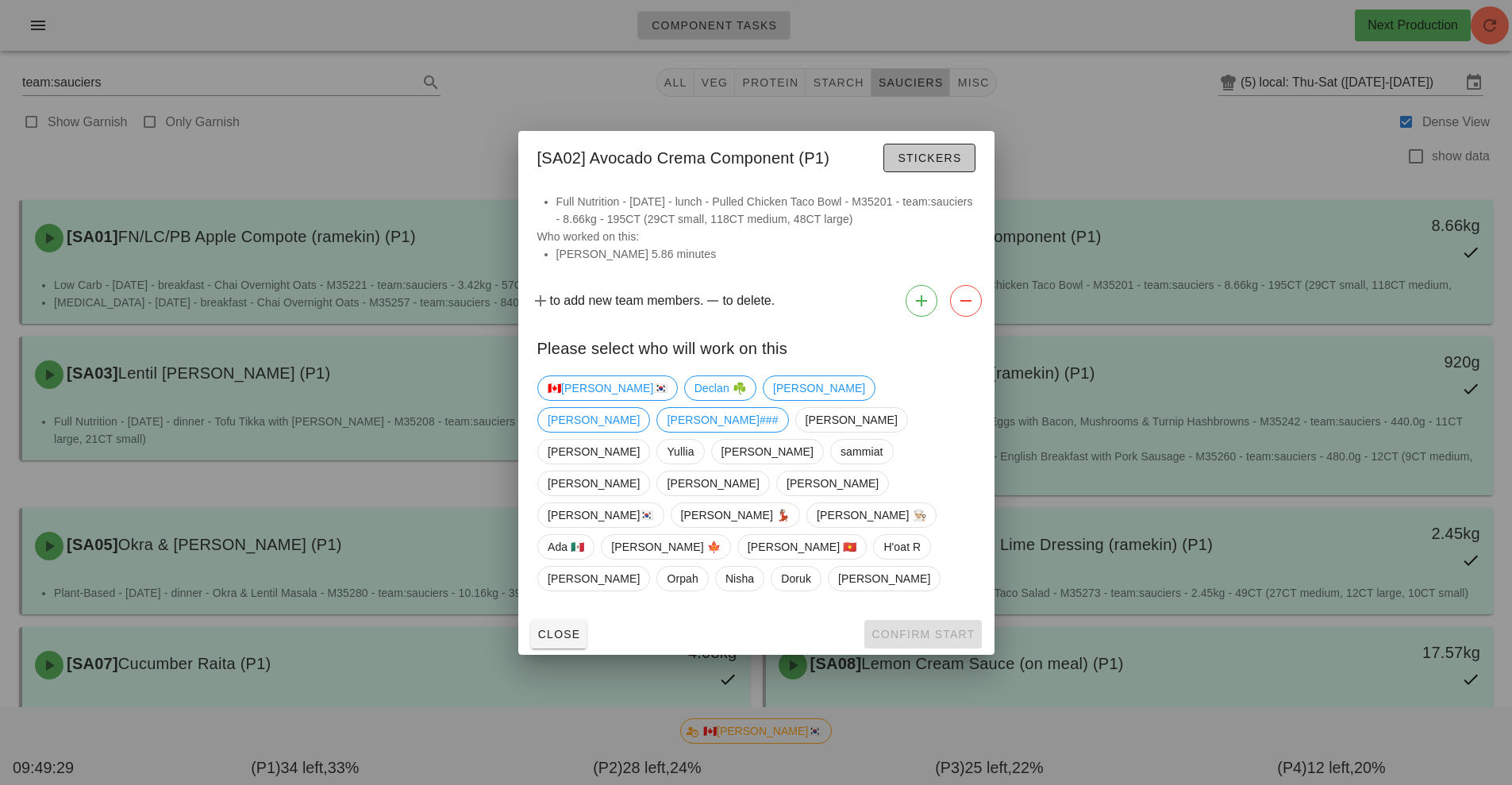
click at [930, 172] on button "Stickers" at bounding box center [929, 158] width 92 height 29
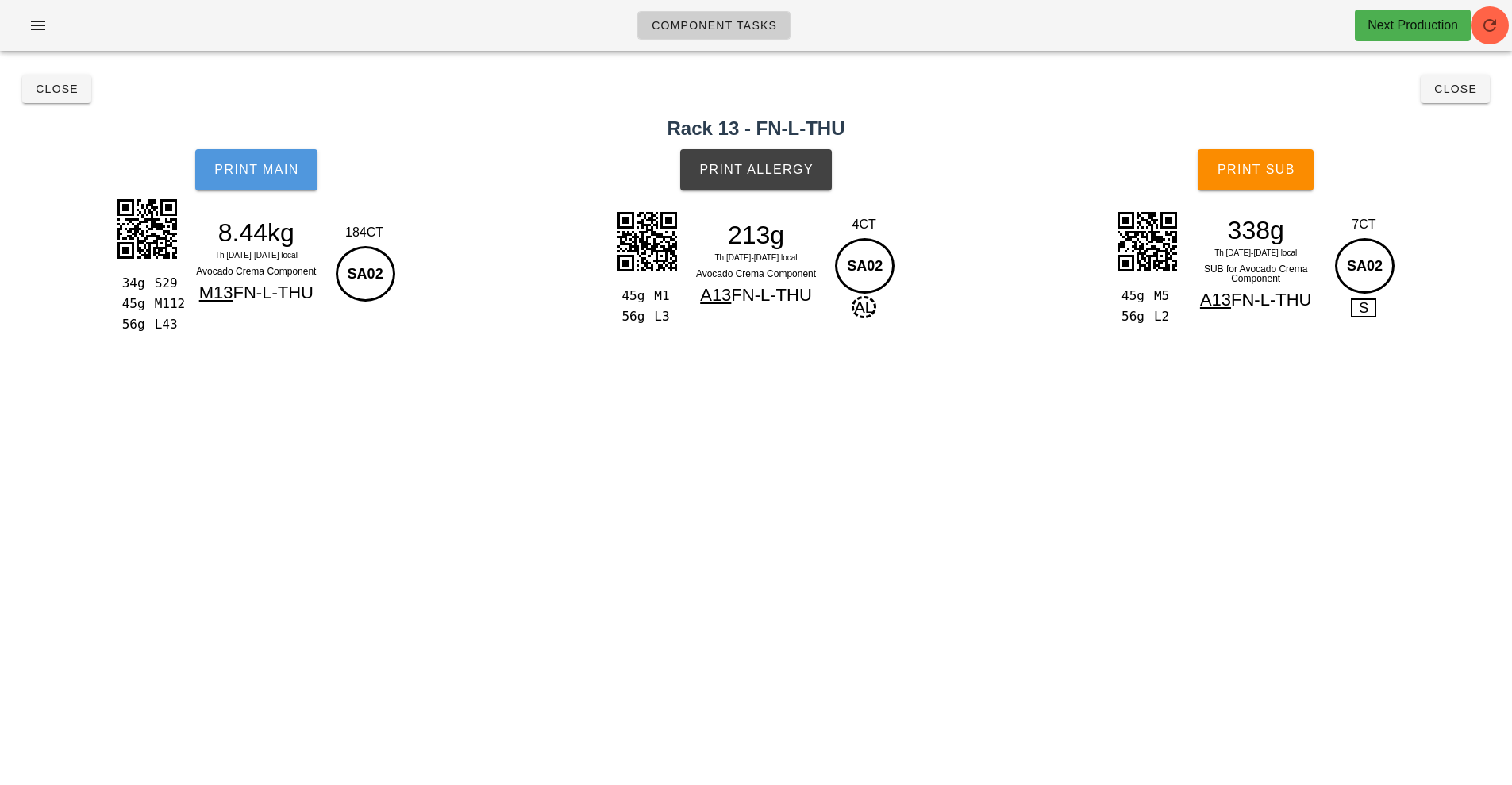
click at [243, 179] on button "Print Main" at bounding box center [256, 170] width 122 height 41
click at [283, 172] on span "Print Main" at bounding box center [256, 169] width 86 height 14
click at [720, 229] on div "213g" at bounding box center [757, 235] width 138 height 23
click at [793, 316] on div "45g M1 56g L3 213g Th 28-Sa 30 Aug local Avocado Crema Component A13 FN-L-THU 4…" at bounding box center [756, 265] width 288 height 118
click at [51, 87] on span "Close" at bounding box center [56, 89] width 44 height 13
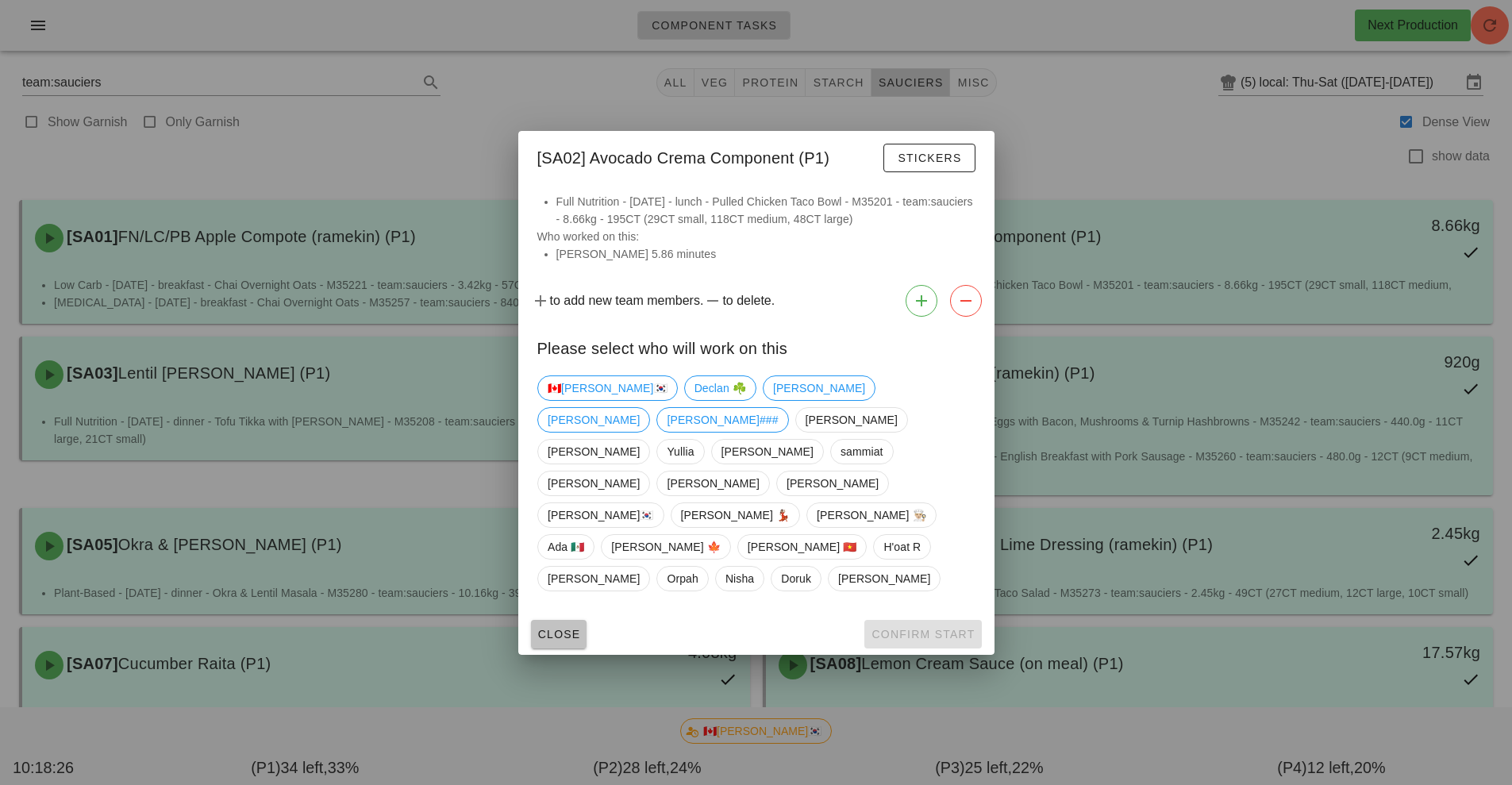
click at [549, 628] on span "Close" at bounding box center [559, 635] width 44 height 13
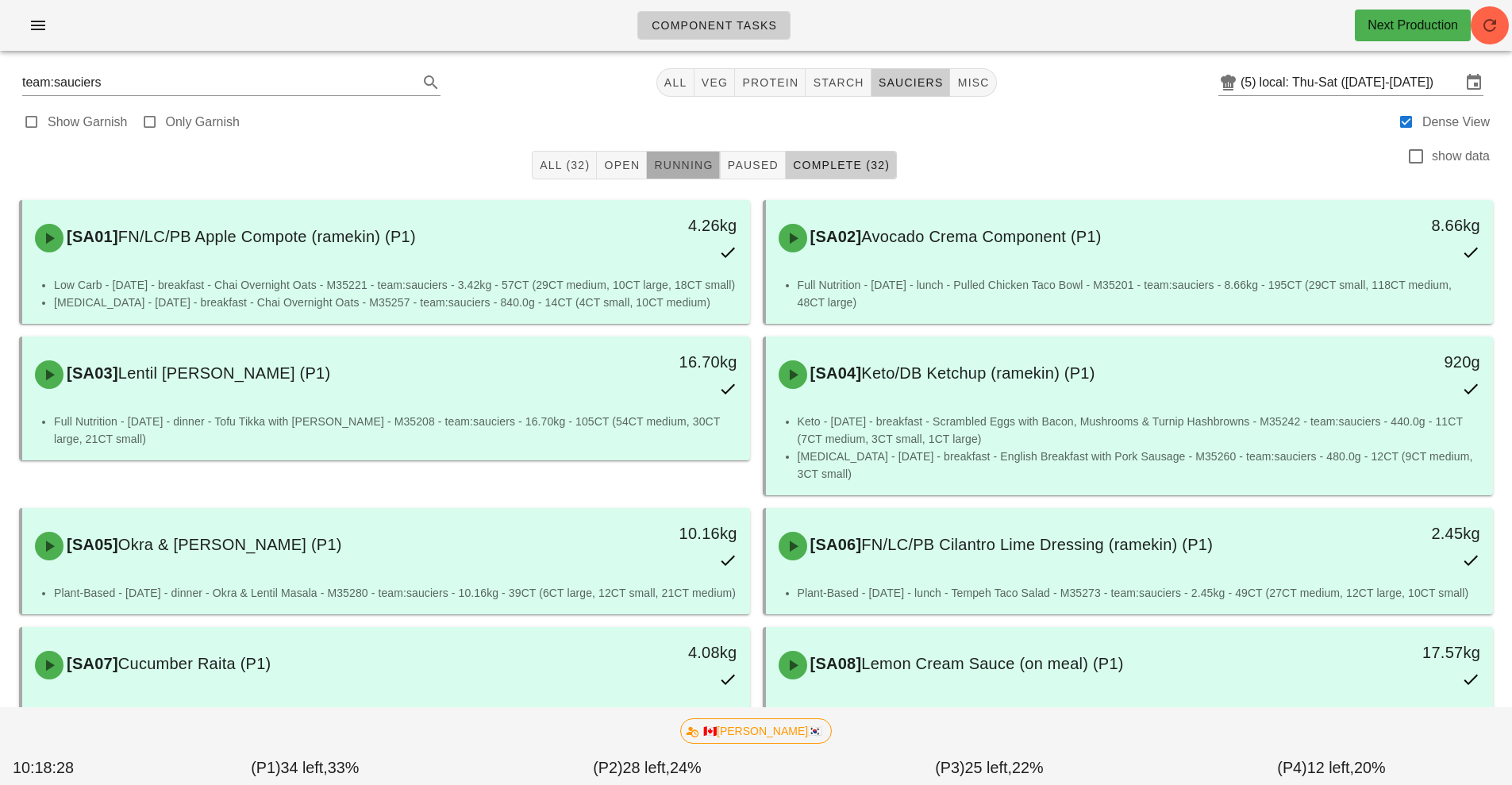
click at [673, 164] on span "Running" at bounding box center [683, 165] width 60 height 13
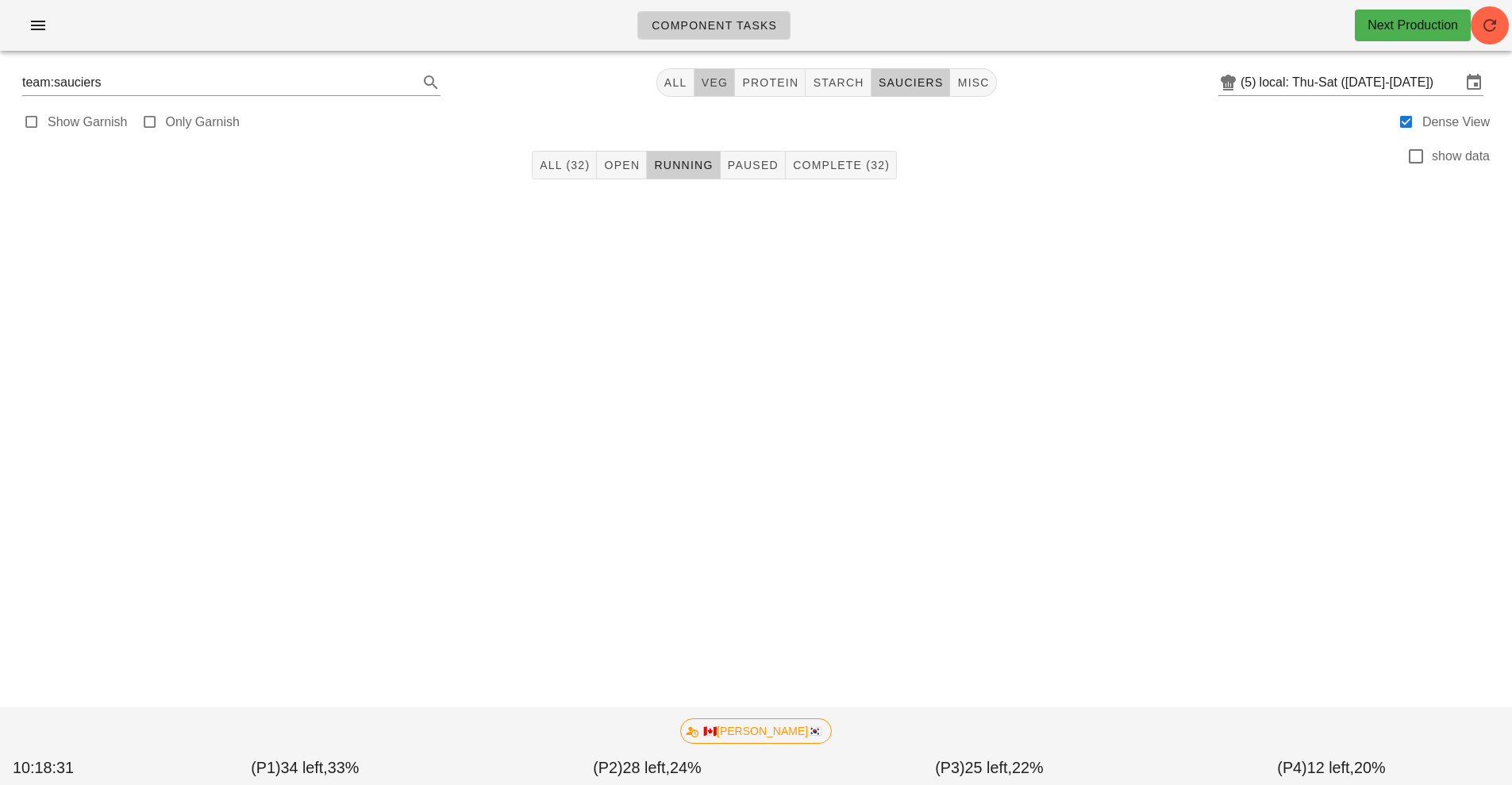
click at [712, 82] on span "veg" at bounding box center [715, 83] width 28 height 13
type input "team:veg"
click at [662, 72] on button "All" at bounding box center [675, 82] width 38 height 29
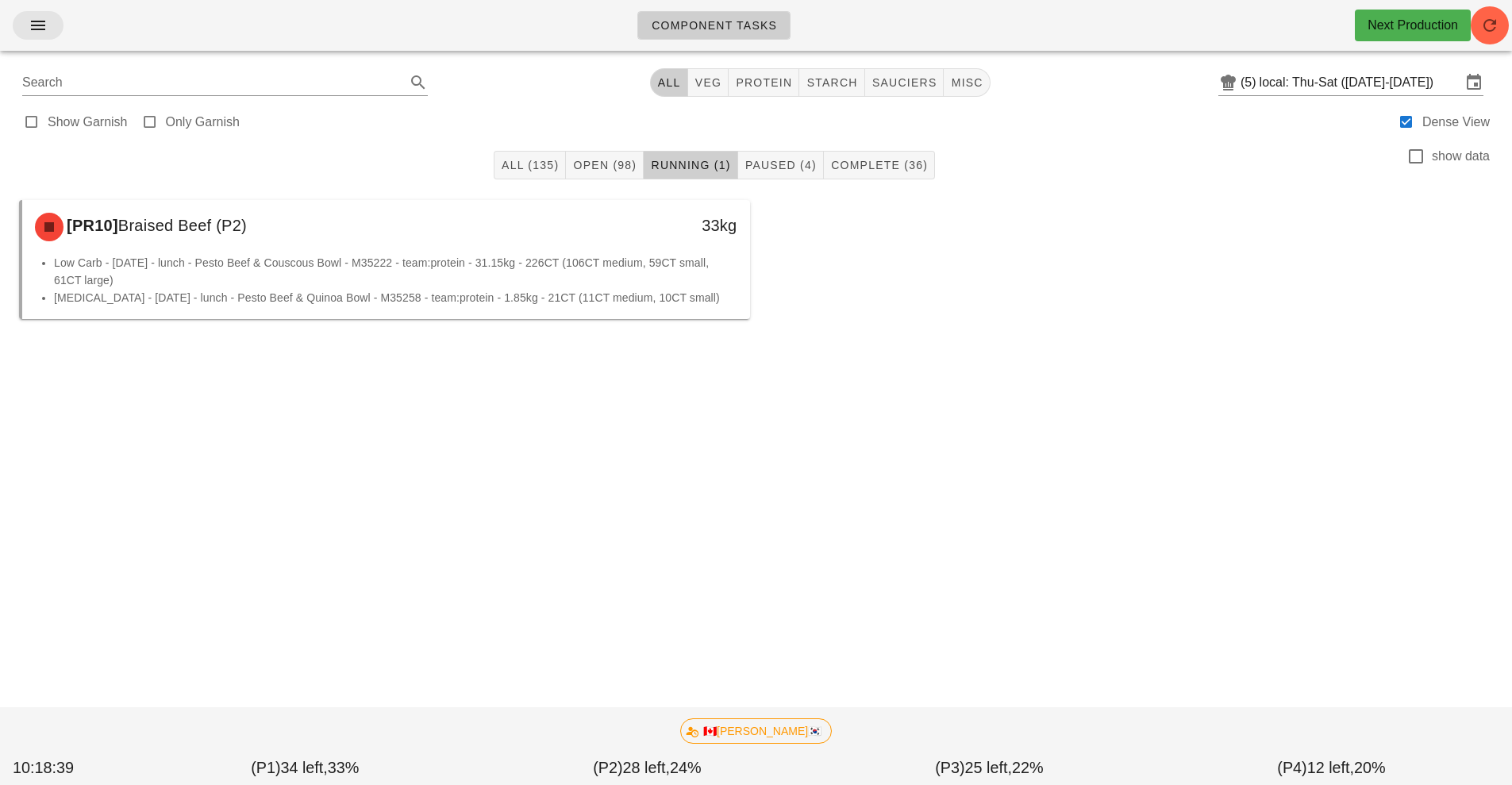
click at [36, 23] on icon "button" at bounding box center [38, 25] width 19 height 19
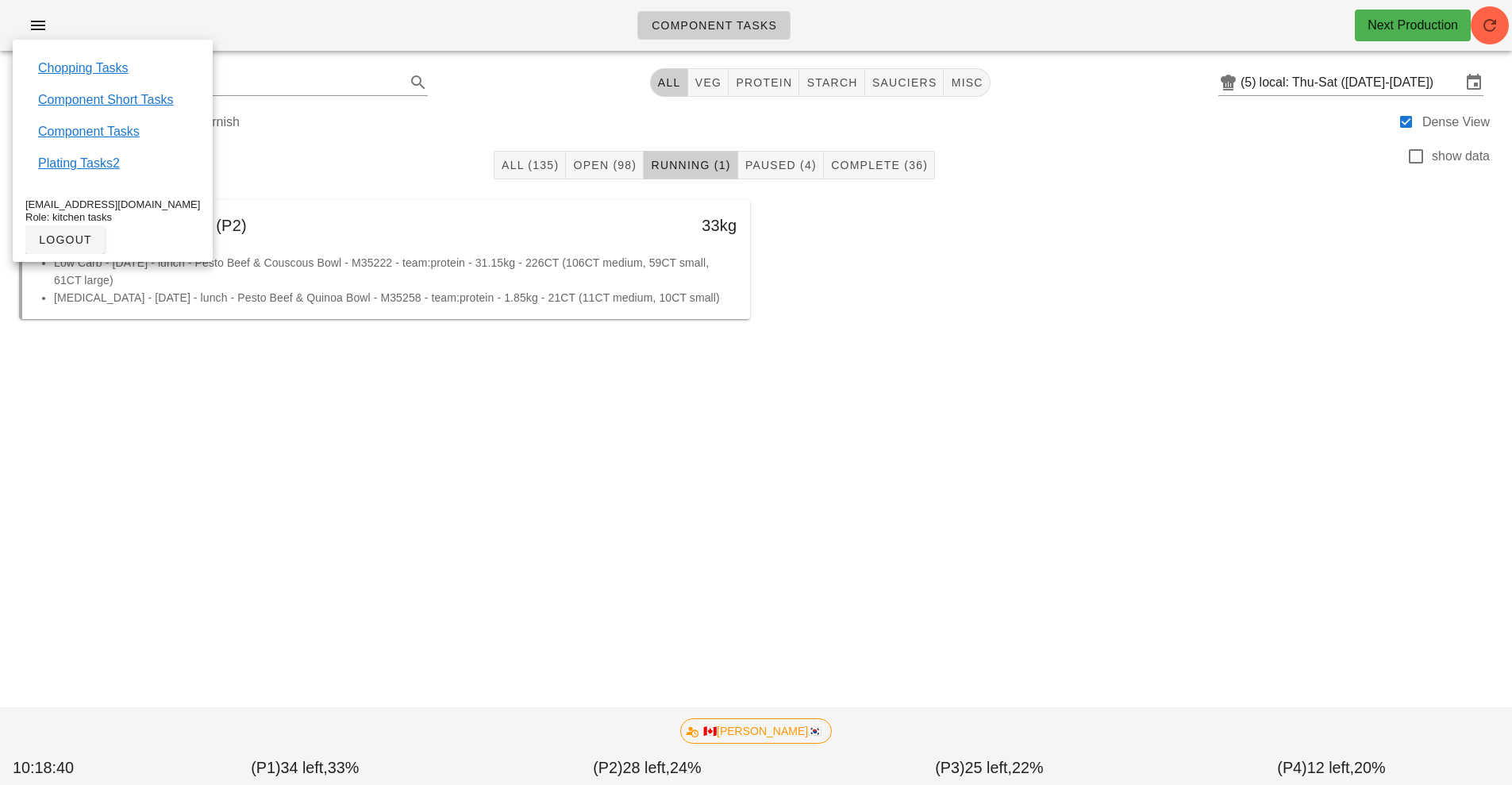
click at [414, 651] on div "Component Tasks Next Production Search All veg protein starch sauciers misc (5)…" at bounding box center [756, 392] width 1512 height 785
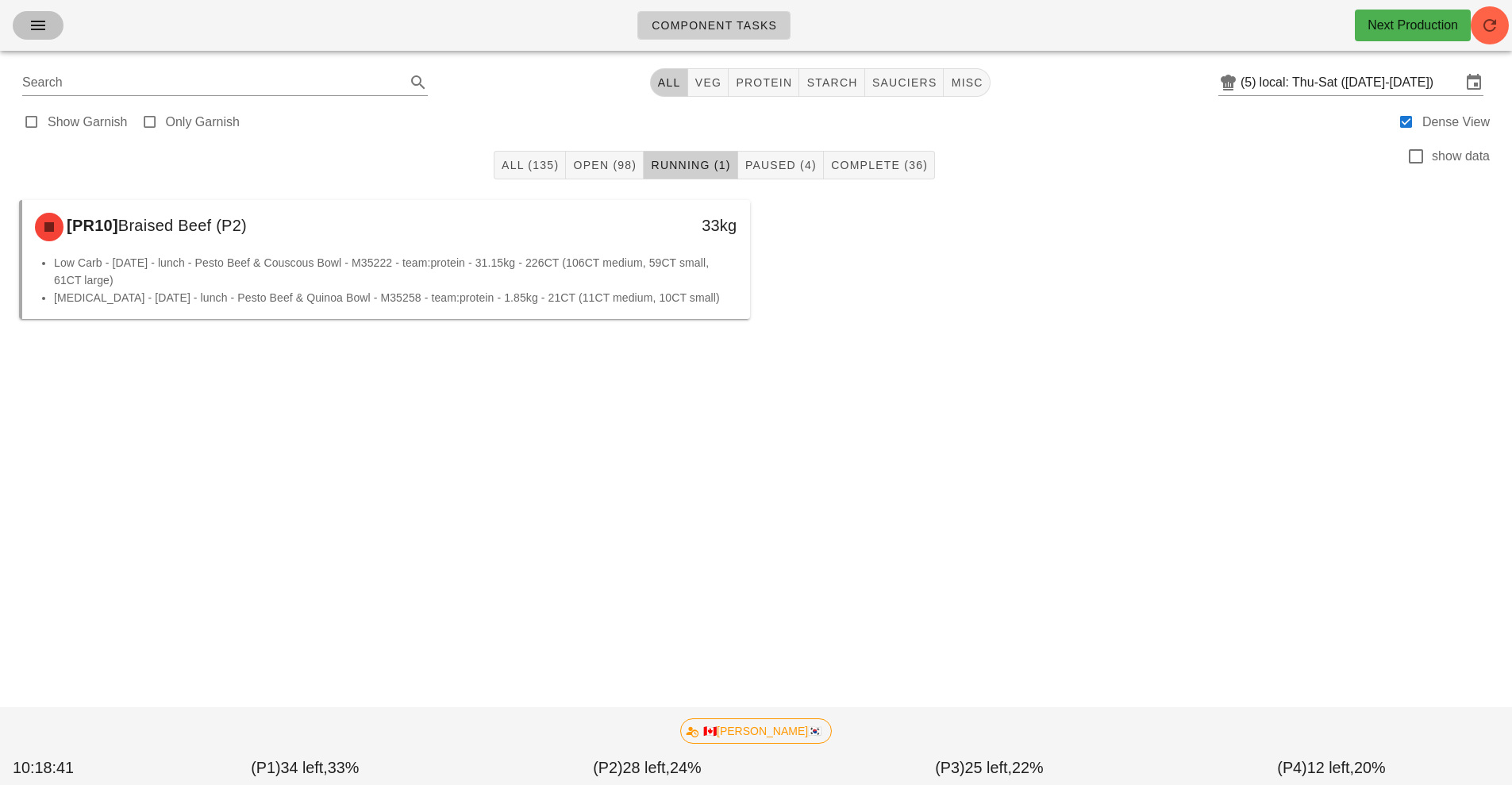
click at [26, 25] on span "button" at bounding box center [37, 25] width 25 height 19
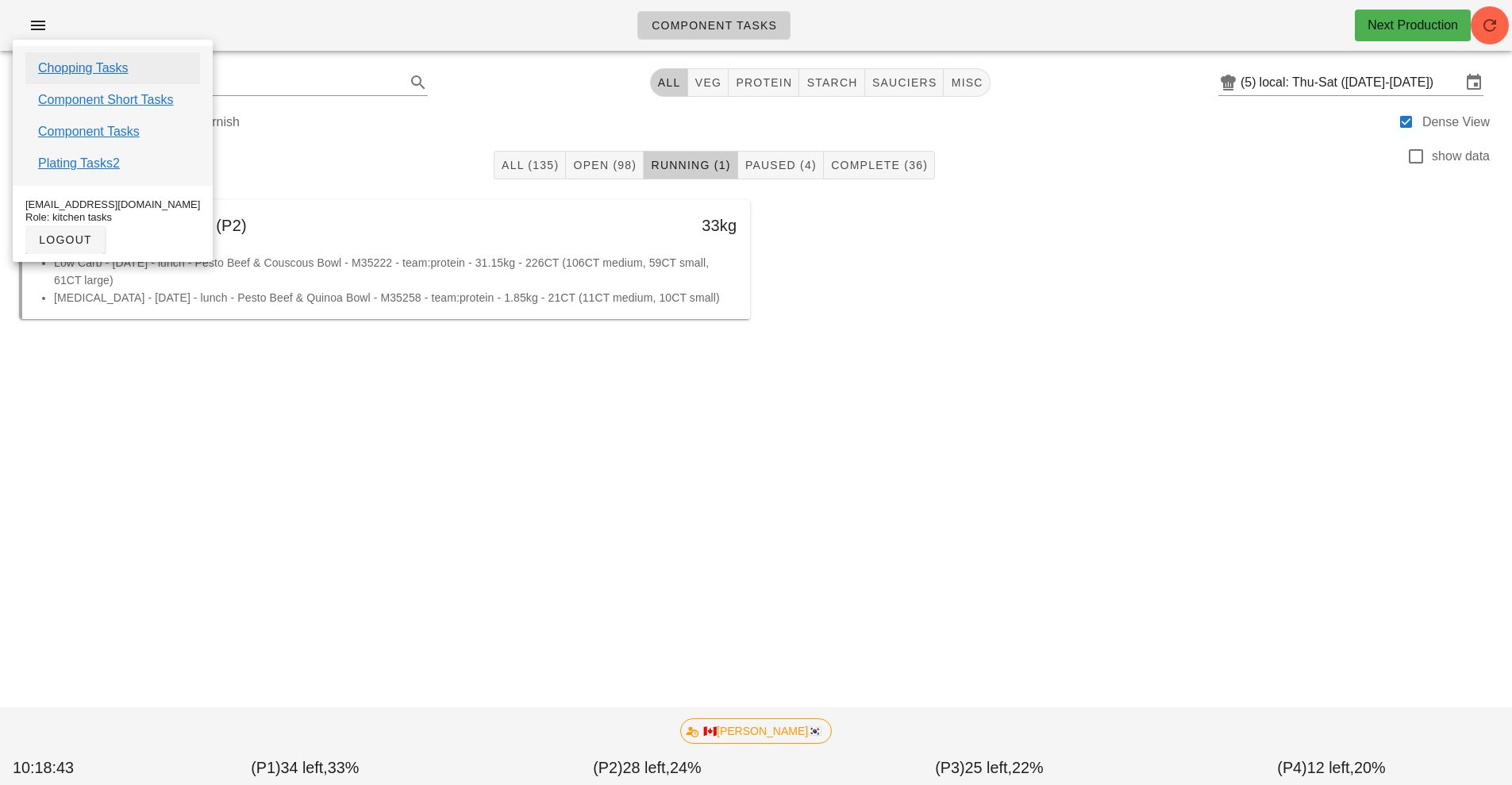
click at [107, 64] on link "Chopping Tasks" at bounding box center [83, 68] width 91 height 19
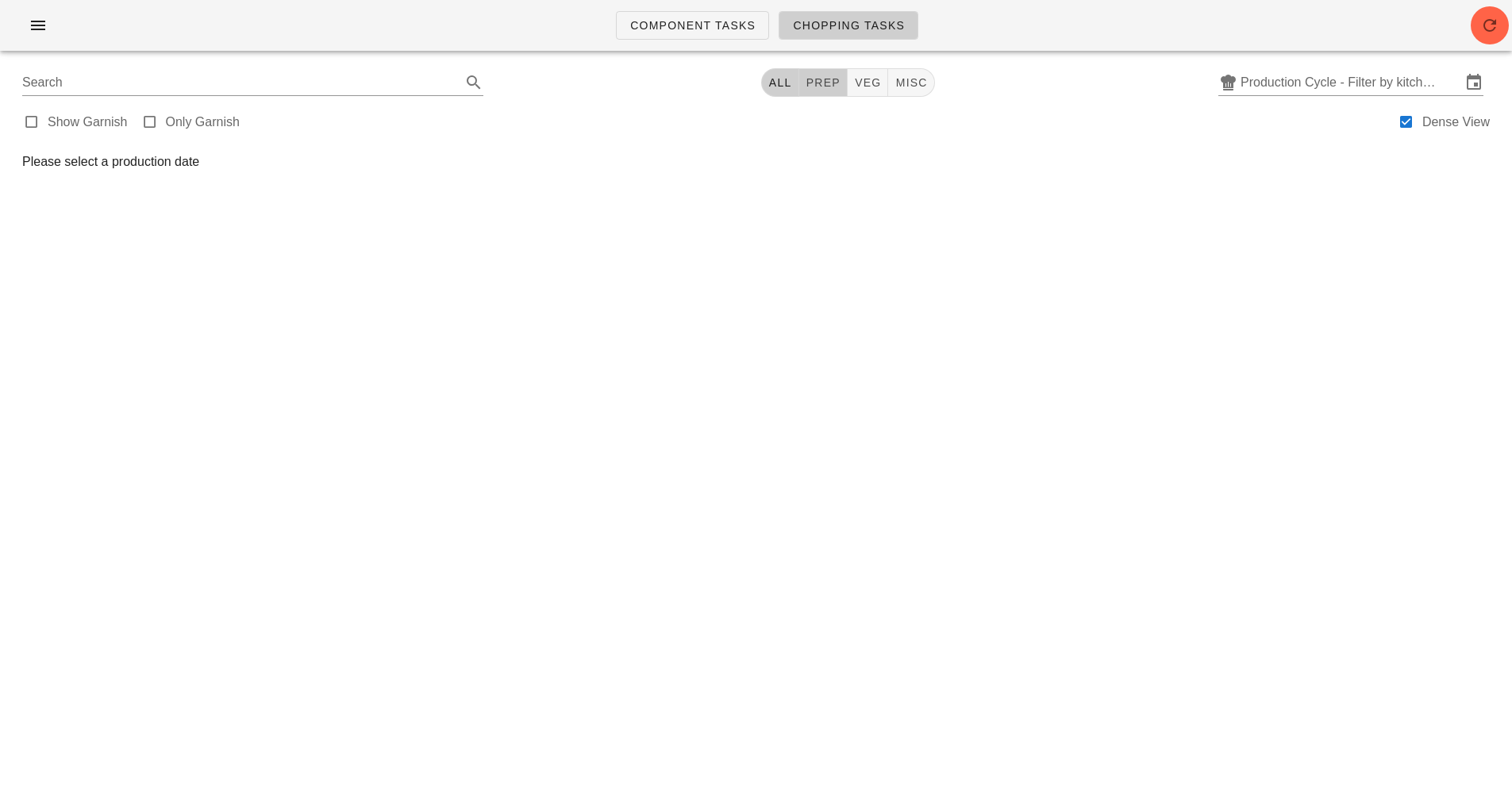
click at [810, 93] on button "prep" at bounding box center [823, 82] width 49 height 29
click at [874, 88] on span "veg" at bounding box center [875, 83] width 28 height 13
click at [854, 87] on button "prep" at bounding box center [830, 82] width 49 height 29
type input "team:prep"
click at [854, 87] on button "prep" at bounding box center [830, 82] width 49 height 29
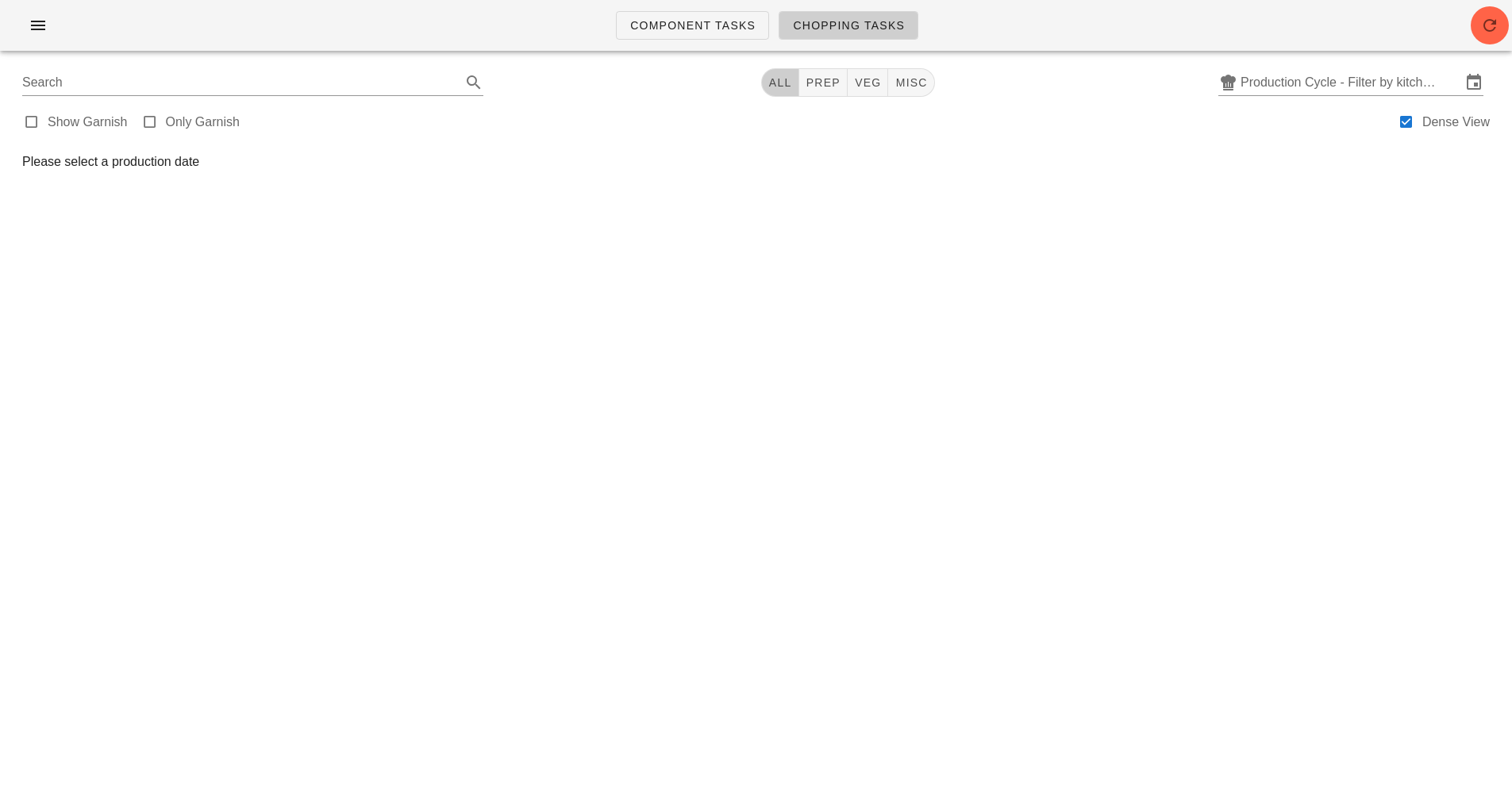
click at [785, 84] on span "All" at bounding box center [779, 83] width 23 height 13
click at [849, 24] on span "Chopping Tasks" at bounding box center [849, 25] width 113 height 13
click at [809, 93] on button "prep" at bounding box center [823, 82] width 49 height 29
click at [872, 81] on span "veg" at bounding box center [875, 83] width 28 height 13
type input "team:veg"
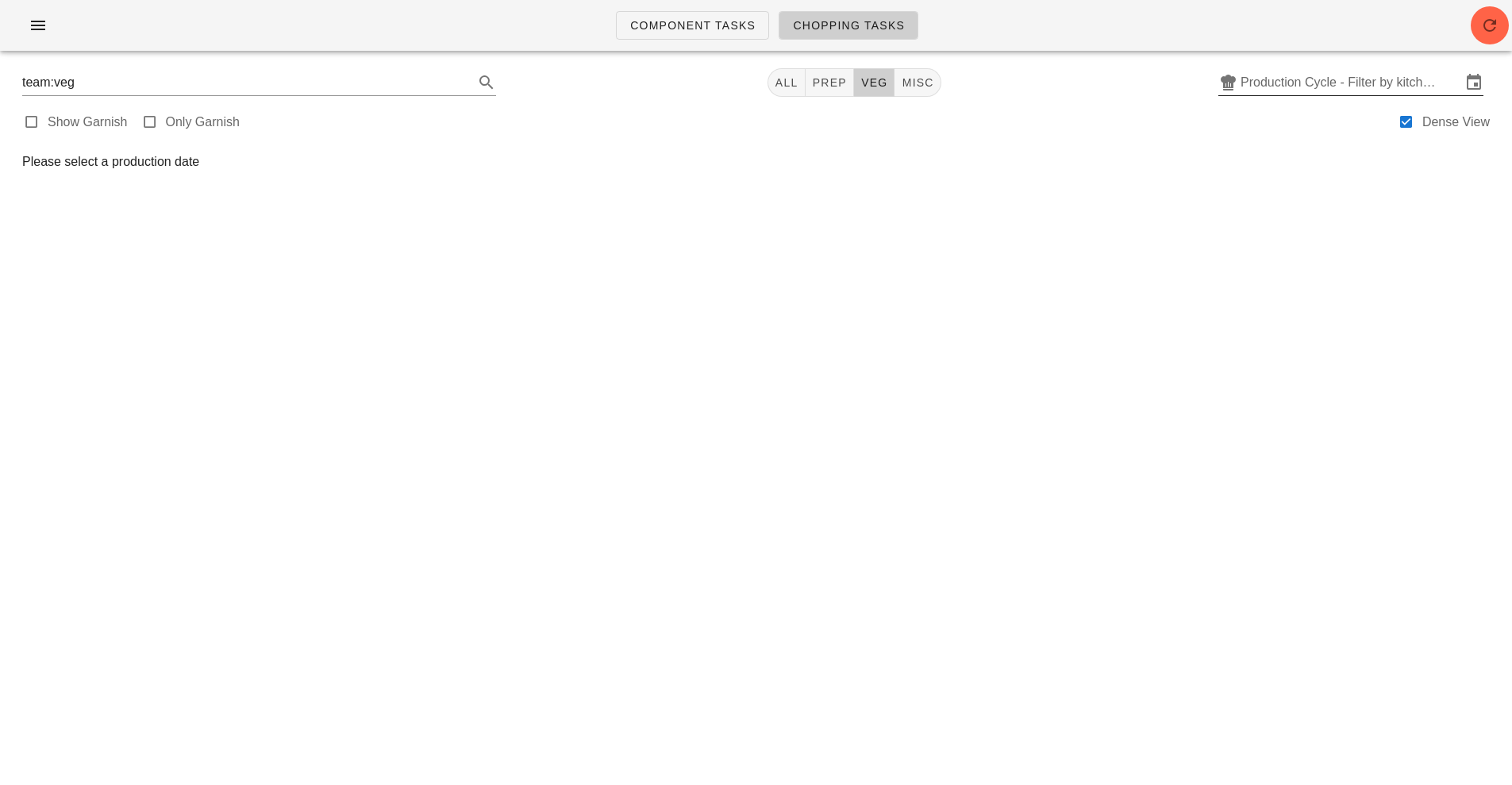
click at [1405, 81] on input "Production Cycle - Filter by kitchen production schedules" at bounding box center [1351, 82] width 221 height 25
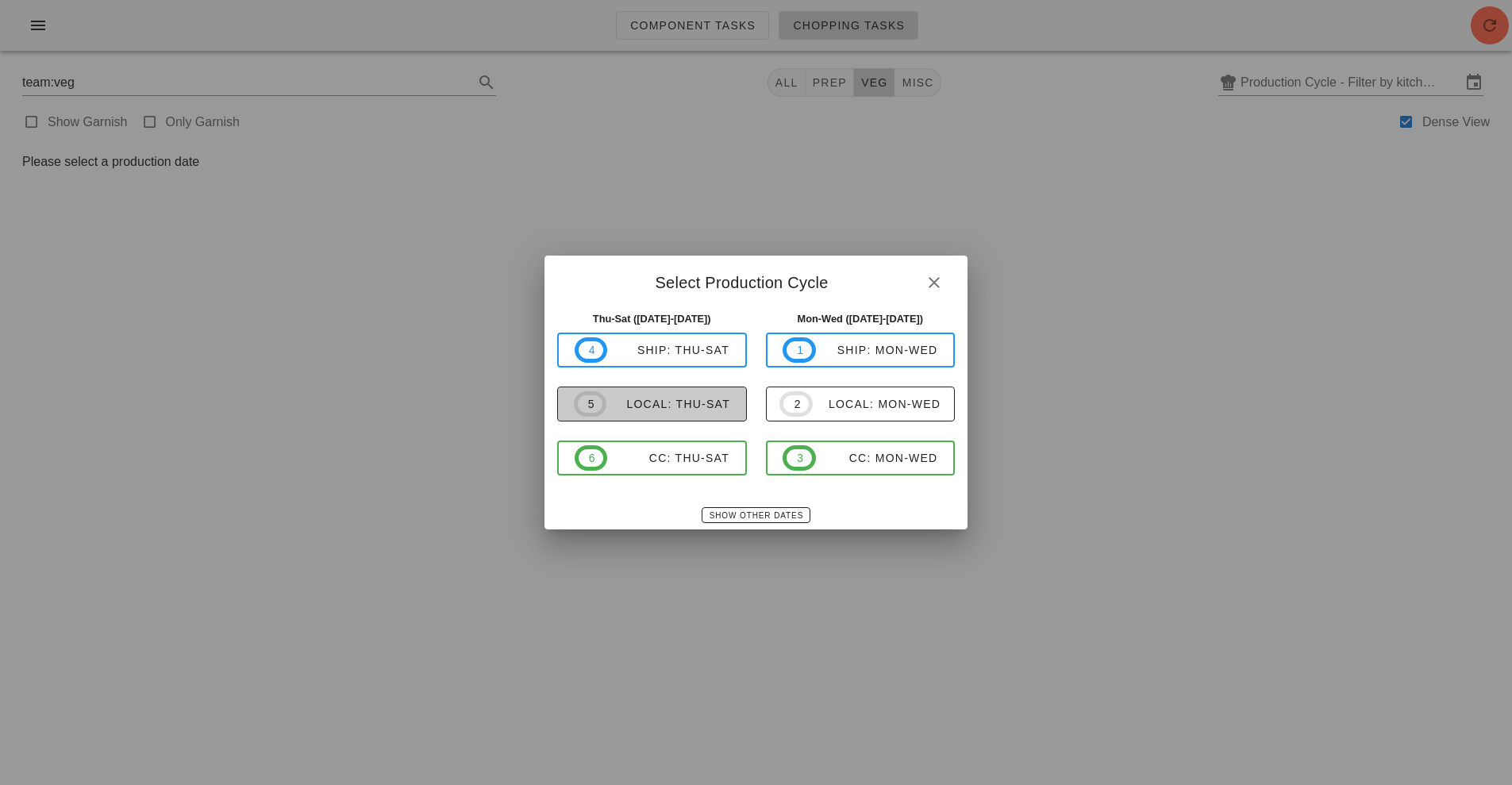
click at [699, 408] on div "local: Thu-Sat" at bounding box center [668, 405] width 124 height 13
type input "local: Thu-Sat ([DATE]-[DATE])"
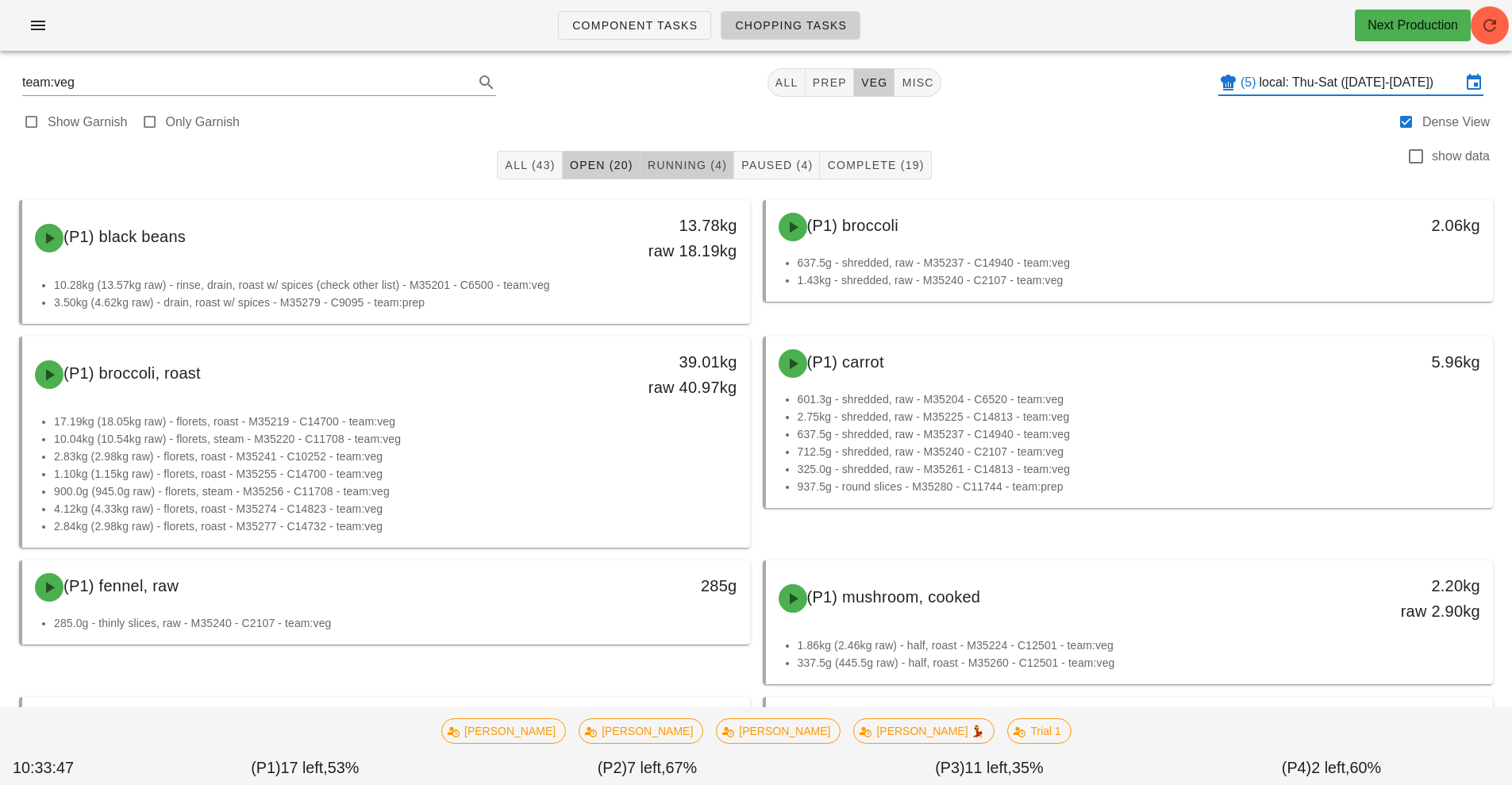
click at [663, 166] on span "Running (4)" at bounding box center [687, 165] width 80 height 13
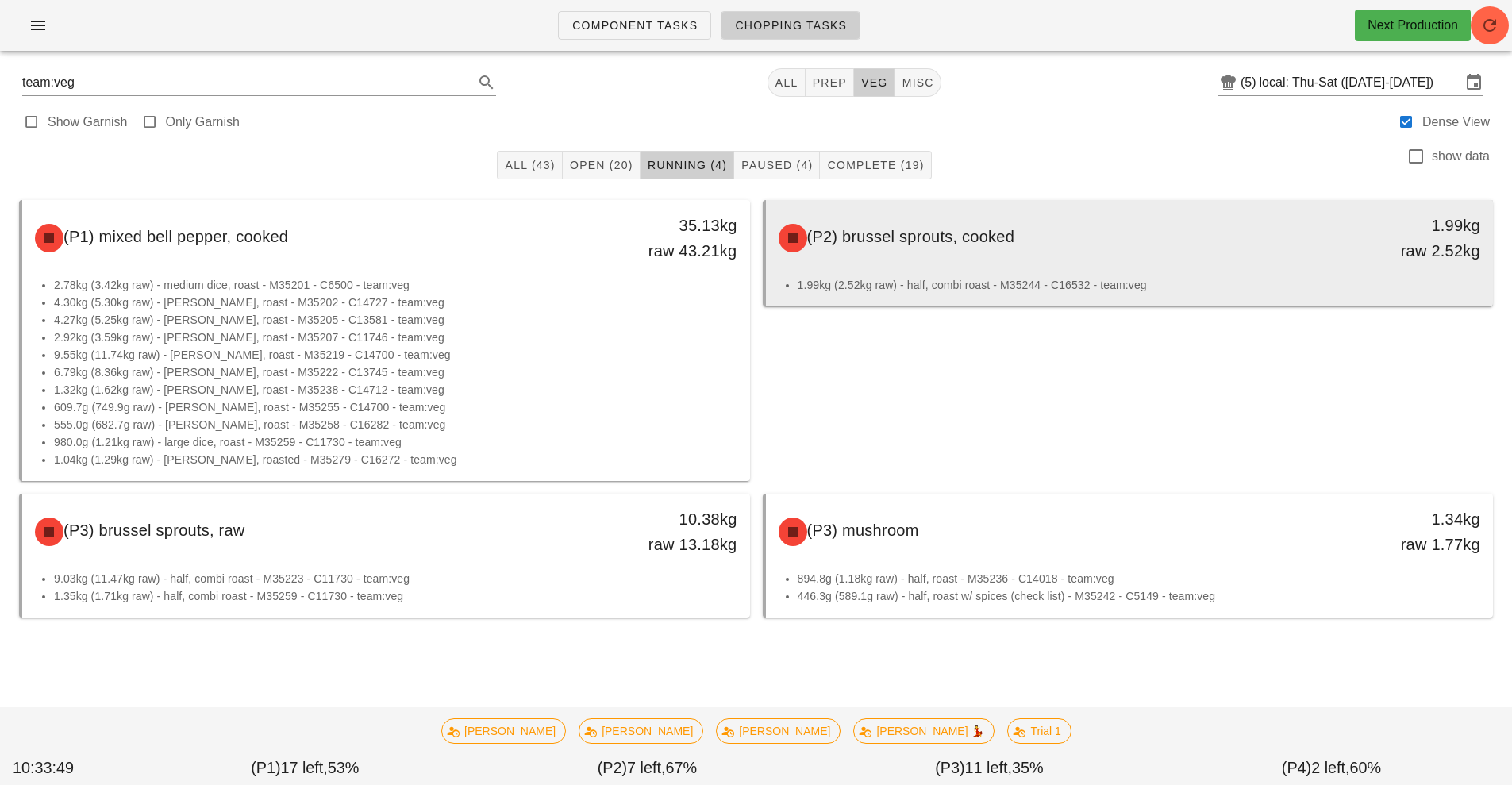
click at [960, 281] on li "1.99kg (2.52kg raw) - half, combi roast - M35244 - C16532 - team:veg" at bounding box center [1139, 285] width 683 height 18
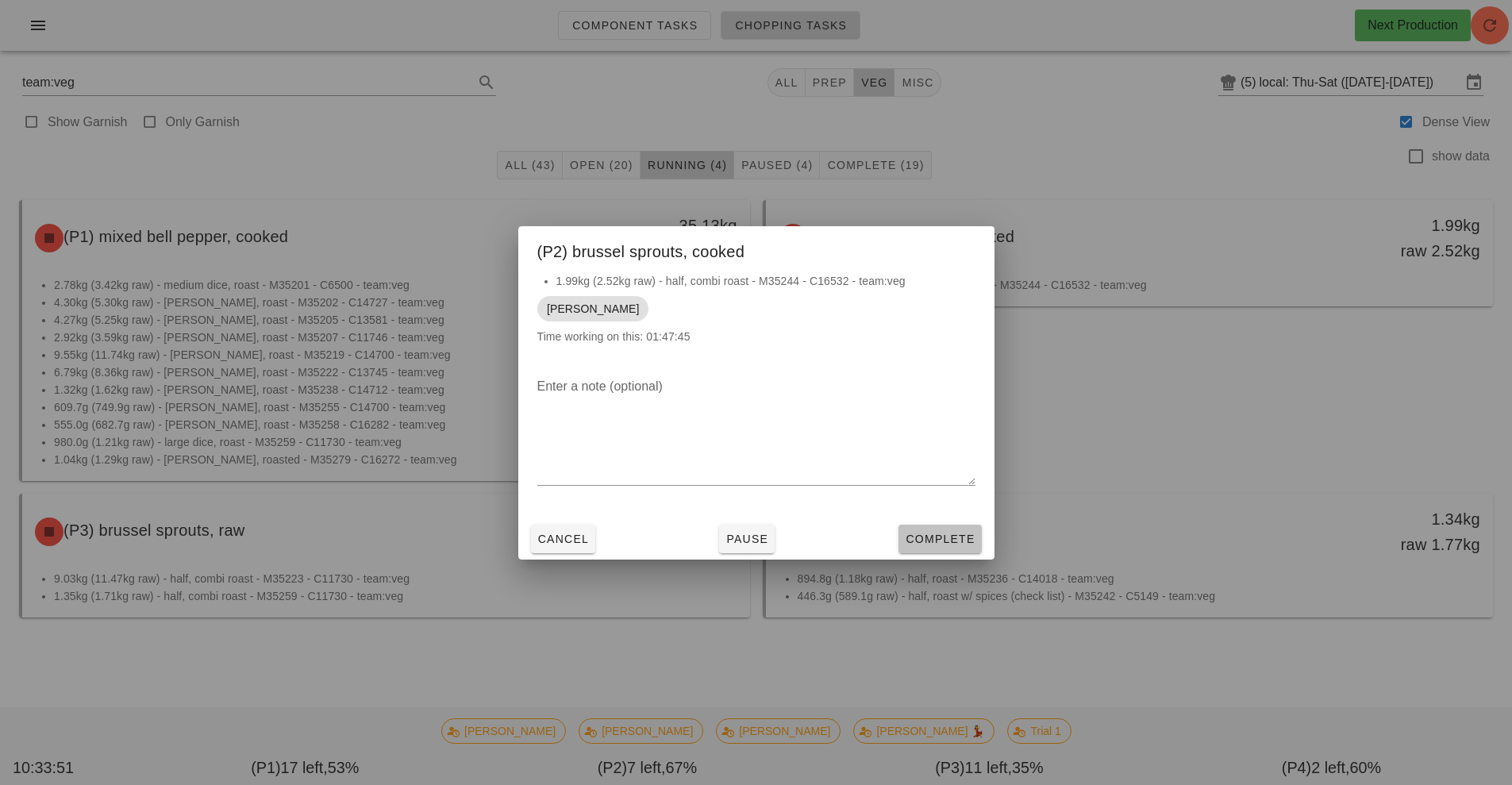
click at [942, 552] on button "Complete" at bounding box center [940, 538] width 82 height 29
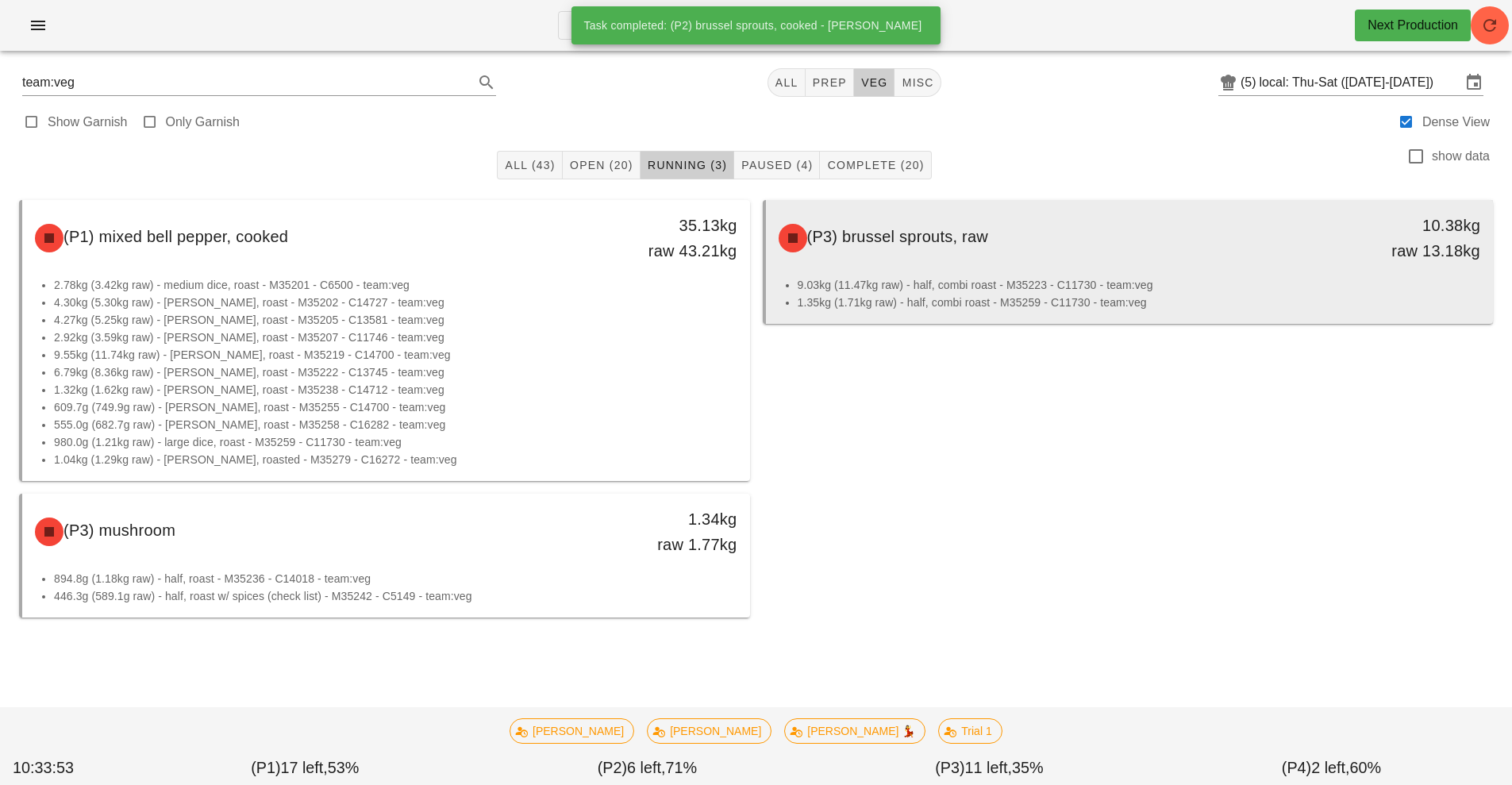
click at [1009, 282] on li "9.03kg (11.47kg raw) - half, combi roast - M35223 - C11730 - team:veg" at bounding box center [1139, 285] width 683 height 18
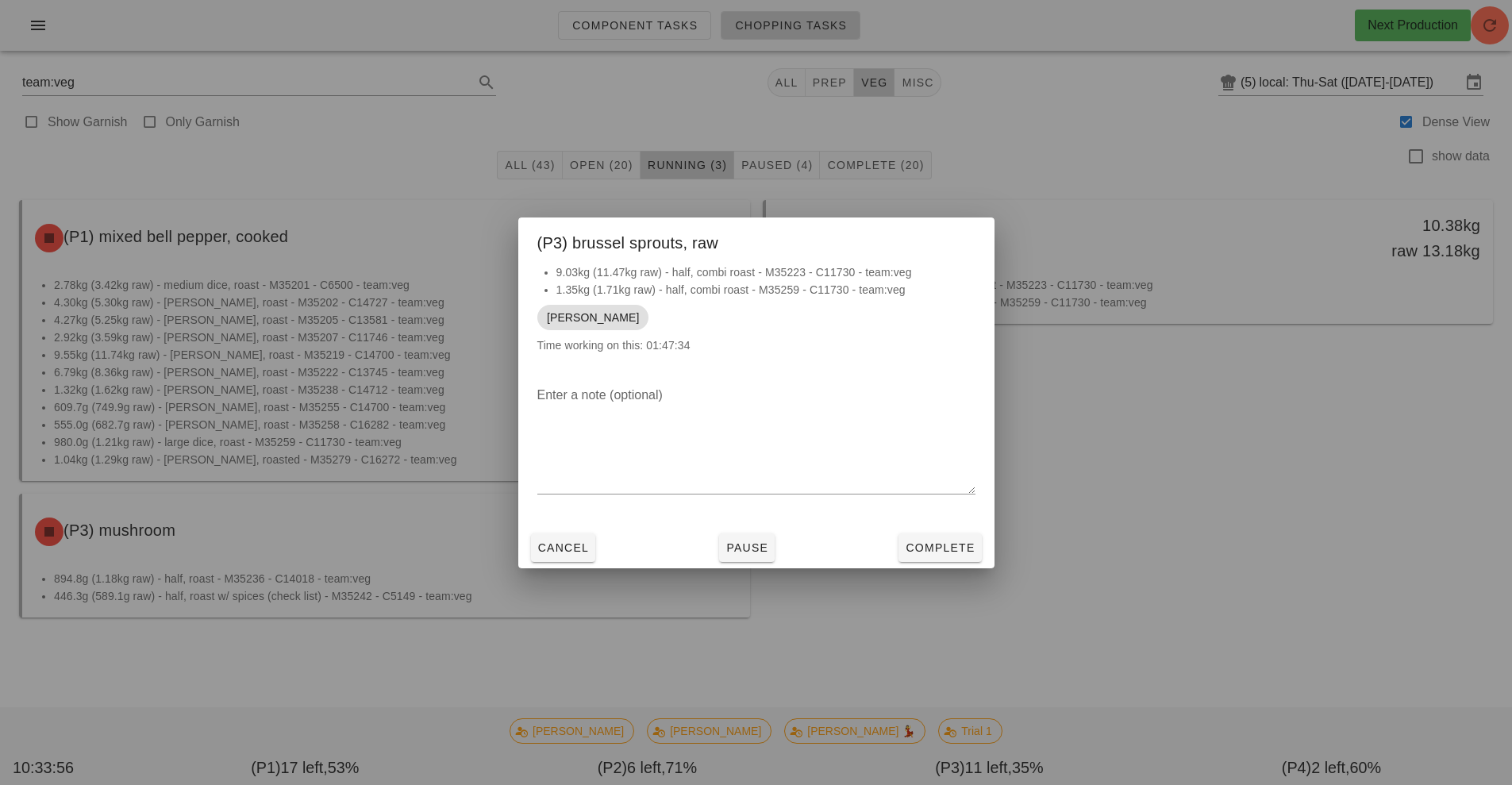
click at [934, 566] on div "Cancel Pause Complete" at bounding box center [757, 548] width 477 height 41
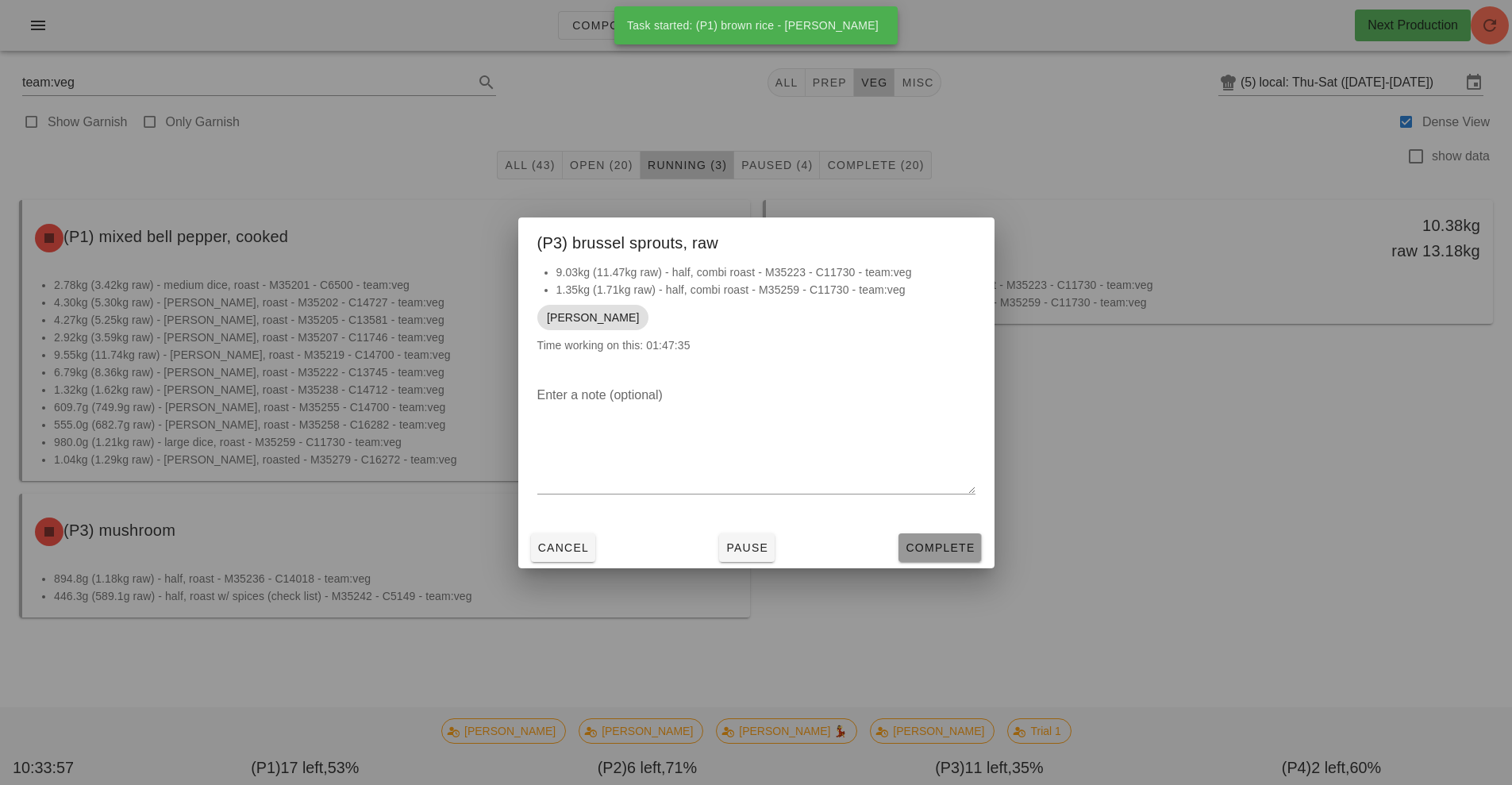
click at [957, 556] on button "Complete" at bounding box center [940, 548] width 82 height 29
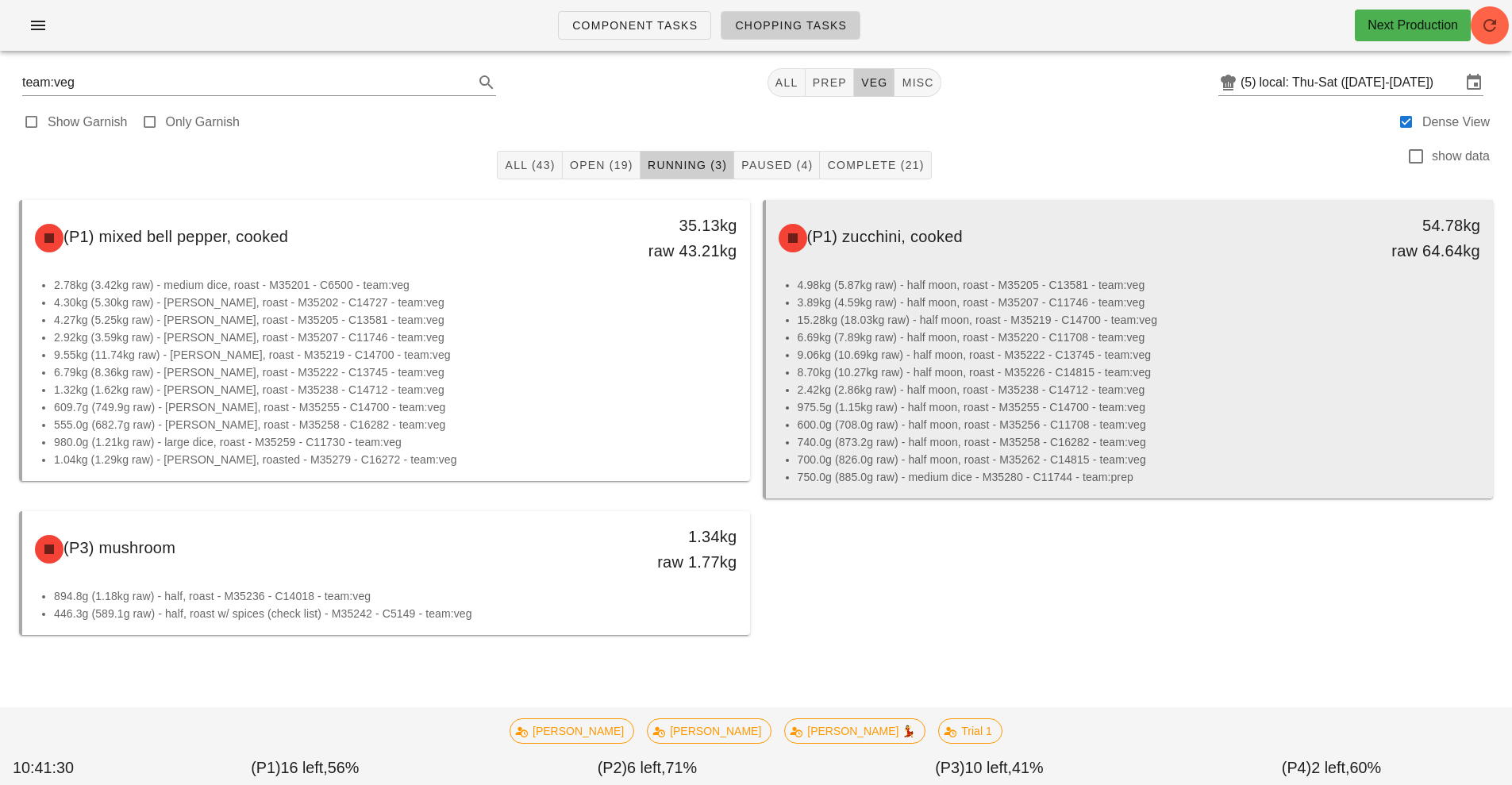
click at [1158, 425] on li "600.0g (708.0g raw) - half moon, roast - M35256 - C11708 - team:veg" at bounding box center [1139, 424] width 683 height 18
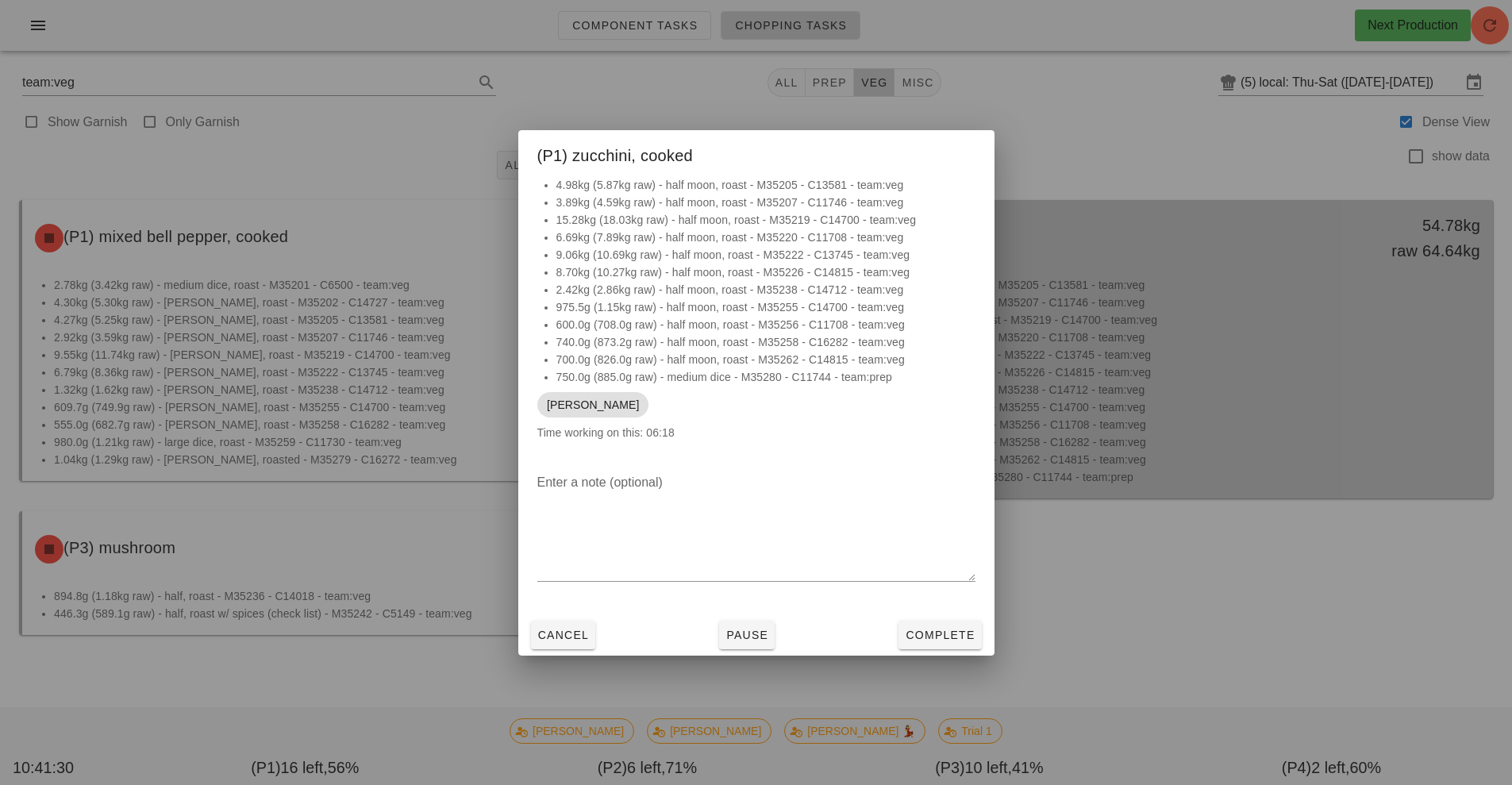
click at [1134, 443] on div at bounding box center [756, 392] width 1512 height 785
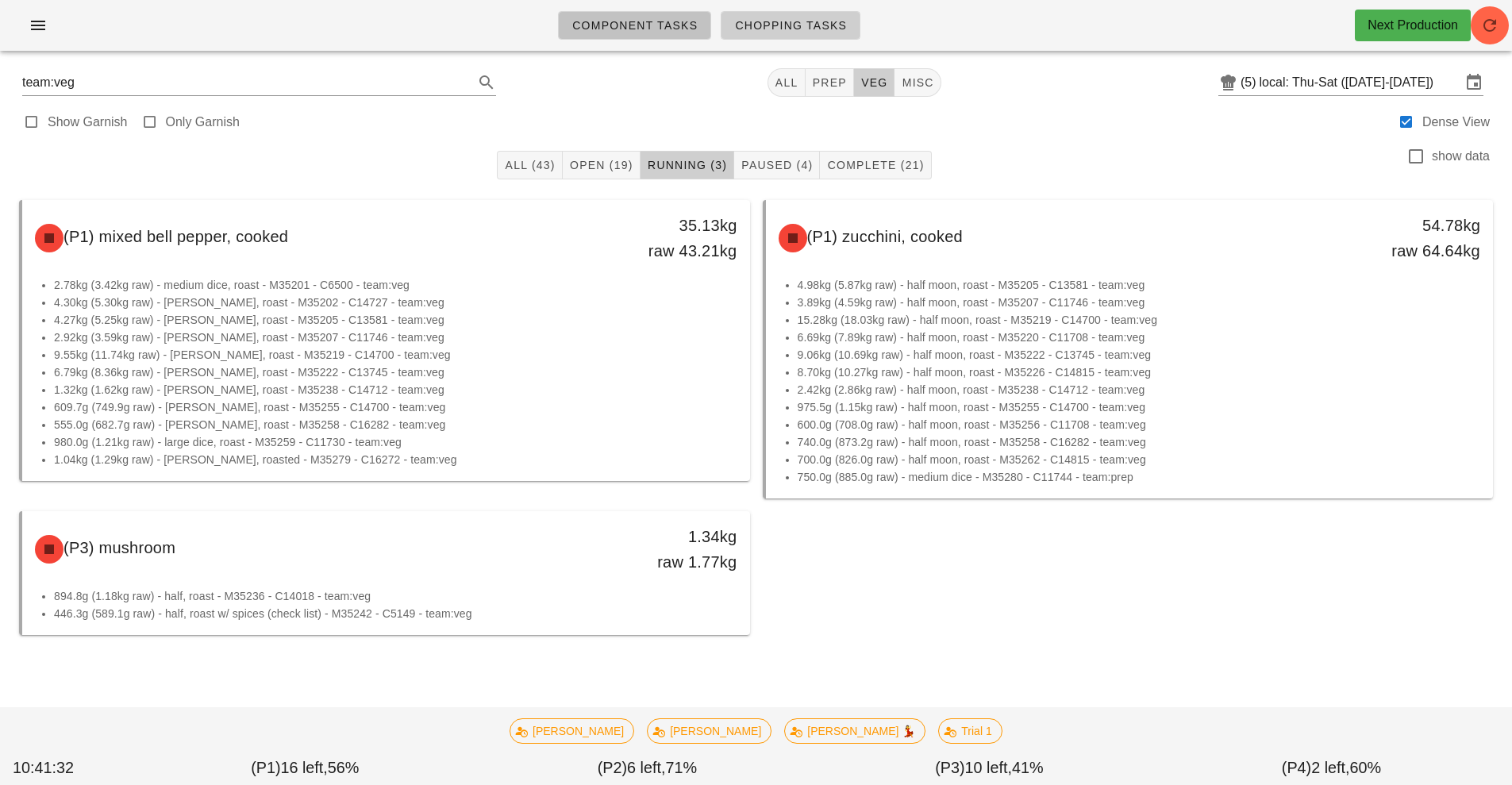
click at [657, 26] on span "Component Tasks" at bounding box center [635, 25] width 126 height 13
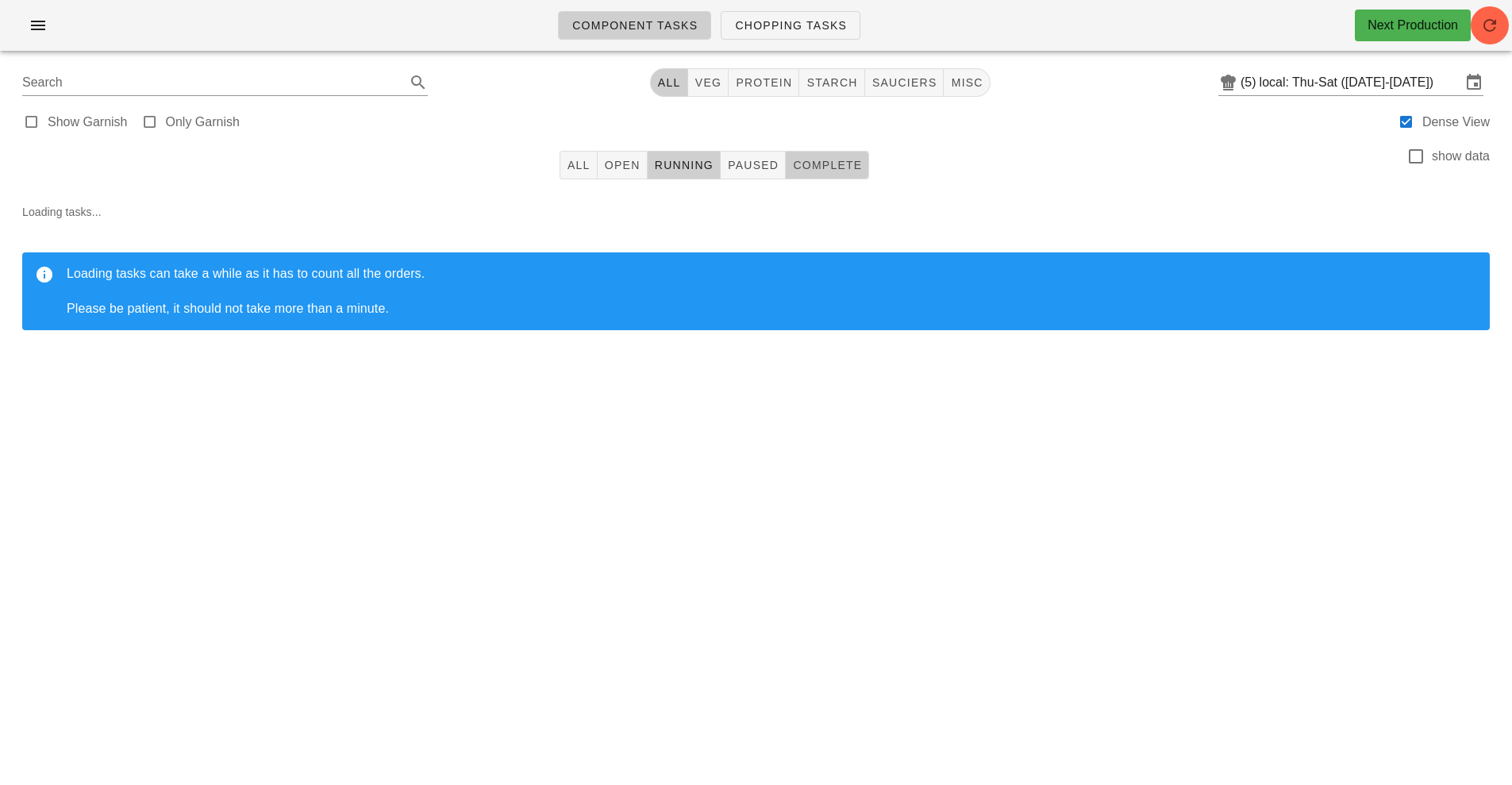
click at [833, 166] on span "Complete" at bounding box center [827, 165] width 70 height 13
click at [908, 92] on button "sauciers" at bounding box center [905, 82] width 79 height 29
type input "team:sauciers"
click at [1489, 41] on button "button" at bounding box center [1490, 25] width 38 height 38
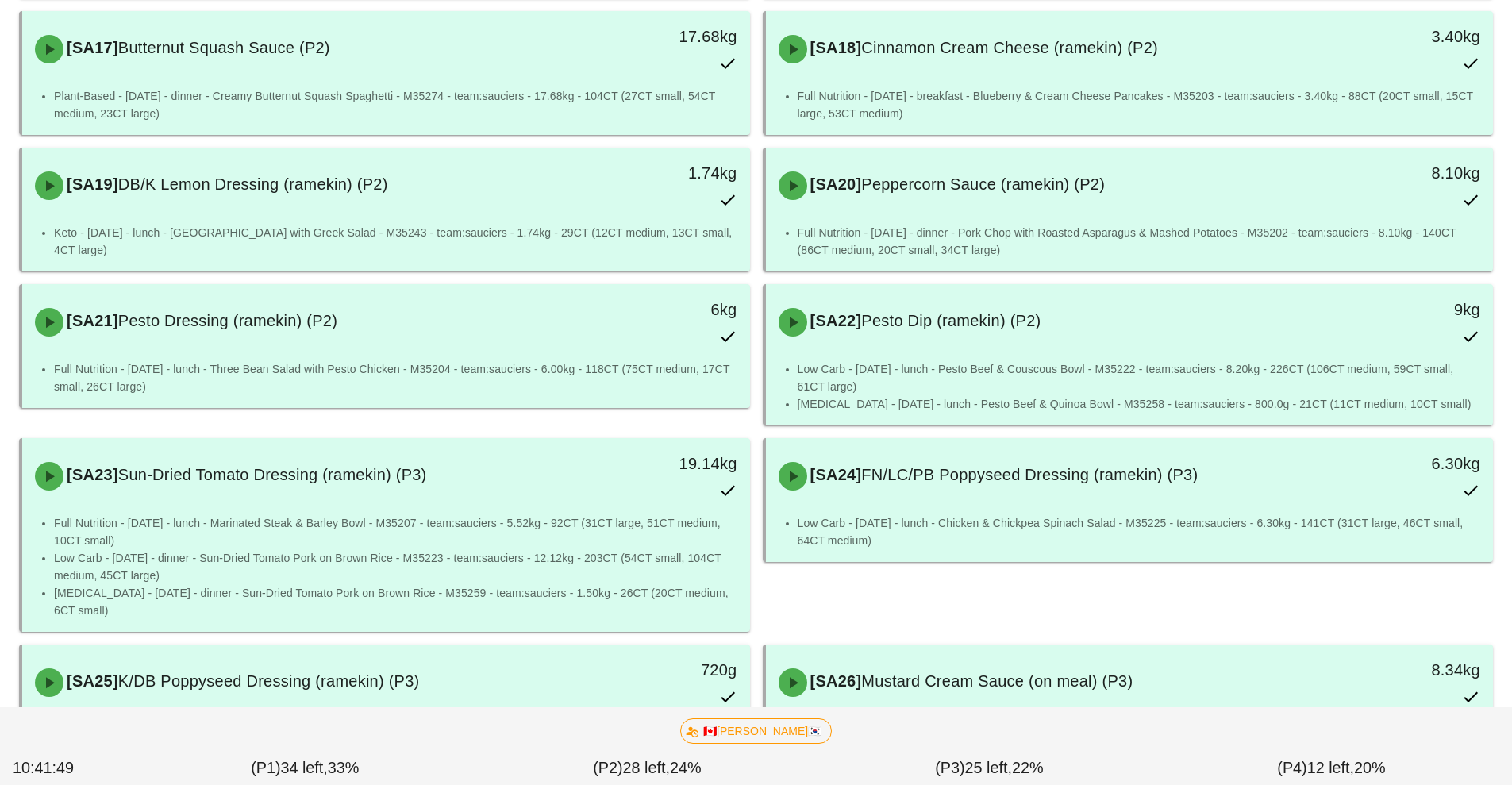
scroll to position [1434, 0]
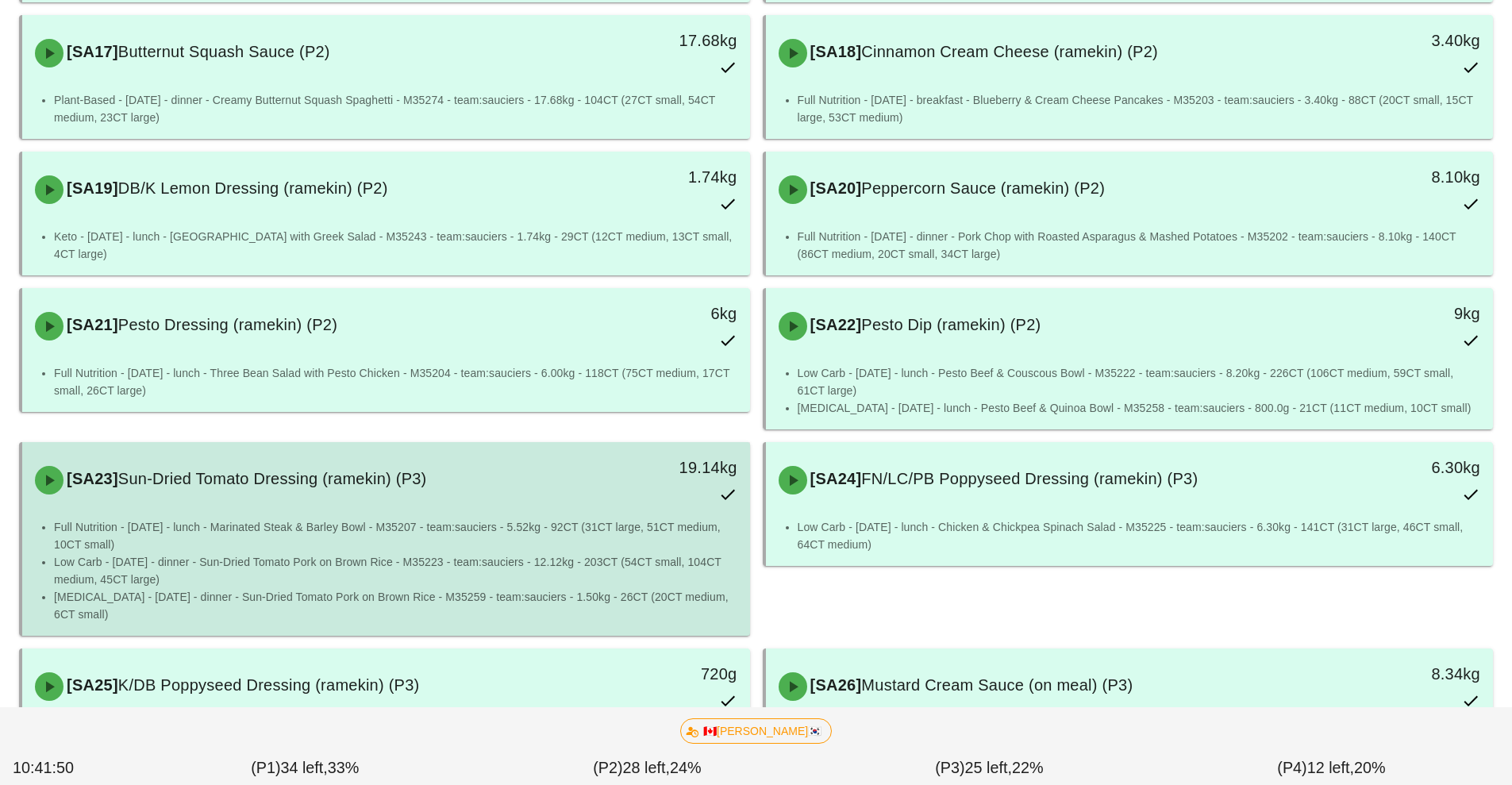
click at [598, 528] on li "Full Nutrition - [DATE] - lunch - Marinated Steak & Barley Bowl - M35207 - team…" at bounding box center [395, 535] width 683 height 35
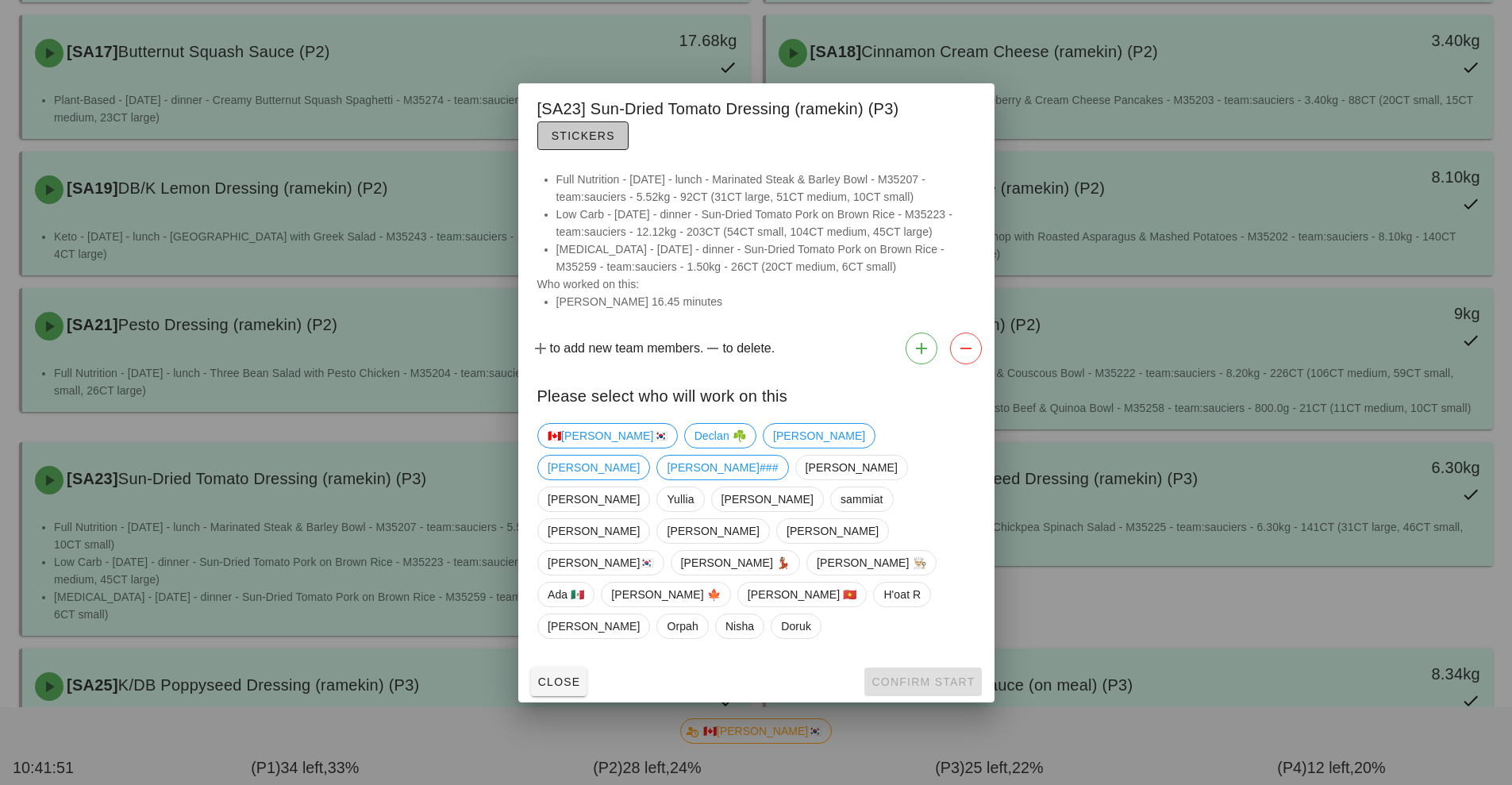
click at [590, 142] on span "Stickers" at bounding box center [583, 136] width 64 height 13
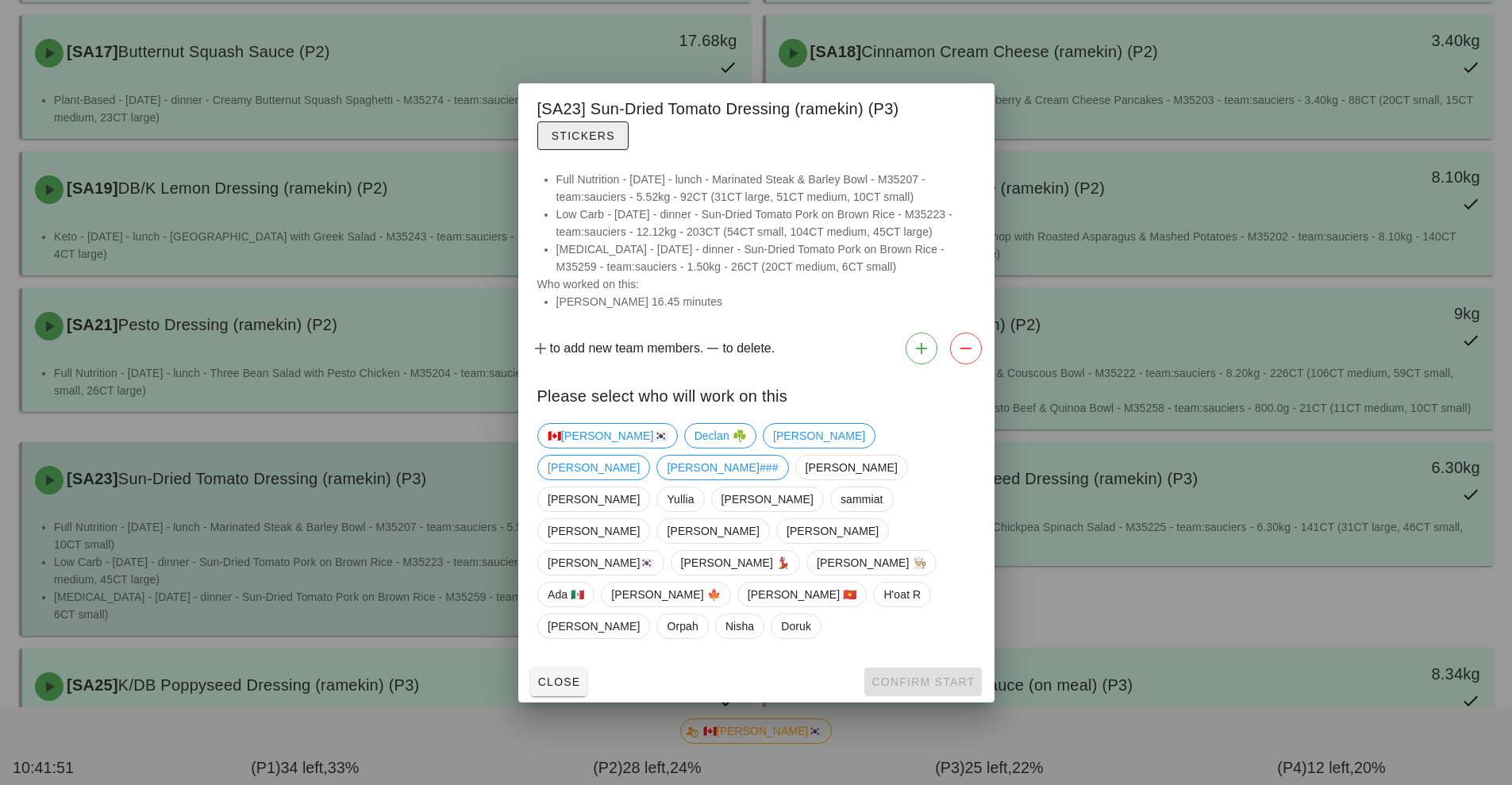
scroll to position [41, 0]
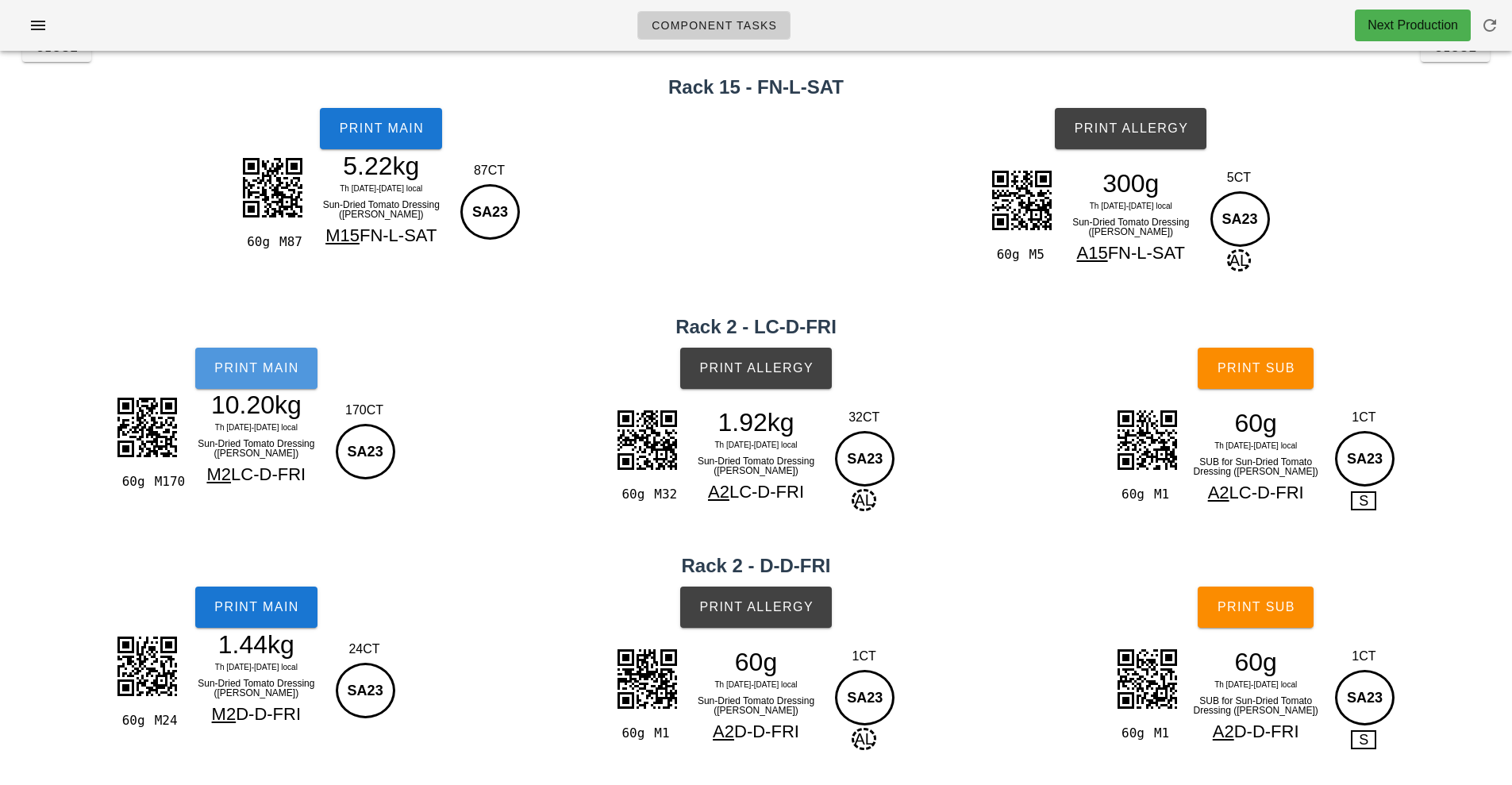
click at [278, 378] on button "Print Main" at bounding box center [256, 368] width 122 height 41
